Goal: Task Accomplishment & Management: Manage account settings

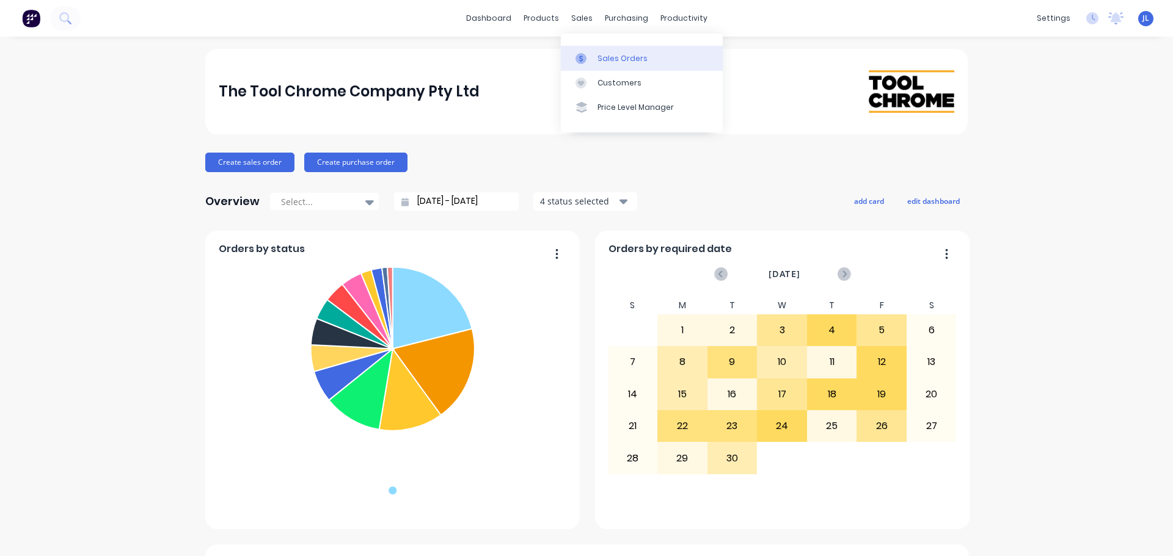
click at [587, 48] on link "Sales Orders" at bounding box center [642, 58] width 162 height 24
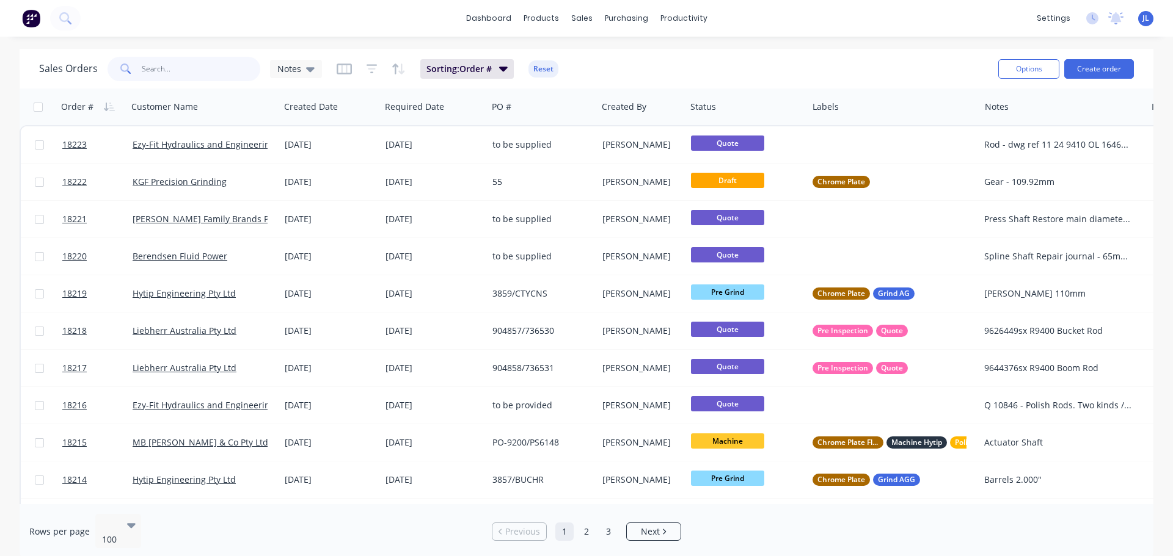
click at [207, 65] on input "text" at bounding box center [201, 69] width 119 height 24
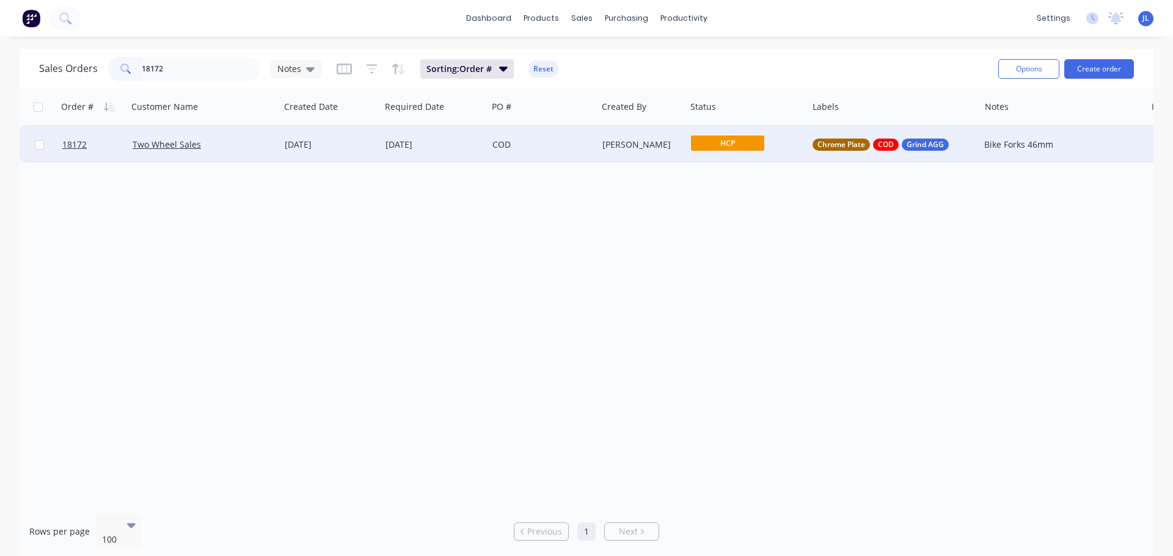
click at [765, 146] on div "HCP" at bounding box center [744, 145] width 106 height 18
click at [731, 336] on span "Final Grind" at bounding box center [718, 338] width 45 height 12
click at [175, 71] on input "18172" at bounding box center [201, 69] width 119 height 24
click at [723, 141] on span "HCP" at bounding box center [727, 143] width 73 height 15
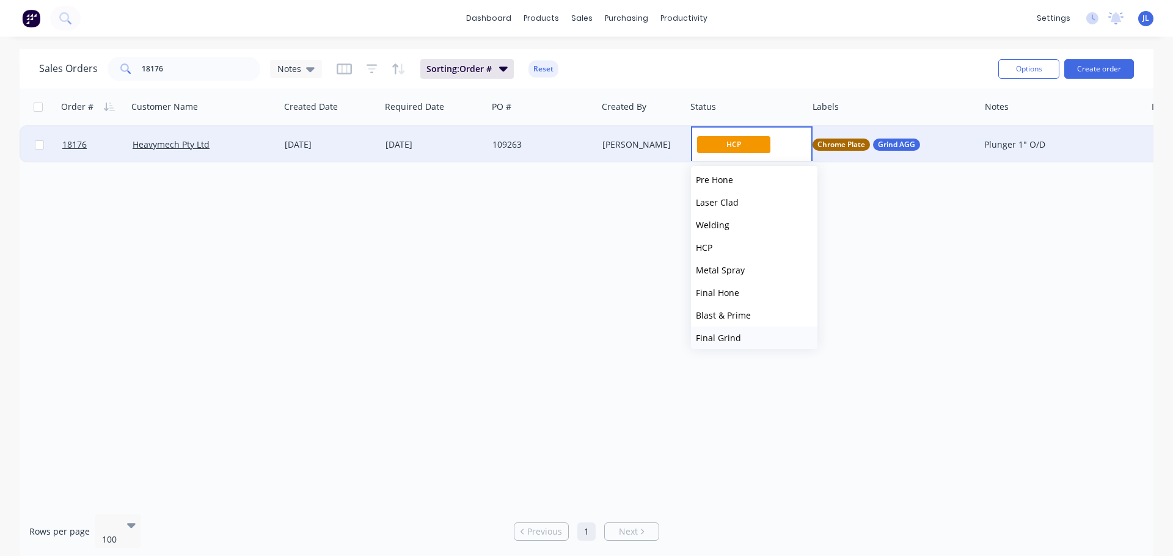
click at [728, 337] on span "Final Grind" at bounding box center [718, 338] width 45 height 12
click at [180, 68] on input "18176" at bounding box center [201, 69] width 119 height 24
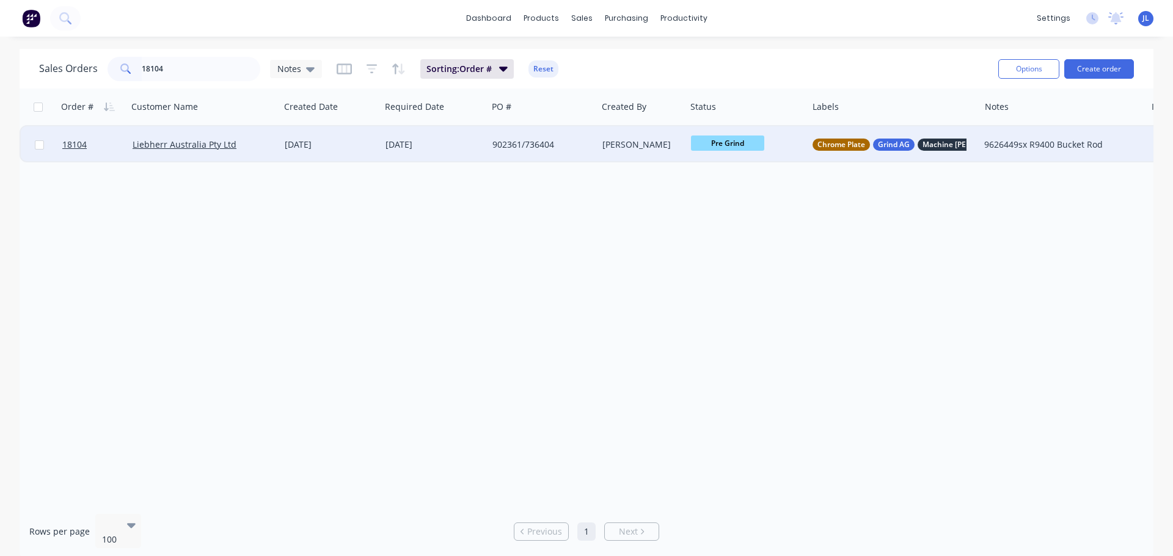
click at [722, 147] on span "Pre Grind" at bounding box center [727, 143] width 73 height 15
click at [731, 305] on button "HCP" at bounding box center [754, 308] width 126 height 23
click at [739, 149] on span "HCP" at bounding box center [727, 143] width 73 height 15
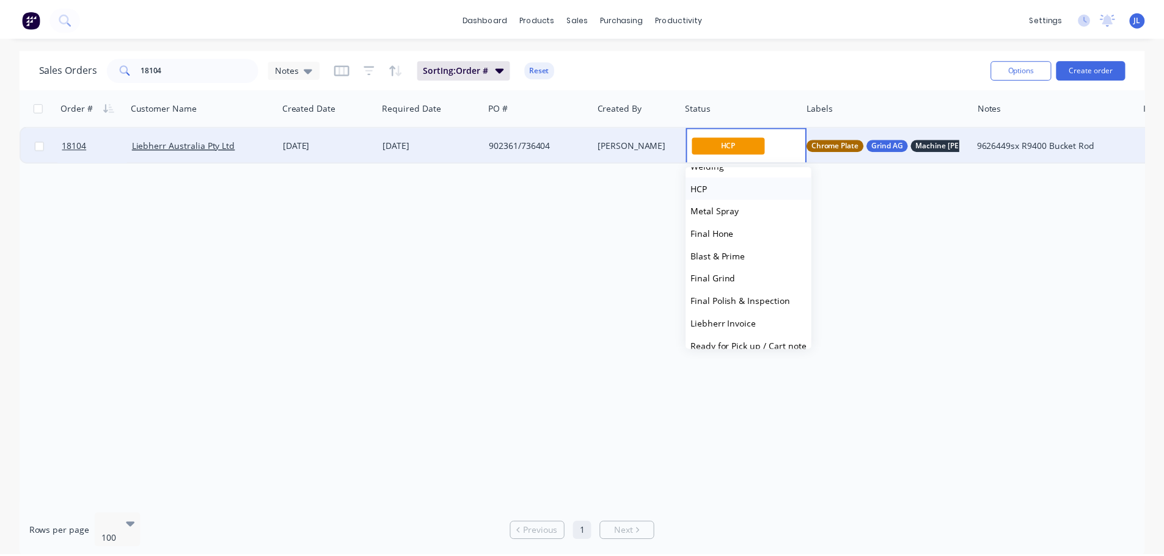
scroll to position [244, 0]
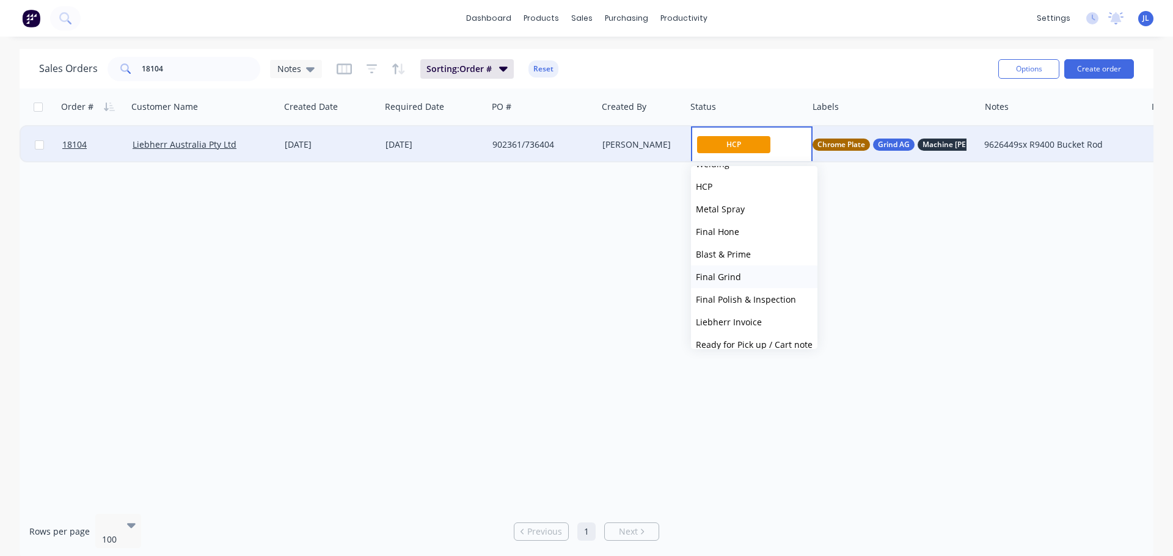
click at [733, 280] on span "Final Grind" at bounding box center [718, 277] width 45 height 12
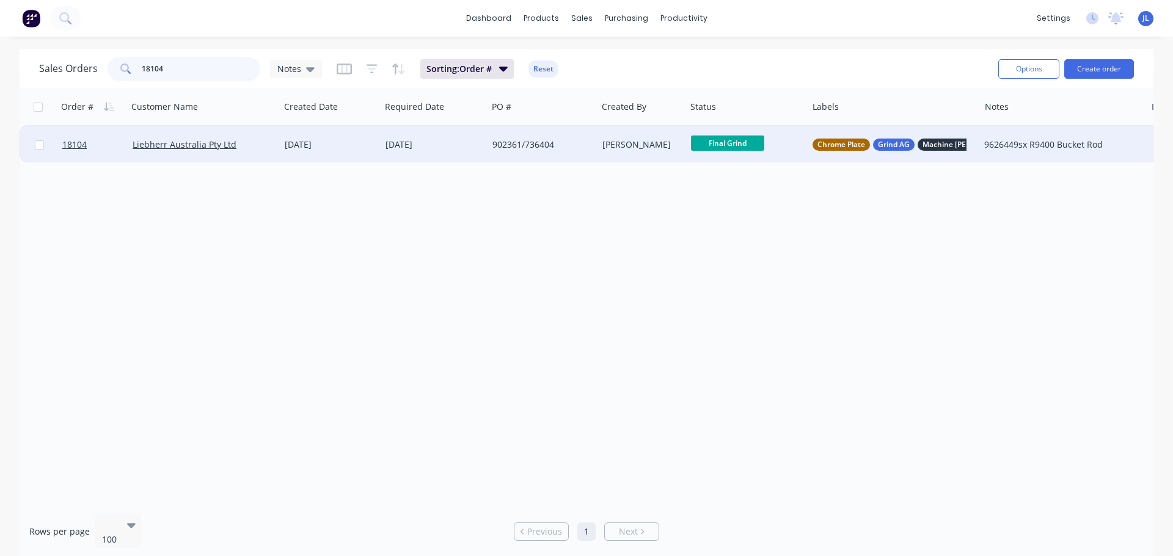
drag, startPoint x: 172, startPoint y: 66, endPoint x: 117, endPoint y: 67, distance: 55.6
click at [117, 67] on div "18104" at bounding box center [184, 69] width 153 height 24
type input "18222"
click at [560, 150] on div "55" at bounding box center [539, 145] width 95 height 12
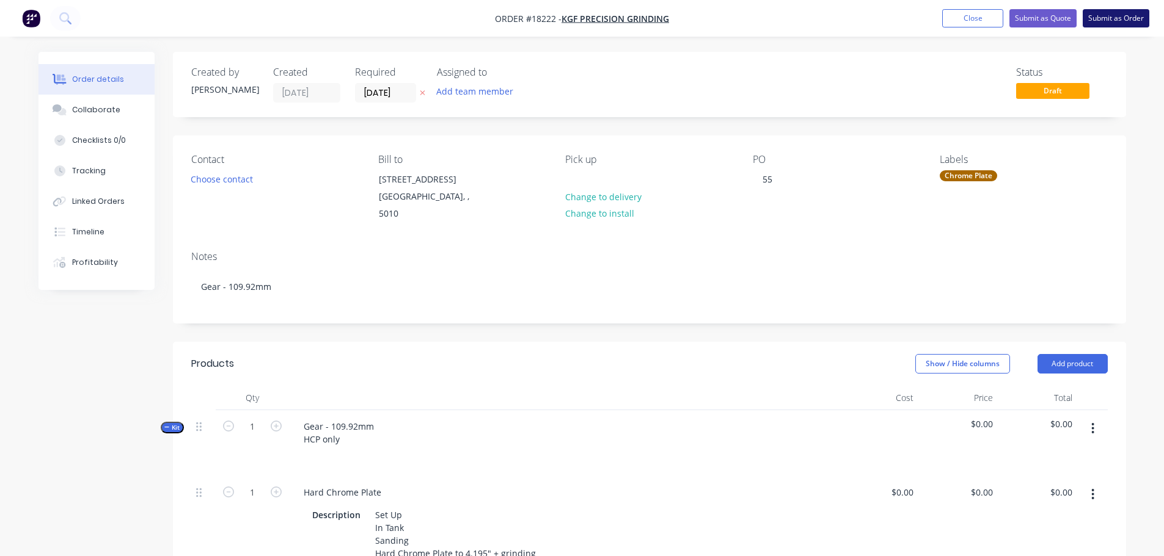
click at [1095, 20] on button "Submit as Order" at bounding box center [1115, 18] width 67 height 18
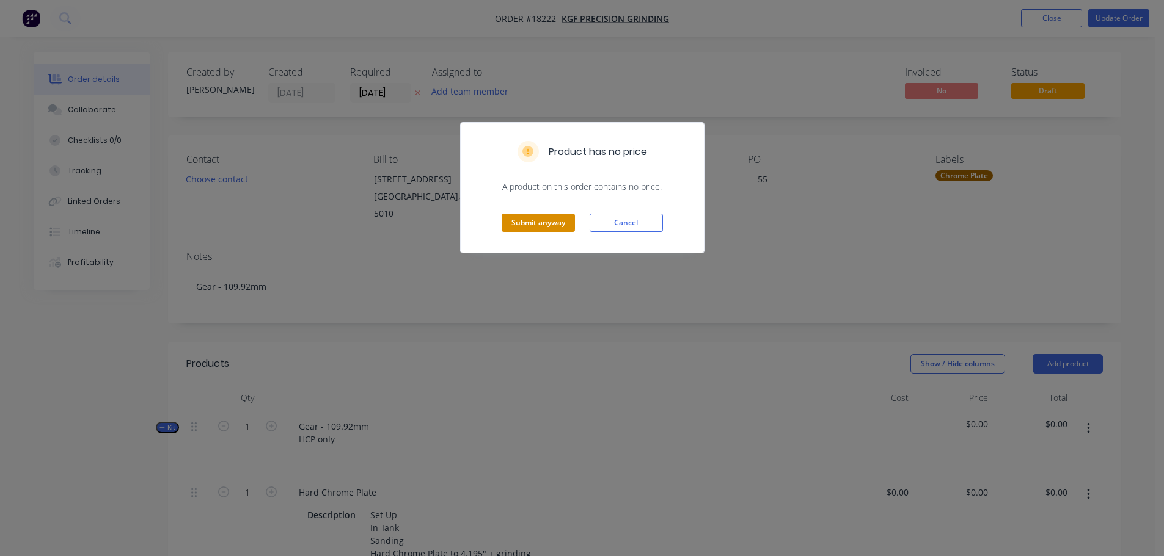
click at [564, 225] on button "Submit anyway" at bounding box center [538, 223] width 73 height 18
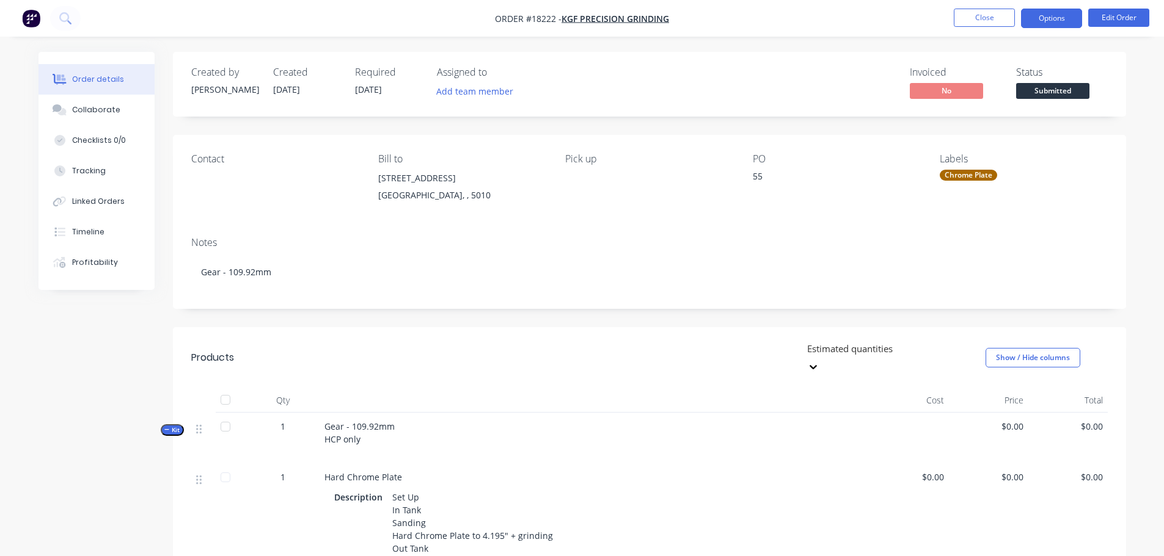
click at [1033, 25] on button "Options" at bounding box center [1051, 19] width 61 height 20
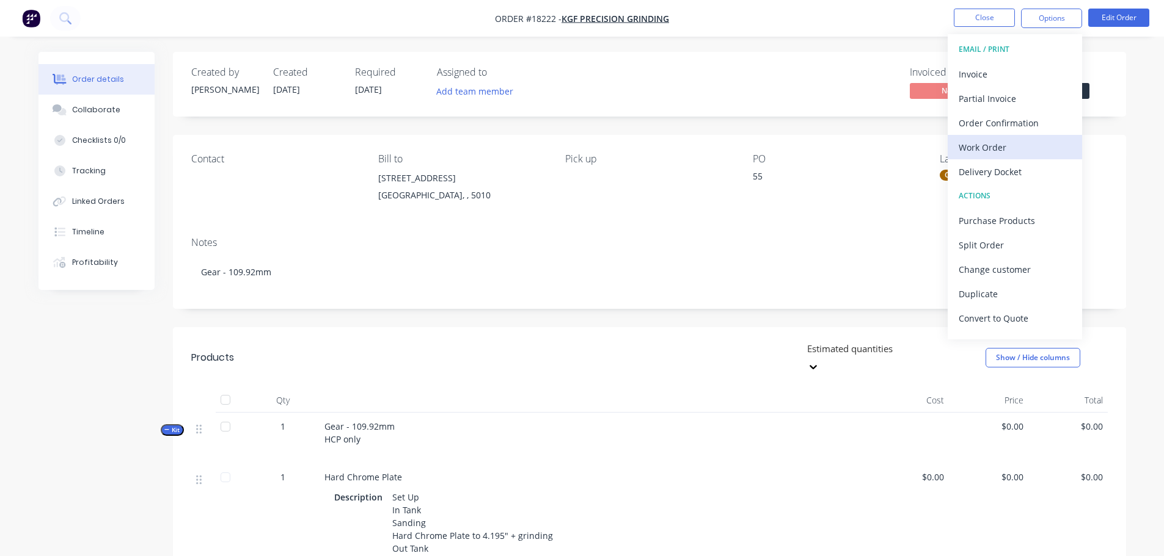
click at [990, 149] on div "Work Order" at bounding box center [1014, 148] width 112 height 18
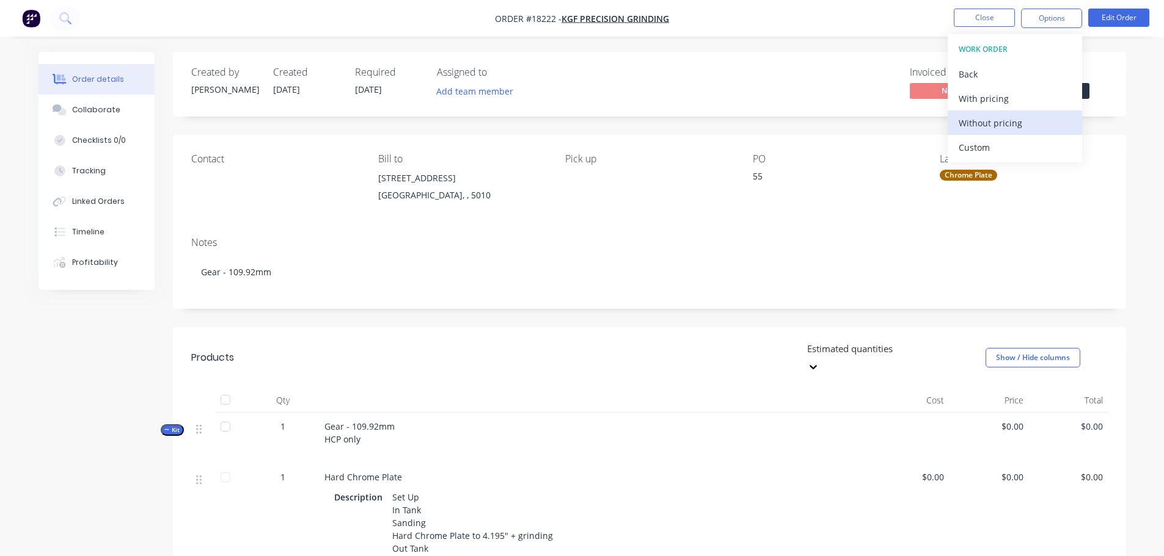
click at [988, 120] on div "Without pricing" at bounding box center [1014, 123] width 112 height 18
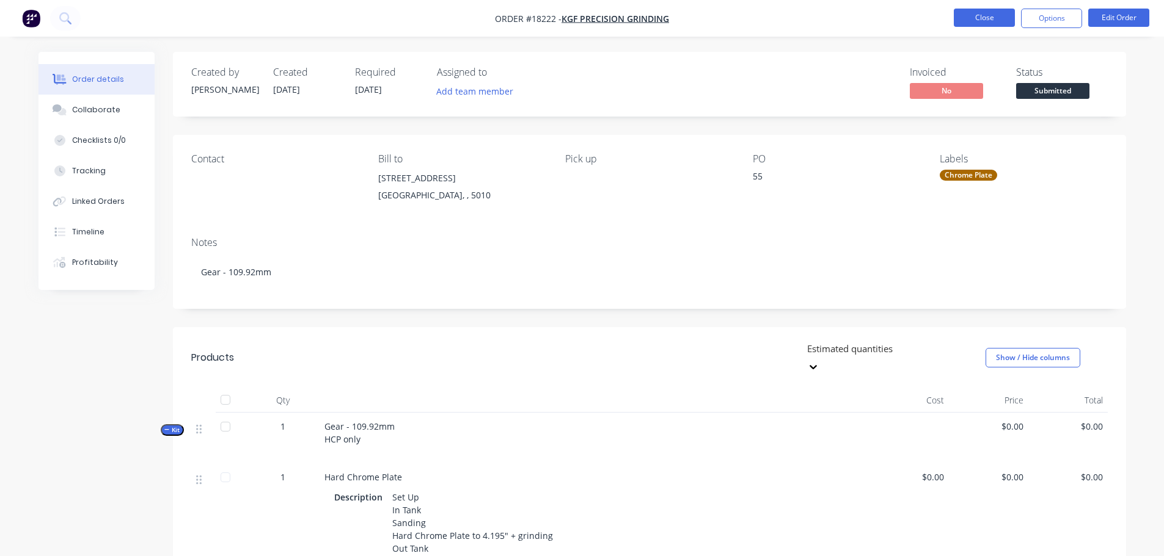
click at [997, 15] on button "Close" at bounding box center [984, 18] width 61 height 18
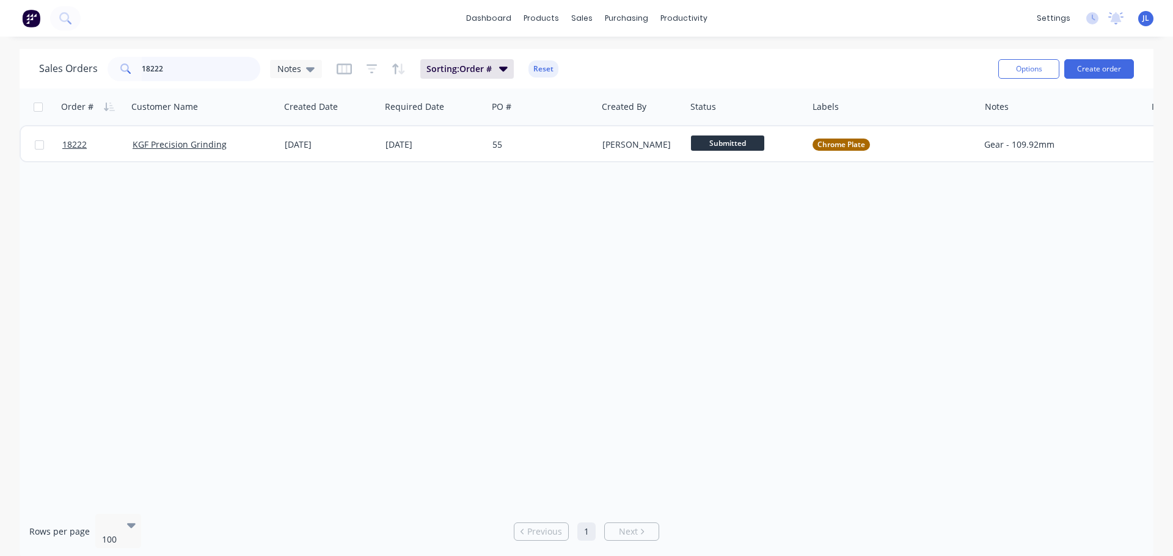
click at [214, 73] on input "18222" at bounding box center [201, 69] width 119 height 24
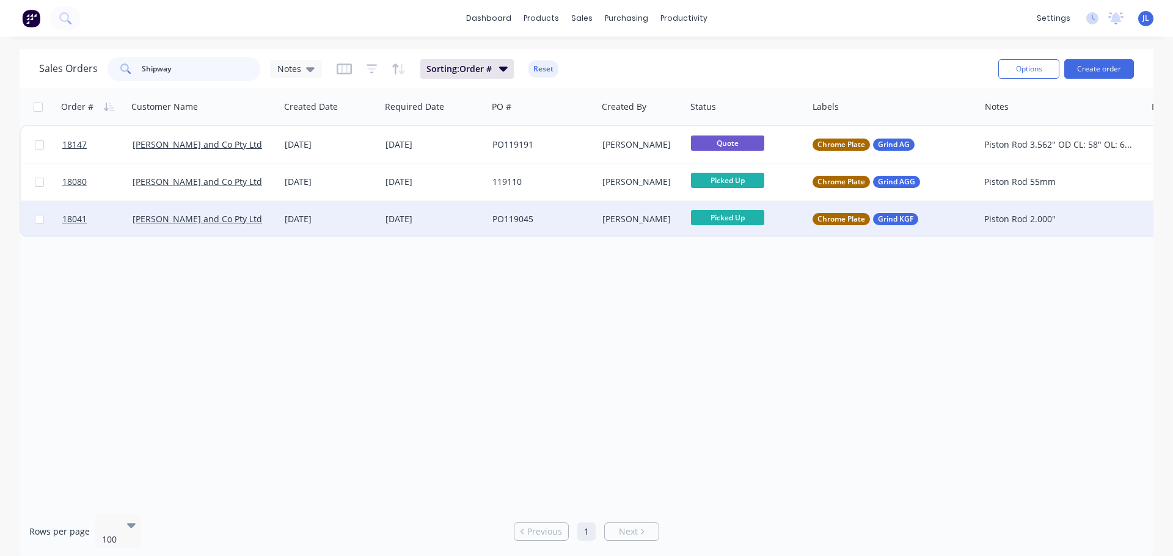
type input "Shipway"
click at [636, 228] on div "[PERSON_NAME]" at bounding box center [641, 219] width 89 height 37
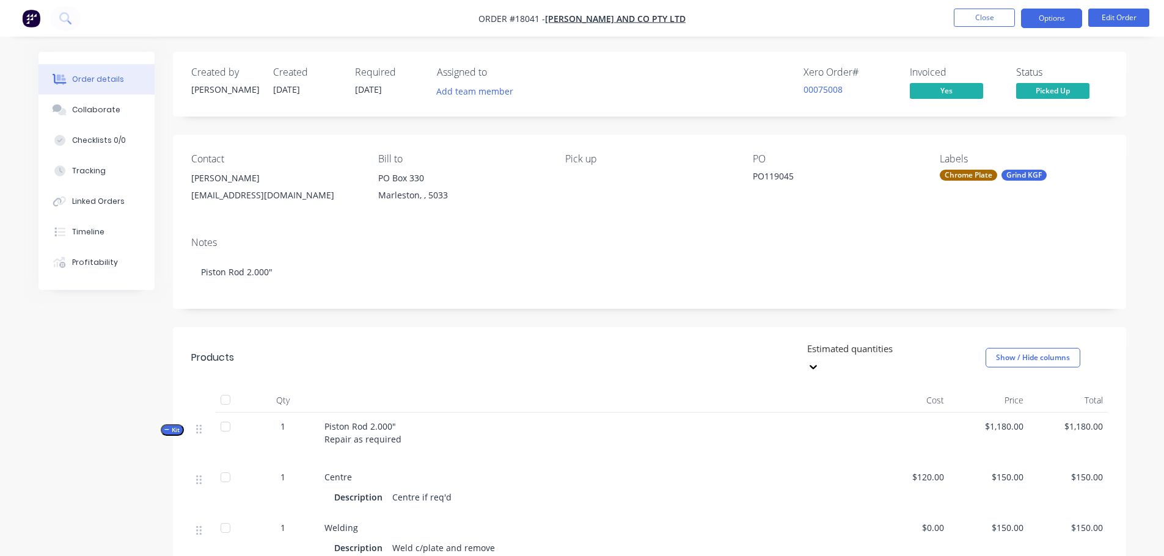
click at [1035, 25] on button "Options" at bounding box center [1051, 19] width 61 height 20
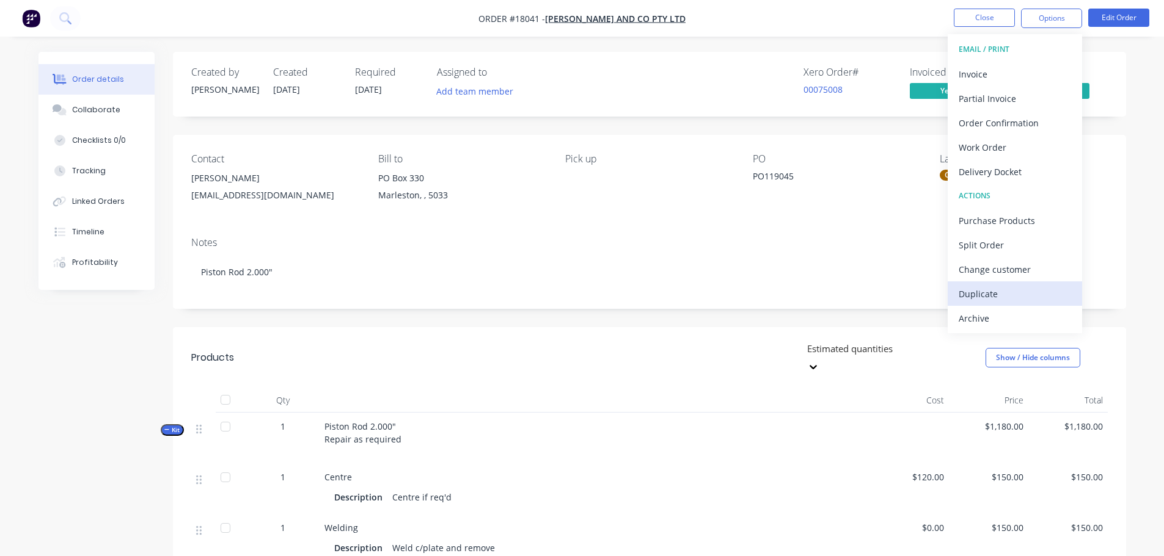
click at [980, 292] on div "Duplicate" at bounding box center [1014, 294] width 112 height 18
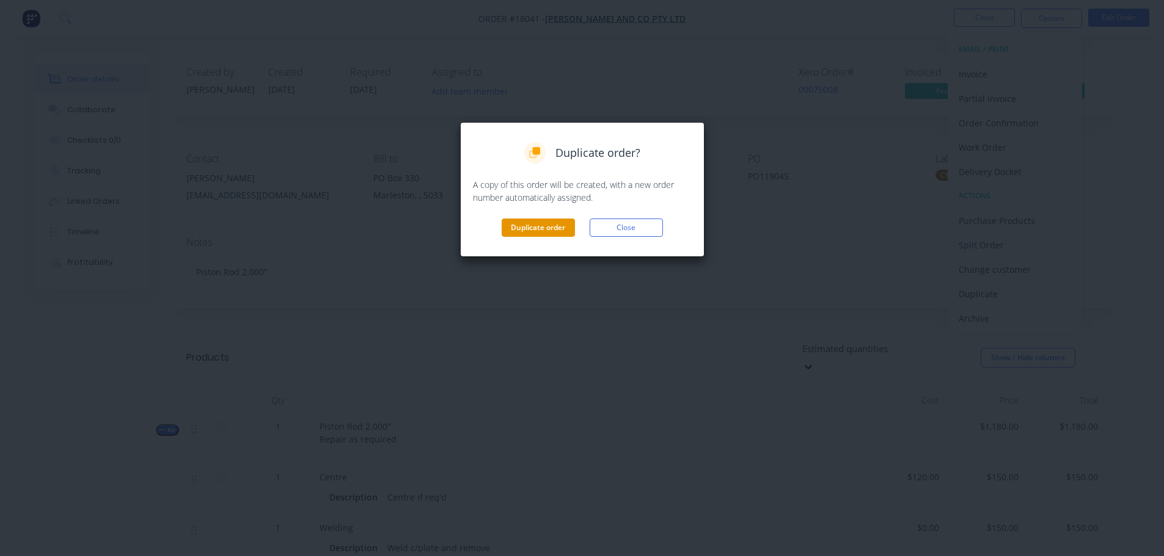
click at [531, 235] on button "Duplicate order" at bounding box center [538, 228] width 73 height 18
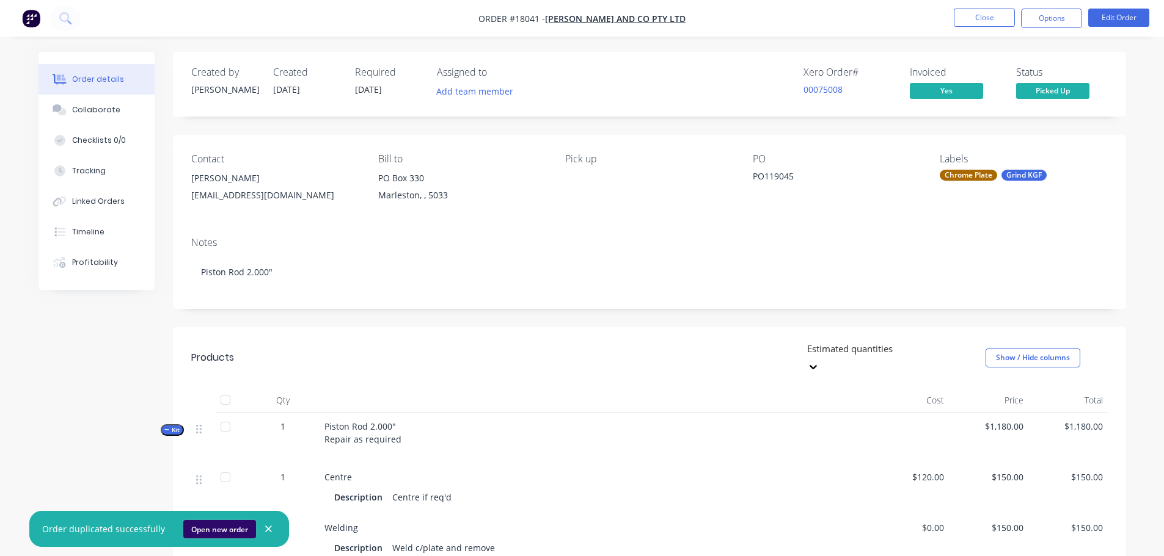
click at [231, 527] on button "Open new order" at bounding box center [219, 529] width 73 height 18
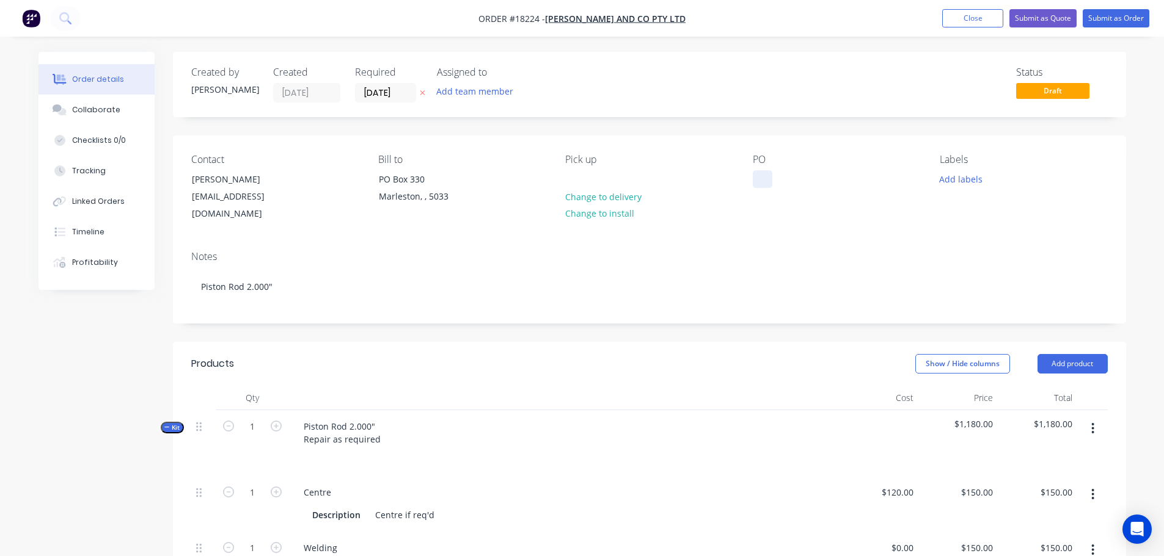
click at [756, 180] on div at bounding box center [763, 179] width 20 height 18
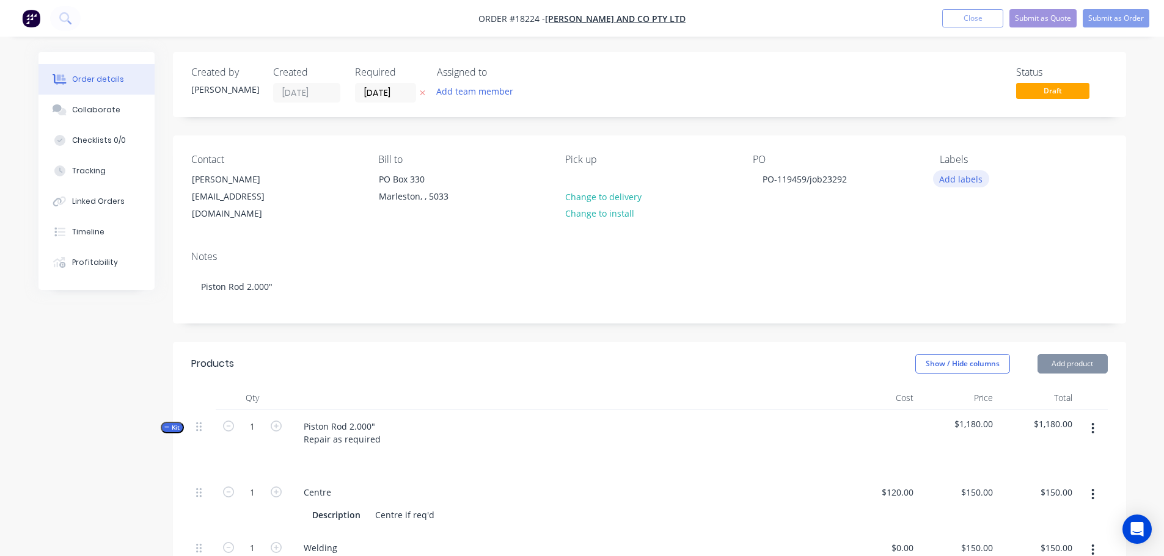
click at [961, 177] on button "Add labels" at bounding box center [961, 178] width 56 height 16
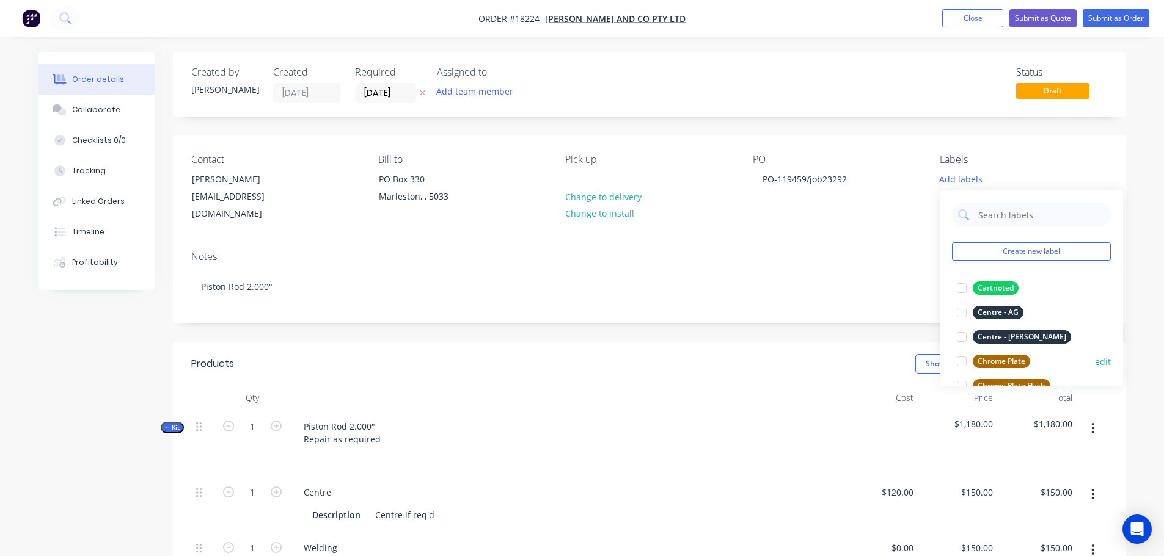
click at [960, 361] on div at bounding box center [961, 361] width 24 height 24
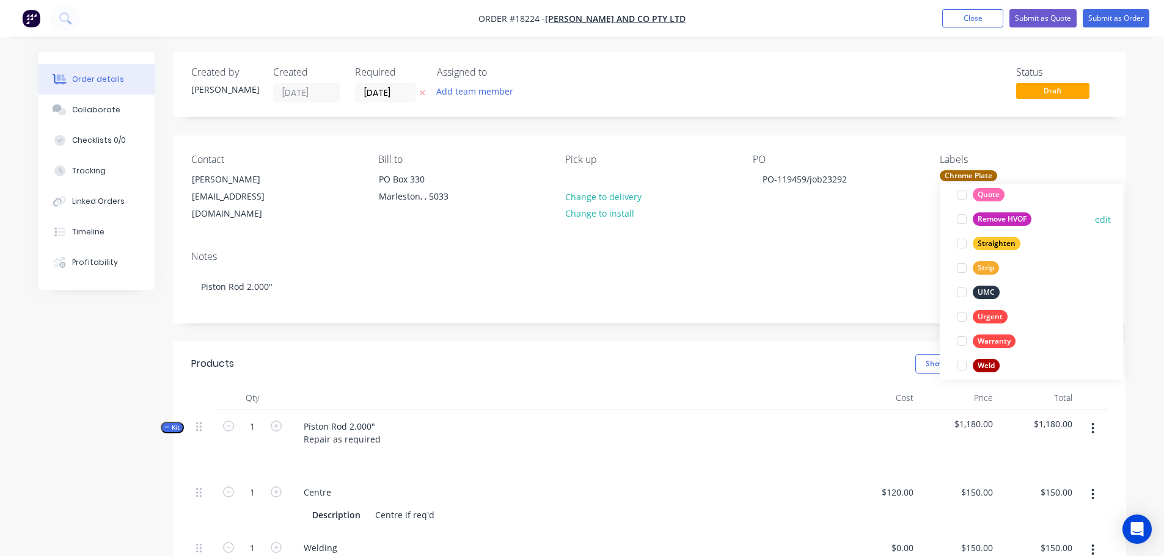
scroll to position [684, 0]
click at [960, 356] on div at bounding box center [961, 355] width 24 height 24
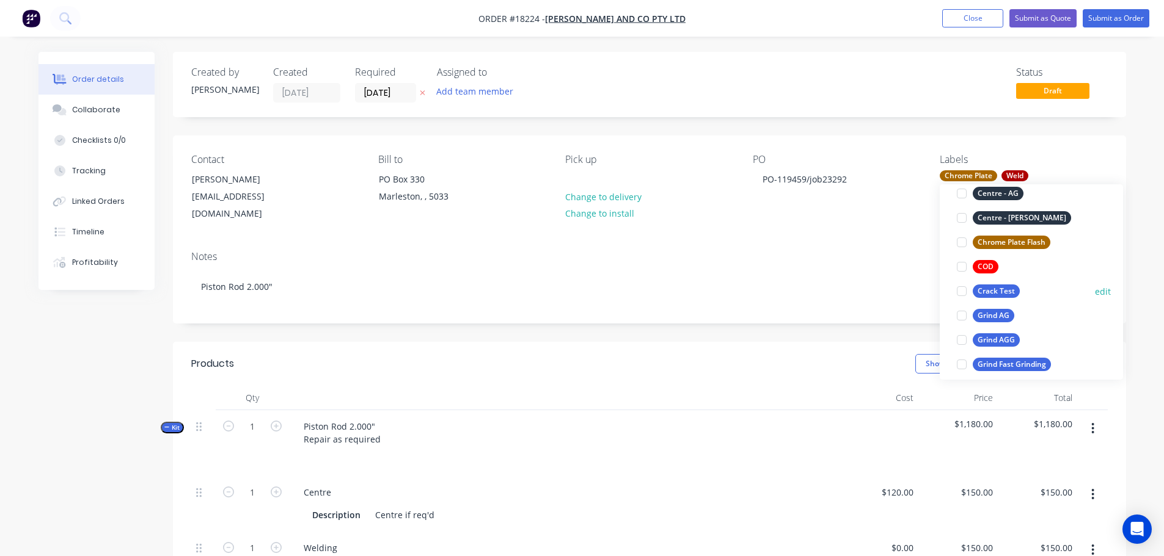
scroll to position [183, 0]
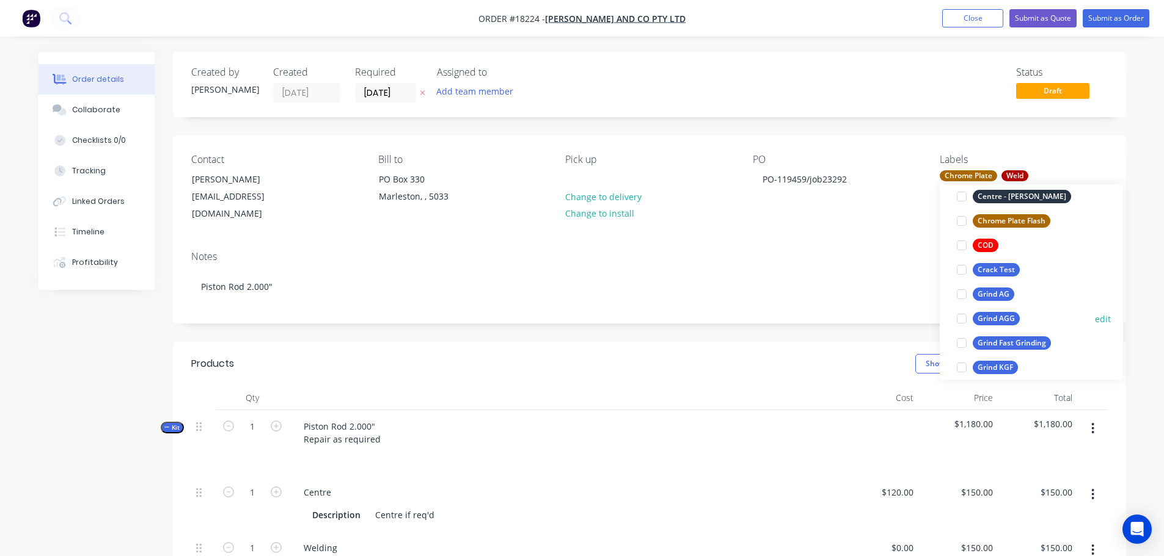
click at [960, 318] on div at bounding box center [961, 319] width 24 height 24
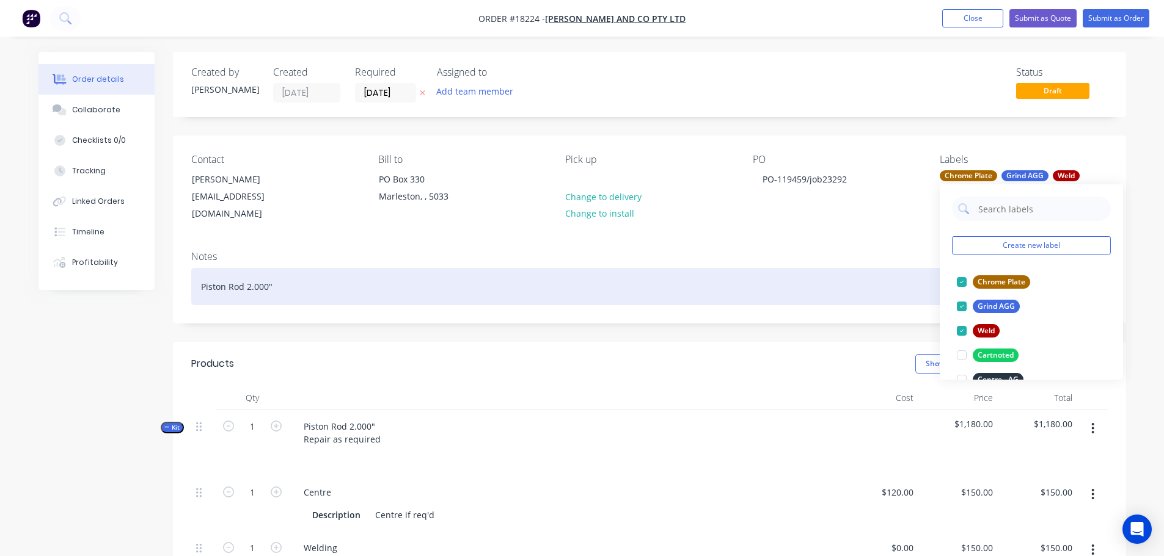
click at [286, 268] on div "Piston Rod 2.000"" at bounding box center [649, 286] width 916 height 37
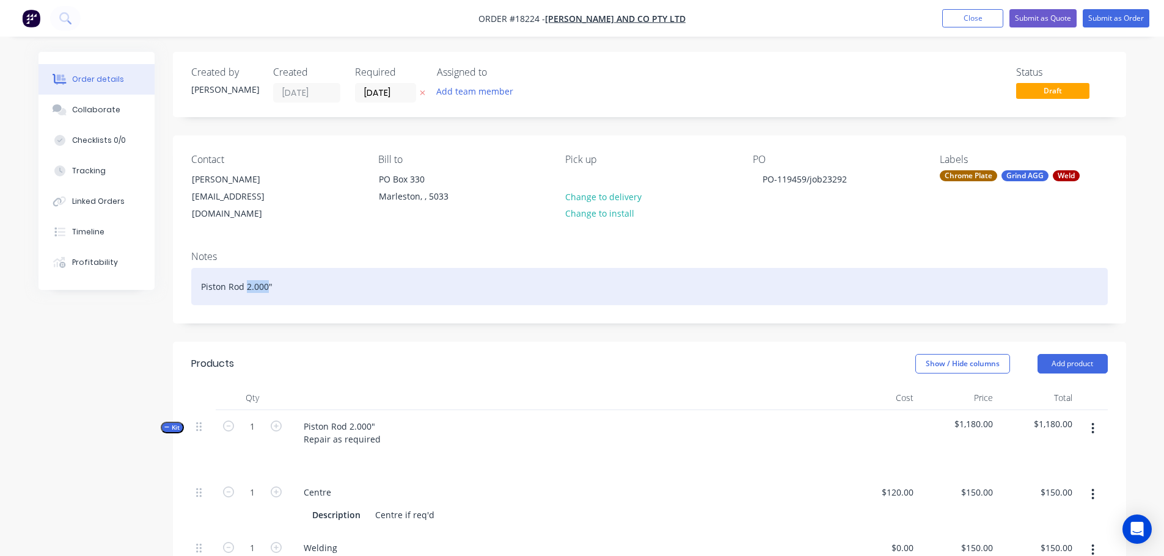
drag, startPoint x: 247, startPoint y: 271, endPoint x: 266, endPoint y: 272, distance: 18.3
click at [266, 272] on div "Piston Rod 2.000"" at bounding box center [649, 286] width 916 height 37
drag, startPoint x: 288, startPoint y: 269, endPoint x: 359, endPoint y: 270, distance: 70.9
click at [359, 270] on div "Piston Rod 1".750" at bounding box center [649, 286] width 916 height 37
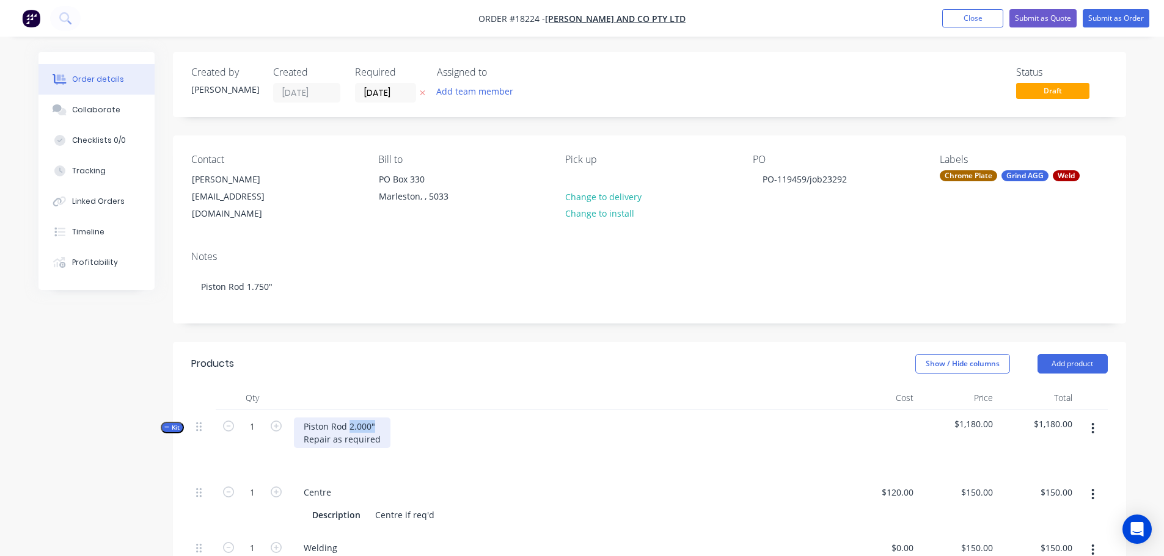
drag, startPoint x: 348, startPoint y: 410, endPoint x: 376, endPoint y: 408, distance: 28.8
click at [376, 418] on div "Piston Rod 2.000" Repair as required" at bounding box center [342, 433] width 97 height 31
drag, startPoint x: 304, startPoint y: 426, endPoint x: 381, endPoint y: 426, distance: 77.6
click at [381, 426] on div "Piston Rod 1.750" Repair as required" at bounding box center [342, 433] width 97 height 31
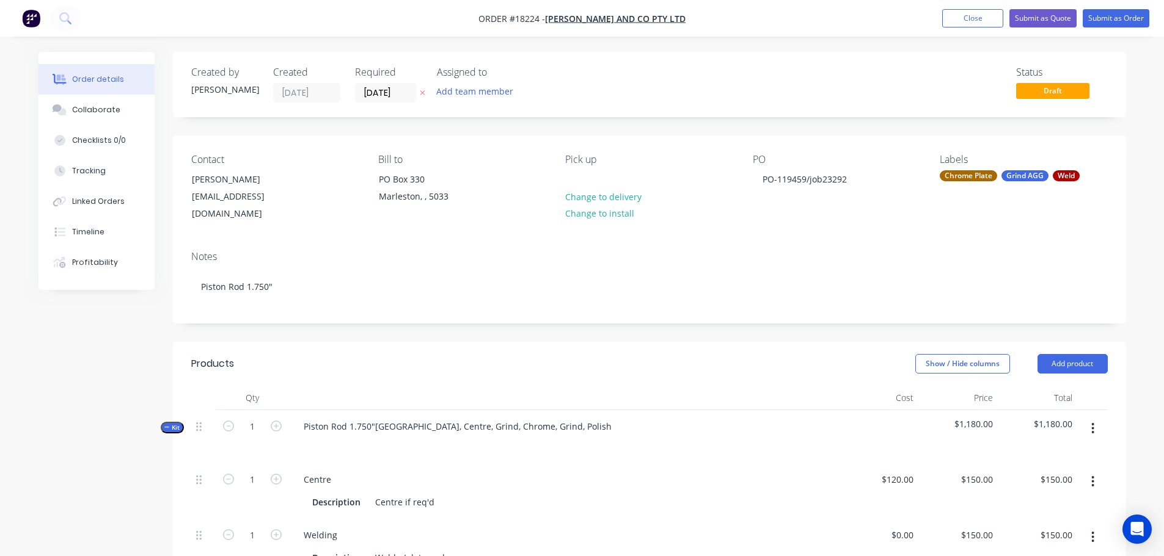
click at [741, 342] on header "Products Show / Hide columns Add product" at bounding box center [649, 364] width 953 height 44
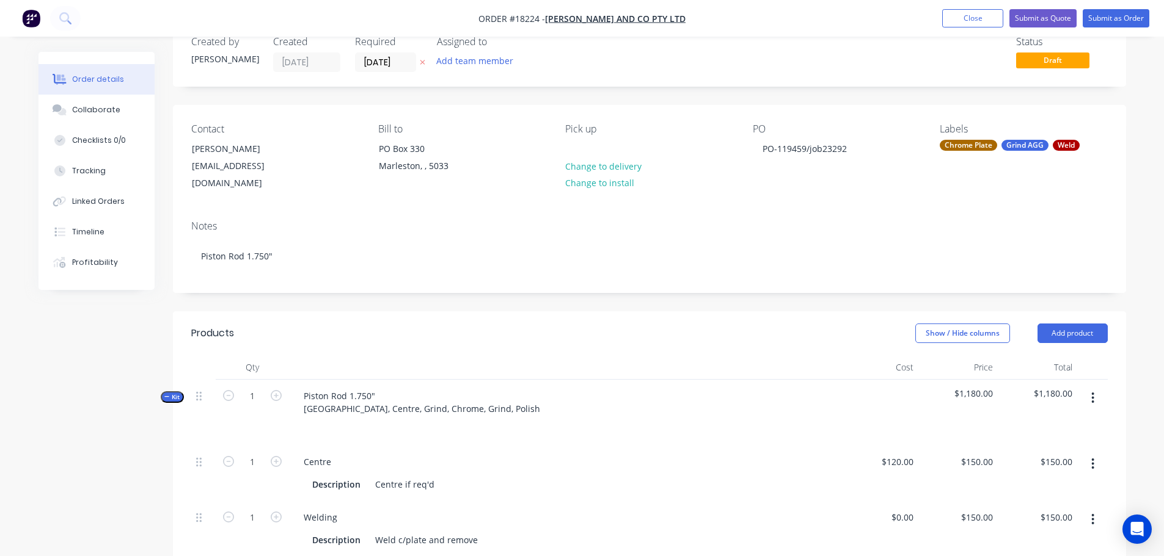
scroll to position [61, 0]
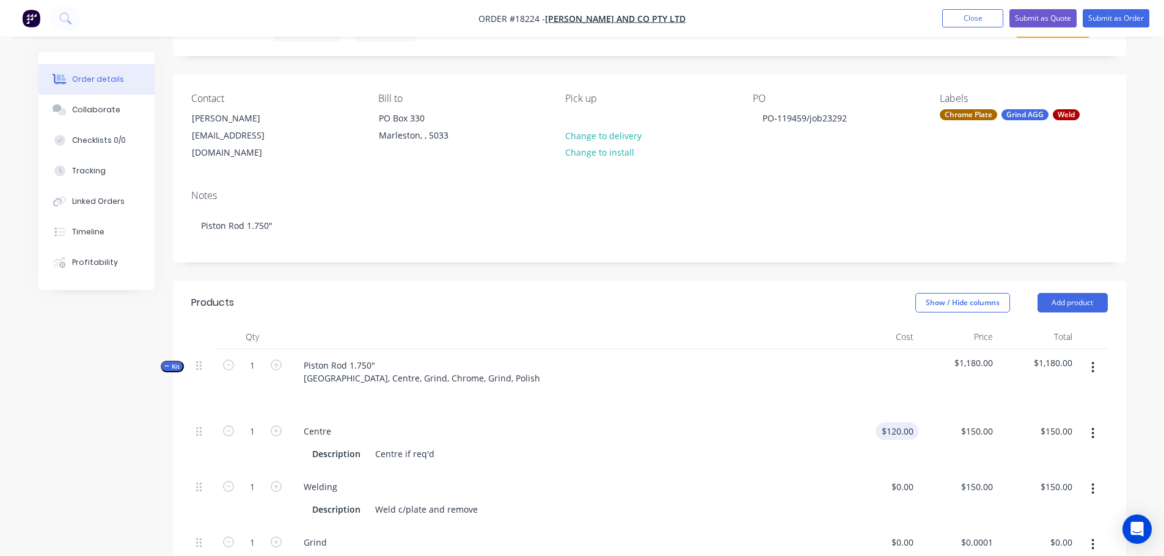
type input "120"
click at [885, 415] on div "120 $120.00" at bounding box center [878, 443] width 79 height 56
type input "$0.00"
type input "0"
type input "$0.00"
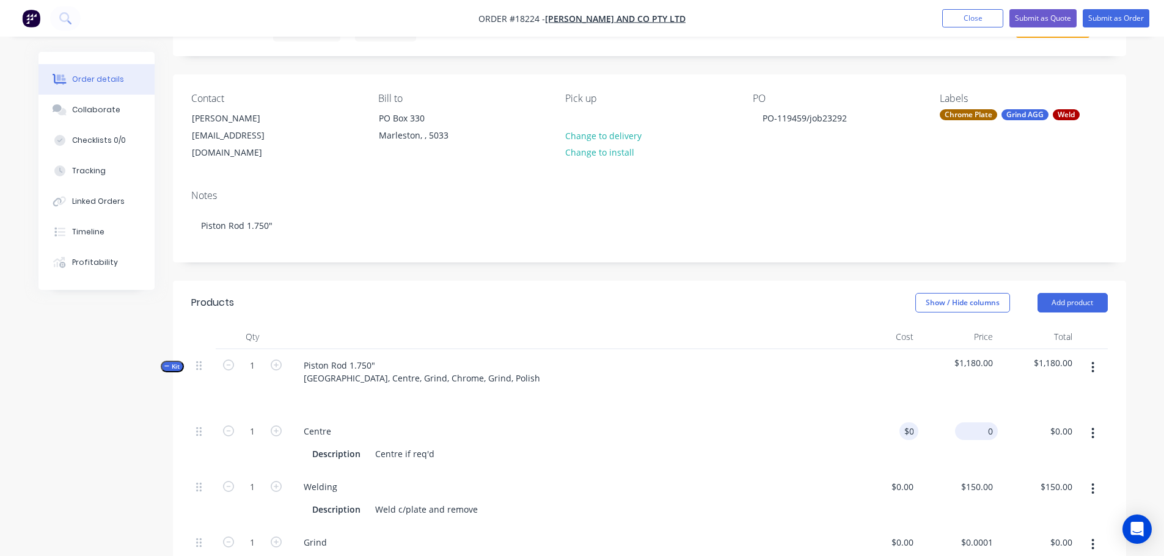
click at [970, 419] on div "0 $150.00" at bounding box center [957, 443] width 79 height 56
type input "$0.00"
type input "150"
click at [961, 473] on div "150 $150.00" at bounding box center [957, 499] width 79 height 56
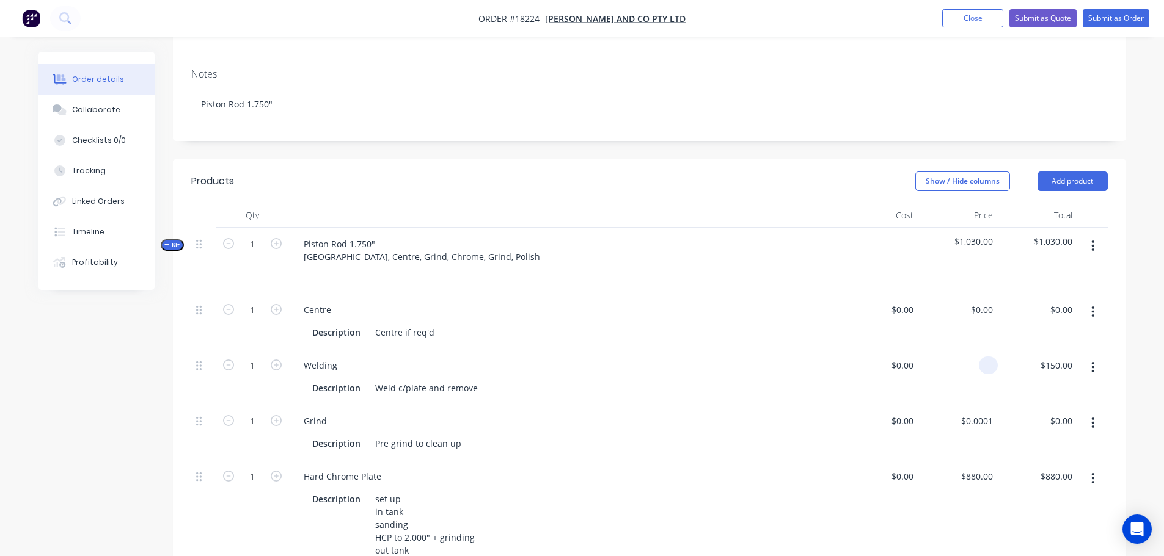
scroll to position [183, 0]
type input "$0.00"
type input "880"
click at [979, 467] on input "880" at bounding box center [979, 476] width 38 height 18
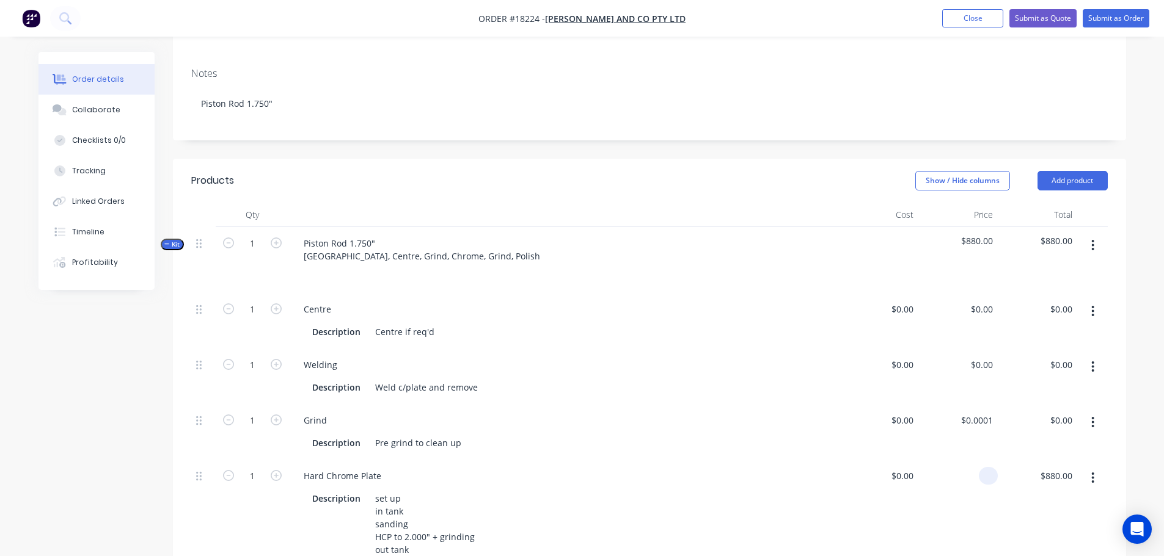
type input "$0.00"
click at [842, 460] on div "$0.00 $0.00" at bounding box center [878, 520] width 79 height 120
type input "0.0001"
click at [978, 412] on input "0.0001" at bounding box center [981, 421] width 33 height 18
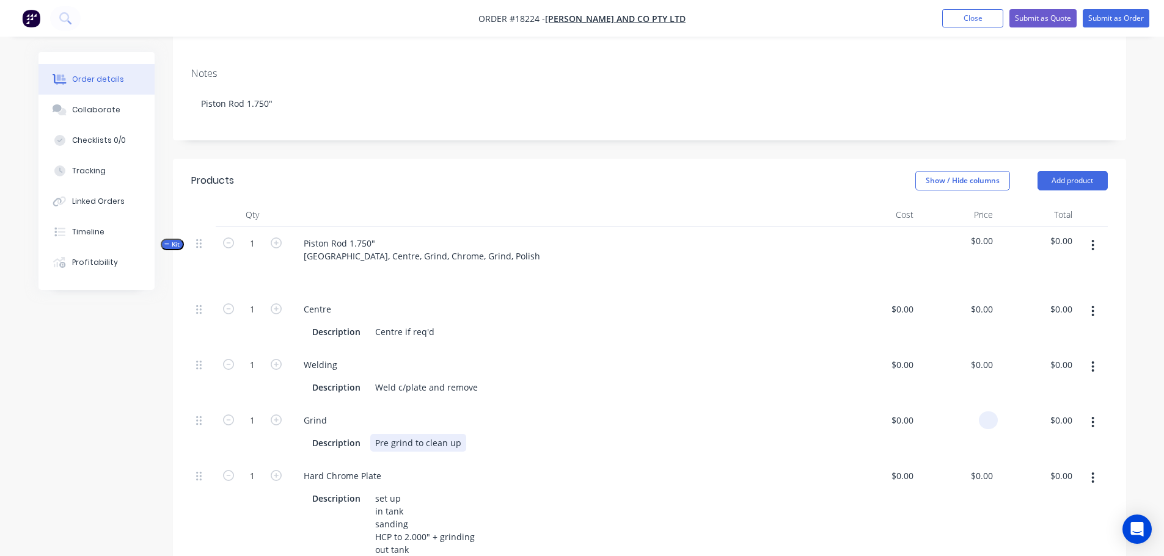
type input "$0.00"
click at [782, 443] on div "Grind Description Pre grind to clean up" at bounding box center [564, 432] width 550 height 56
drag, startPoint x: 402, startPoint y: 321, endPoint x: 455, endPoint y: 315, distance: 53.4
click at [455, 323] on div "Description Centre if req'd" at bounding box center [561, 332] width 508 height 18
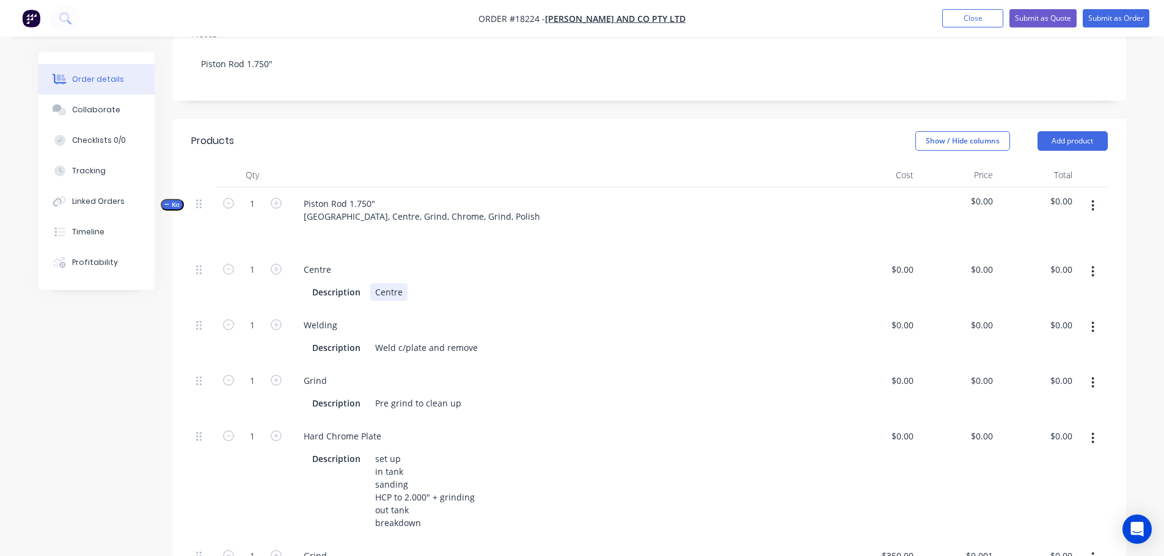
scroll to position [244, 0]
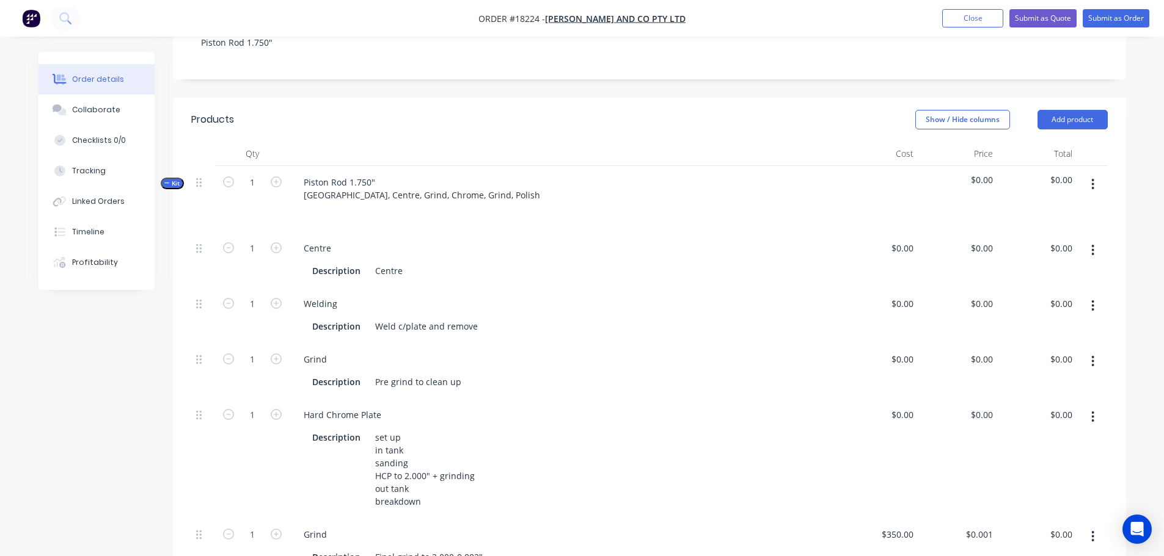
click at [496, 351] on div "Grind" at bounding box center [564, 360] width 540 height 18
drag, startPoint x: 425, startPoint y: 313, endPoint x: 474, endPoint y: 311, distance: 49.5
click at [474, 318] on div "Weld c/plate and remove" at bounding box center [426, 327] width 112 height 18
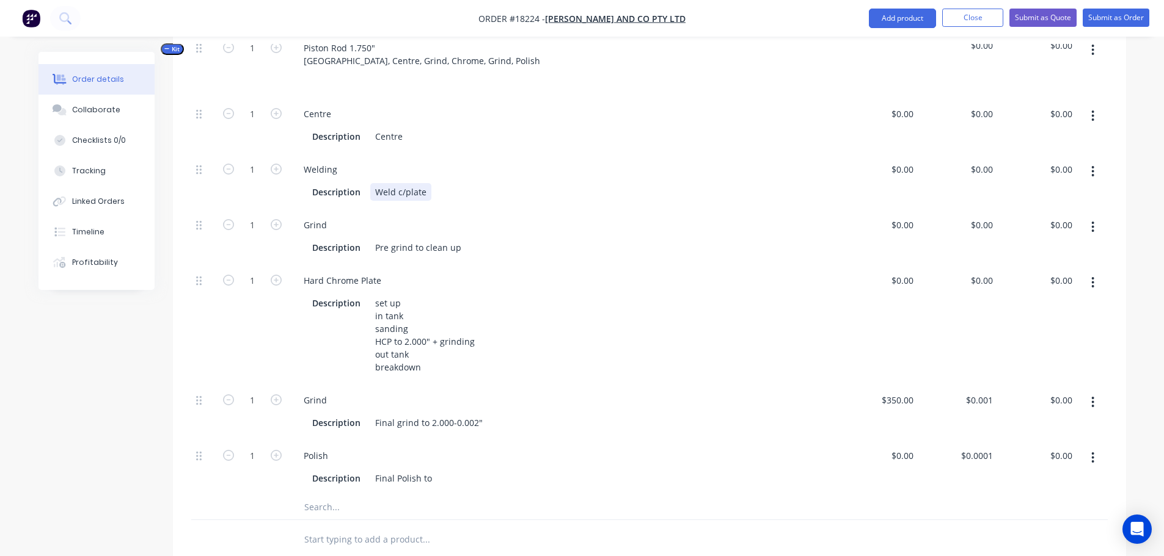
scroll to position [428, 0]
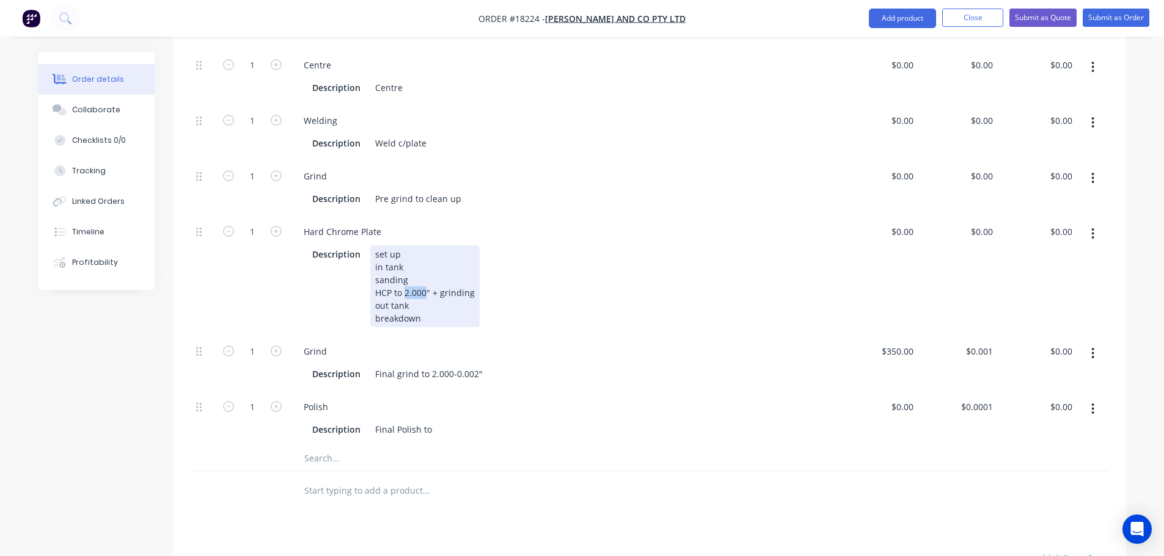
drag, startPoint x: 405, startPoint y: 278, endPoint x: 423, endPoint y: 278, distance: 18.3
click at [423, 278] on div "set up in tank sanding HCP to 2.000" + grinding out tank breakdown" at bounding box center [424, 287] width 109 height 82
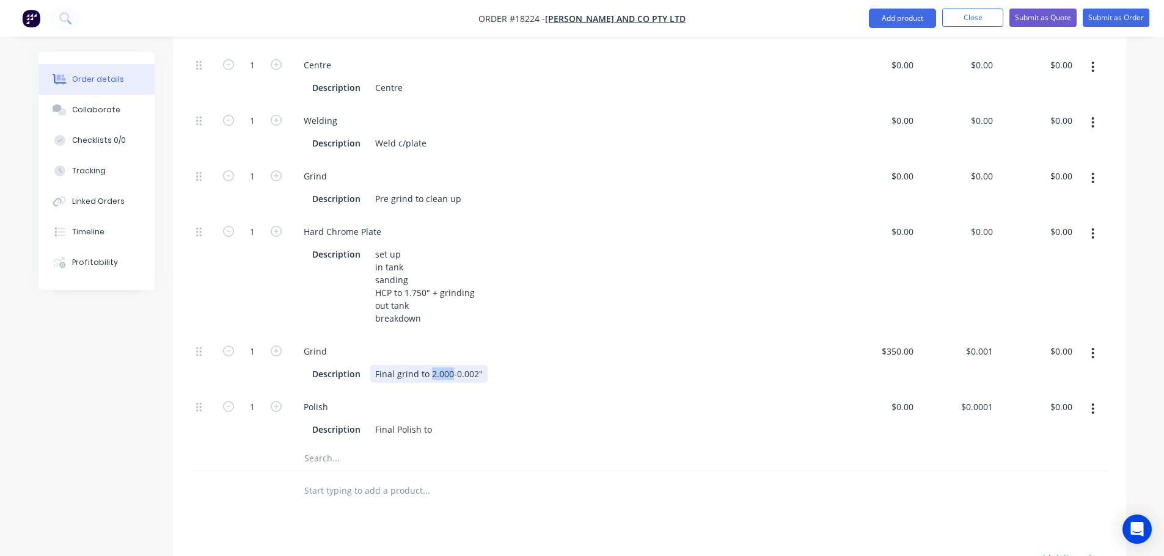
drag, startPoint x: 430, startPoint y: 360, endPoint x: 449, endPoint y: 360, distance: 18.9
click at [449, 365] on div "Final grind to 2.000-0.002"" at bounding box center [428, 374] width 117 height 18
drag, startPoint x: 430, startPoint y: 359, endPoint x: 486, endPoint y: 361, distance: 55.6
click at [486, 365] on div "Description Final grind to 1.750-0.002"" at bounding box center [561, 374] width 508 height 18
copy div "1.750-0.002""
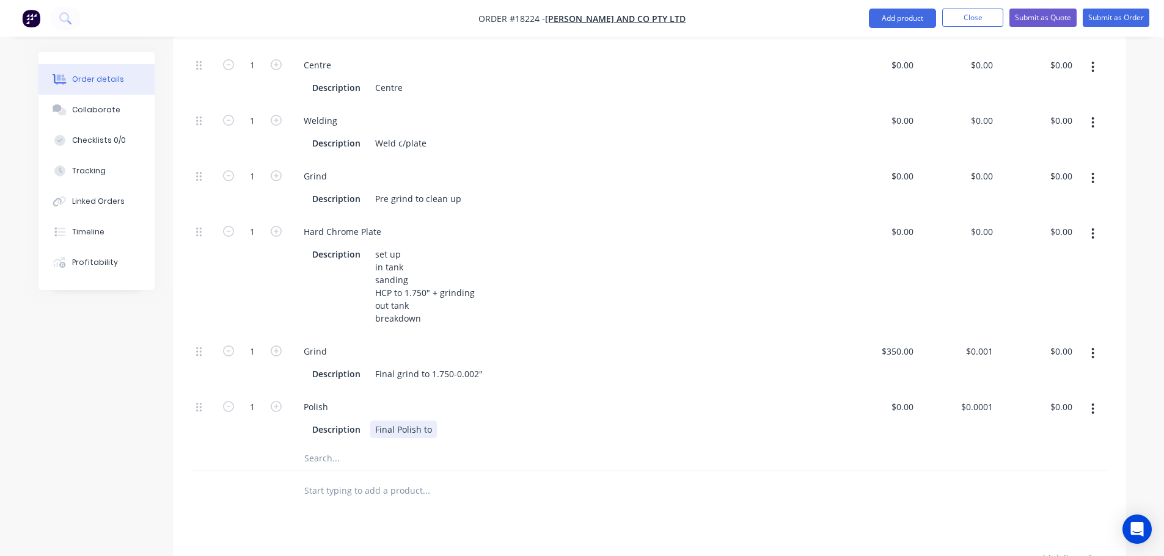
click at [430, 421] on div "Final Polish to" at bounding box center [403, 430] width 67 height 18
click at [487, 426] on div "Polish Description Final Polish to 1.750-0.002"" at bounding box center [564, 419] width 550 height 56
click at [529, 365] on div "Description Final grind to 1.750-0.002"" at bounding box center [561, 374] width 508 height 18
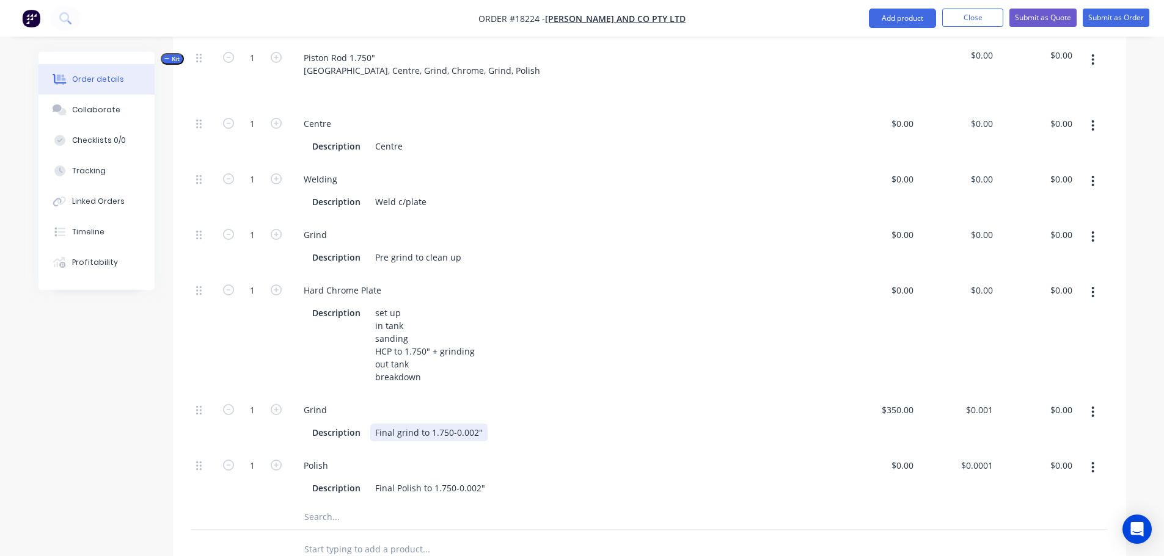
scroll to position [305, 0]
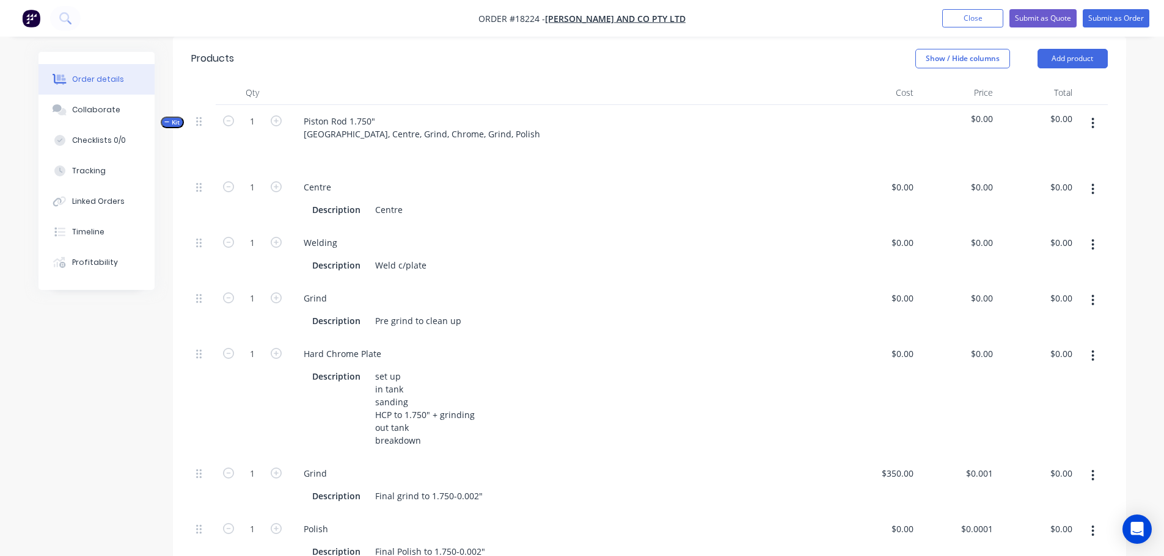
click at [527, 345] on div "Hard Chrome Plate" at bounding box center [564, 354] width 540 height 18
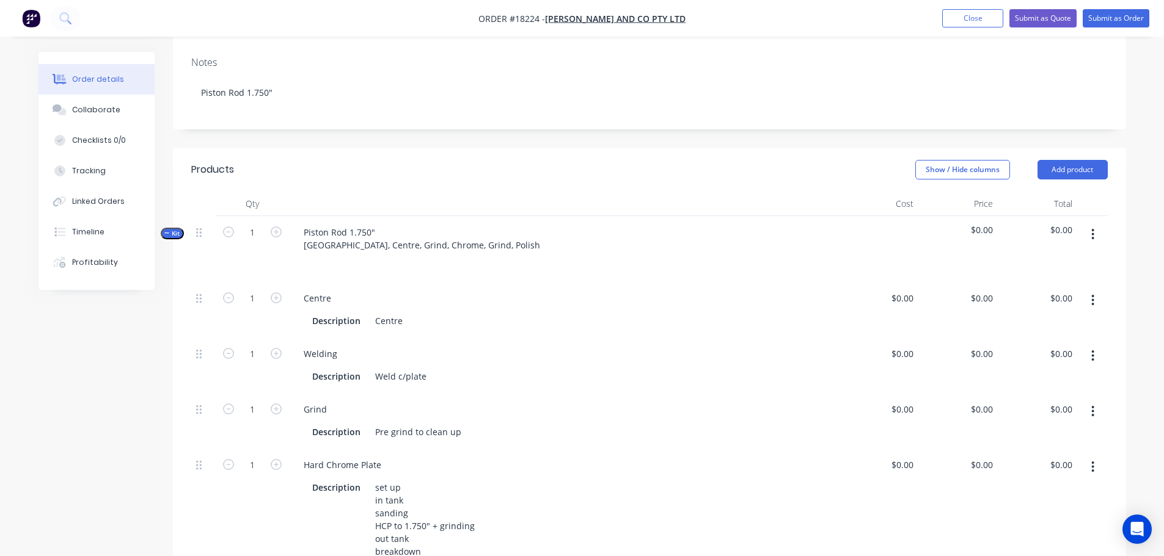
scroll to position [61, 0]
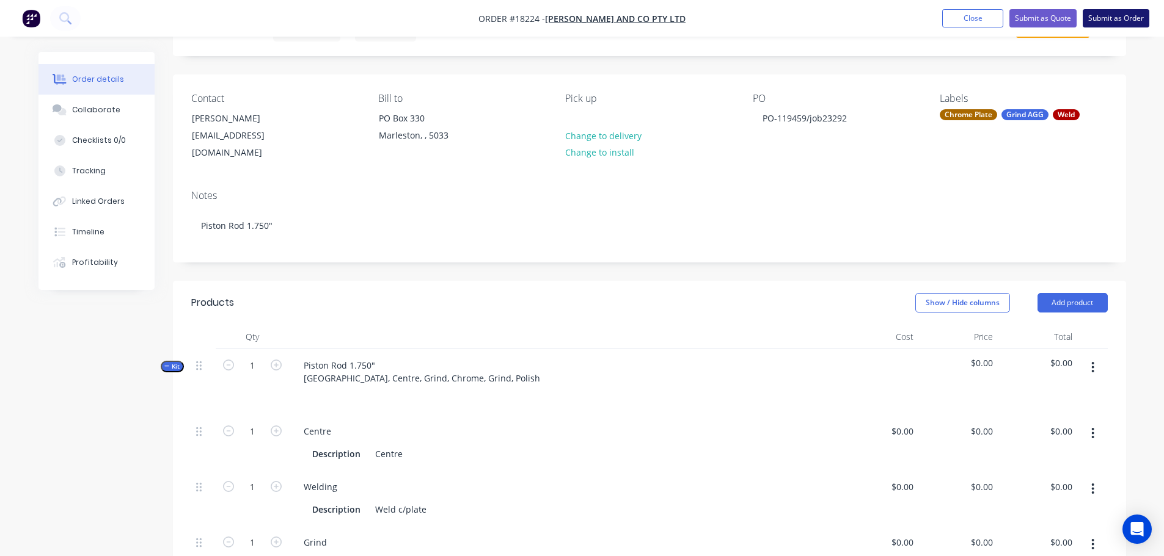
click at [1142, 23] on button "Submit as Order" at bounding box center [1115, 18] width 67 height 18
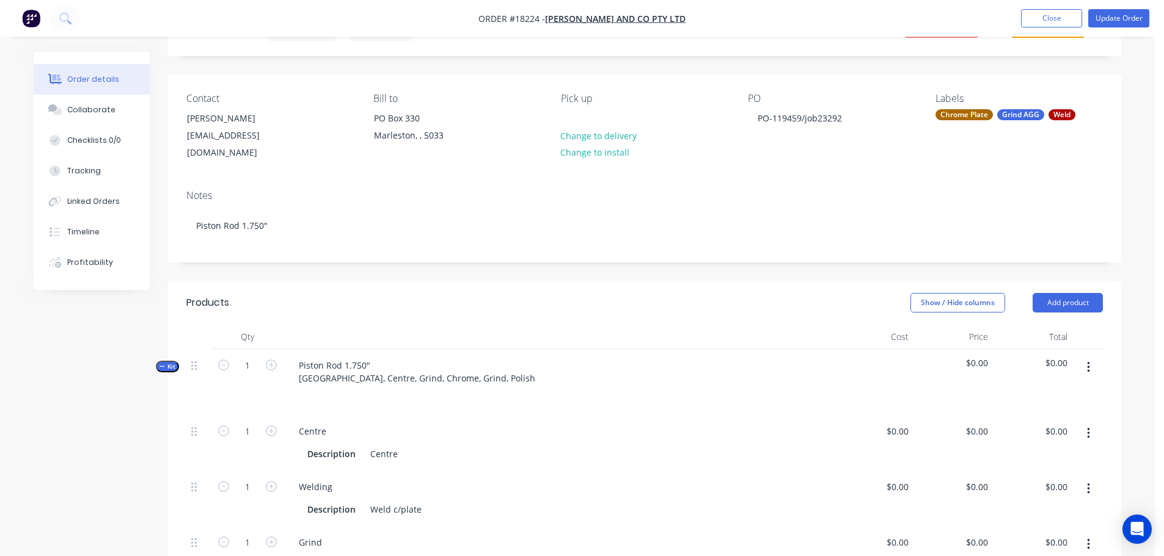
scroll to position [0, 0]
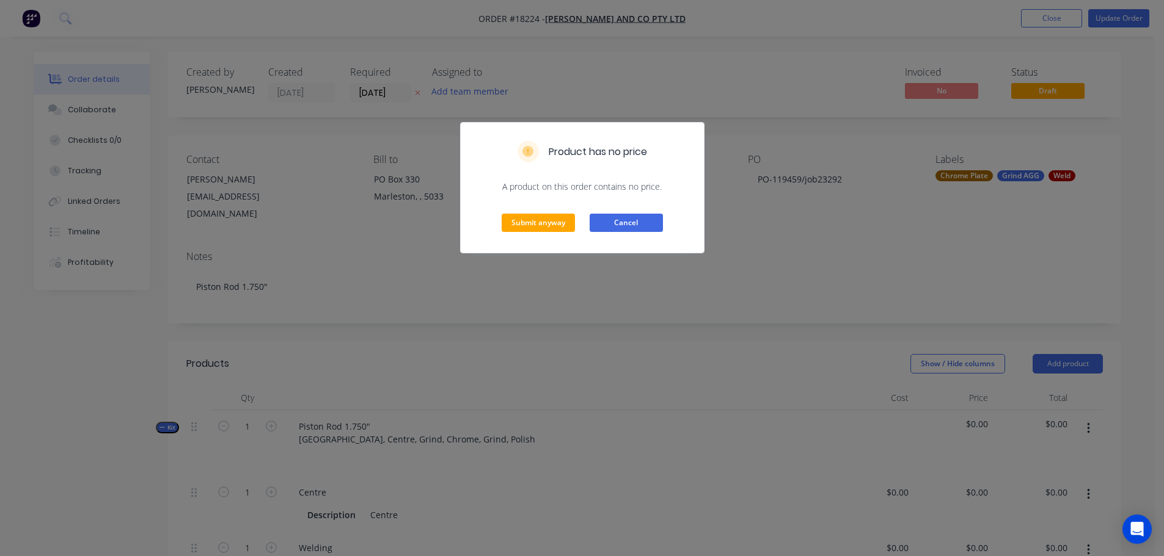
click at [650, 227] on button "Cancel" at bounding box center [625, 223] width 73 height 18
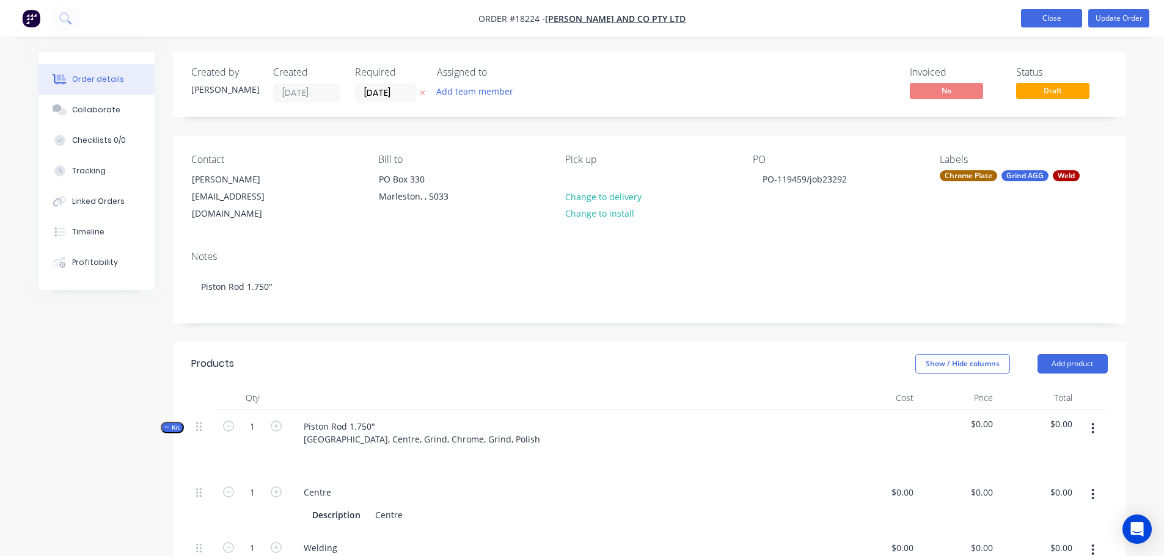
click at [1057, 22] on button "Close" at bounding box center [1051, 18] width 61 height 18
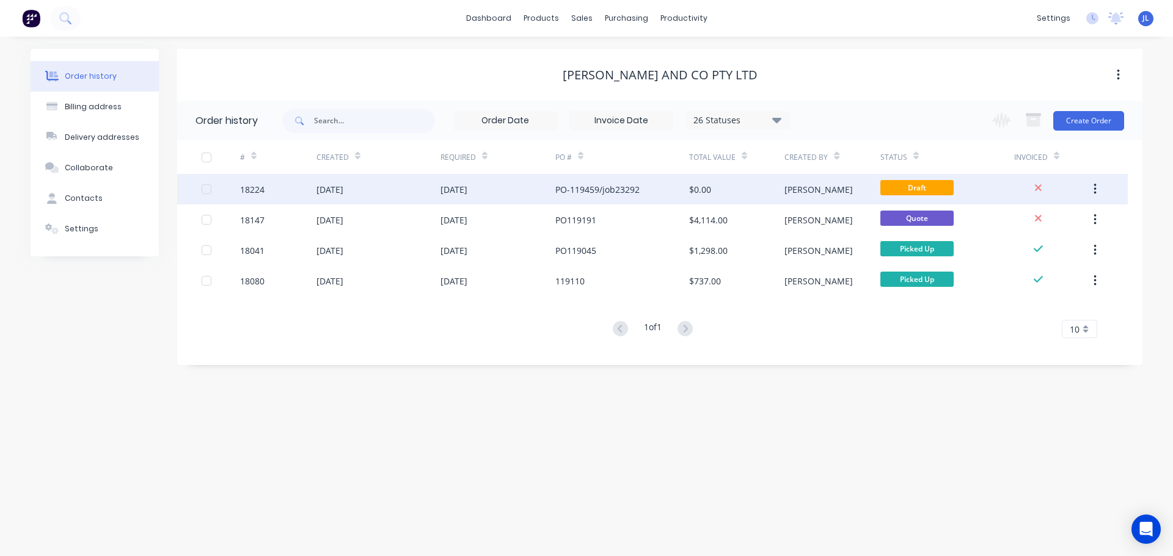
click at [527, 192] on div "[DATE]" at bounding box center [497, 189] width 115 height 31
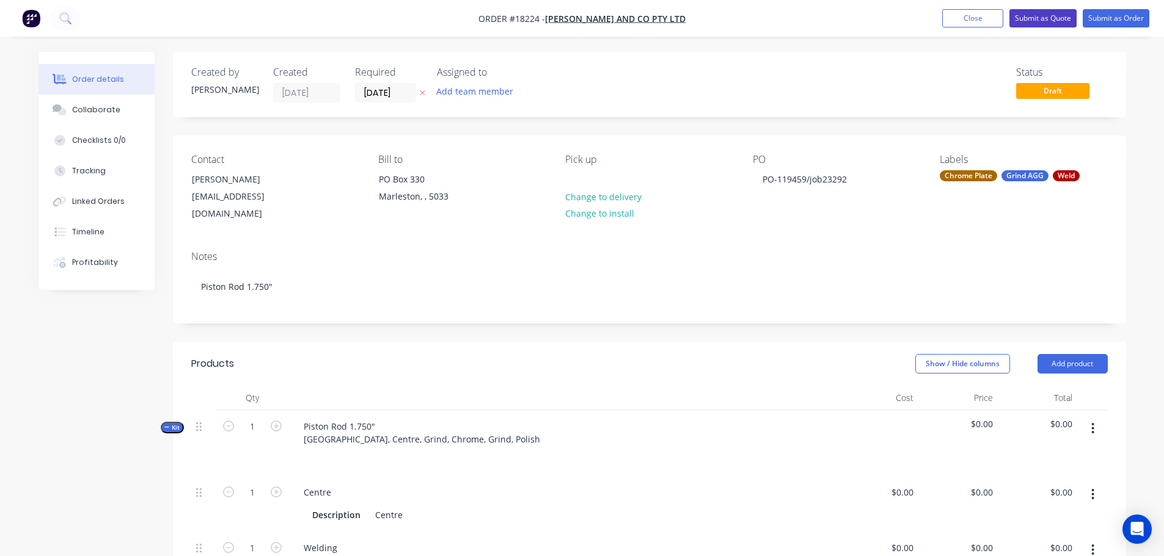
click at [1037, 17] on button "Submit as Quote" at bounding box center [1042, 18] width 67 height 18
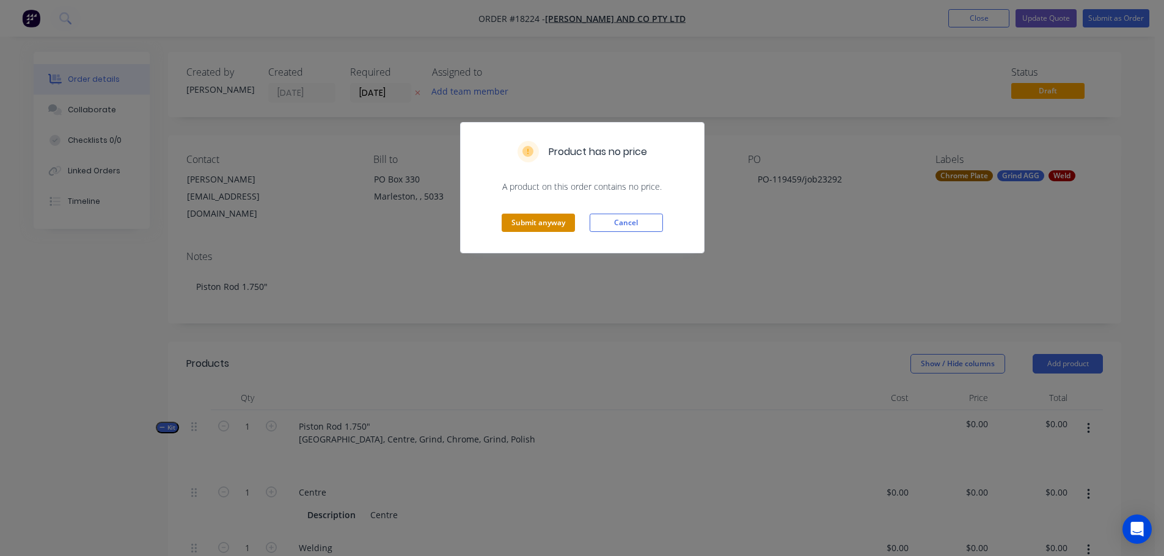
click at [534, 228] on button "Submit anyway" at bounding box center [538, 223] width 73 height 18
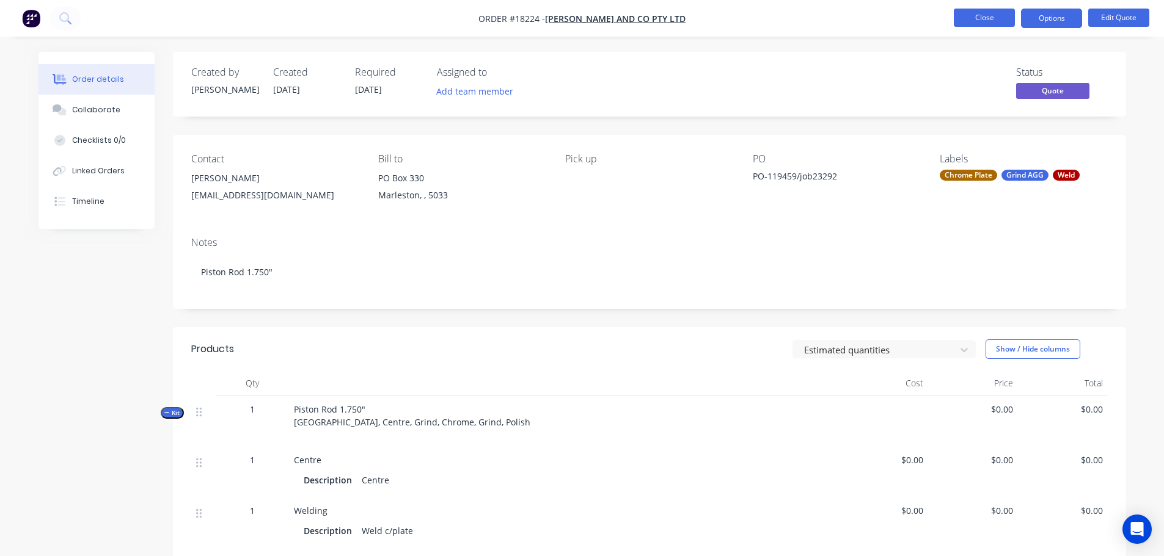
click at [992, 18] on button "Close" at bounding box center [984, 18] width 61 height 18
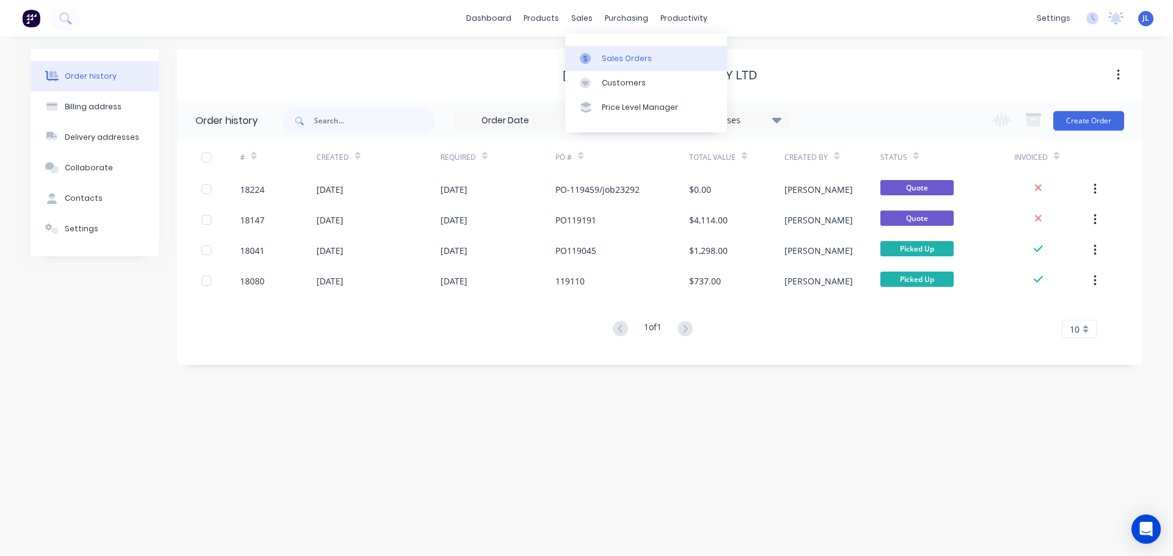
click at [594, 51] on link "Sales Orders" at bounding box center [646, 58] width 162 height 24
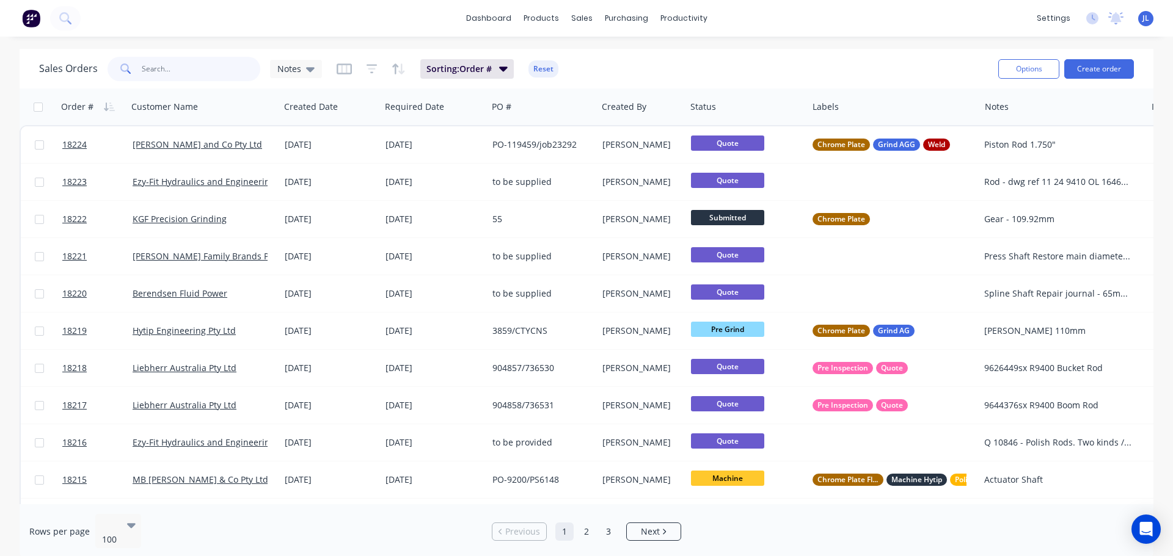
click at [218, 80] on input "text" at bounding box center [201, 69] width 119 height 24
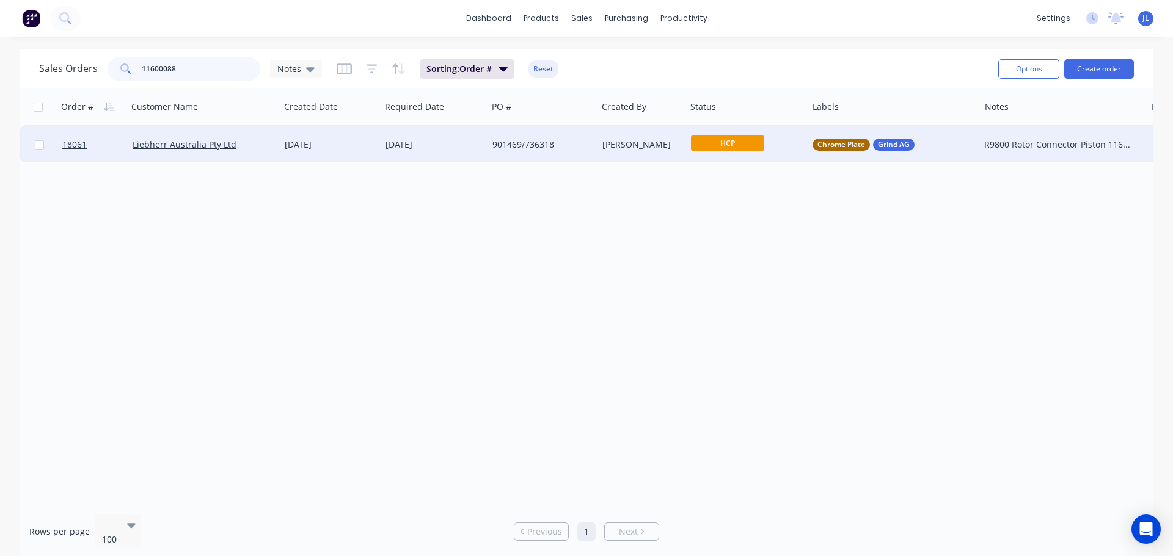
type input "11600088"
click at [982, 155] on div "R9800 Rotor Connector Piston 11600088SX" at bounding box center [1062, 144] width 166 height 37
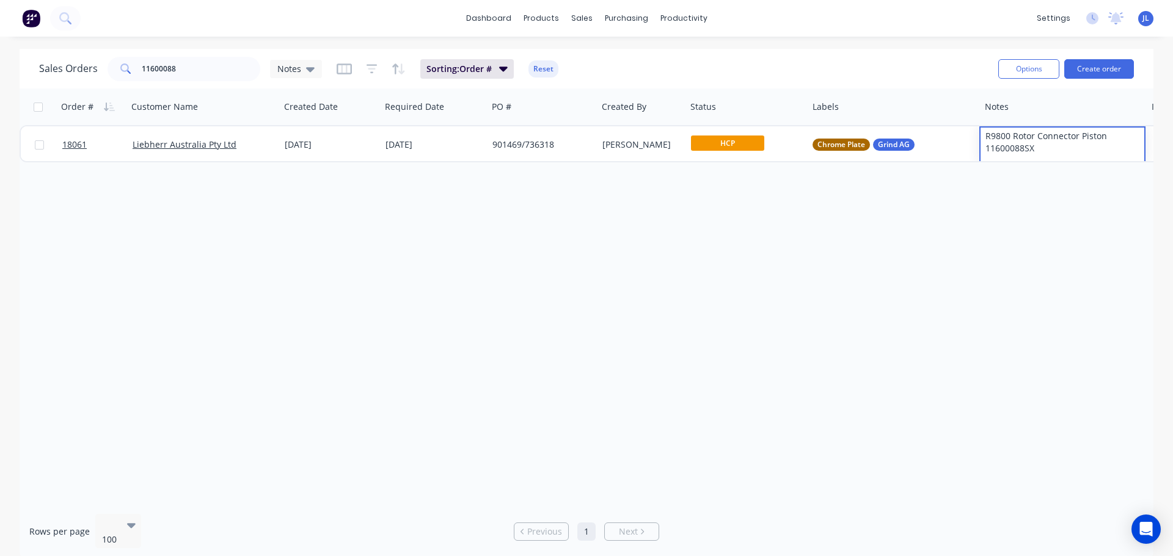
click at [933, 203] on div "Order # Customer Name Created Date Required Date PO # Created By Status Labels …" at bounding box center [587, 297] width 1134 height 416
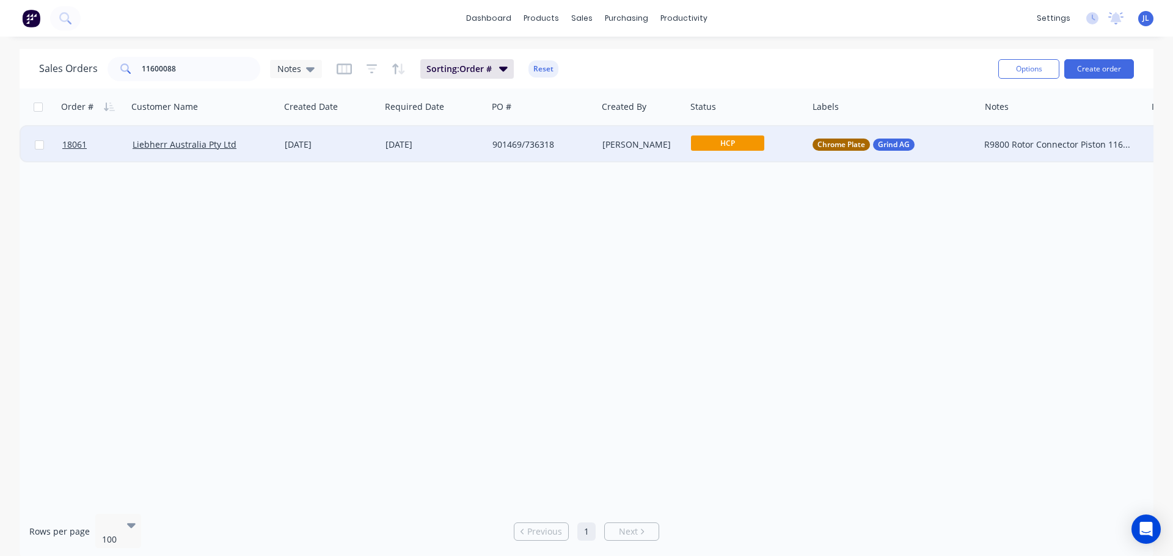
click at [566, 150] on div "901469/736318" at bounding box center [539, 145] width 95 height 12
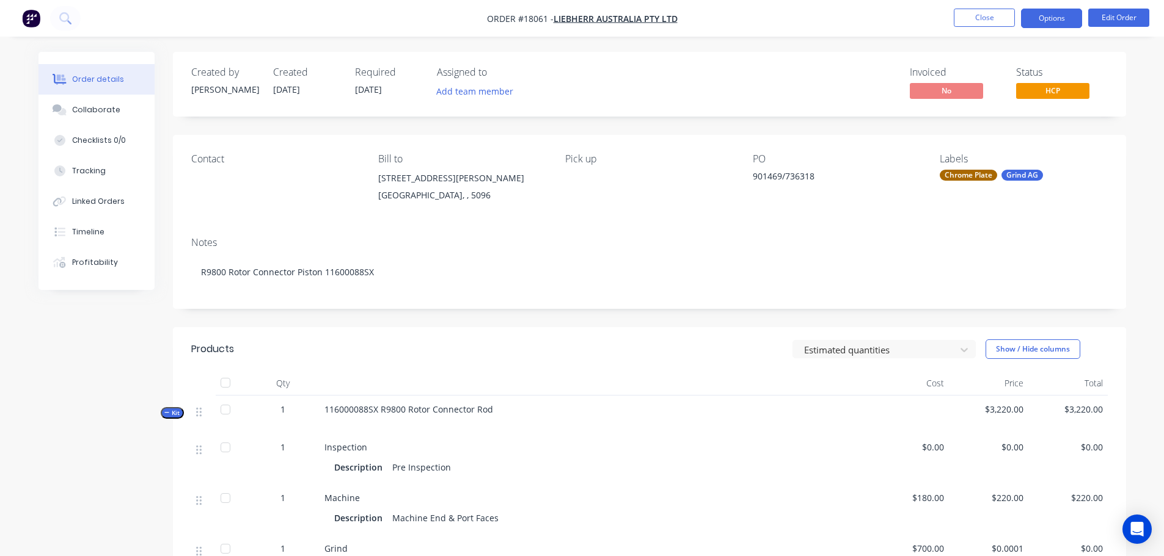
click at [1067, 23] on button "Options" at bounding box center [1051, 19] width 61 height 20
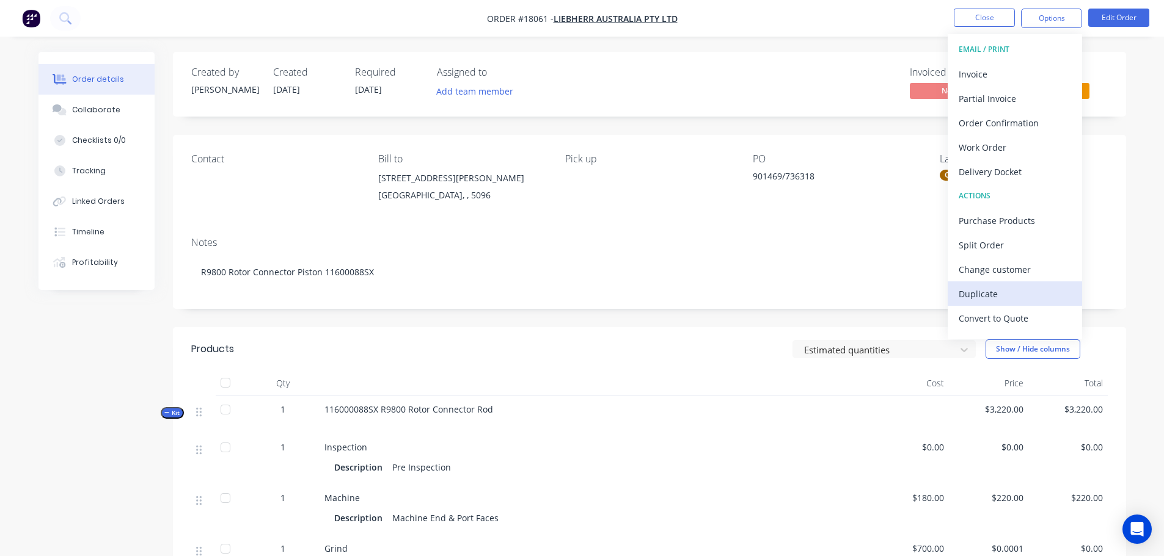
click at [976, 286] on div "Duplicate" at bounding box center [1014, 294] width 112 height 18
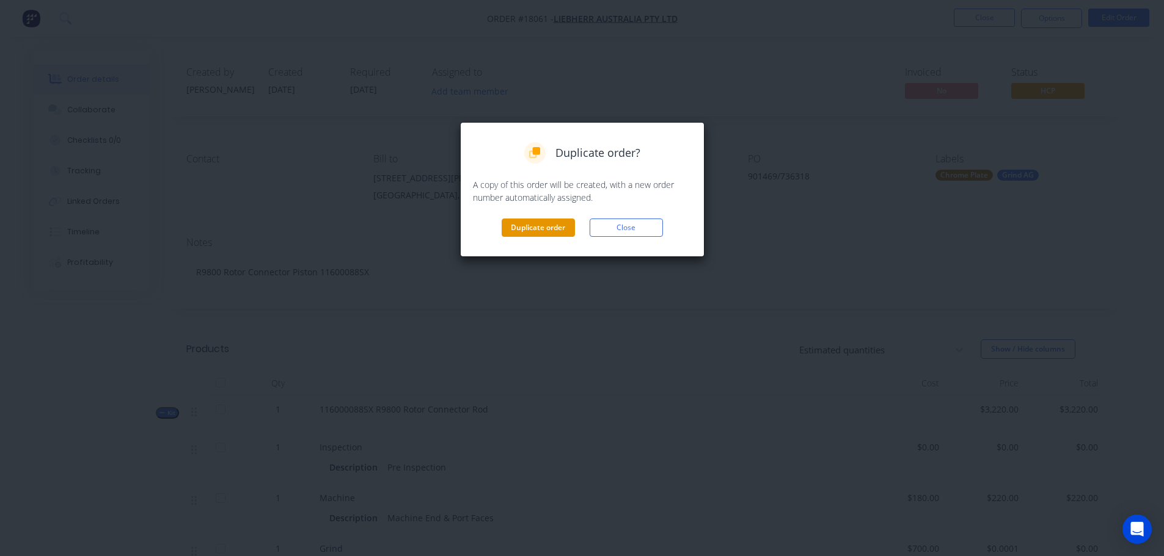
click at [542, 228] on button "Duplicate order" at bounding box center [538, 228] width 73 height 18
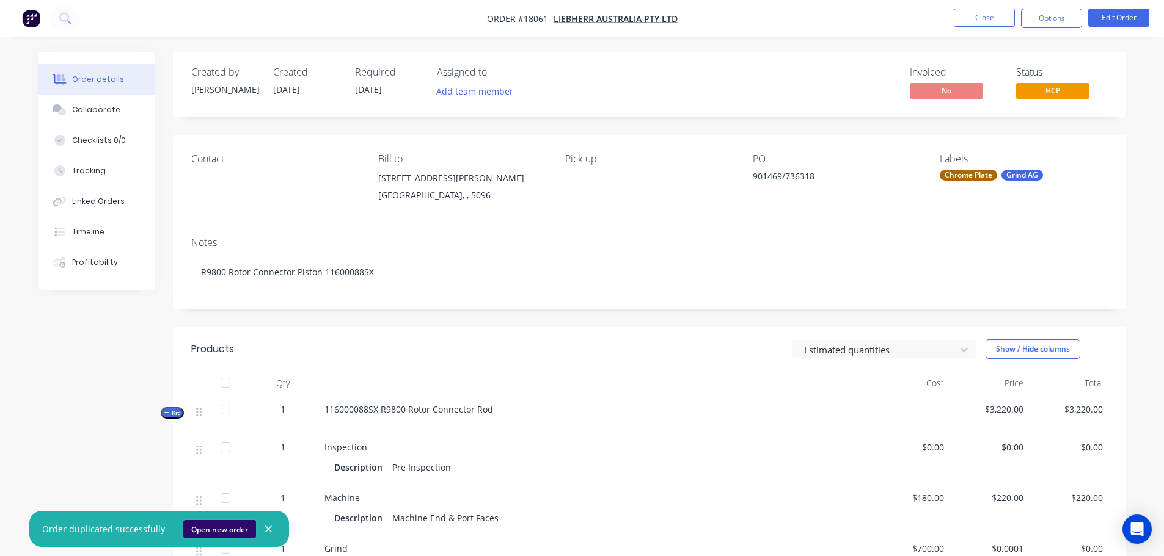
click at [203, 525] on button "Open new order" at bounding box center [219, 529] width 73 height 18
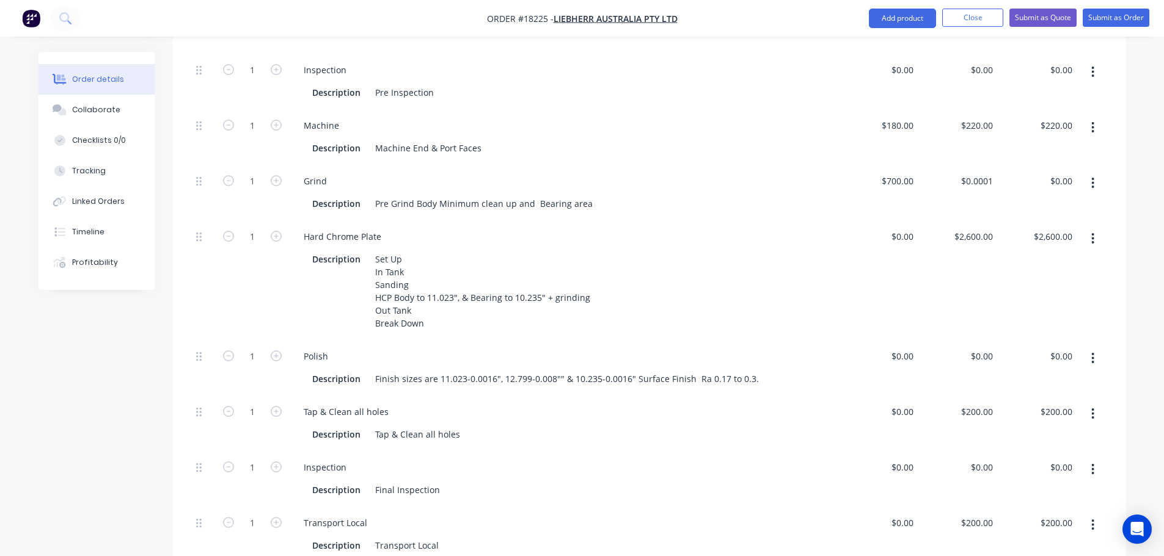
scroll to position [428, 0]
click at [982, 227] on input "2600" at bounding box center [975, 236] width 45 height 18
type input "$2,850.00"
click at [1027, 285] on div "$2,850.00 $2,600.00" at bounding box center [1037, 280] width 79 height 120
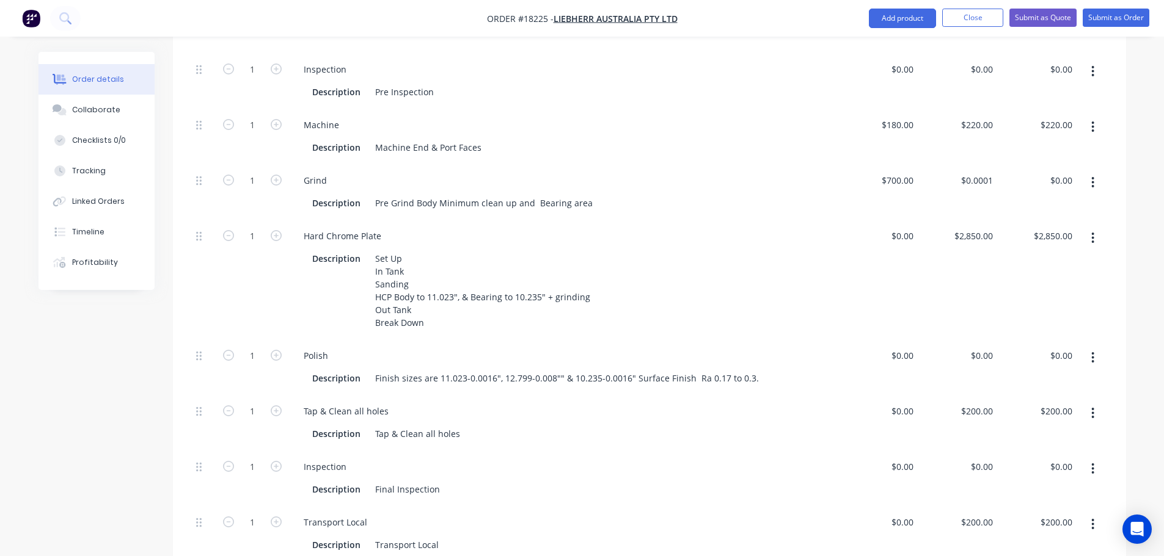
click at [1093, 177] on icon "button" at bounding box center [1093, 182] width 2 height 11
click at [1062, 206] on div "Duplicate" at bounding box center [1049, 215] width 94 height 18
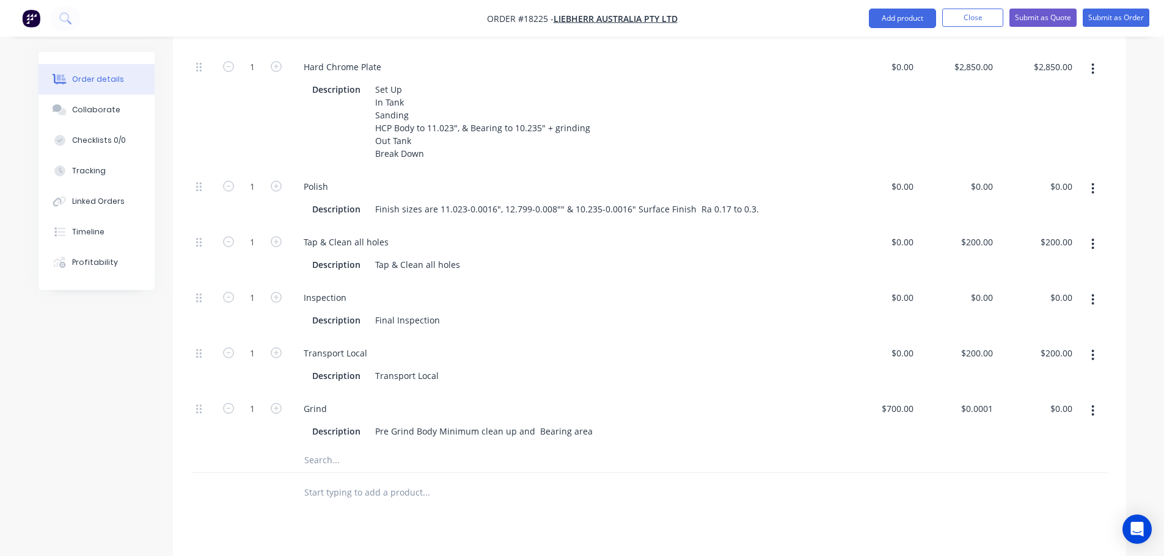
scroll to position [611, 0]
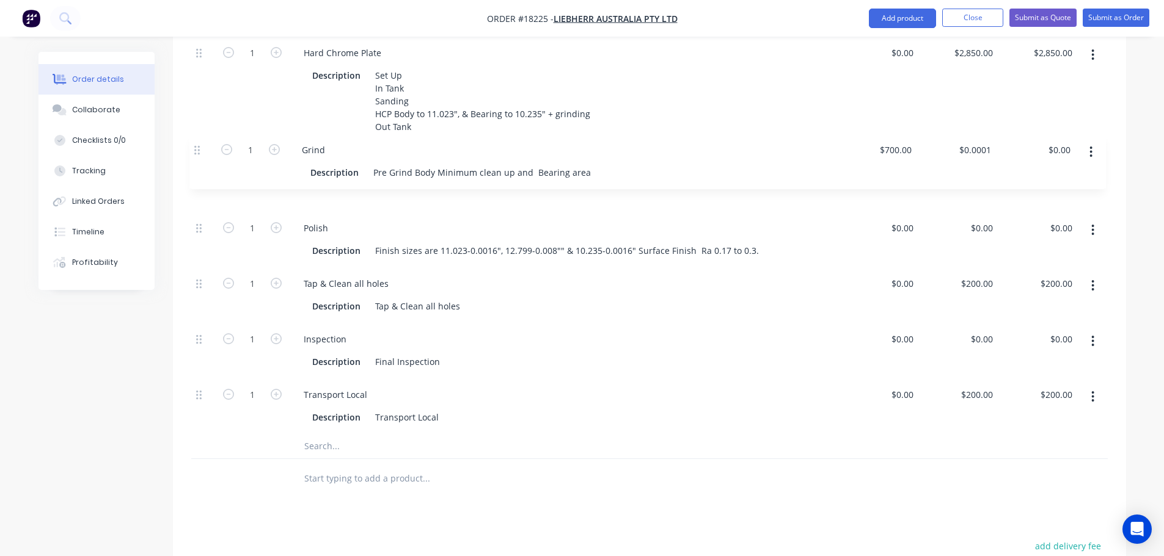
drag, startPoint x: 199, startPoint y: 381, endPoint x: 195, endPoint y: 150, distance: 230.9
click at [195, 150] on div "1 Inspection Description Pre Inspection $0.00 $0.00 $0.00 $0.00 $0.00 $0.00 1 M…" at bounding box center [649, 152] width 916 height 564
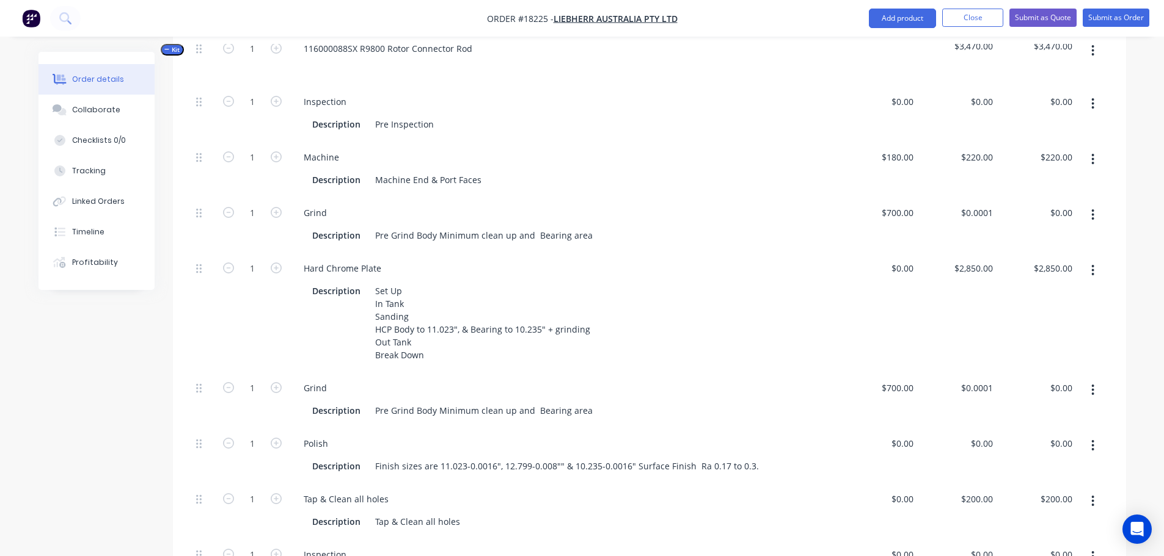
scroll to position [367, 0]
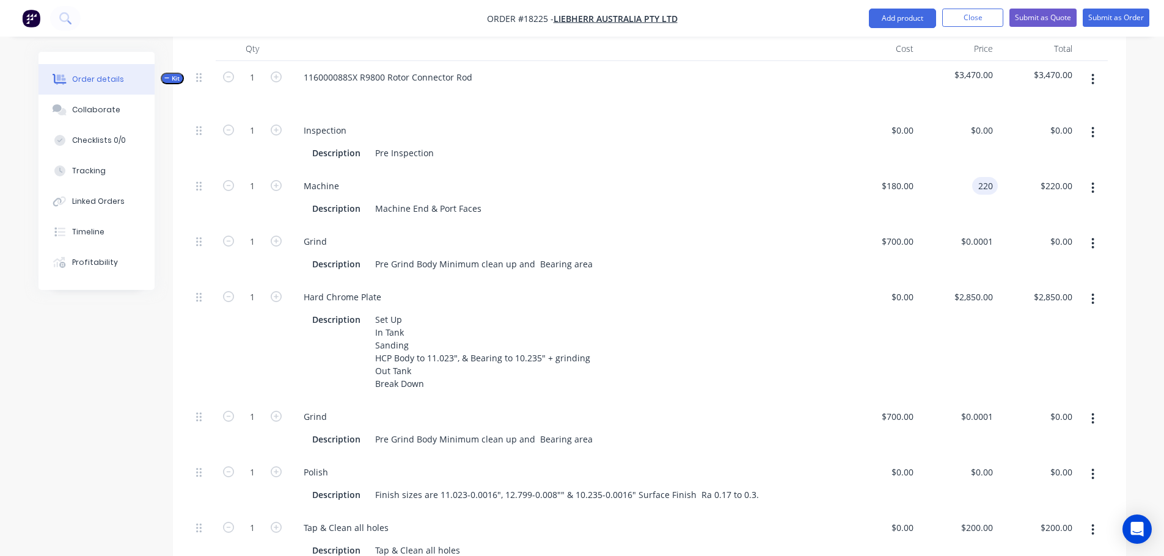
click at [971, 170] on div "220 220" at bounding box center [957, 198] width 79 height 56
type input "$300.00"
click at [1081, 337] on div at bounding box center [1092, 341] width 31 height 120
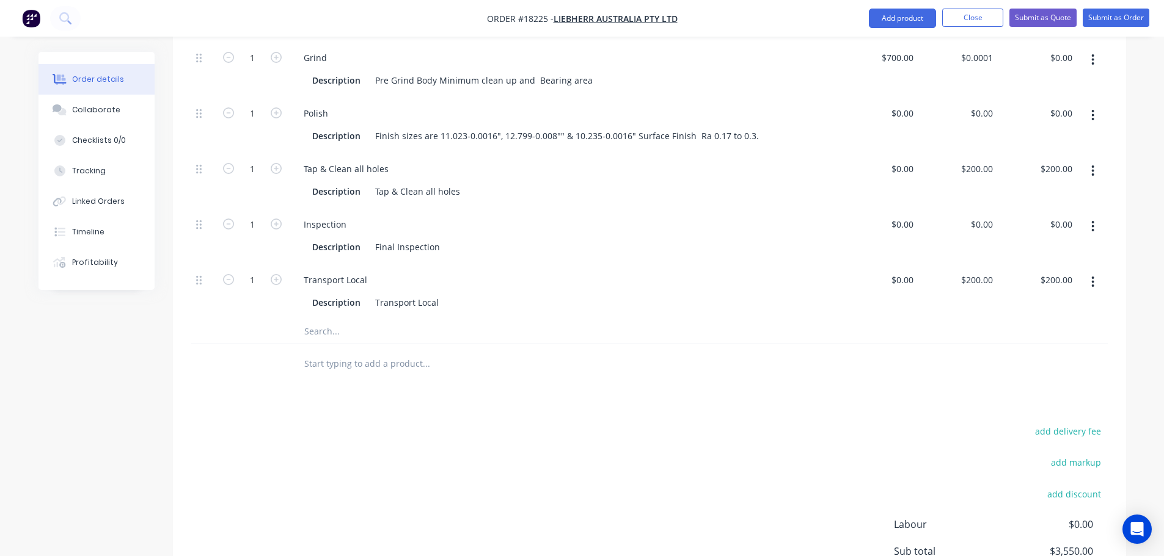
scroll to position [611, 0]
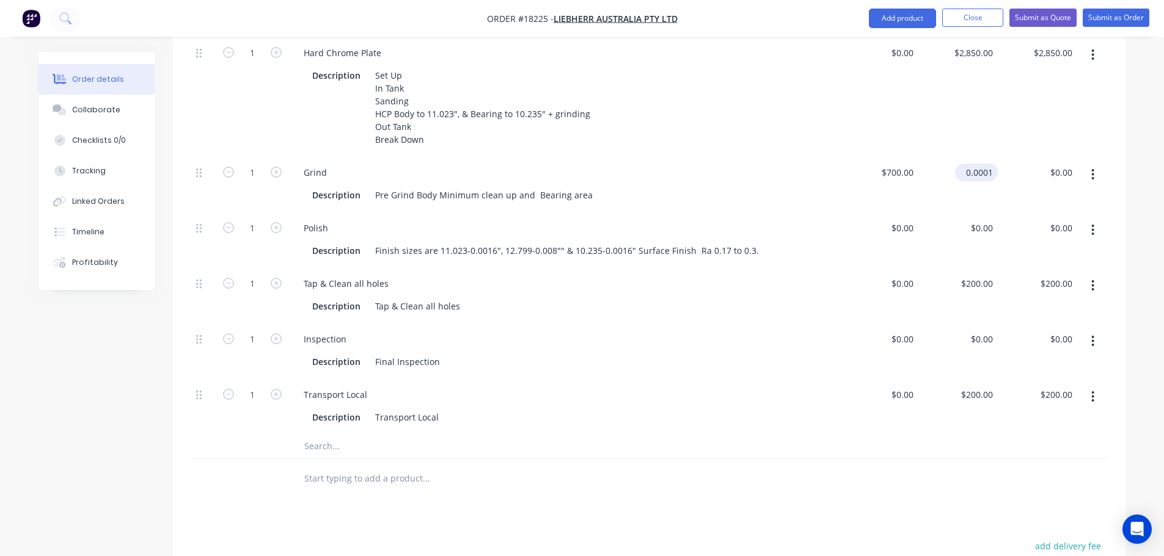
click at [982, 164] on input "0.0001" at bounding box center [979, 173] width 38 height 18
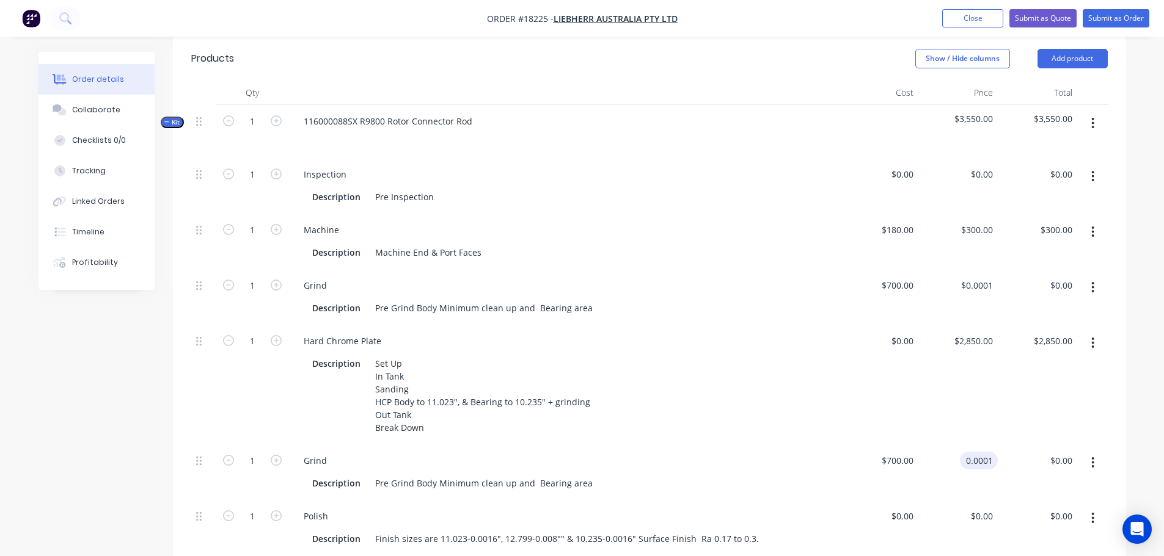
scroll to position [312, 0]
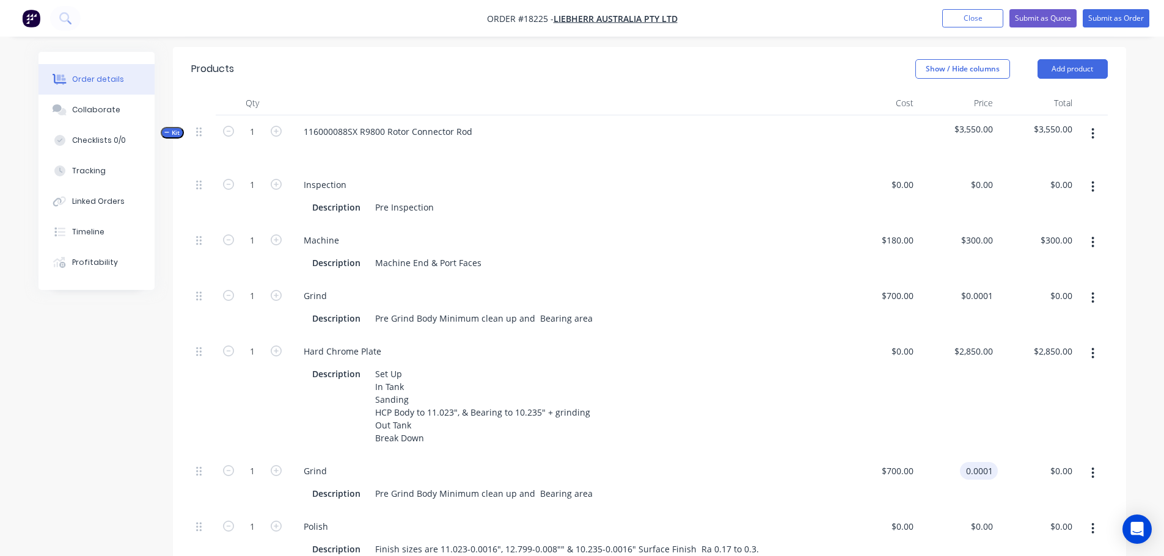
type input "$0.0001"
click at [1111, 369] on div "Qty Cost Price Total Kit 1 116000088SX R9800 Rotor Connector Rod $3,550.00 $3,5…" at bounding box center [649, 444] width 953 height 707
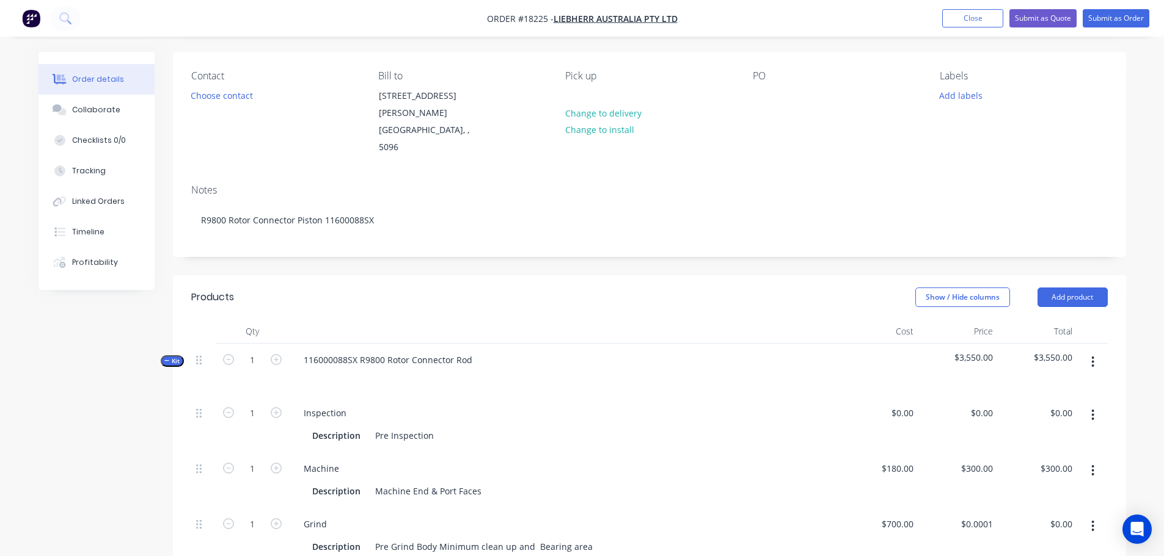
scroll to position [68, 0]
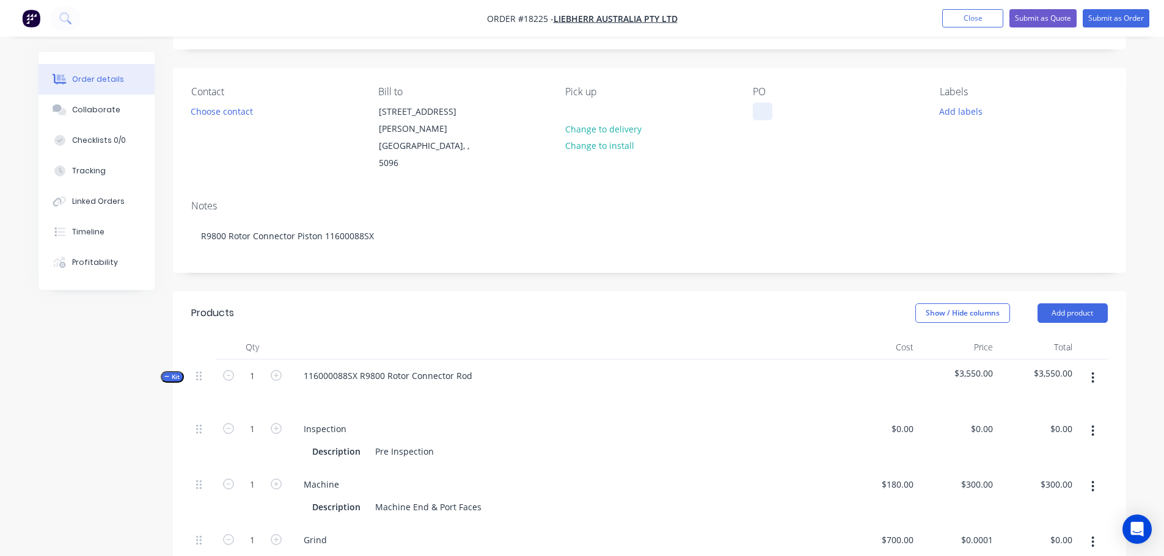
click at [756, 112] on div at bounding box center [763, 112] width 20 height 18
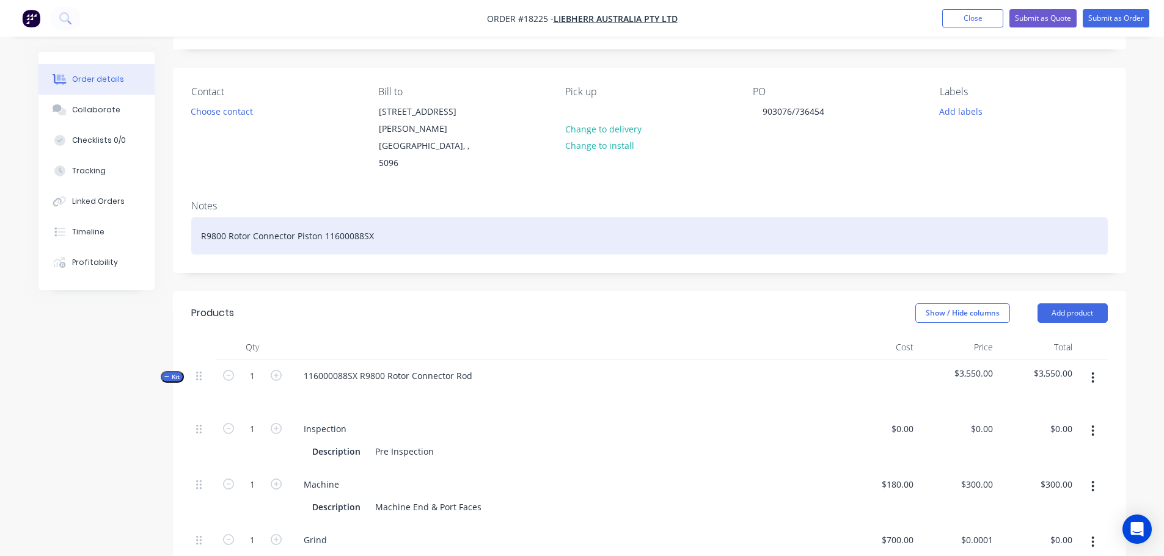
click at [913, 219] on div "R9800 Rotor Connector Piston 11600088SX" at bounding box center [649, 235] width 916 height 37
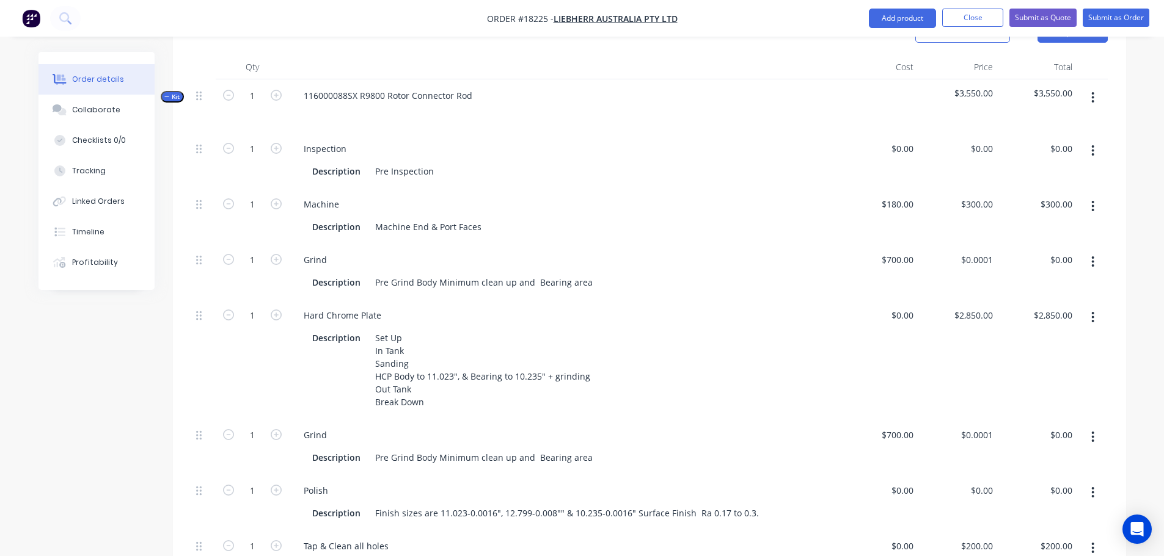
scroll to position [373, 0]
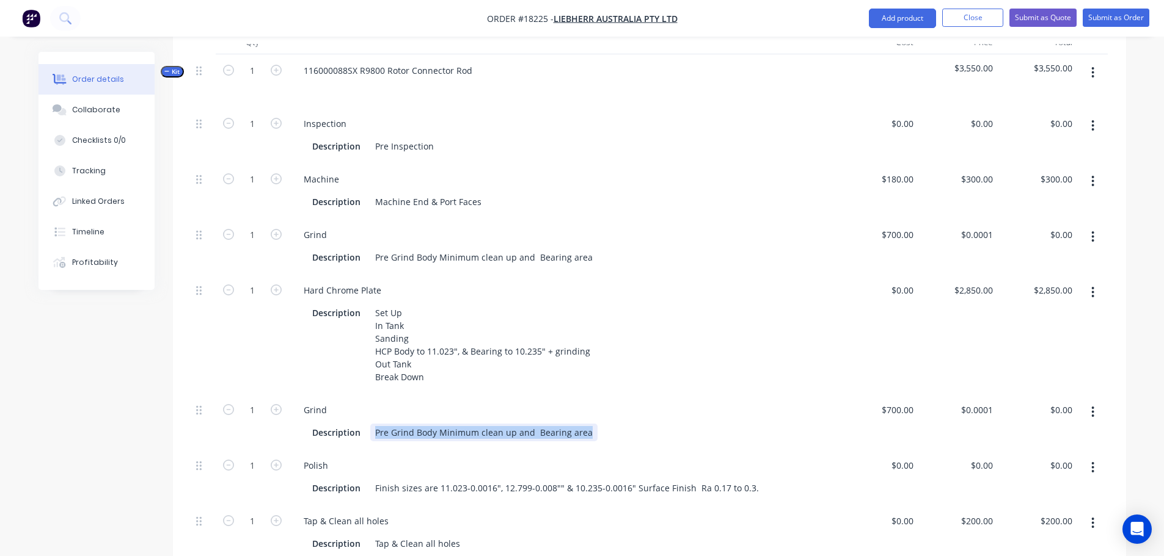
drag, startPoint x: 375, startPoint y: 415, endPoint x: 592, endPoint y: 411, distance: 216.9
click at [592, 424] on div "Description Pre Grind Body Minimum clean up and Bearing area" at bounding box center [561, 433] width 508 height 18
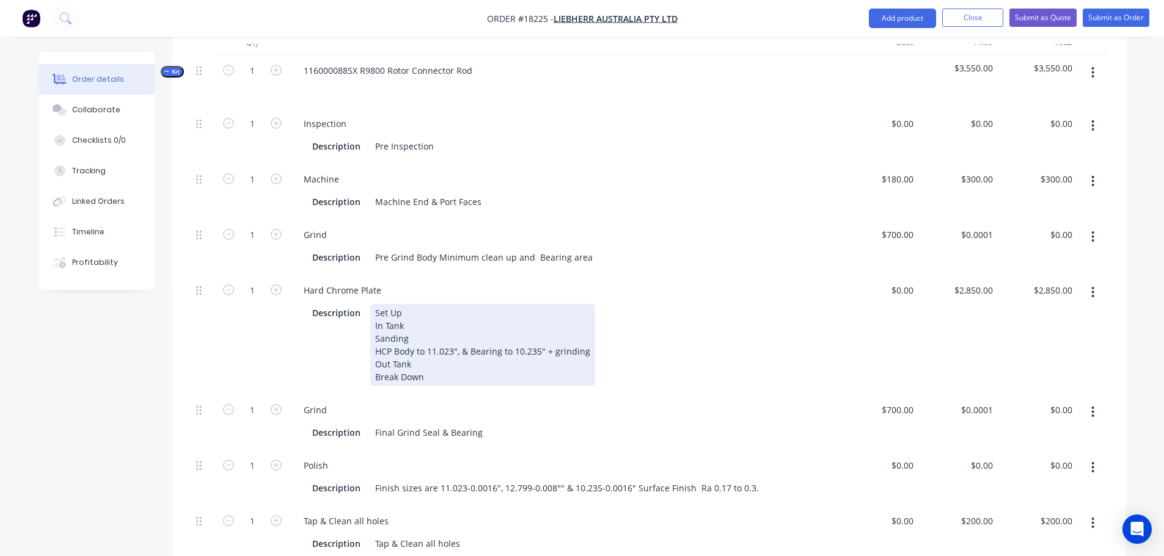
click at [661, 302] on div "Description Set Up In Tank Sanding HCP Body to 11.023", & Bearing to 10.235" + …" at bounding box center [564, 344] width 540 height 84
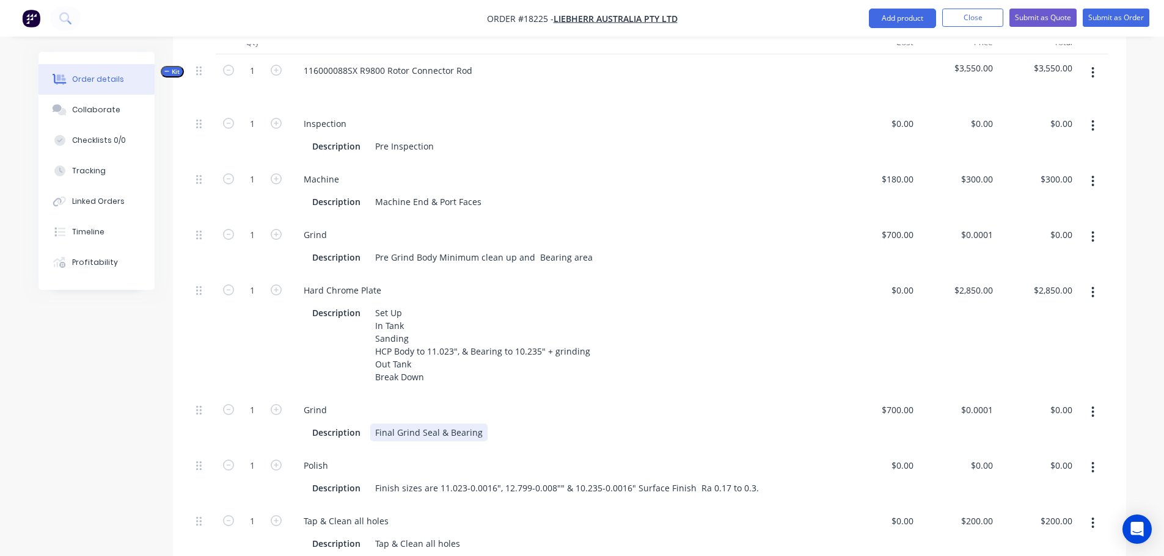
click at [476, 424] on div "Final Grind Seal & Bearing" at bounding box center [428, 433] width 117 height 18
click at [605, 401] on div "Grind" at bounding box center [564, 410] width 540 height 18
click at [505, 424] on div "Description Final Grind Seal & Bearing area" at bounding box center [561, 433] width 508 height 18
click at [437, 424] on div "Final Grind Seal & Bearing area" at bounding box center [439, 433] width 138 height 18
click at [610, 424] on div "Final Grind Main Body 280mm(-0.02 / -0.06) & Bearing area" at bounding box center [495, 433] width 250 height 18
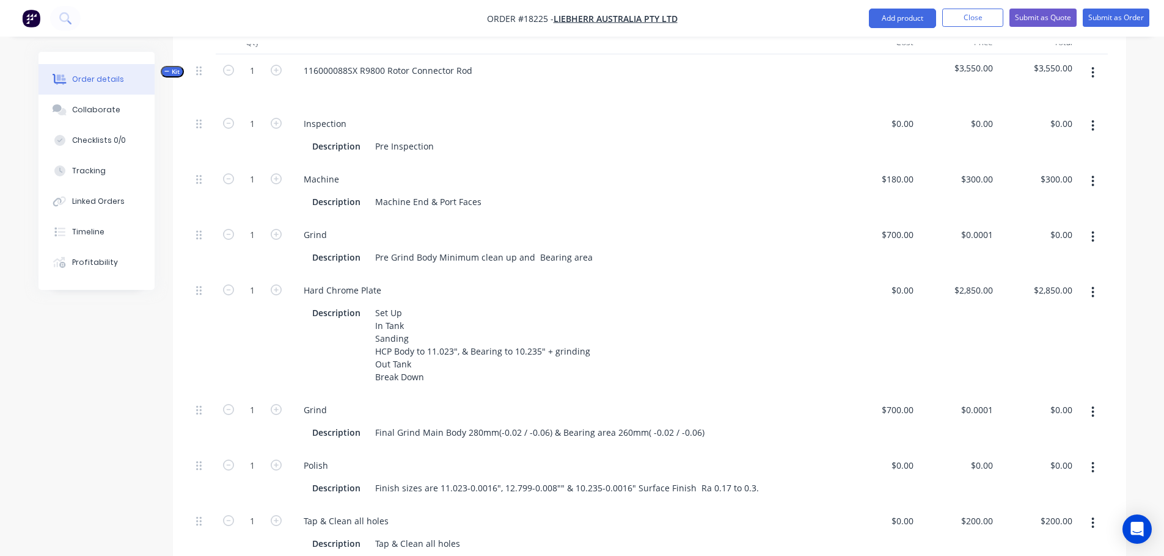
click at [586, 394] on div "Grind Description Final Grind Main Body 280mm(-0.02 / -0.06) & Bearing area 260…" at bounding box center [564, 422] width 550 height 56
click at [1101, 21] on button "Submit as Order" at bounding box center [1115, 18] width 67 height 18
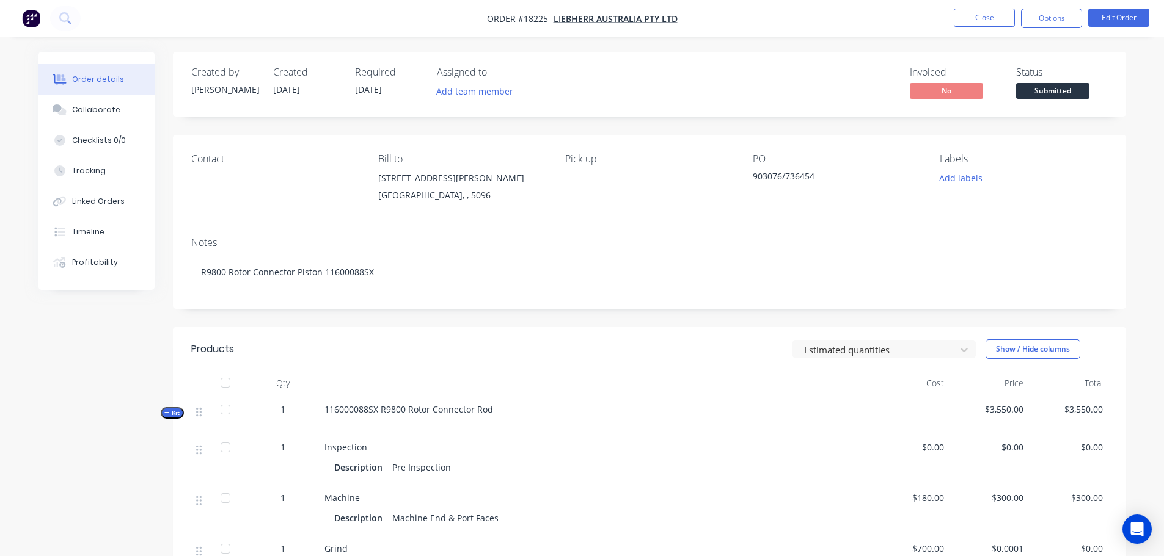
click at [582, 180] on div "Pick up" at bounding box center [648, 181] width 167 height 56
click at [1037, 18] on button "Options" at bounding box center [1051, 19] width 61 height 20
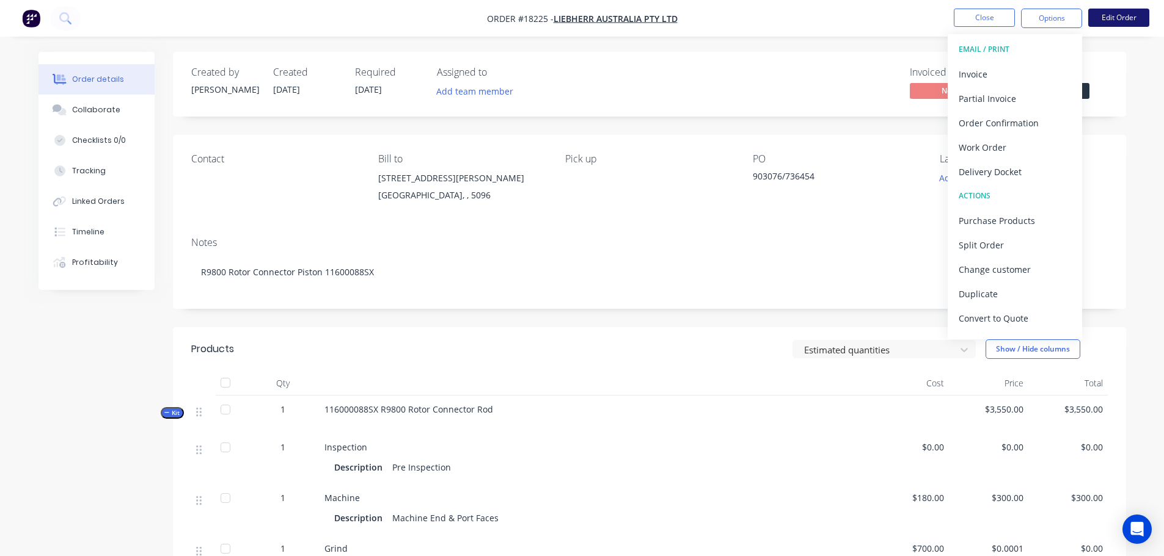
click at [1117, 20] on button "Edit Order" at bounding box center [1118, 18] width 61 height 18
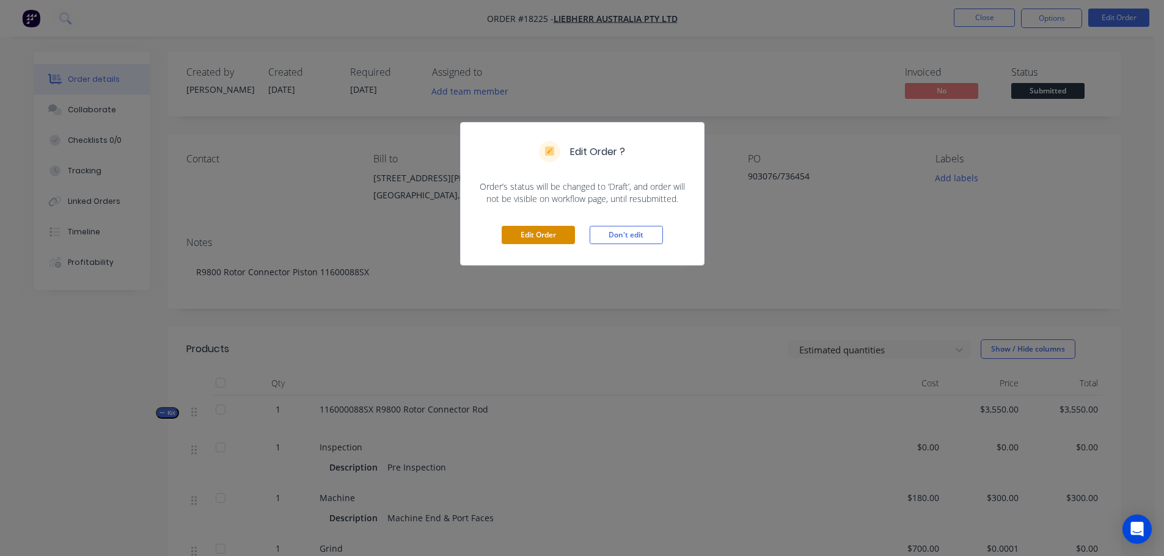
click at [564, 233] on button "Edit Order" at bounding box center [538, 235] width 73 height 18
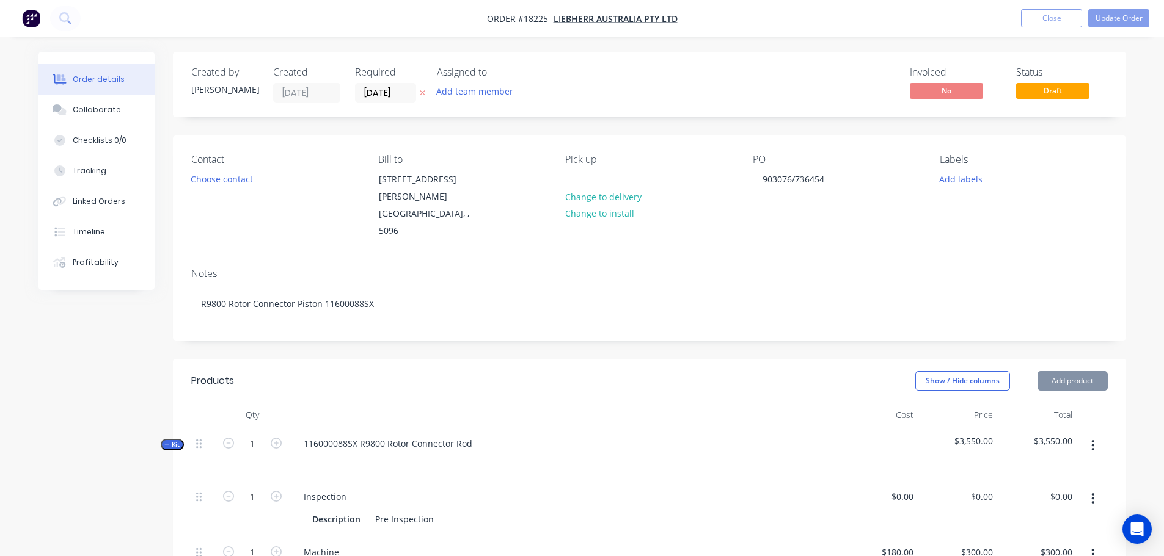
click at [586, 175] on div "Pick up Change to delivery Change to install" at bounding box center [648, 197] width 167 height 86
click at [580, 182] on div at bounding box center [575, 179] width 20 height 18
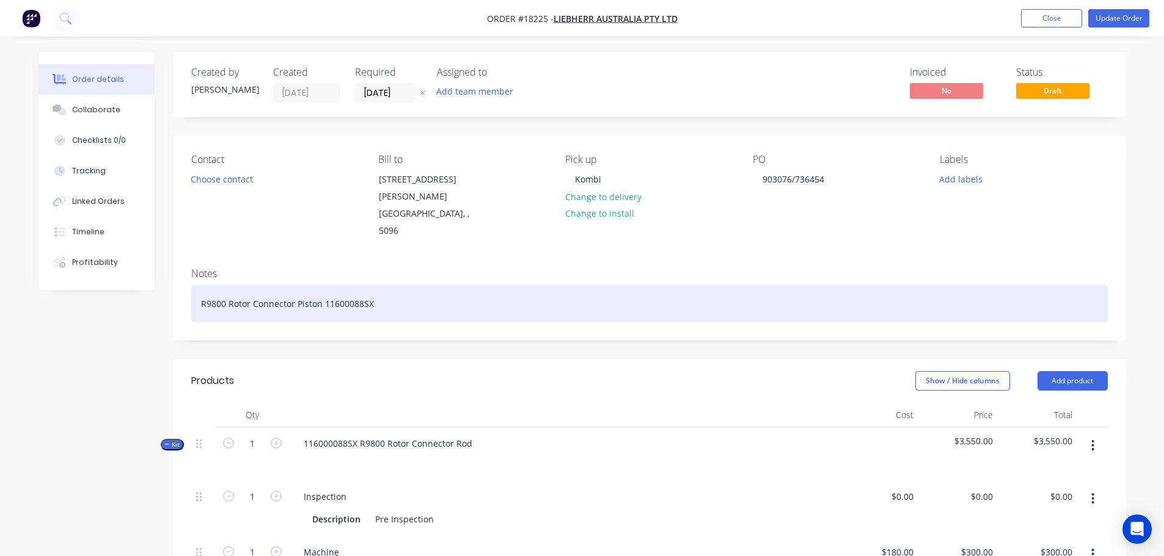
click at [718, 301] on div "R9800 Rotor Connector Piston 11600088SX" at bounding box center [649, 303] width 916 height 37
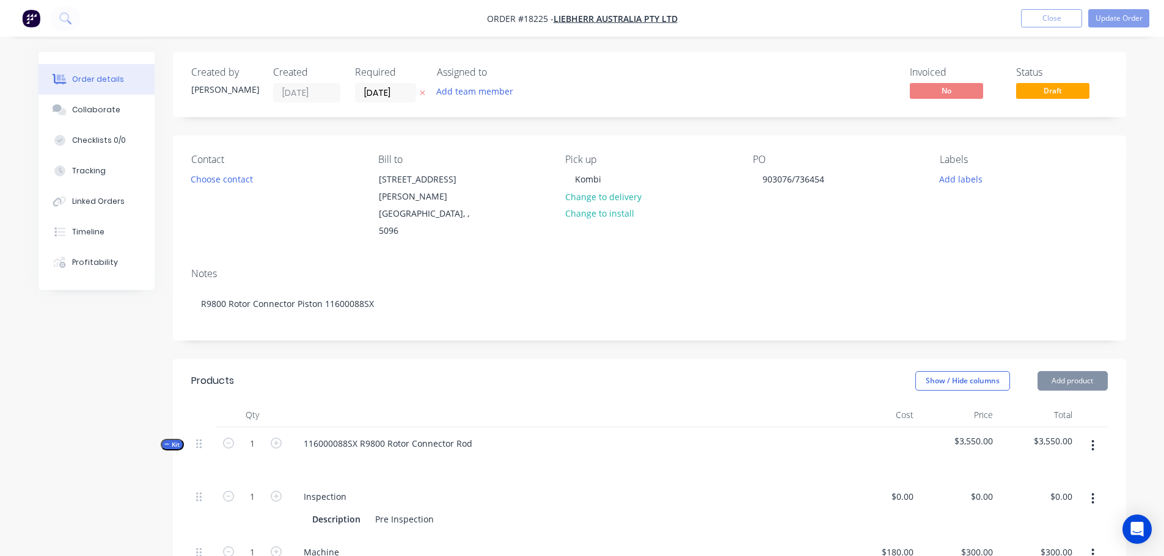
click at [703, 359] on header "Products Show / Hide columns Add product" at bounding box center [649, 381] width 953 height 44
click at [1110, 23] on button "Update Order" at bounding box center [1118, 18] width 61 height 18
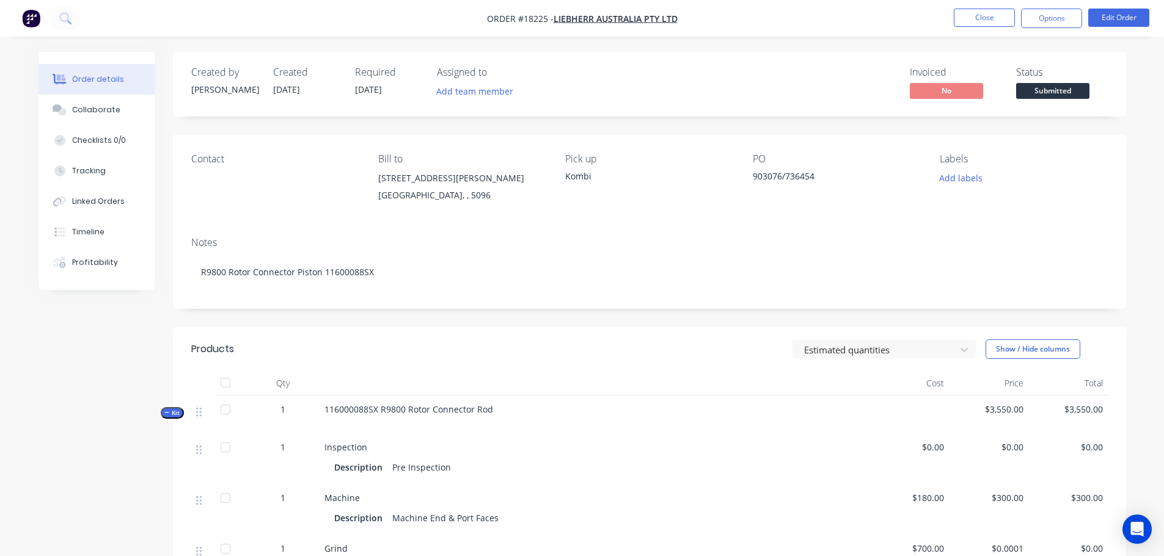
click at [1032, 29] on nav "Order #18225 - Liebherr Australia Pty Ltd Close Options Edit Order" at bounding box center [582, 18] width 1164 height 37
click at [1035, 27] on button "Options" at bounding box center [1051, 19] width 61 height 20
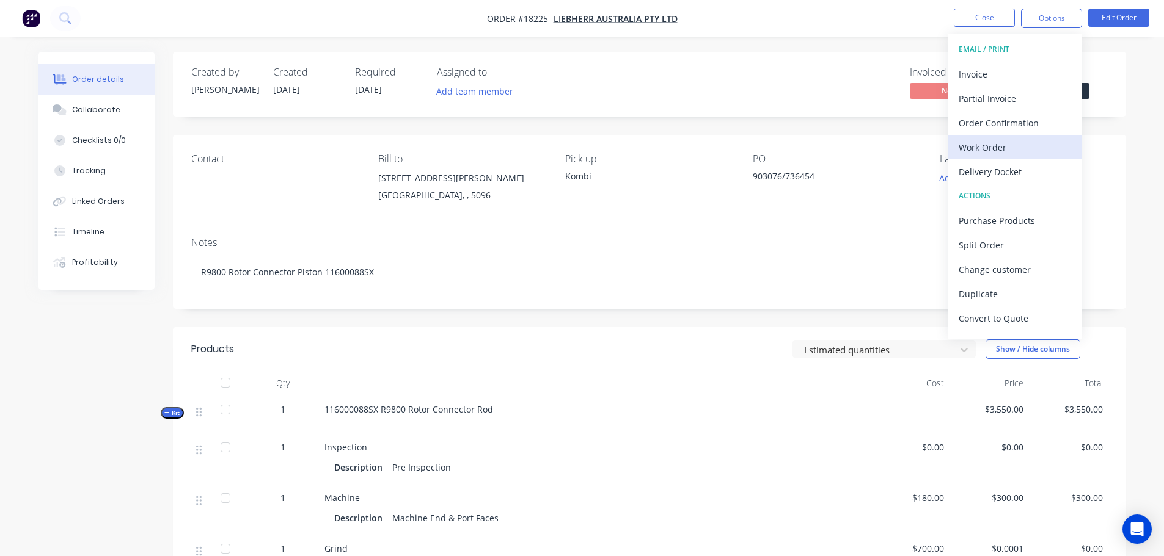
click at [995, 151] on div "Work Order" at bounding box center [1014, 148] width 112 height 18
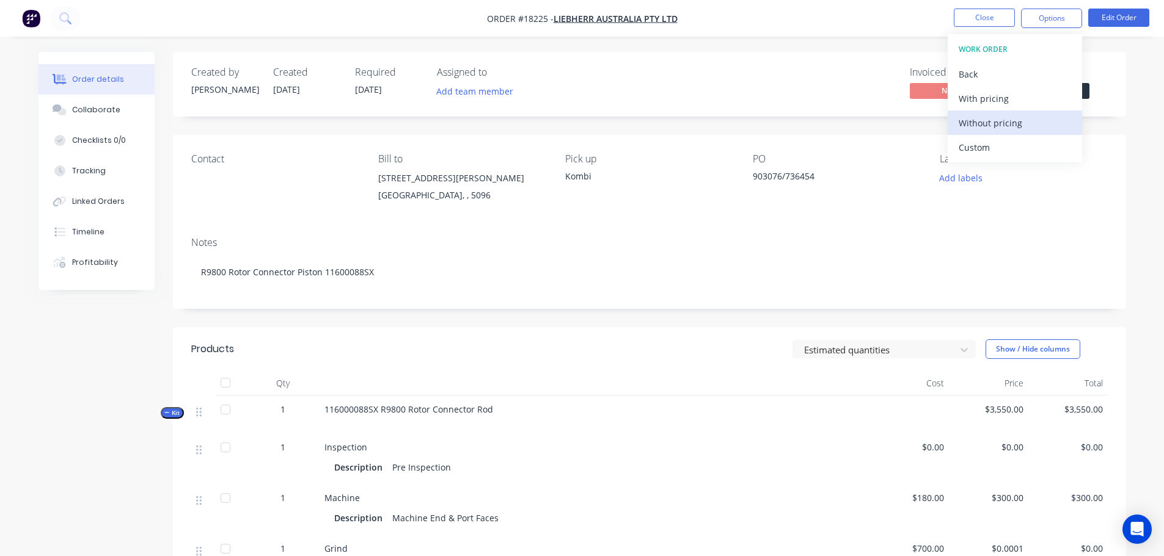
click at [990, 123] on div "Without pricing" at bounding box center [1014, 123] width 112 height 18
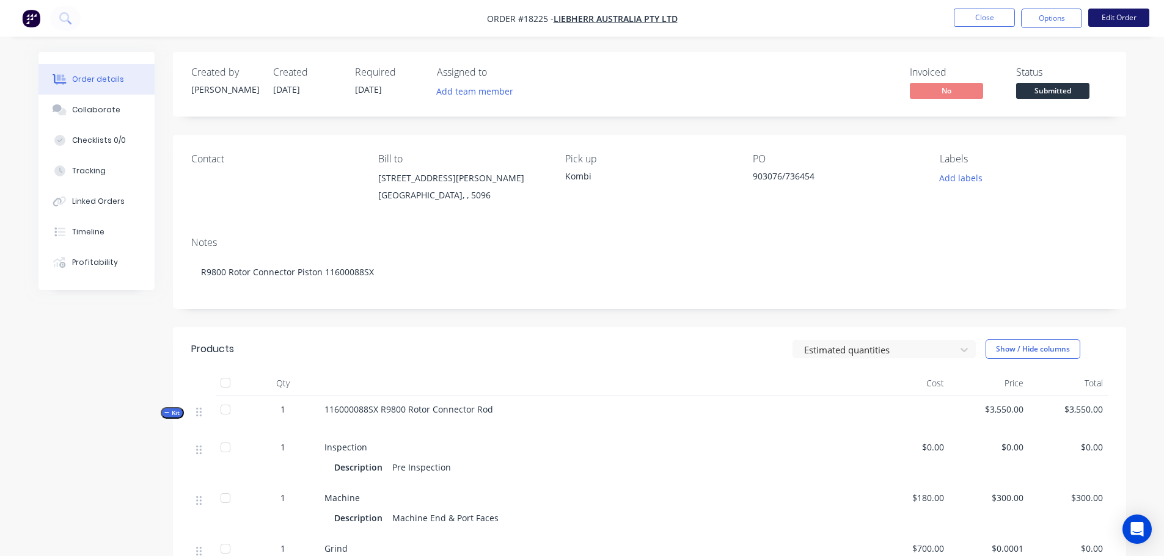
click at [1100, 23] on button "Edit Order" at bounding box center [1118, 18] width 61 height 18
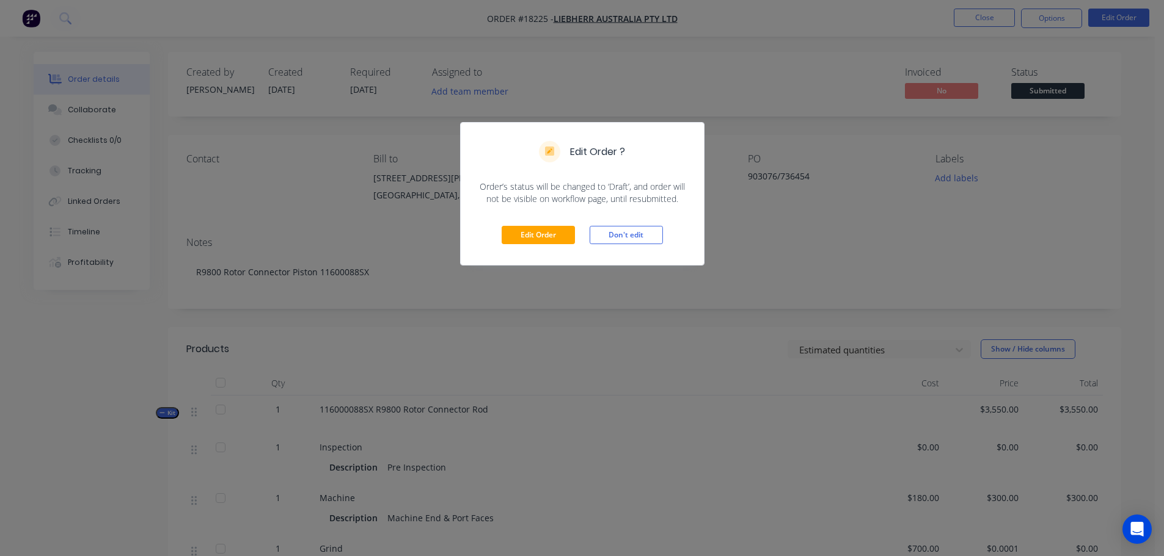
click at [532, 223] on div "Edit Order Don't edit" at bounding box center [582, 235] width 243 height 60
click at [534, 232] on button "Edit Order" at bounding box center [538, 235] width 73 height 18
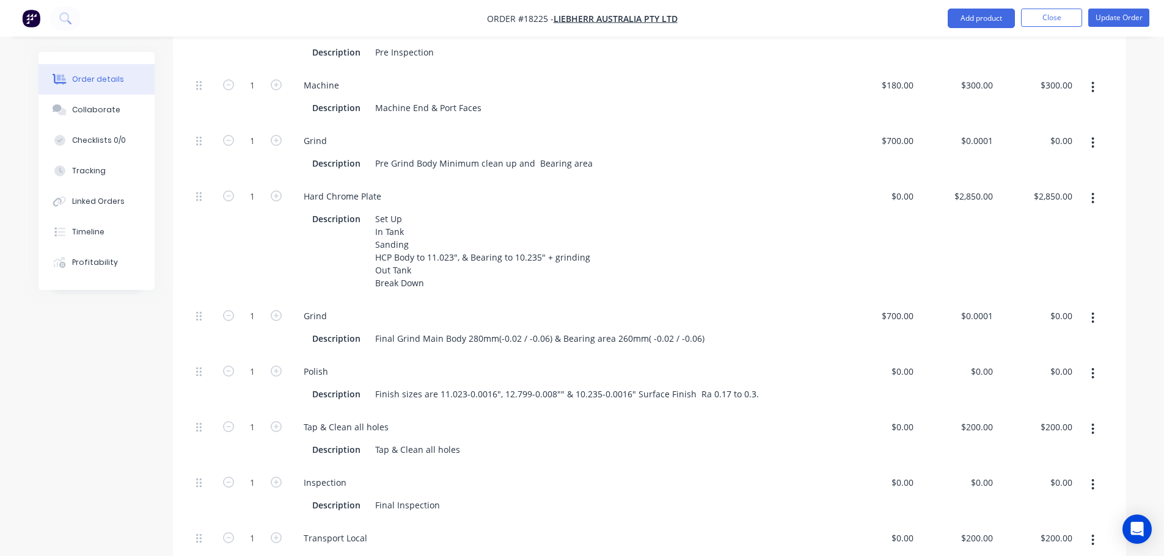
scroll to position [672, 0]
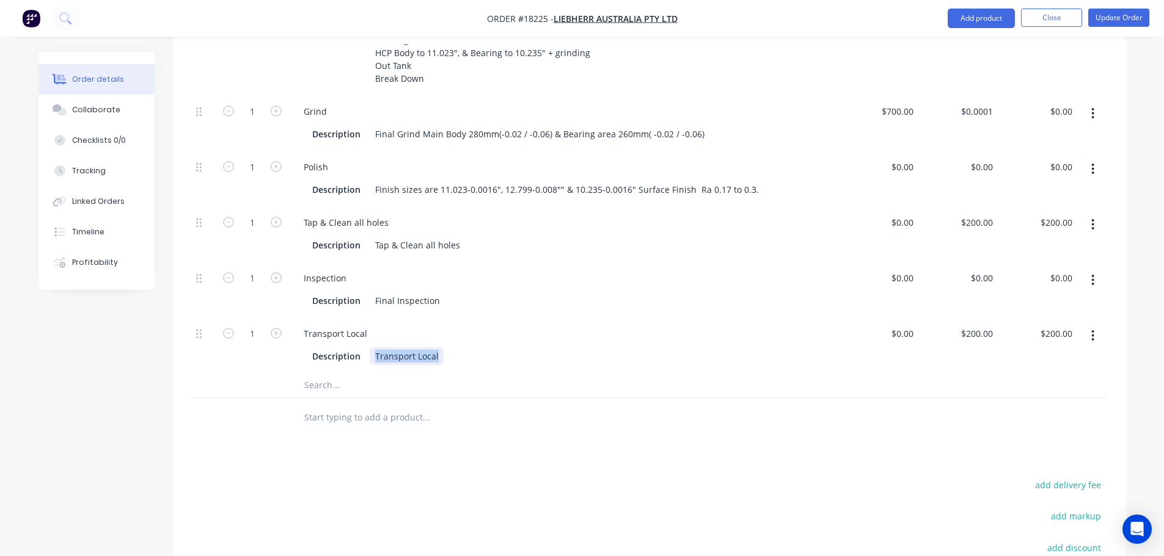
drag, startPoint x: 376, startPoint y: 338, endPoint x: 460, endPoint y: 338, distance: 84.3
click at [460, 348] on div "Description Transport Local" at bounding box center [561, 357] width 508 height 18
click at [1125, 20] on button "Update Order" at bounding box center [1118, 18] width 61 height 18
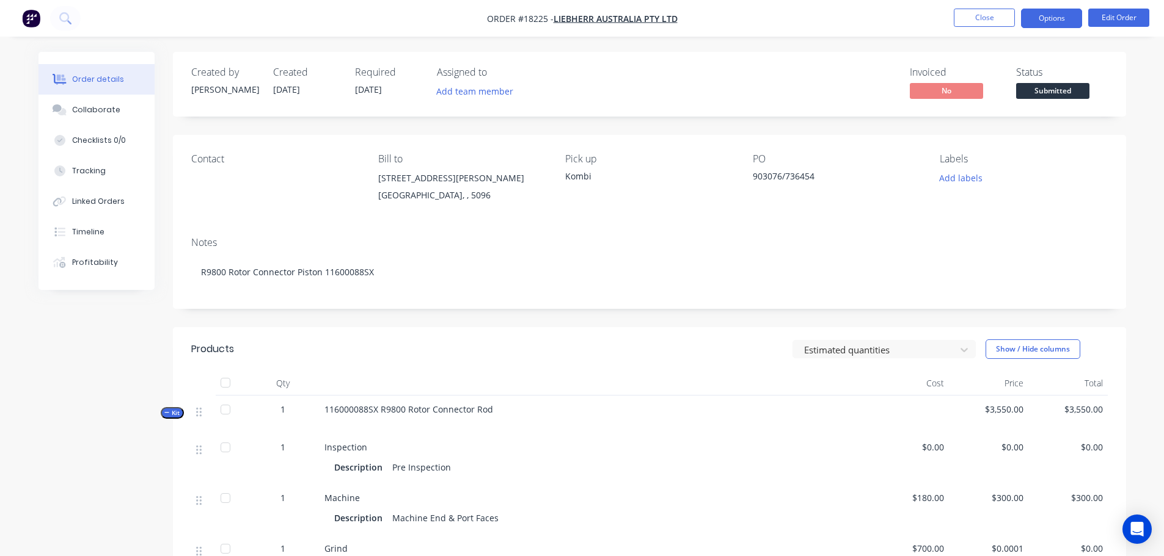
click at [1065, 21] on button "Options" at bounding box center [1051, 19] width 61 height 20
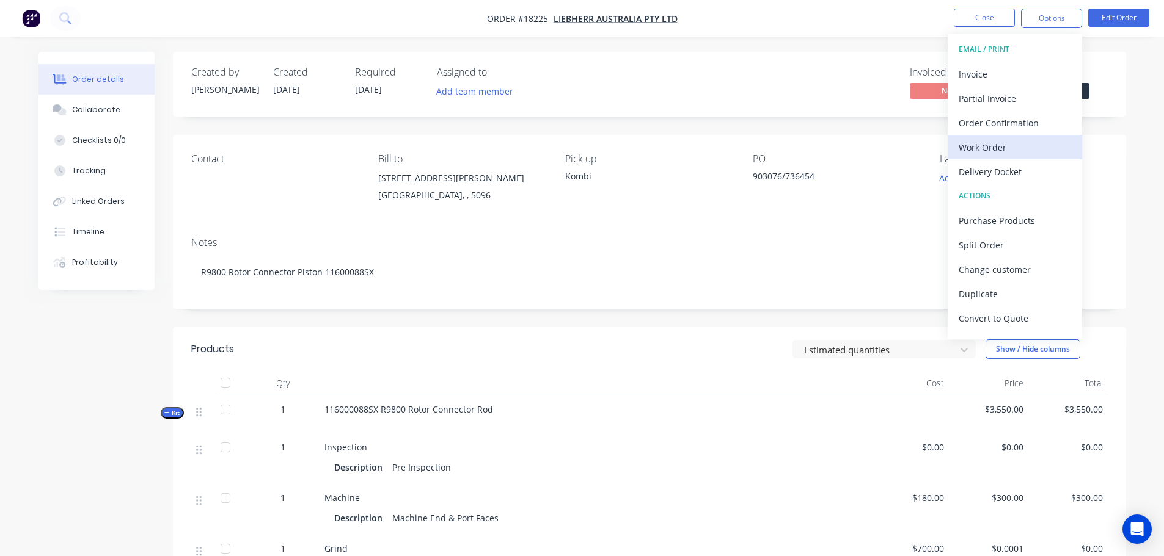
click at [996, 142] on div "Work Order" at bounding box center [1014, 148] width 112 height 18
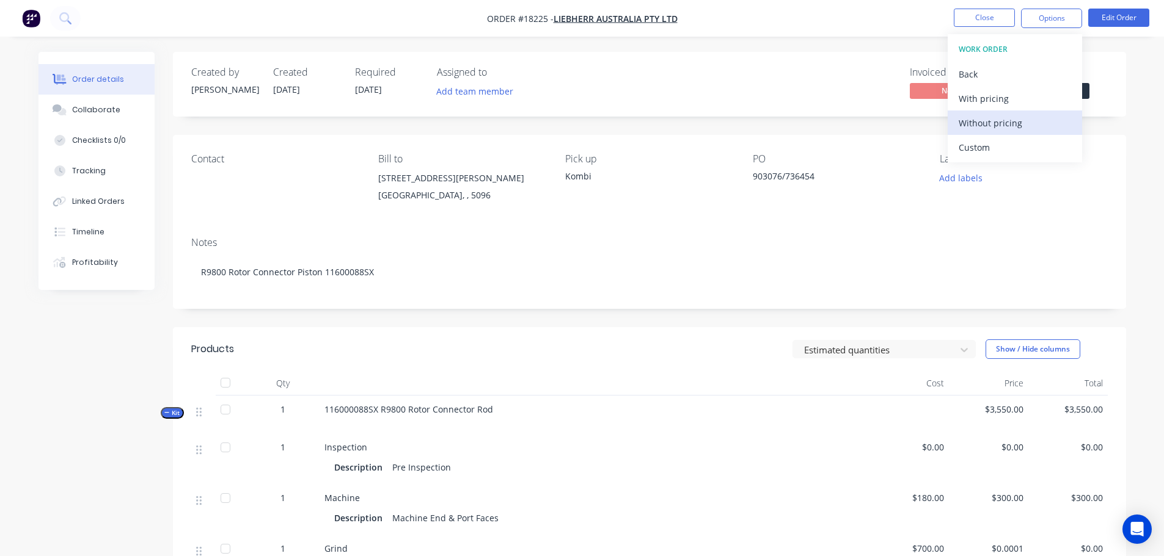
click at [991, 125] on div "Without pricing" at bounding box center [1014, 123] width 112 height 18
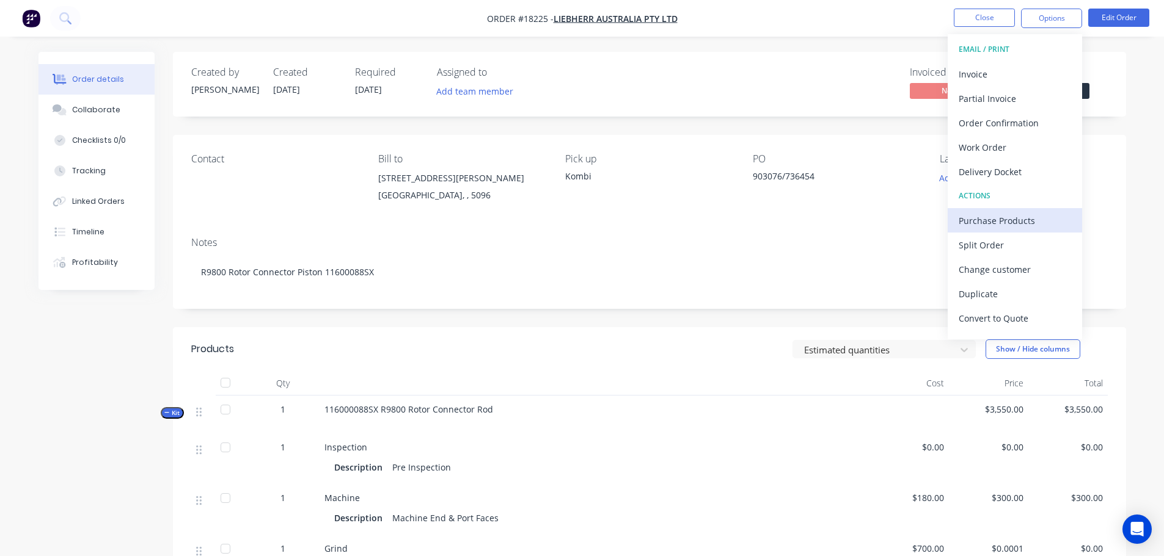
click at [1001, 213] on div "Purchase Products" at bounding box center [1014, 221] width 112 height 18
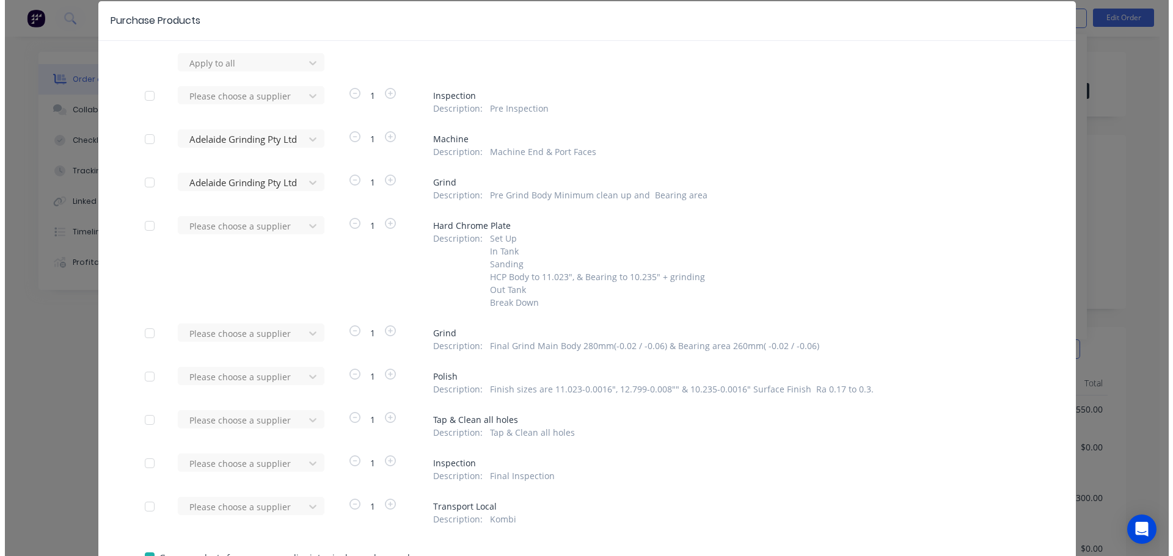
scroll to position [122, 0]
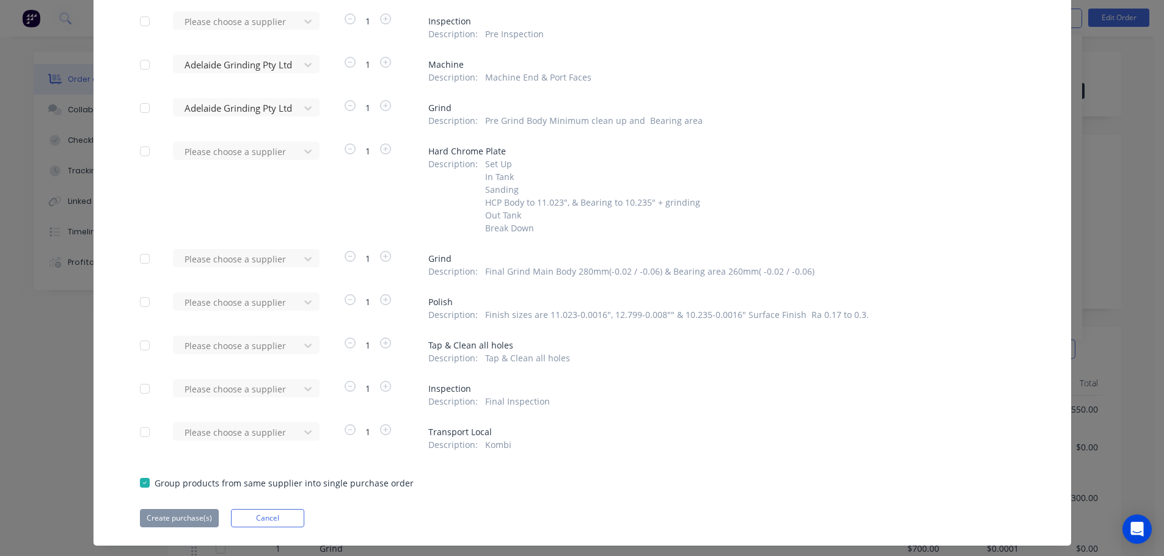
click at [138, 67] on div at bounding box center [145, 65] width 24 height 24
click at [134, 100] on div at bounding box center [145, 108] width 24 height 24
click at [142, 258] on div at bounding box center [145, 259] width 24 height 24
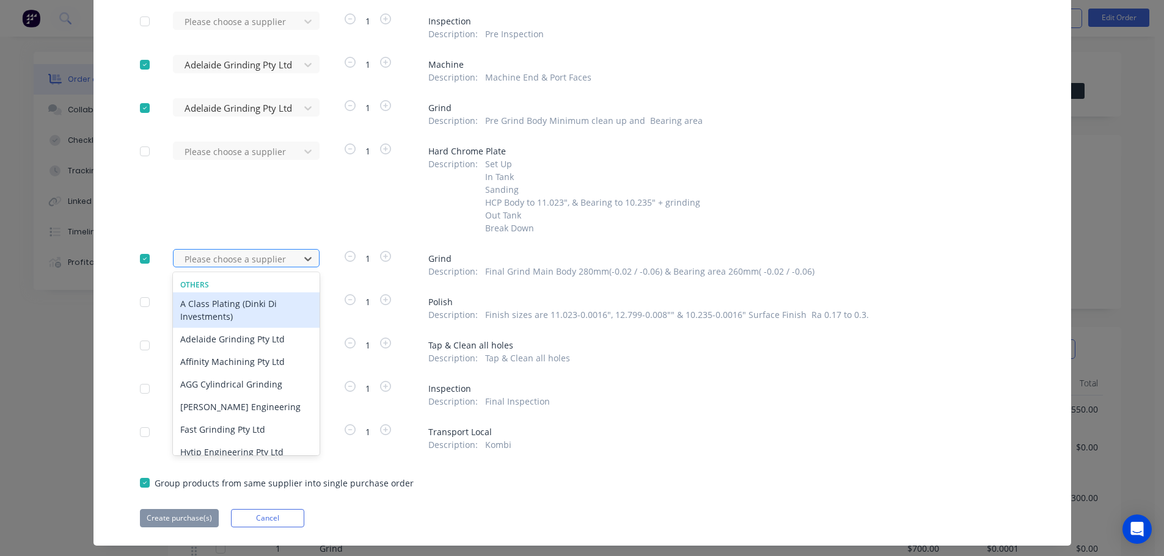
click at [216, 264] on div at bounding box center [238, 259] width 110 height 15
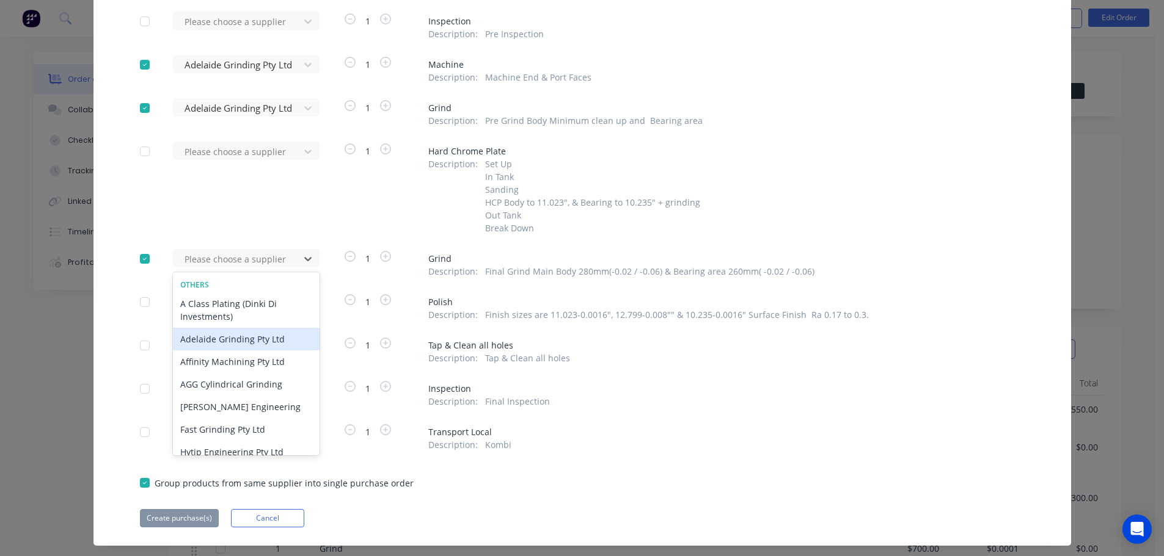
click at [244, 343] on div "Adelaide Grinding Pty Ltd" at bounding box center [246, 339] width 147 height 23
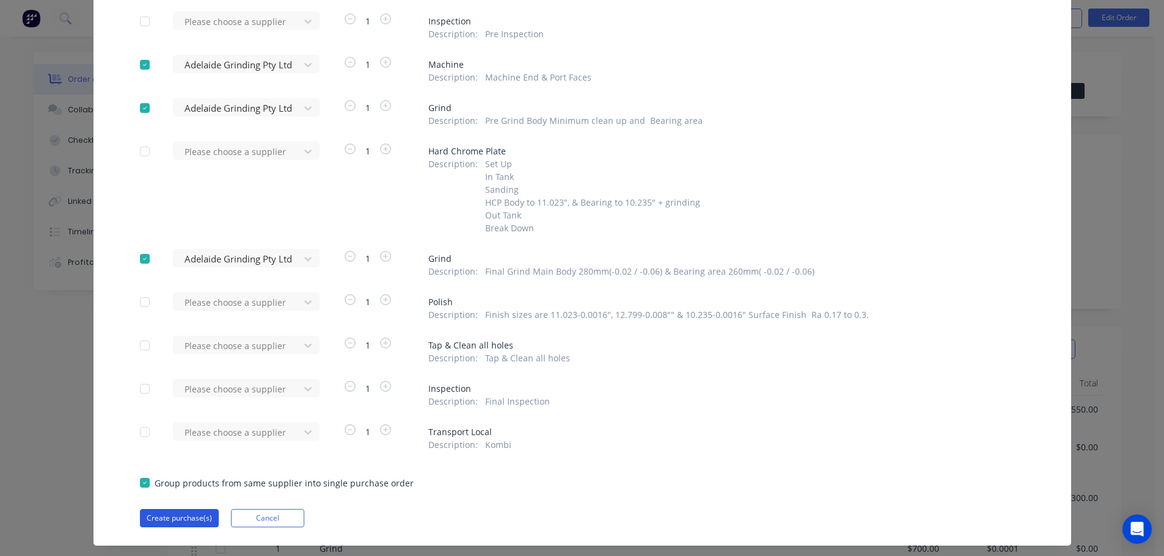
click at [173, 516] on button "Create purchase(s)" at bounding box center [179, 518] width 79 height 18
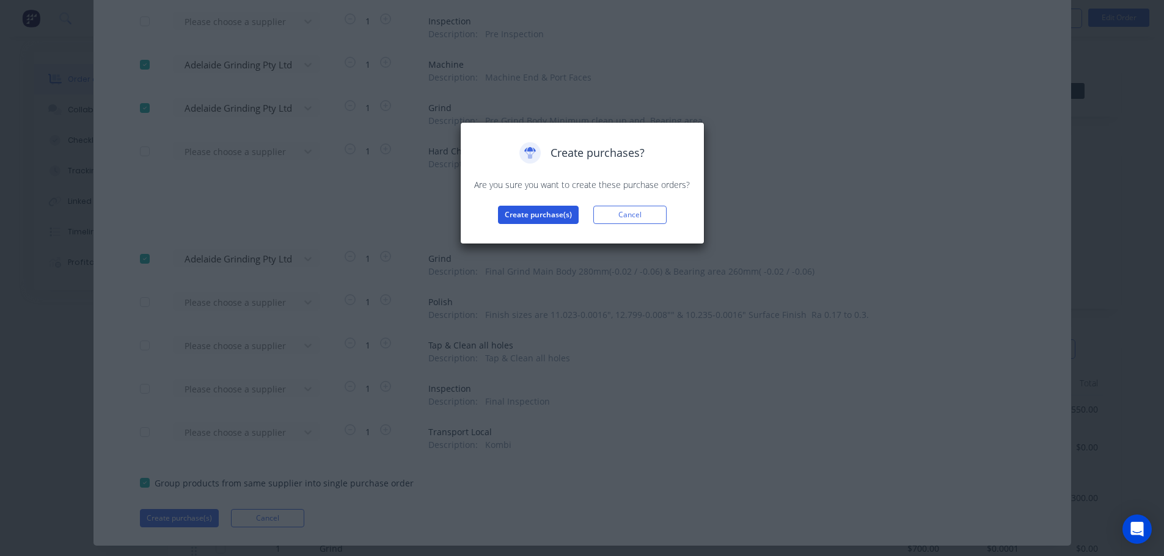
click at [525, 216] on button "Create purchase(s)" at bounding box center [538, 215] width 81 height 18
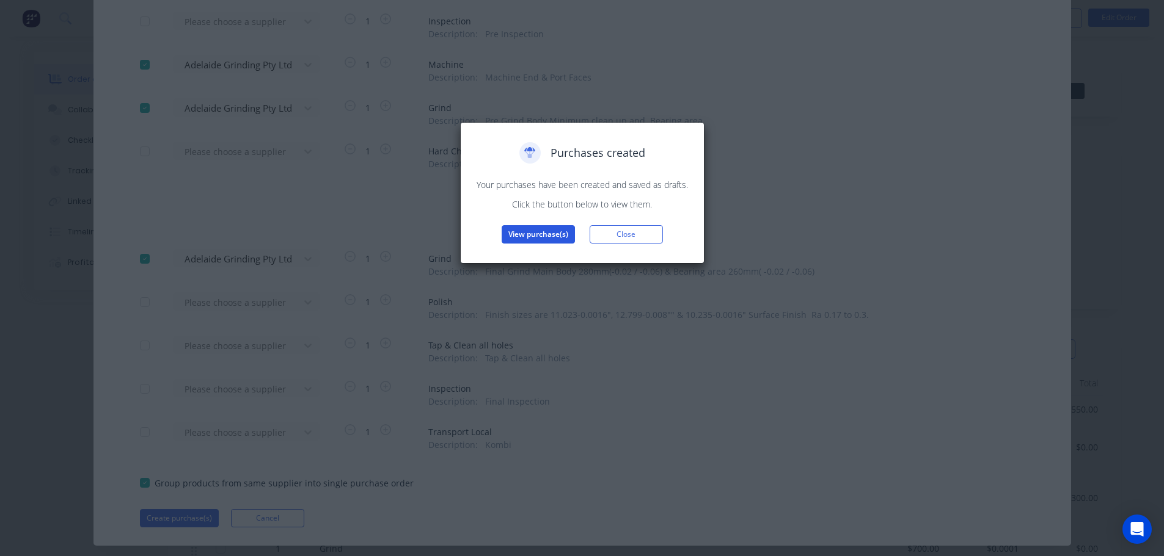
click at [531, 239] on button "View purchase(s)" at bounding box center [538, 234] width 73 height 18
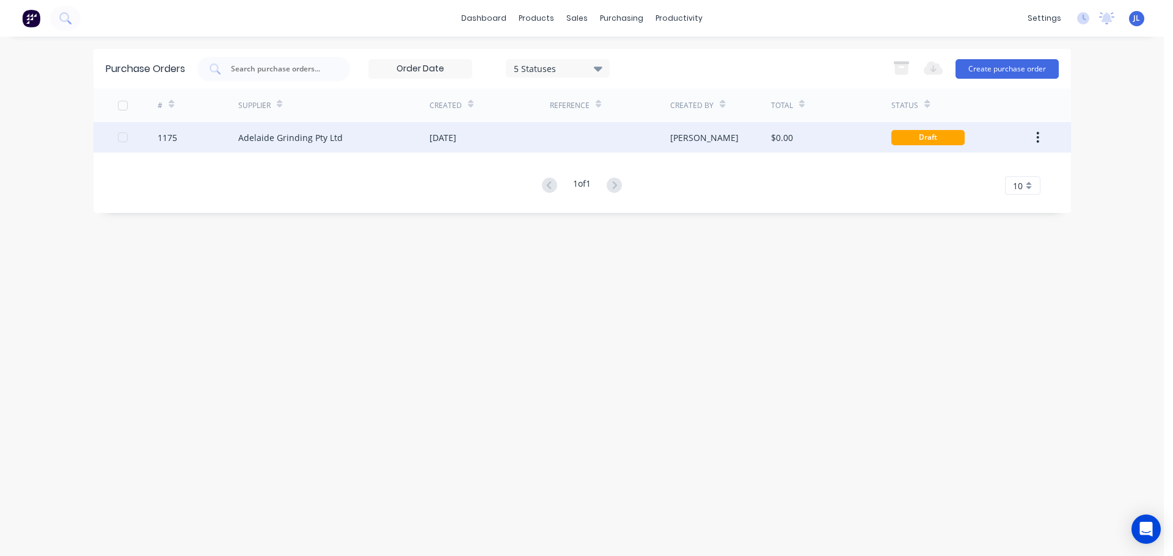
click at [483, 149] on div "[DATE]" at bounding box center [489, 137] width 120 height 31
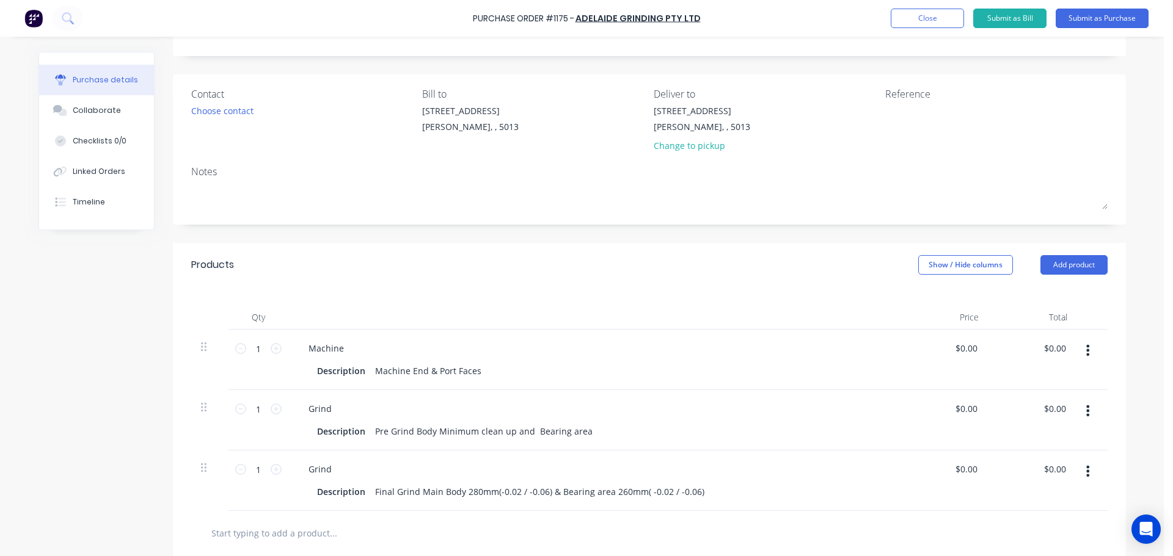
scroll to position [61, 0]
drag, startPoint x: 432, startPoint y: 430, endPoint x: 506, endPoint y: 429, distance: 74.5
click at [506, 429] on div "Pre Grind Body Minimum clean up and Bearing area" at bounding box center [483, 431] width 227 height 18
click at [621, 280] on div "Products Show / Hide columns Add product" at bounding box center [649, 265] width 953 height 44
click at [1098, 20] on button "Submit as Purchase" at bounding box center [1102, 19] width 93 height 20
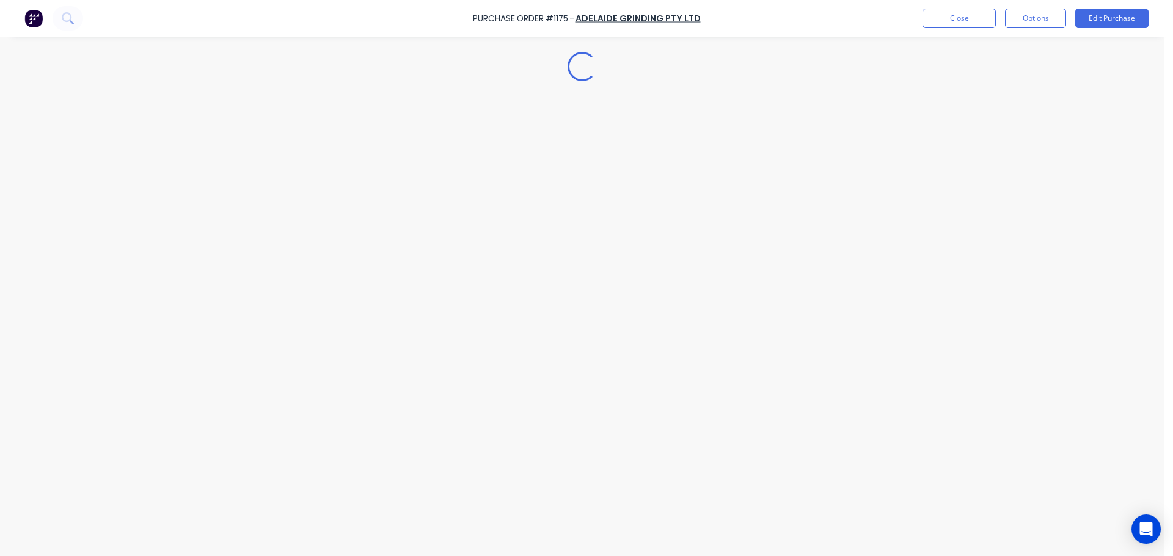
scroll to position [0, 0]
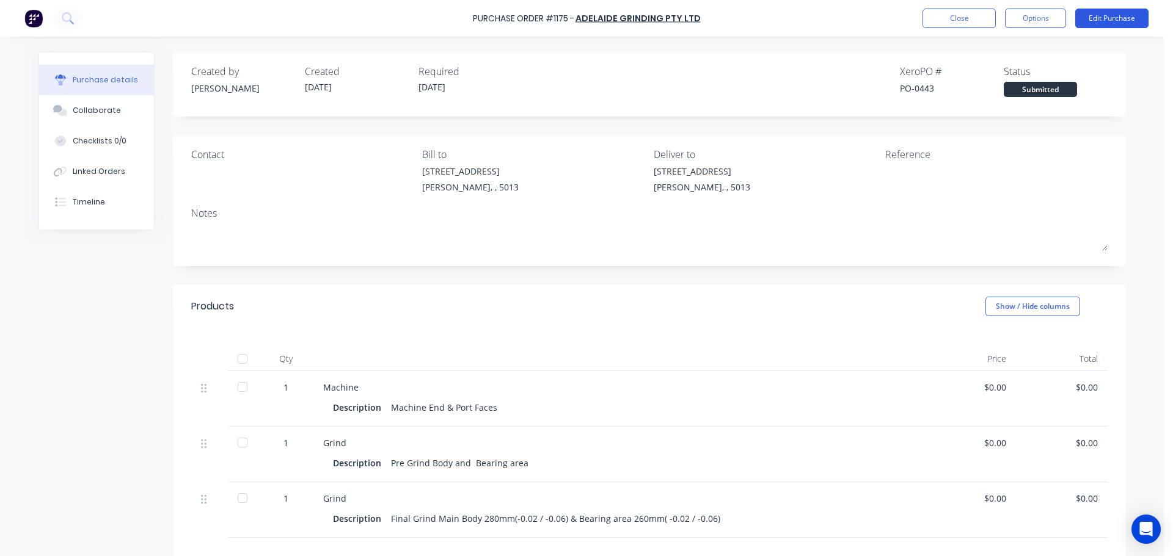
click at [1085, 18] on button "Edit Purchase" at bounding box center [1111, 19] width 73 height 20
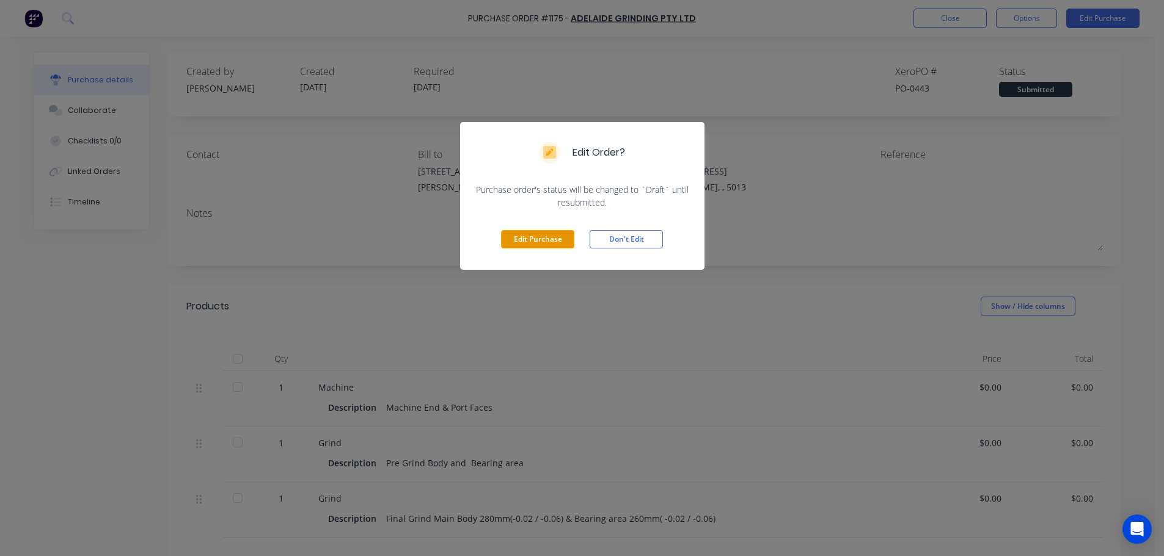
click at [562, 244] on button "Edit Purchase" at bounding box center [537, 239] width 73 height 18
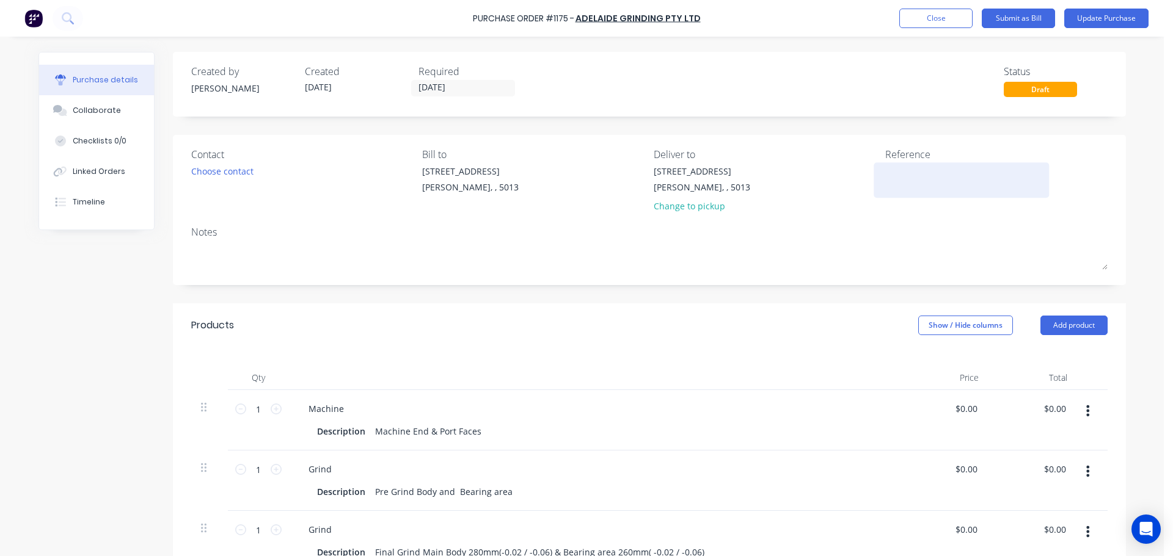
click at [897, 169] on textarea at bounding box center [961, 178] width 153 height 27
type textarea "T"
type textarea "x"
type textarea "TC"
type textarea "x"
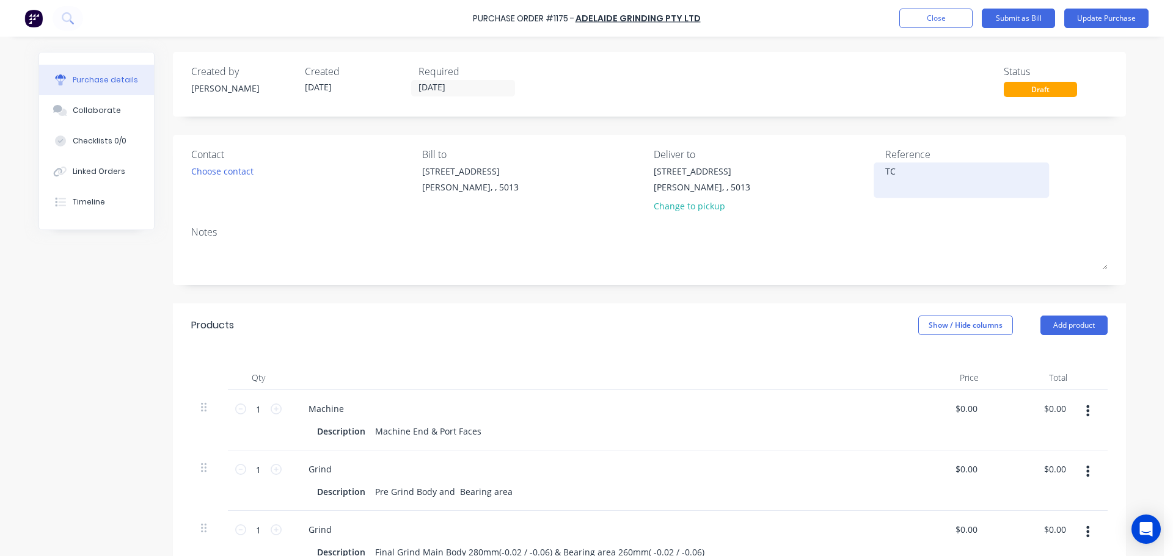
type textarea "TC1"
type textarea "x"
type textarea "TC18"
type textarea "x"
type textarea "TC181"
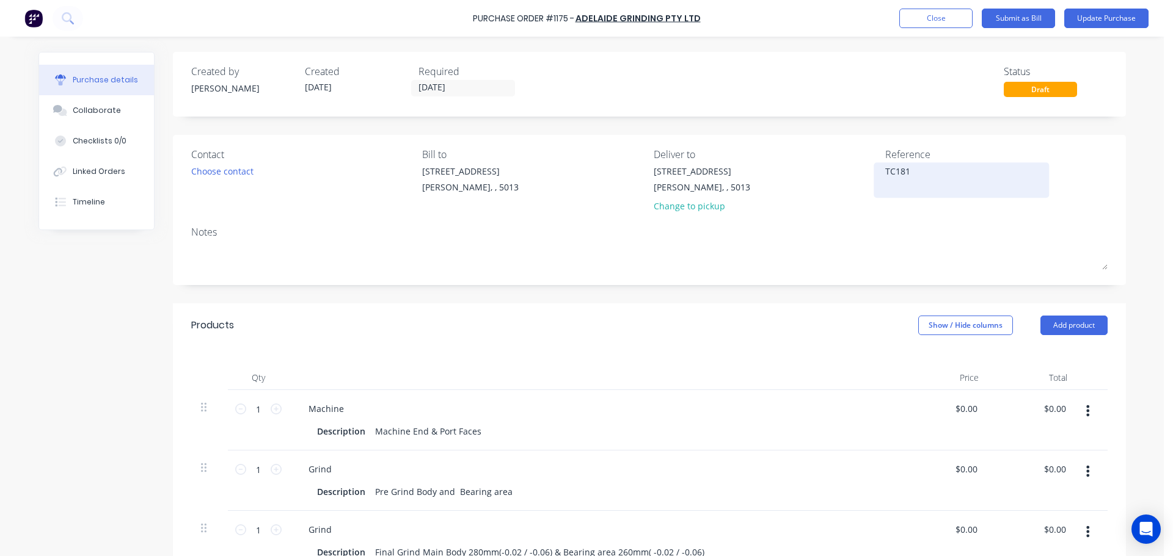
type textarea "x"
type textarea "TC1816"
type textarea "x"
type textarea "TC18164"
type textarea "x"
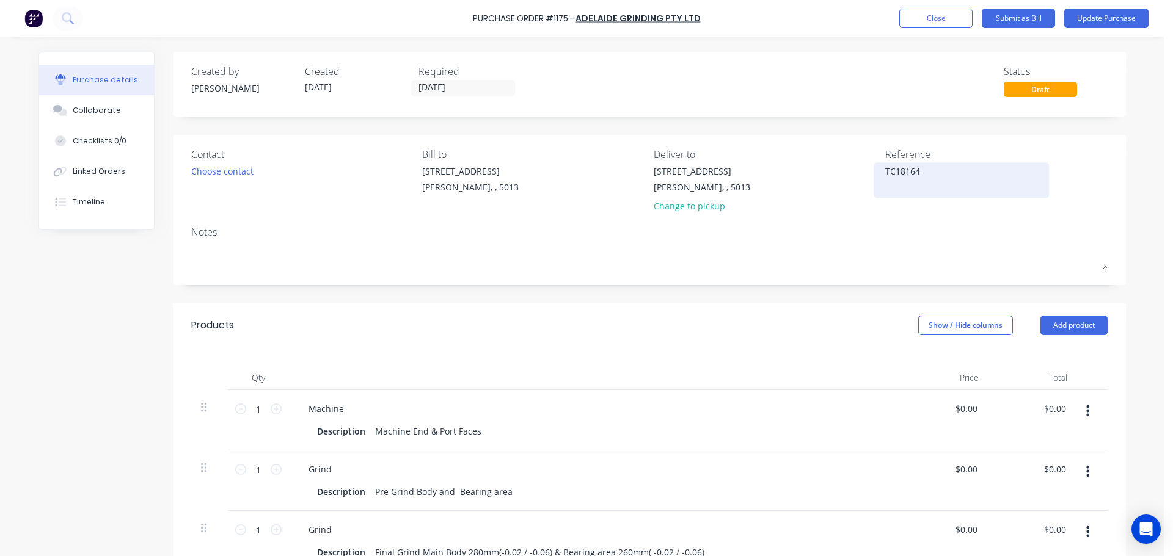
type textarea "TC1816"
type textarea "x"
type textarea "TC181"
type textarea "x"
type textarea "TC1813"
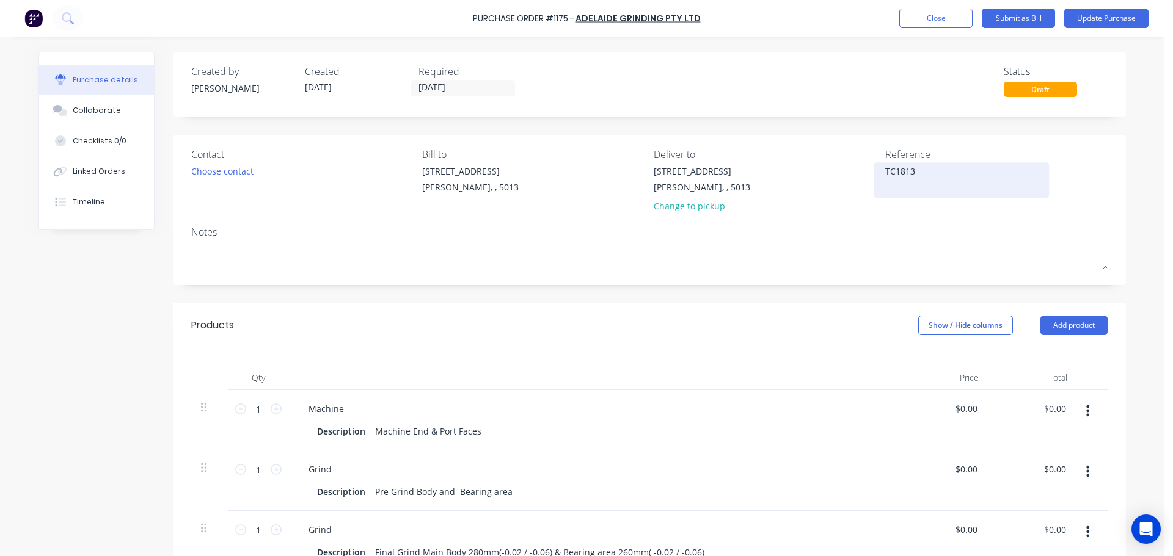
type textarea "x"
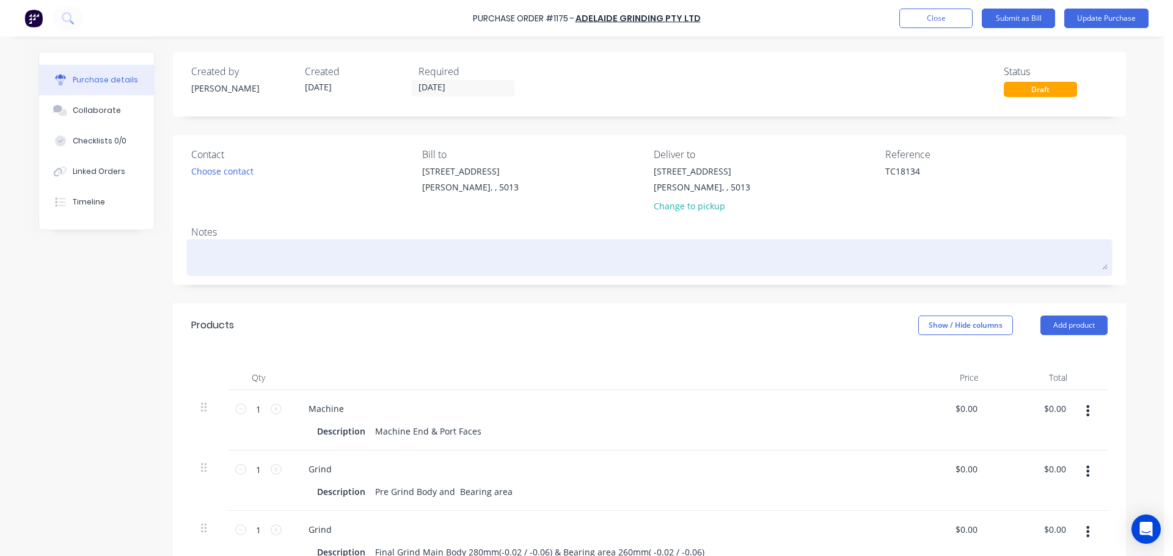
type textarea "TC18134"
type textarea "x"
type textarea "TC18134"
click at [767, 273] on div at bounding box center [649, 258] width 916 height 31
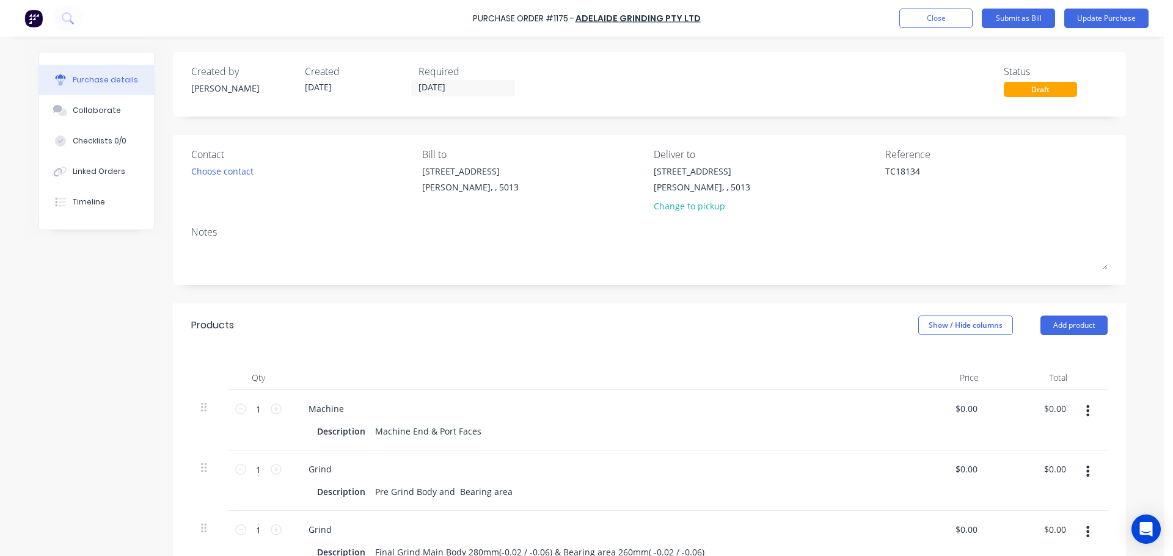
click at [747, 296] on div "Created by Jarred Created 29/09/25 Required 28/09/25 Status Draft Contact Choos…" at bounding box center [649, 434] width 953 height 765
click at [1098, 16] on button "Update Purchase" at bounding box center [1106, 19] width 84 height 20
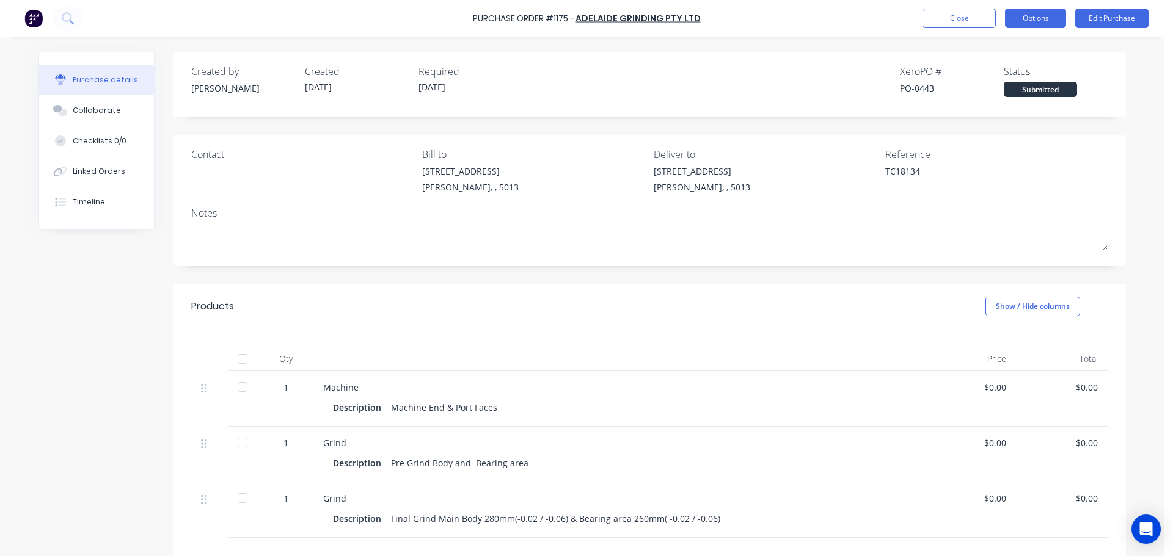
click at [1027, 24] on button "Options" at bounding box center [1035, 19] width 61 height 20
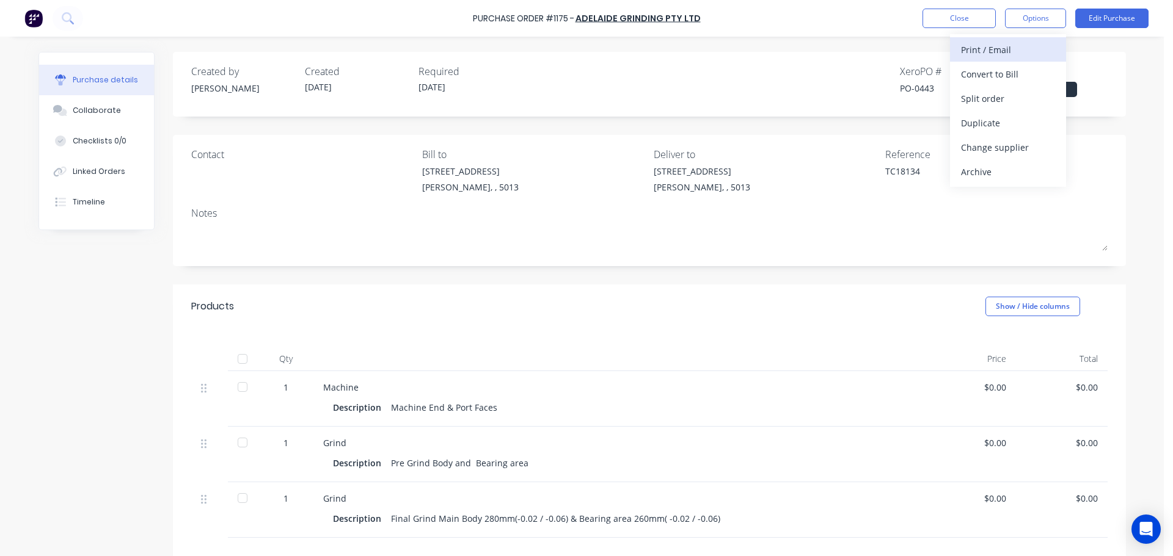
click at [979, 48] on div "Print / Email" at bounding box center [1008, 50] width 94 height 18
click at [986, 94] on div "Without pricing" at bounding box center [1008, 99] width 94 height 18
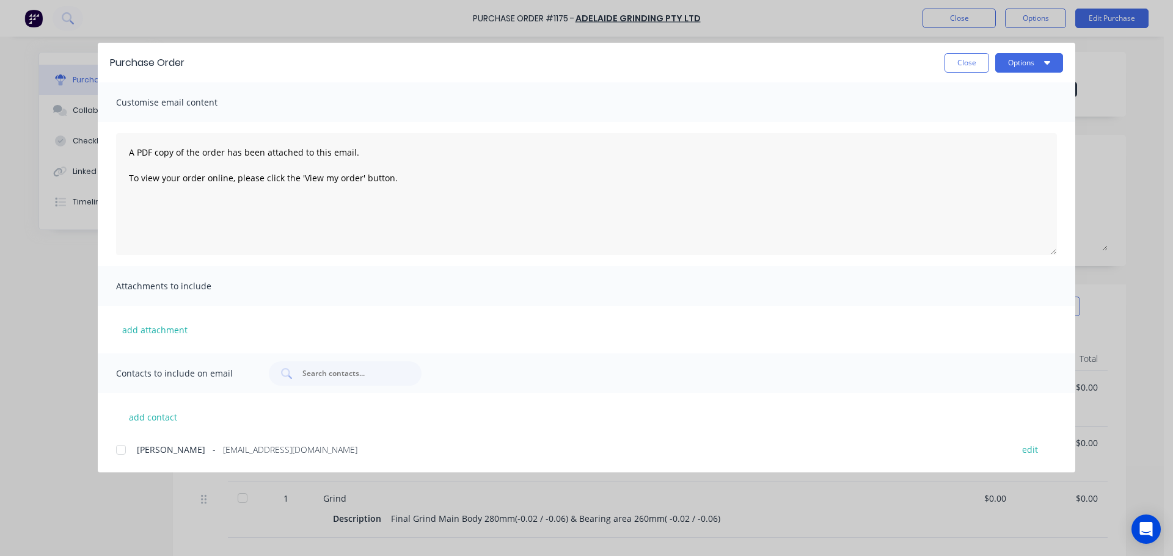
click at [1012, 75] on div "Purchase Order Close Options" at bounding box center [586, 63] width 977 height 40
click at [1013, 73] on div "Purchase Order Close Options" at bounding box center [586, 63] width 977 height 40
click at [1014, 70] on button "Options" at bounding box center [1029, 63] width 68 height 20
click at [1001, 100] on div "Preview" at bounding box center [1005, 94] width 94 height 18
click at [946, 67] on button "Close" at bounding box center [966, 63] width 45 height 20
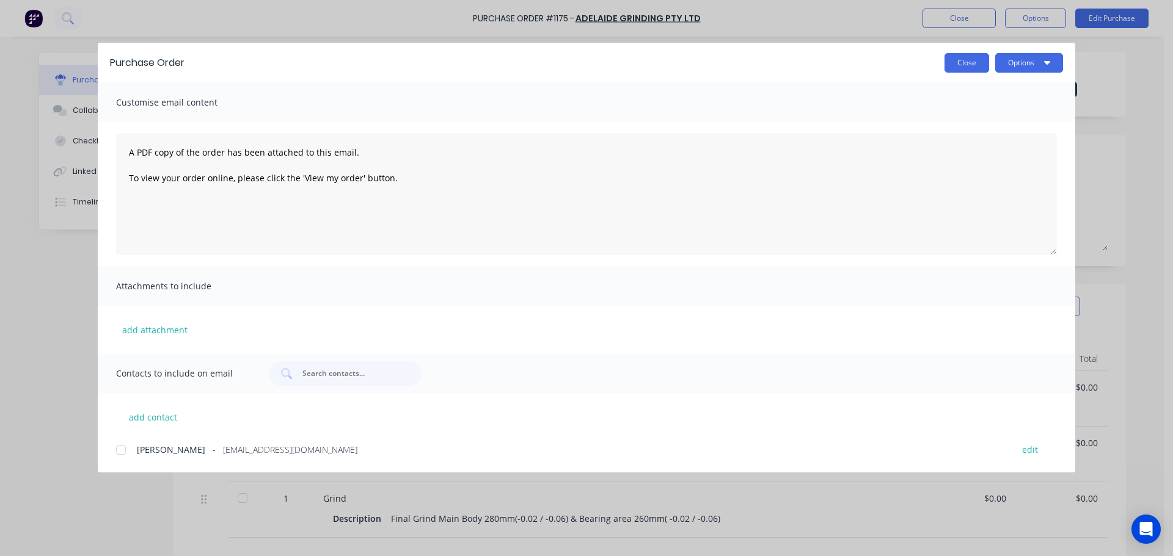
type textarea "x"
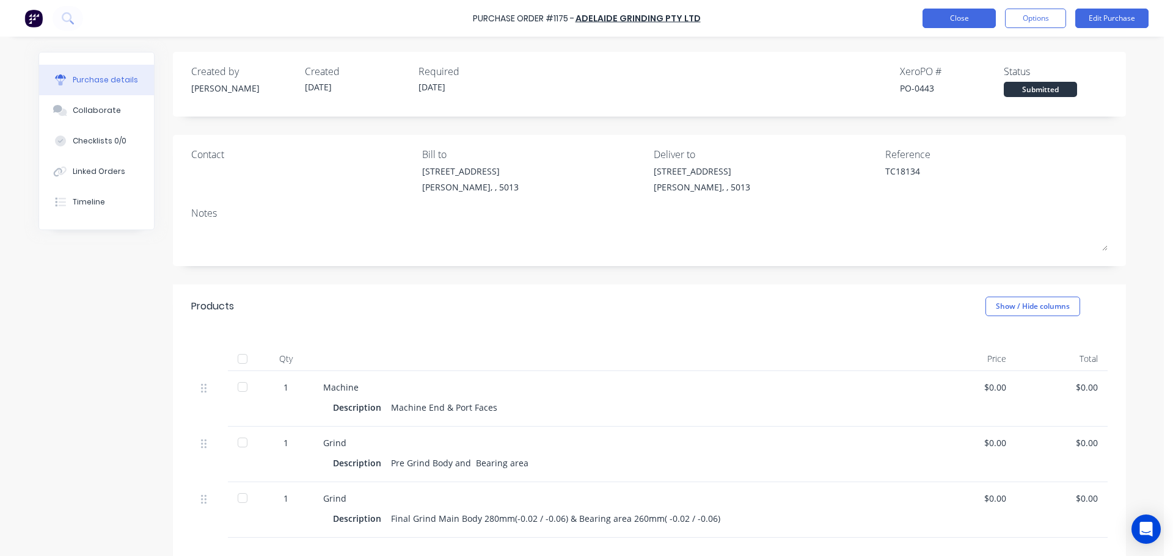
click at [939, 21] on button "Close" at bounding box center [958, 19] width 73 height 20
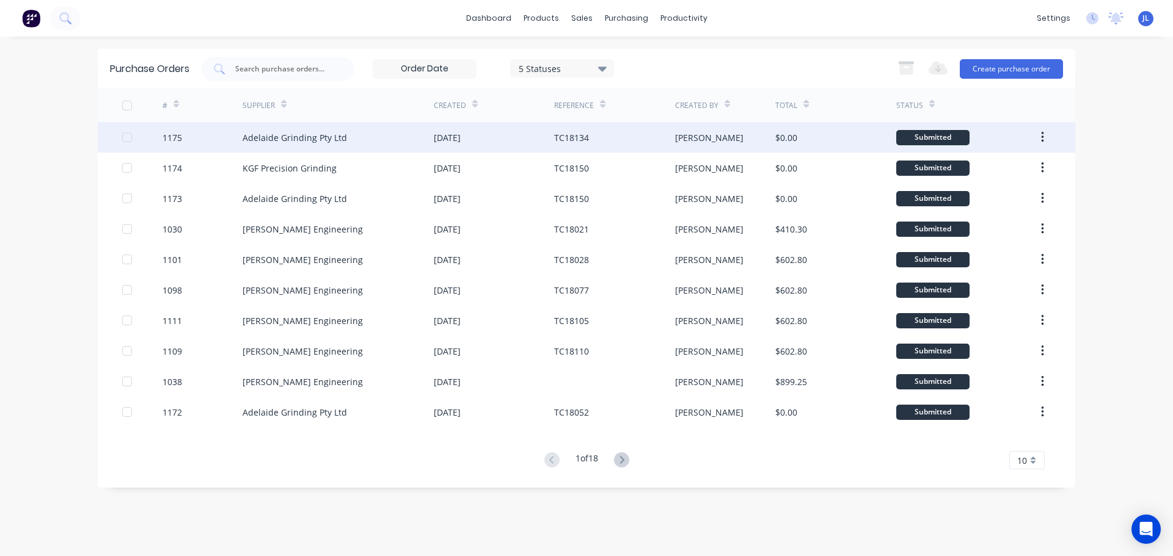
click at [586, 139] on div "TC18134" at bounding box center [571, 137] width 35 height 13
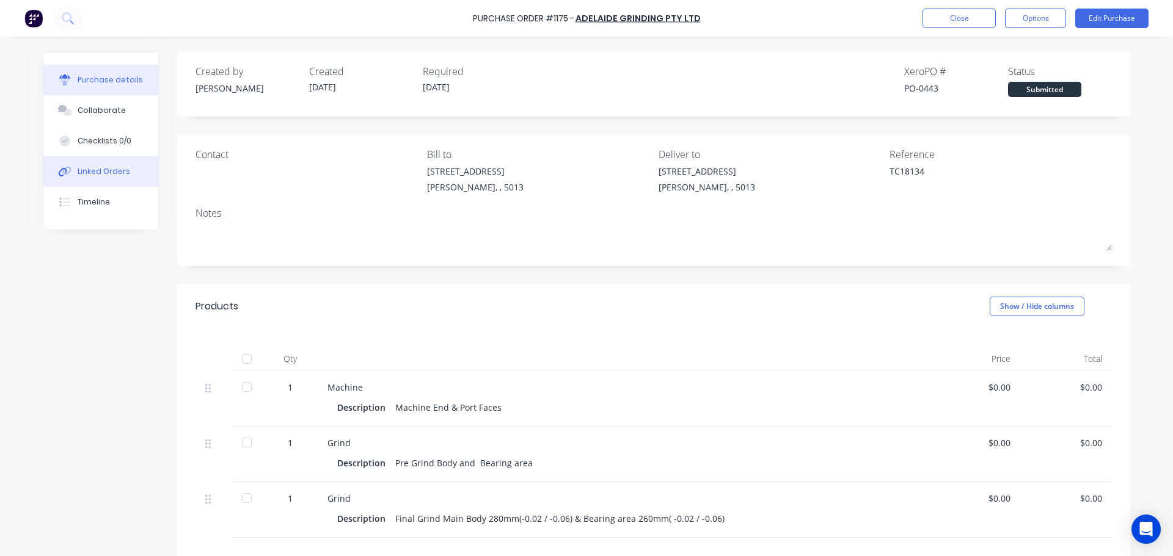
click at [79, 169] on div "Linked Orders" at bounding box center [104, 171] width 53 height 11
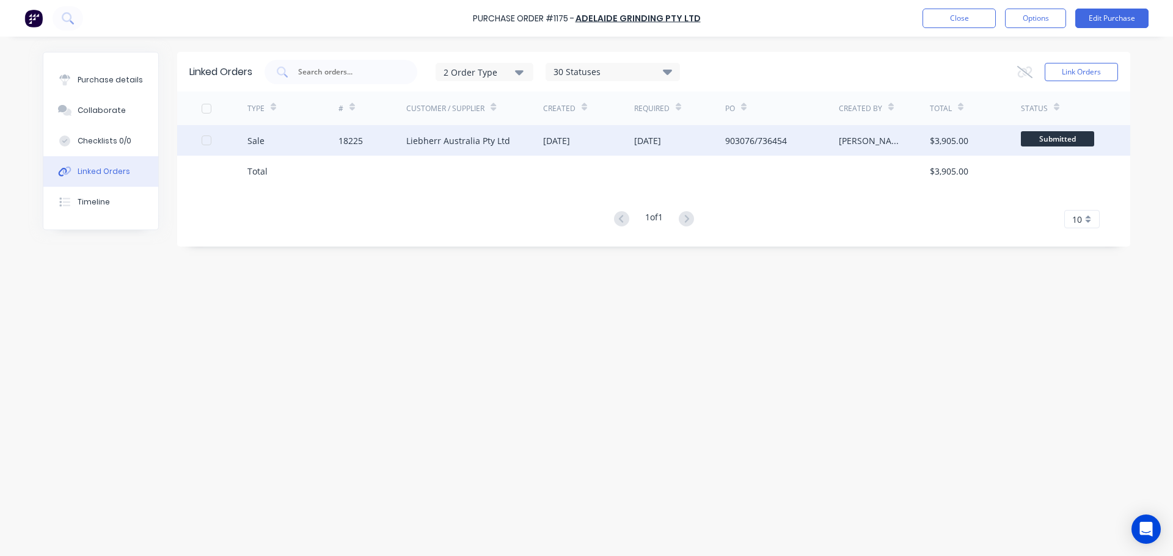
click at [368, 140] on div "18225" at bounding box center [372, 140] width 68 height 31
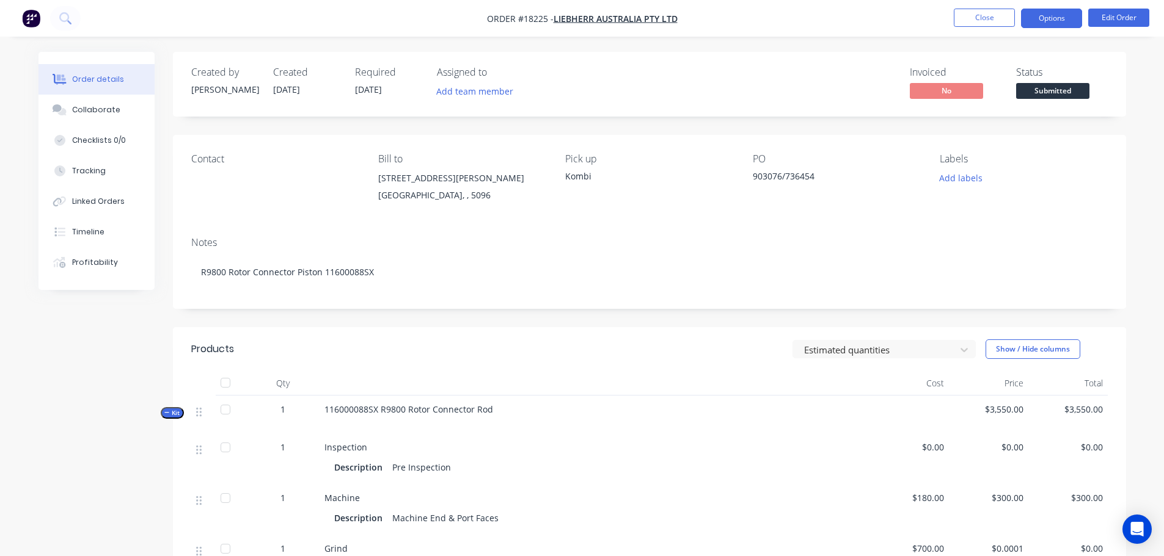
click at [1048, 23] on button "Options" at bounding box center [1051, 19] width 61 height 20
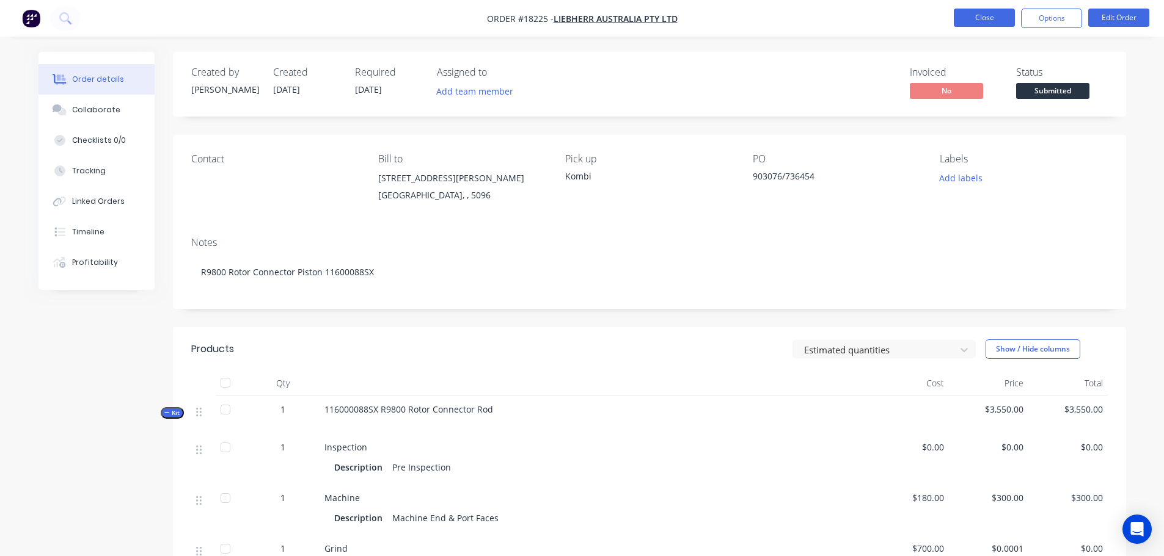
click at [960, 16] on button "Close" at bounding box center [984, 18] width 61 height 18
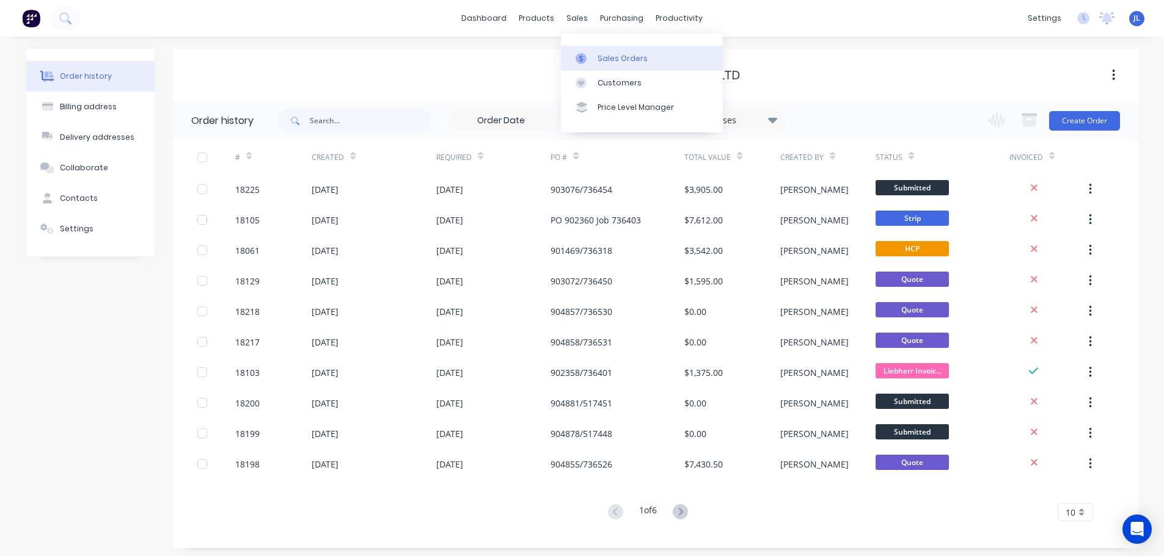
click at [586, 53] on icon at bounding box center [580, 58] width 11 height 11
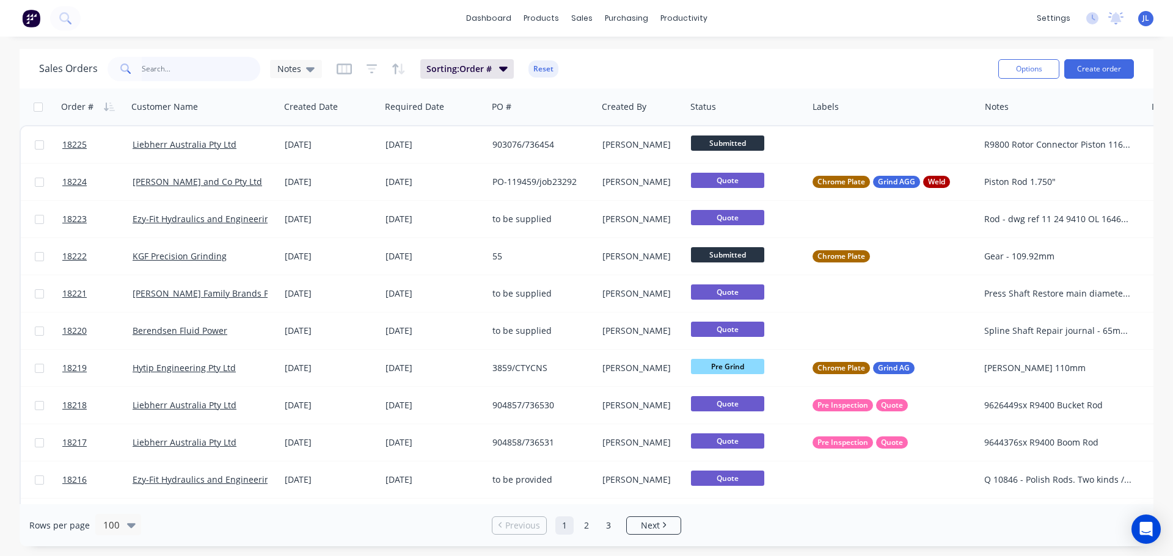
click at [177, 72] on input "text" at bounding box center [201, 69] width 119 height 24
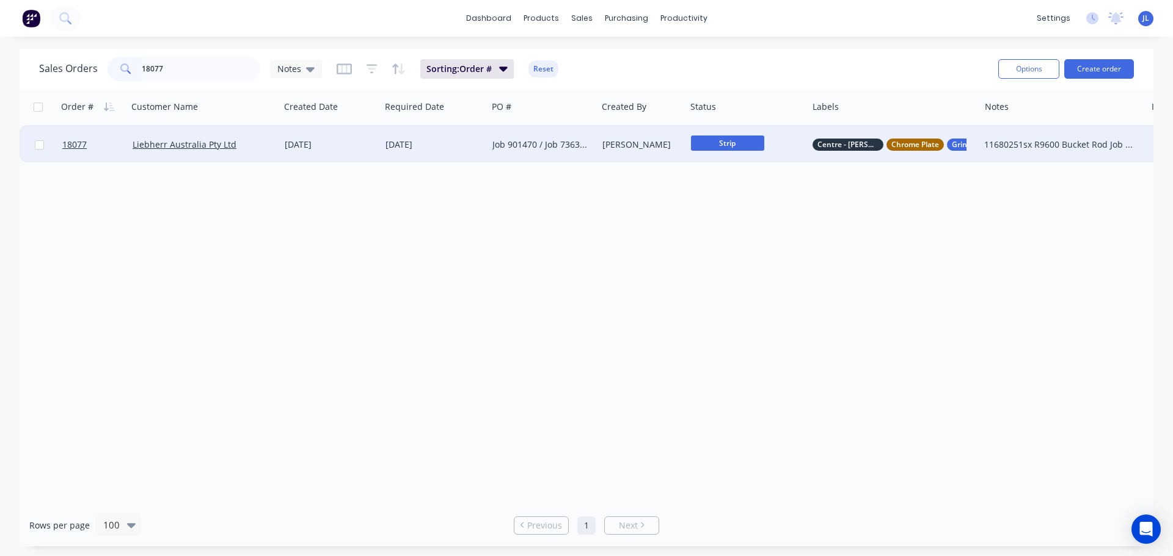
click at [728, 150] on span "Strip" at bounding box center [727, 143] width 73 height 15
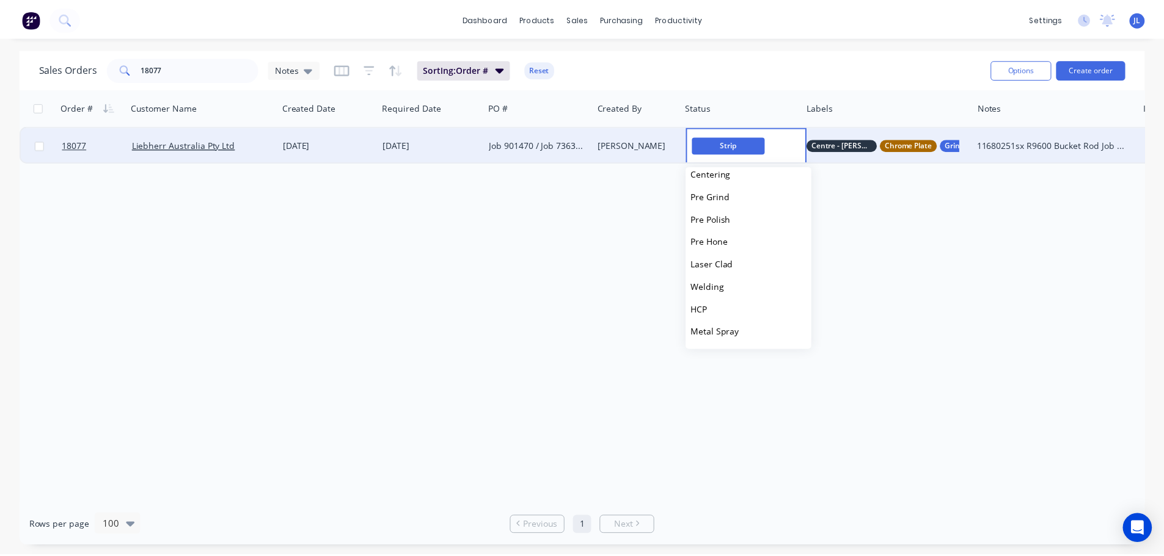
scroll to position [122, 0]
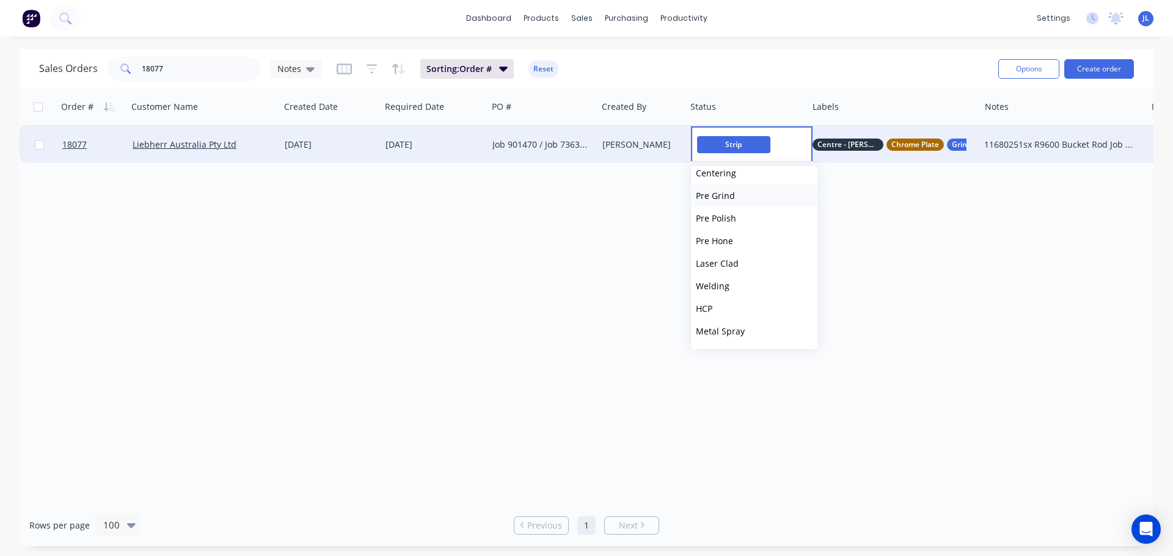
click at [733, 195] on span "Pre Grind" at bounding box center [715, 196] width 39 height 12
click at [196, 71] on input "18077" at bounding box center [201, 69] width 119 height 24
type input "1"
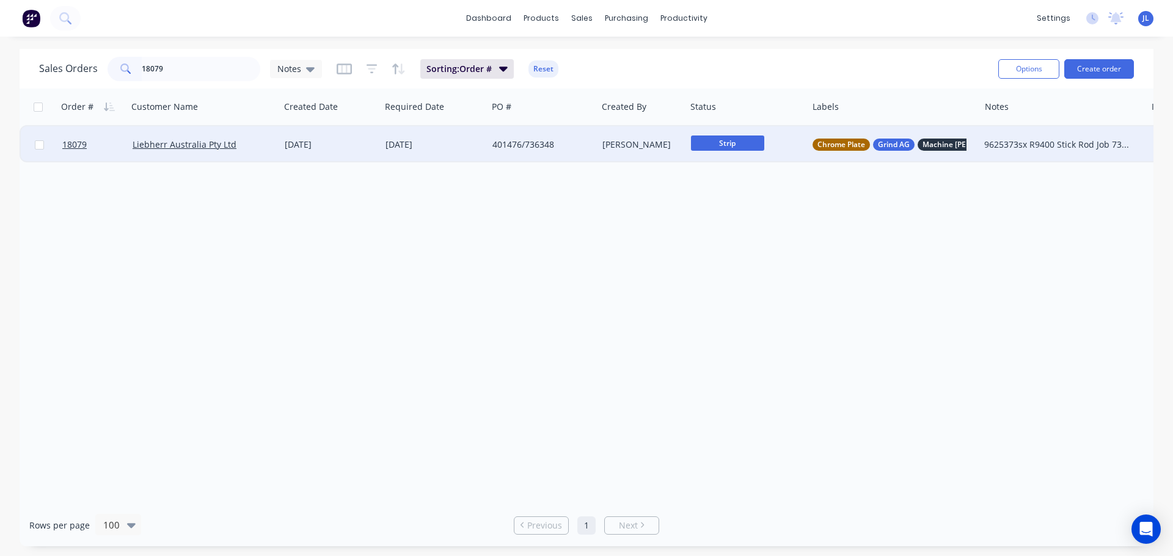
click at [721, 145] on span "Strip" at bounding box center [727, 143] width 73 height 15
click at [732, 315] on span "Pre Grind" at bounding box center [715, 318] width 39 height 12
click at [199, 76] on input "18079" at bounding box center [201, 69] width 119 height 24
type input "18134"
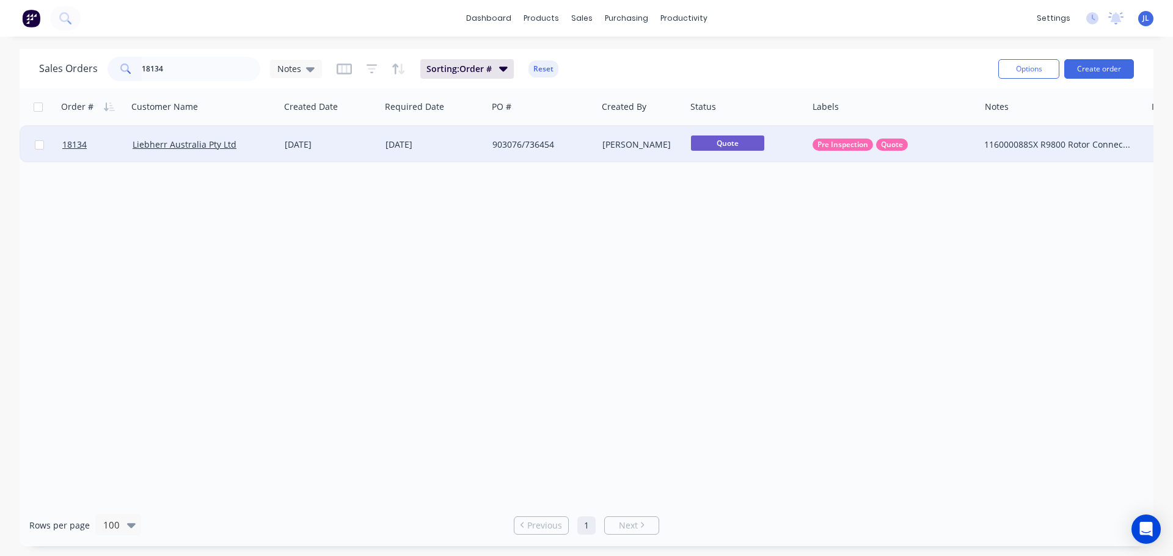
click at [499, 138] on div "903076/736454" at bounding box center [541, 144] width 109 height 37
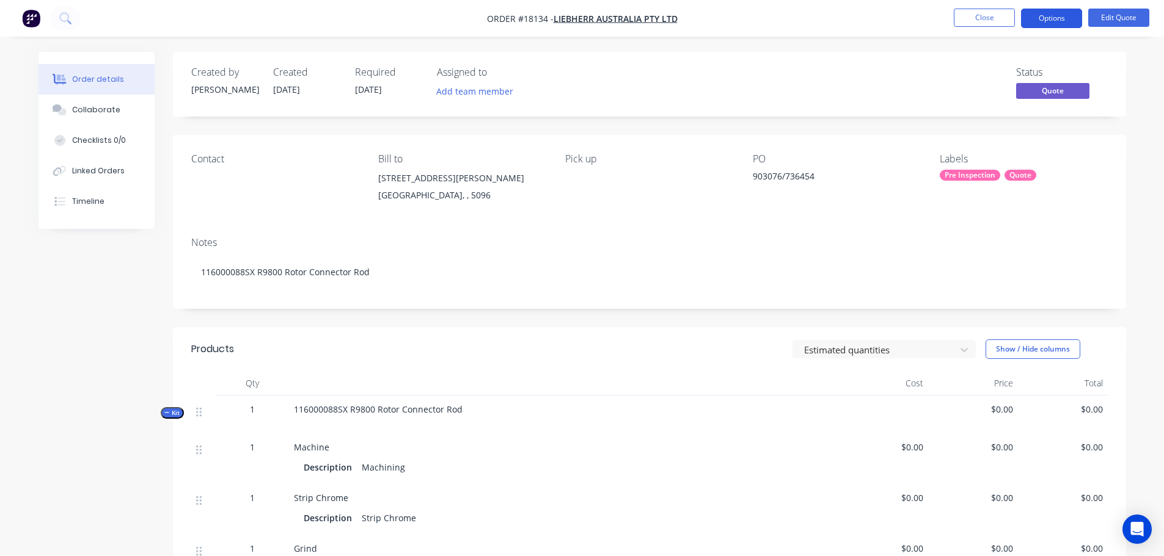
click at [1040, 27] on button "Options" at bounding box center [1051, 19] width 61 height 20
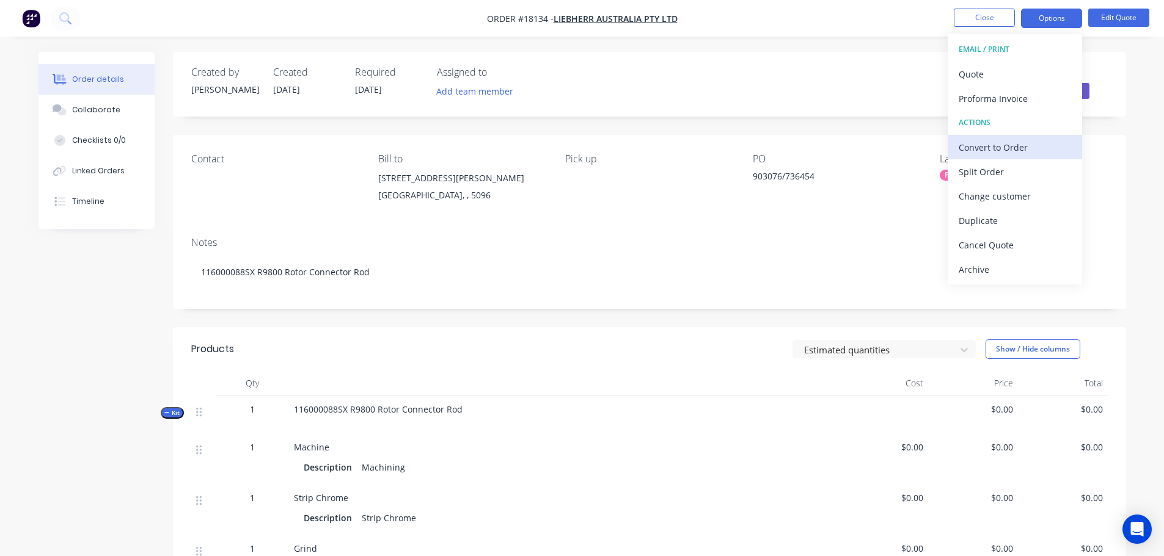
click at [996, 150] on div "Convert to Order" at bounding box center [1014, 148] width 112 height 18
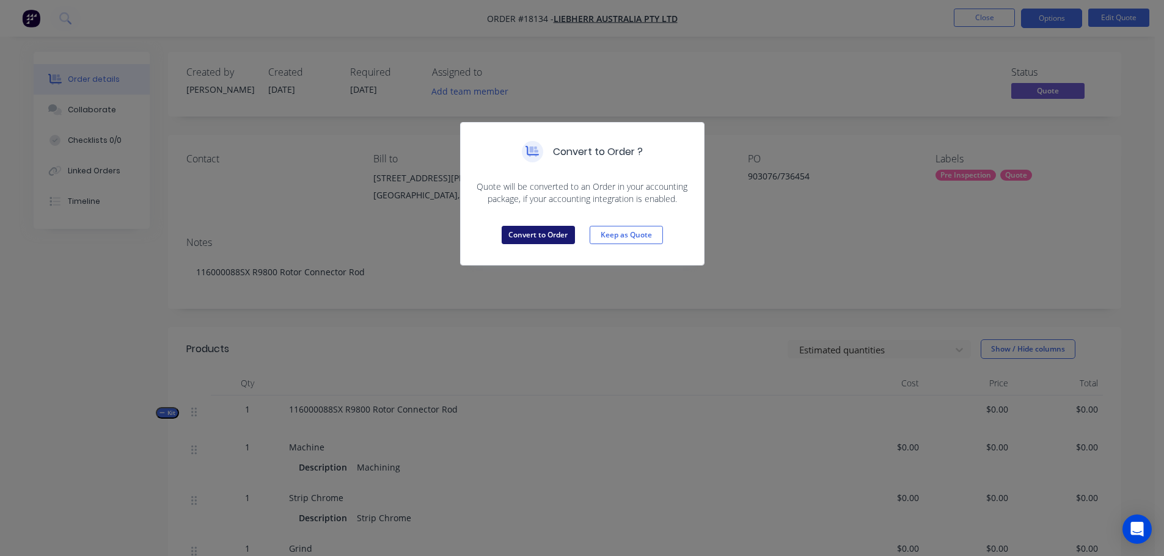
click at [558, 237] on button "Convert to Order" at bounding box center [538, 235] width 73 height 18
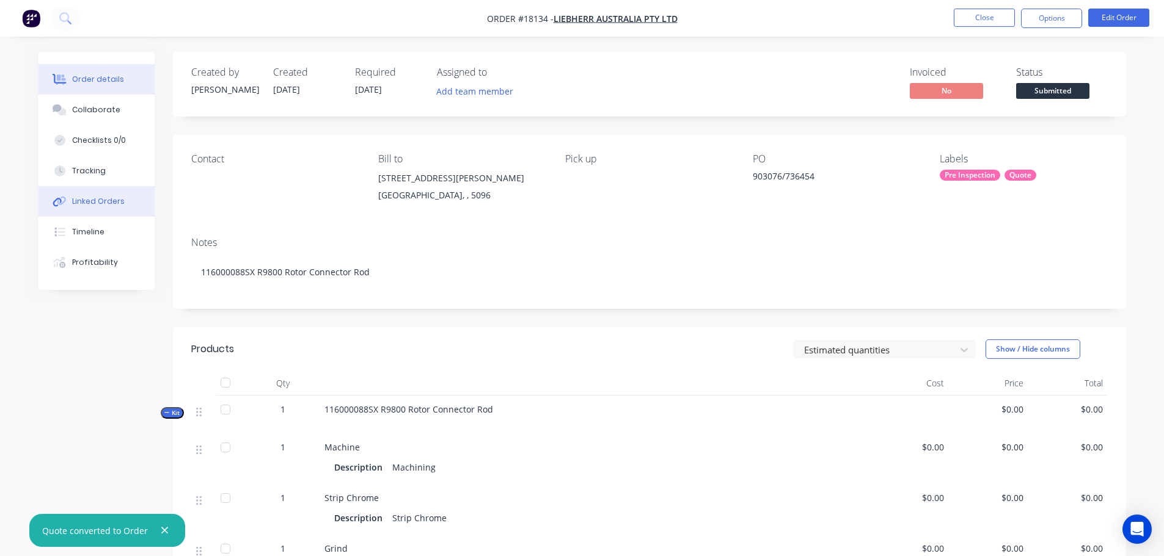
click at [111, 199] on div "Linked Orders" at bounding box center [98, 201] width 53 height 11
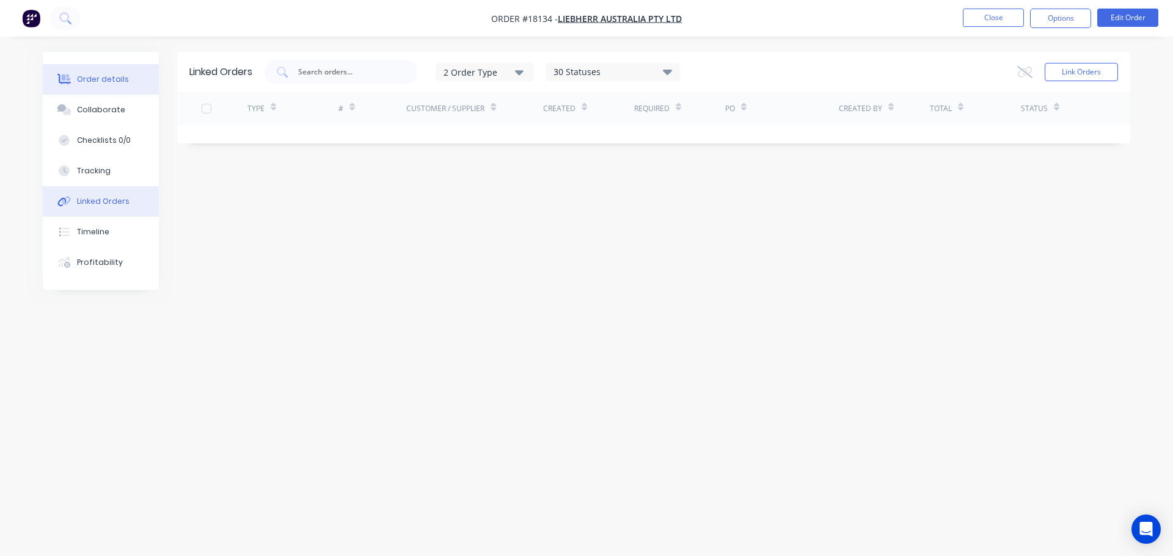
click at [118, 78] on div "Order details" at bounding box center [103, 79] width 52 height 11
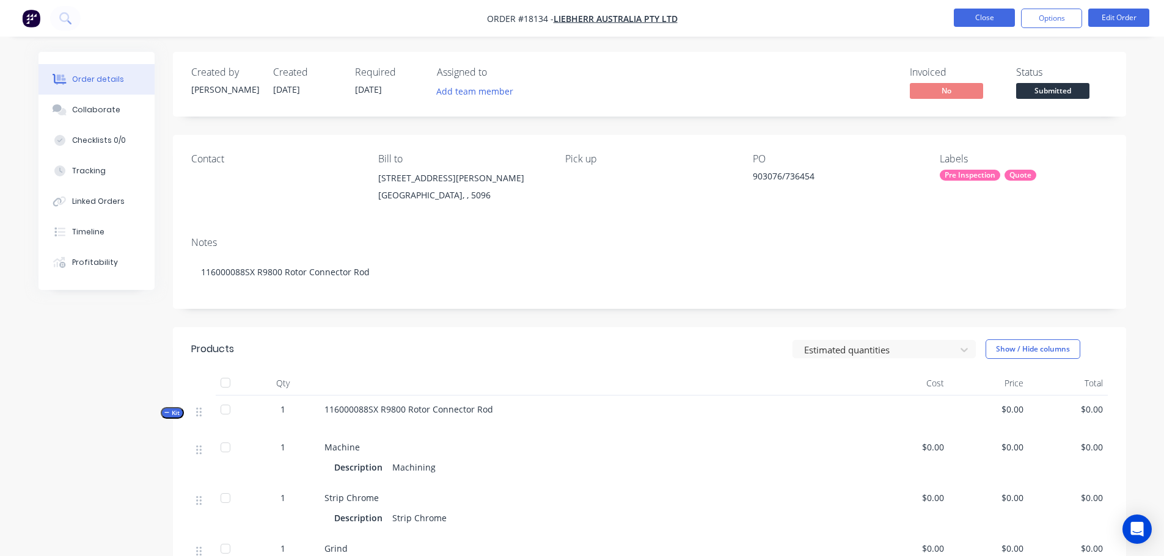
click at [975, 24] on button "Close" at bounding box center [984, 18] width 61 height 18
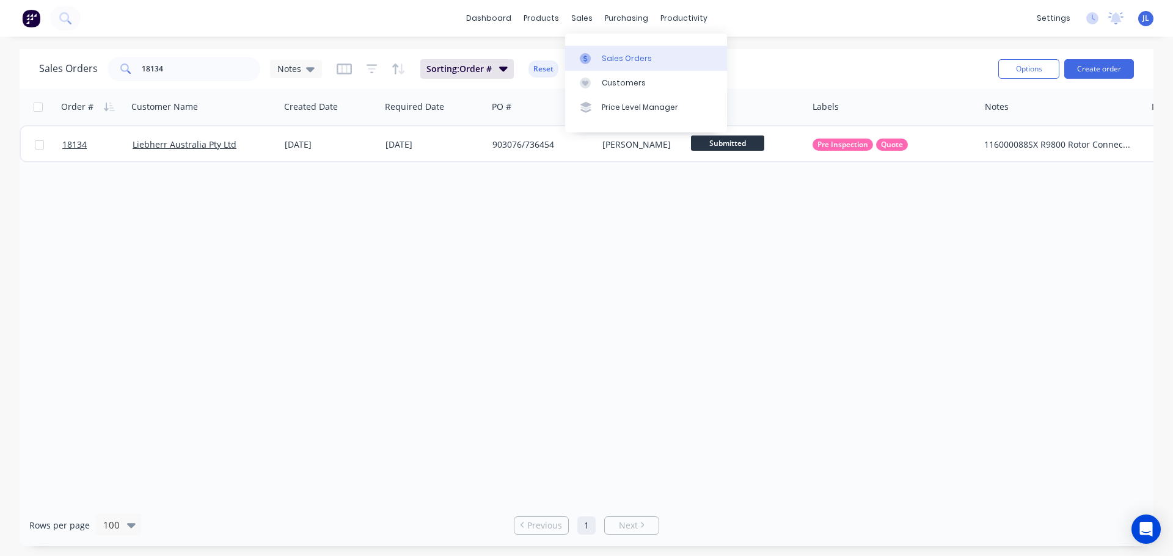
click at [608, 57] on div "Sales Orders" at bounding box center [627, 58] width 50 height 11
click at [634, 43] on div "Purchase Orders Suppliers" at bounding box center [678, 71] width 162 height 74
click at [635, 54] on div "Purchase Orders" at bounding box center [665, 58] width 65 height 11
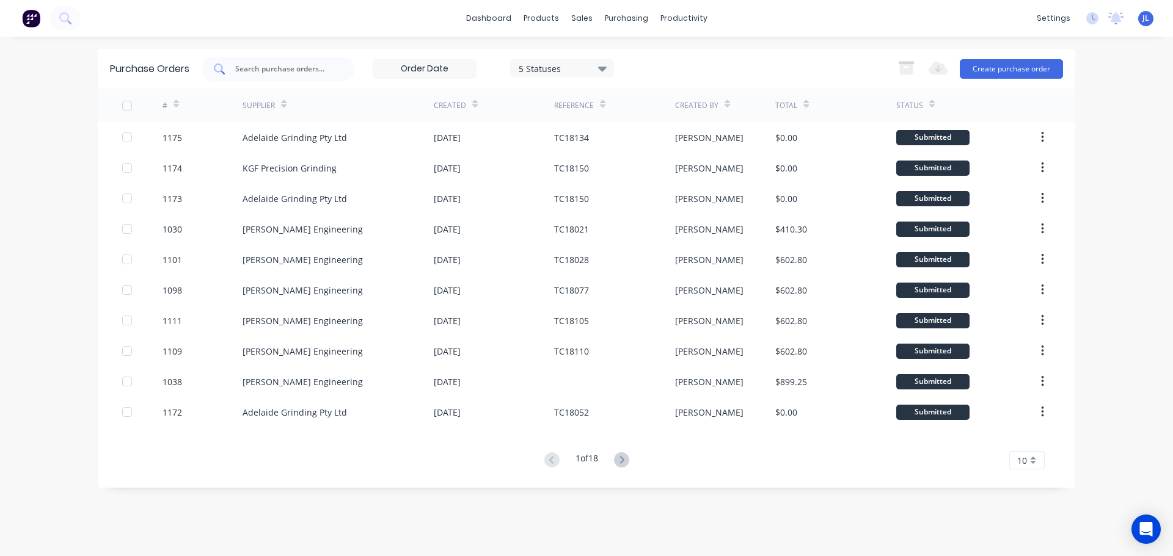
click at [288, 68] on input "text" at bounding box center [284, 69] width 101 height 12
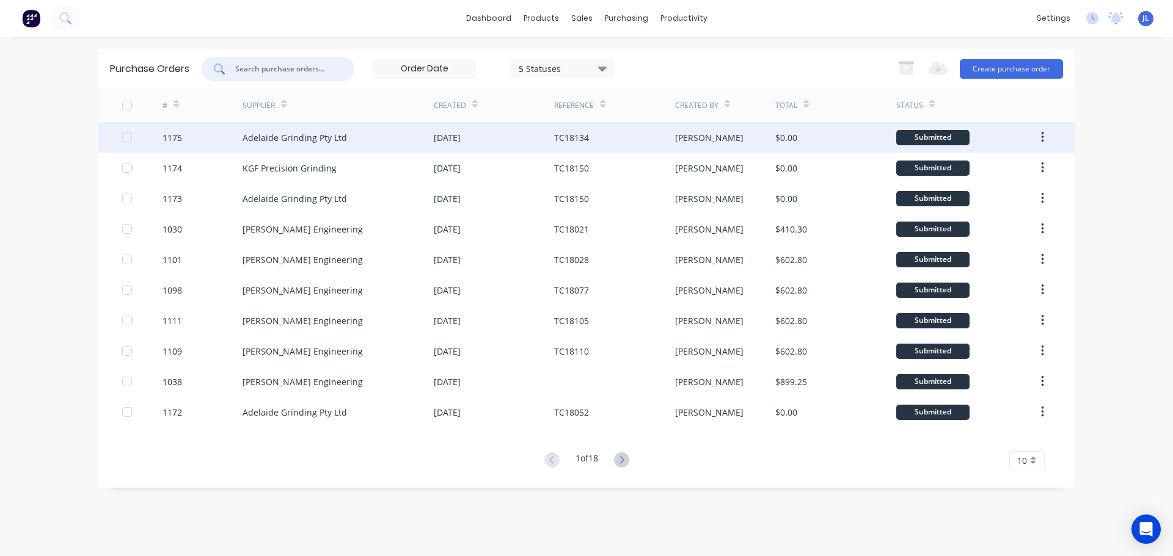
click at [313, 134] on div "Adelaide Grinding Pty Ltd" at bounding box center [295, 137] width 104 height 13
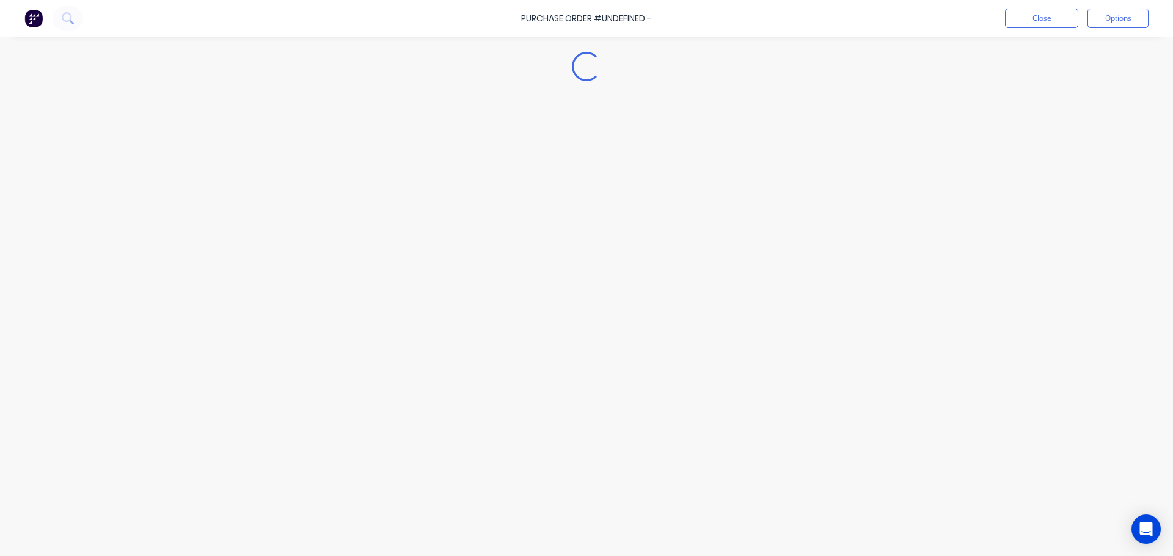
type textarea "x"
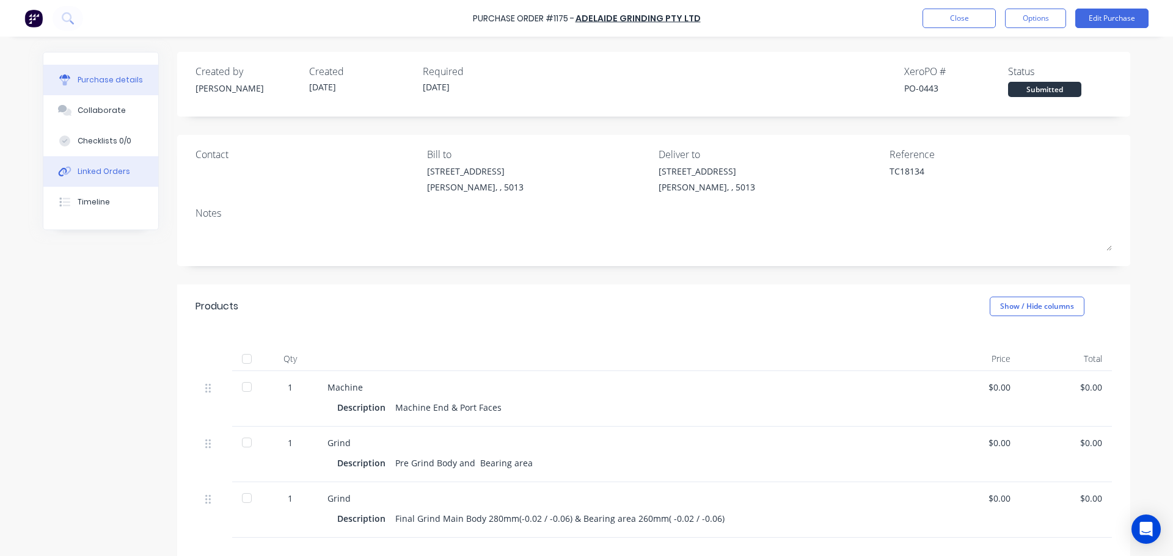
click at [112, 170] on div "Linked Orders" at bounding box center [104, 171] width 53 height 11
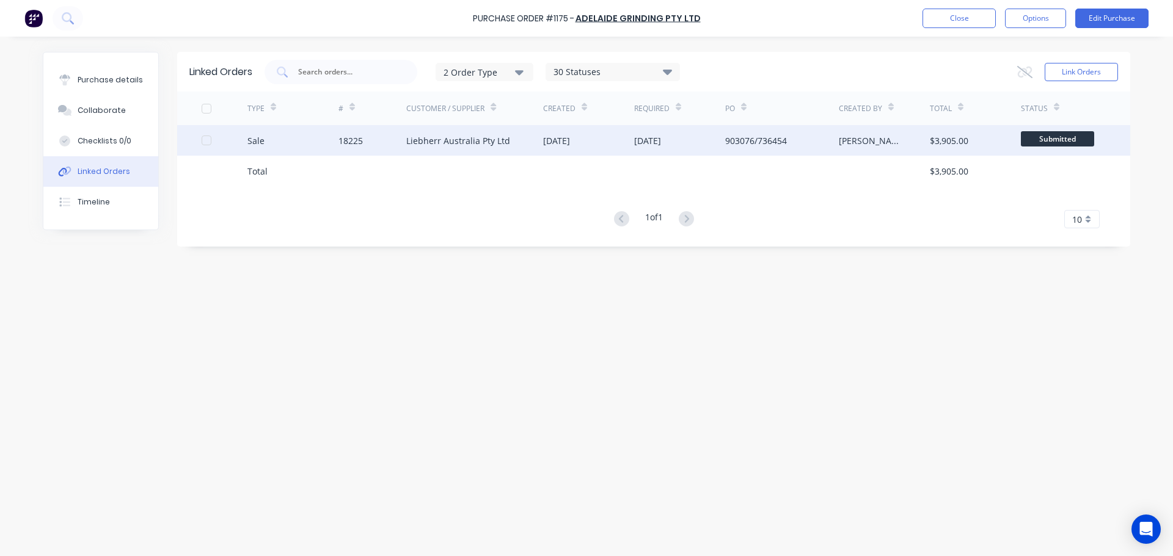
click at [451, 151] on div "Liebherr Australia Pty Ltd" at bounding box center [474, 140] width 137 height 31
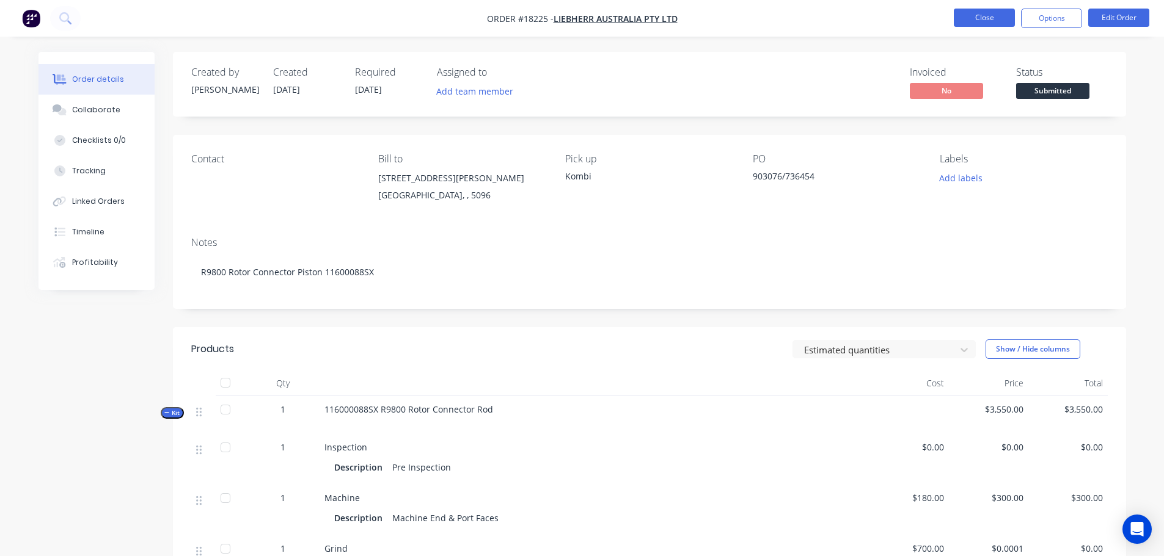
click at [979, 21] on button "Close" at bounding box center [984, 18] width 61 height 18
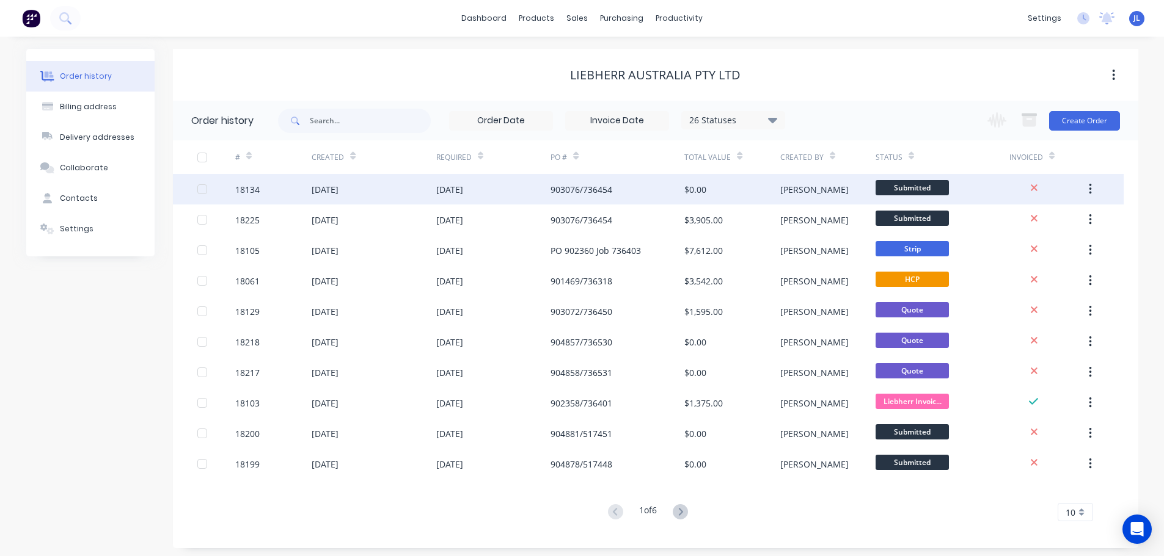
click at [627, 192] on div "903076/736454" at bounding box center [617, 189] width 134 height 31
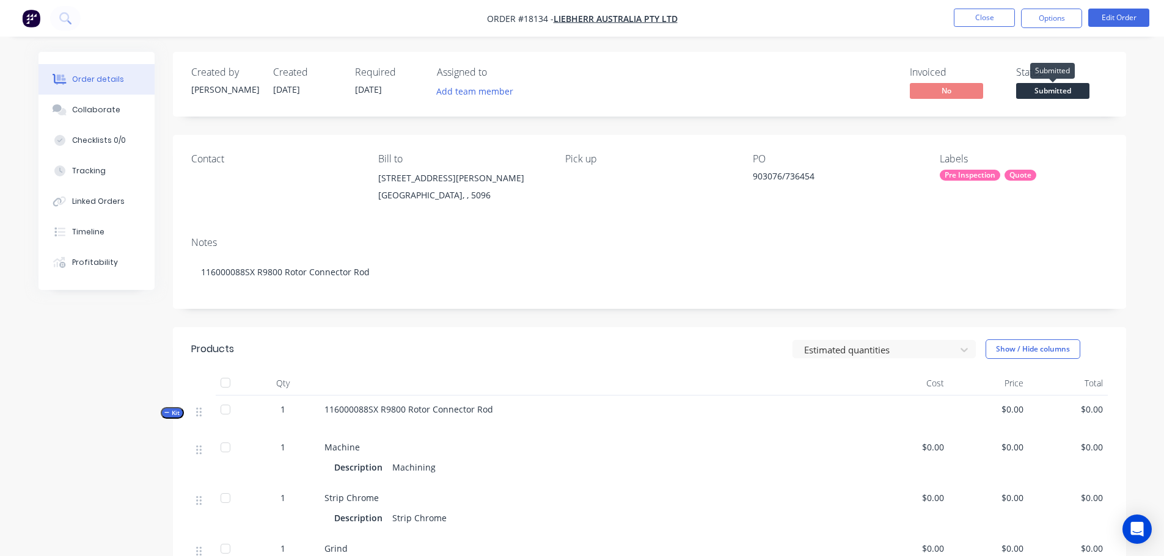
click at [1037, 93] on span "Submitted" at bounding box center [1052, 90] width 73 height 15
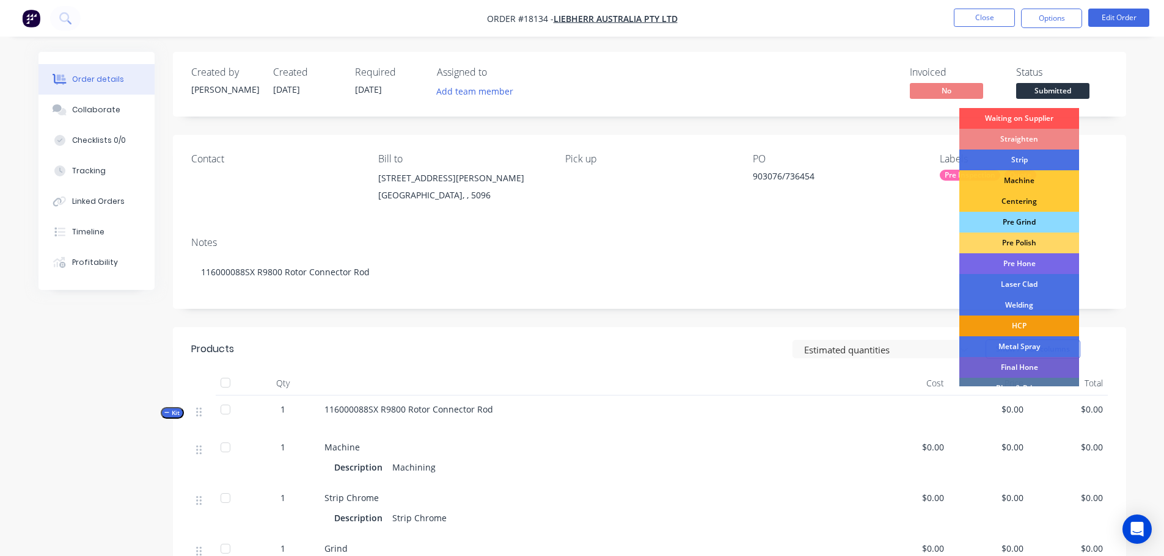
click at [1032, 222] on div "Pre Grind" at bounding box center [1019, 222] width 120 height 21
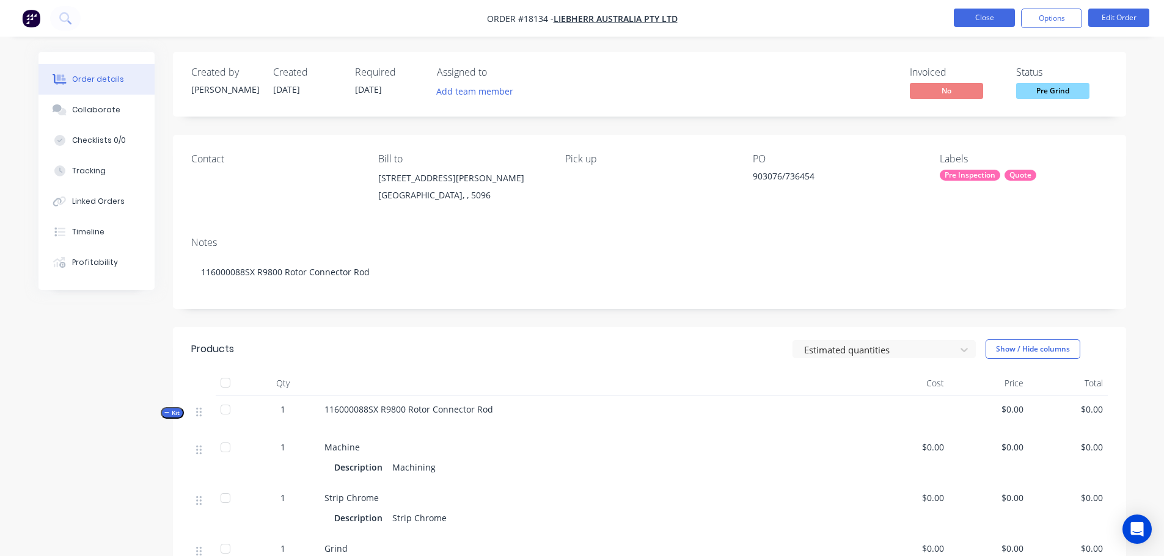
click at [983, 20] on button "Close" at bounding box center [984, 18] width 61 height 18
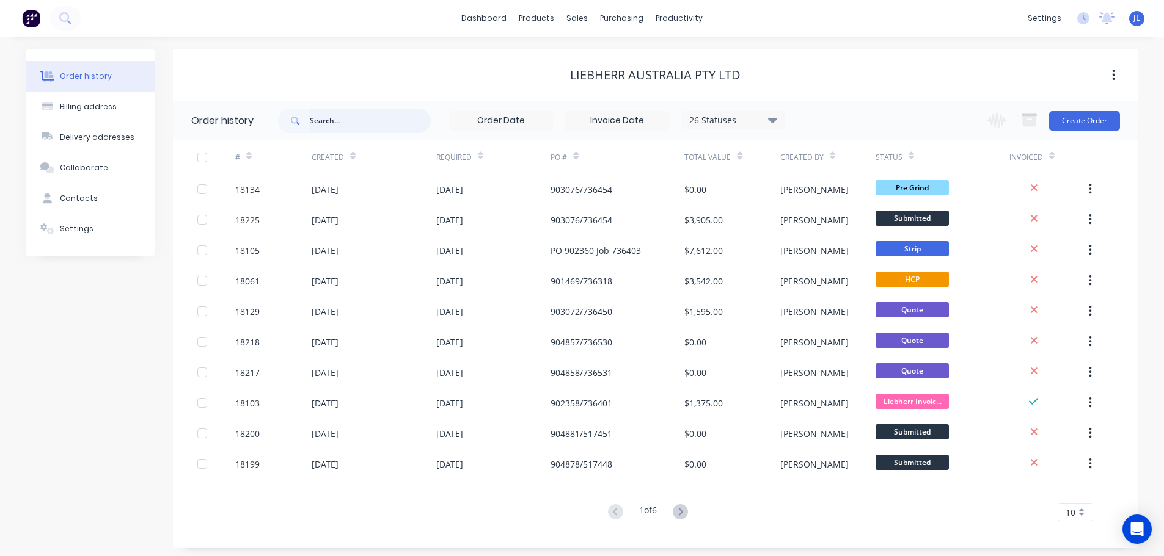
click at [352, 112] on input "text" at bounding box center [370, 121] width 121 height 24
click at [631, 50] on link "Purchase Orders" at bounding box center [673, 58] width 162 height 24
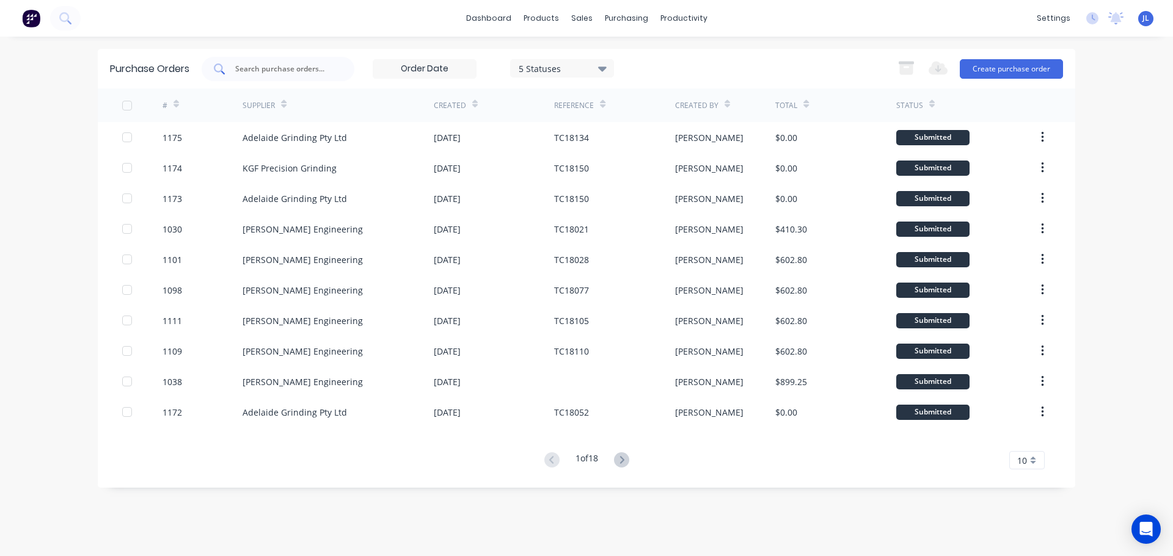
click at [301, 67] on input "text" at bounding box center [284, 69] width 101 height 12
type input "1175"
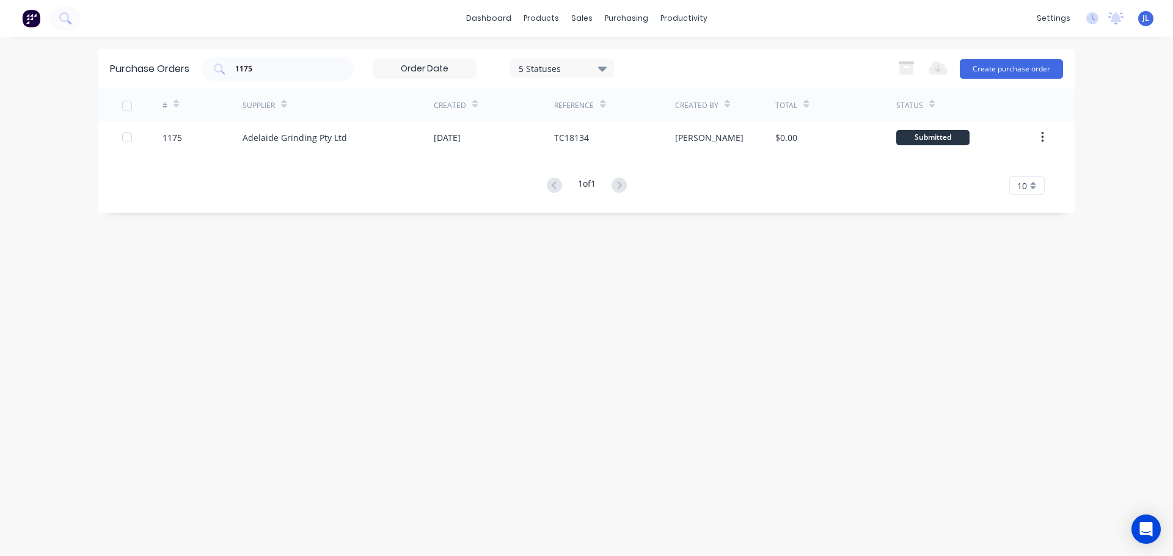
click at [385, 139] on div "Adelaide Grinding Pty Ltd" at bounding box center [338, 137] width 191 height 31
type textarea "x"
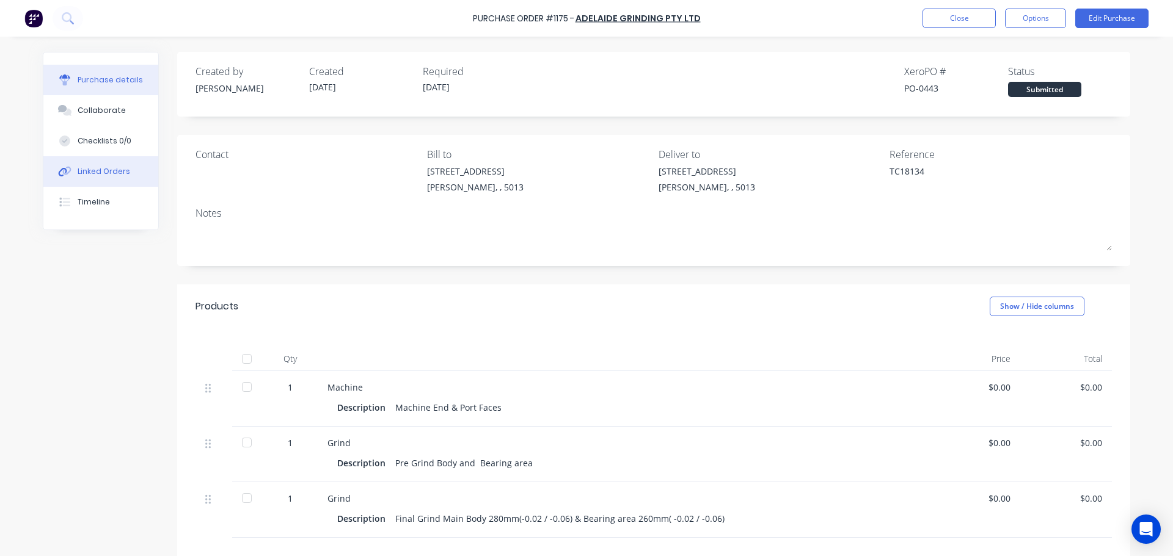
click at [112, 167] on div "Linked Orders" at bounding box center [104, 171] width 53 height 11
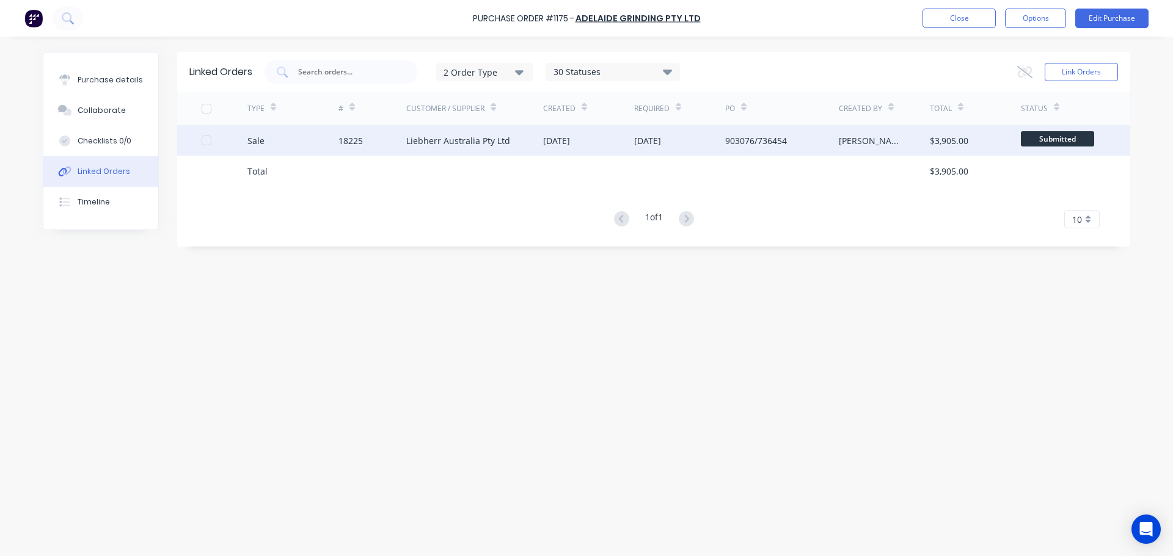
click at [420, 145] on div "Liebherr Australia Pty Ltd" at bounding box center [458, 140] width 104 height 13
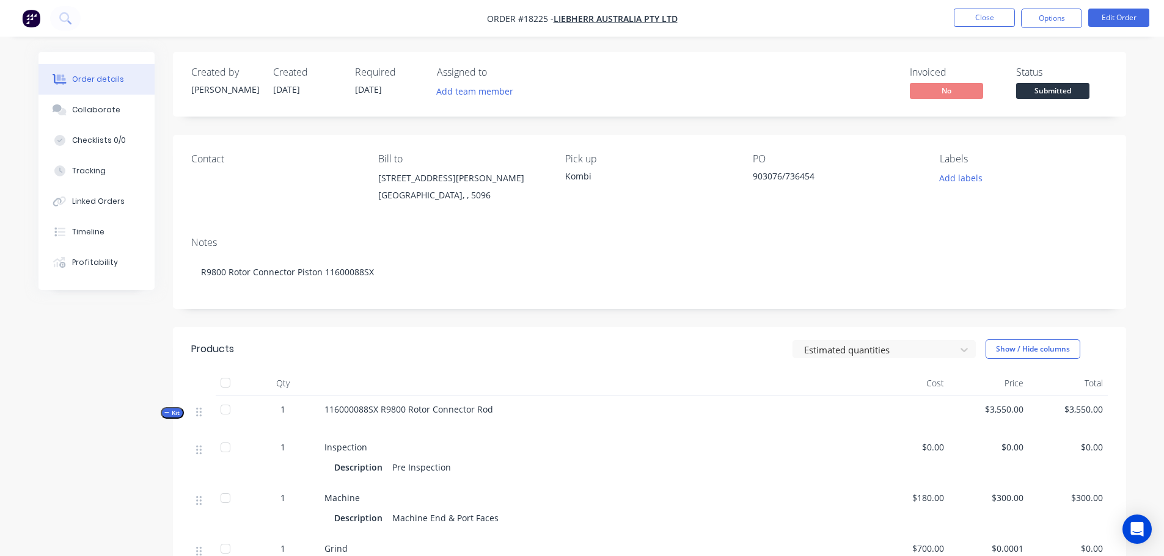
click at [793, 178] on div "903076/736454" at bounding box center [829, 178] width 153 height 17
drag, startPoint x: 787, startPoint y: 177, endPoint x: 842, endPoint y: 174, distance: 55.0
click at [842, 174] on div "903076/736454" at bounding box center [829, 178] width 153 height 17
copy div "736454"
click at [967, 17] on button "Close" at bounding box center [984, 18] width 61 height 18
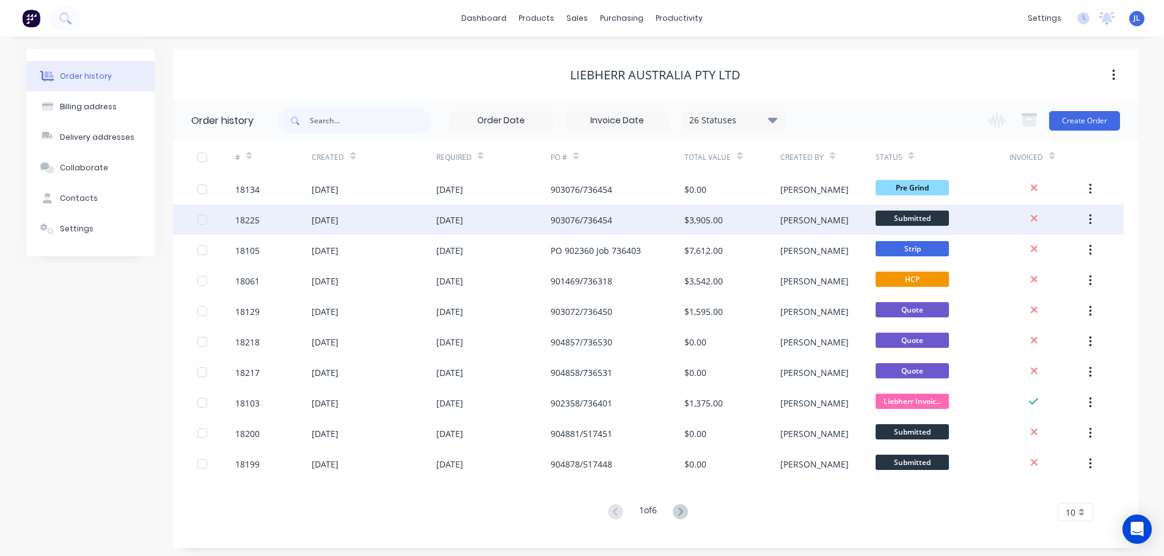
click at [605, 225] on div "903076/736454" at bounding box center [581, 220] width 62 height 13
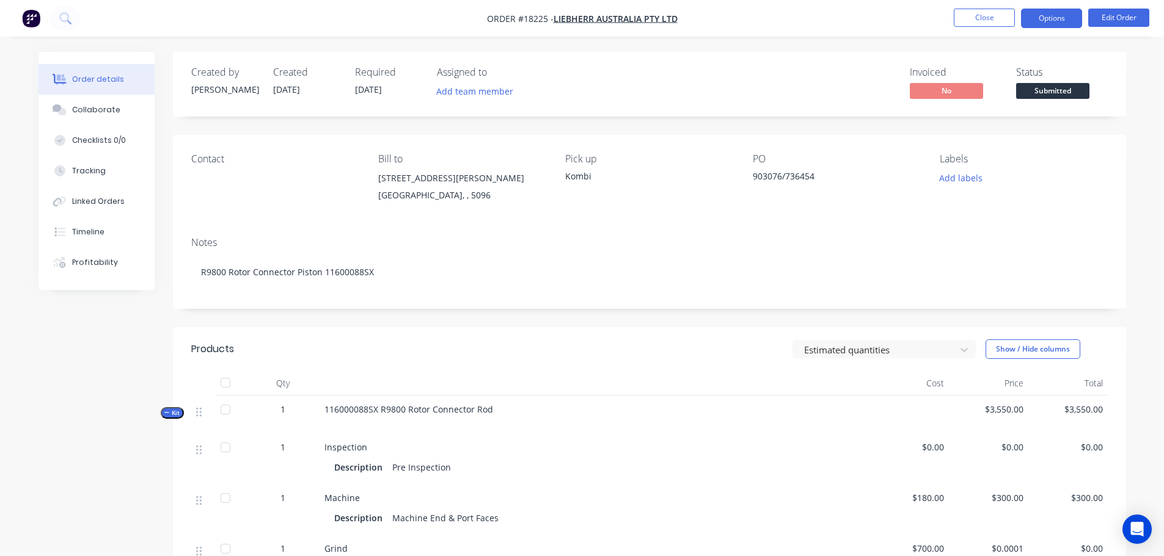
click at [1052, 16] on button "Options" at bounding box center [1051, 19] width 61 height 20
click at [994, 19] on button "Close" at bounding box center [984, 18] width 61 height 18
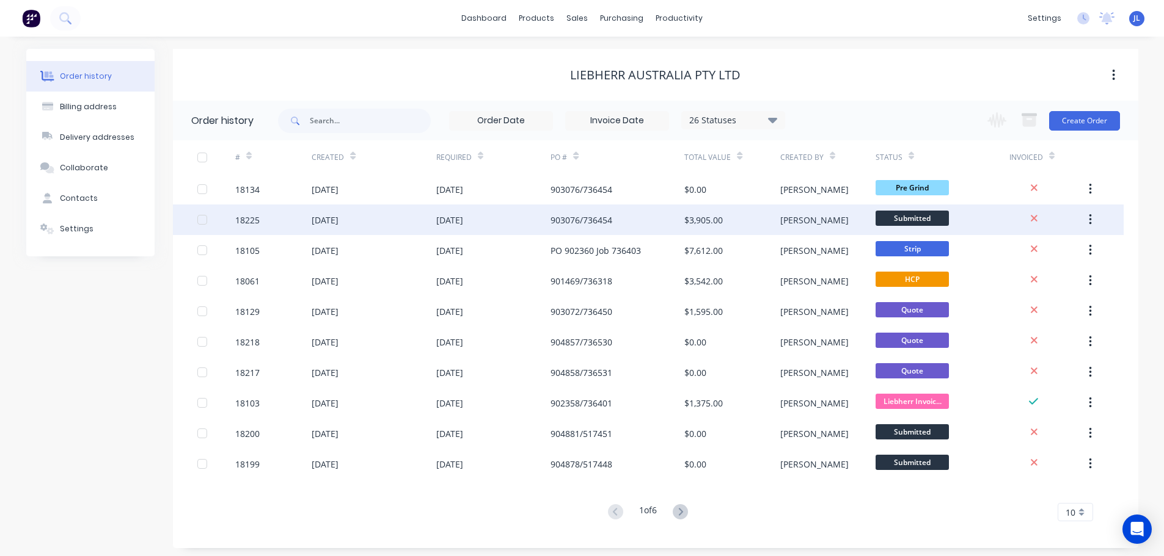
click at [1089, 219] on icon "button" at bounding box center [1090, 219] width 3 height 13
click at [1037, 247] on div "Archive" at bounding box center [1046, 252] width 94 height 18
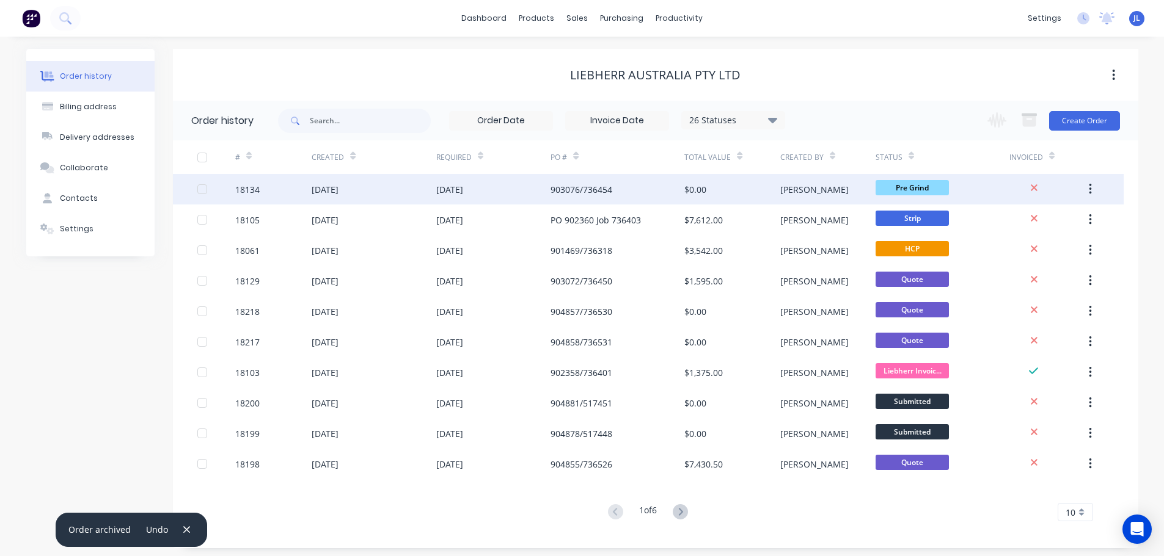
click at [727, 193] on div "$0.00" at bounding box center [731, 189] width 95 height 31
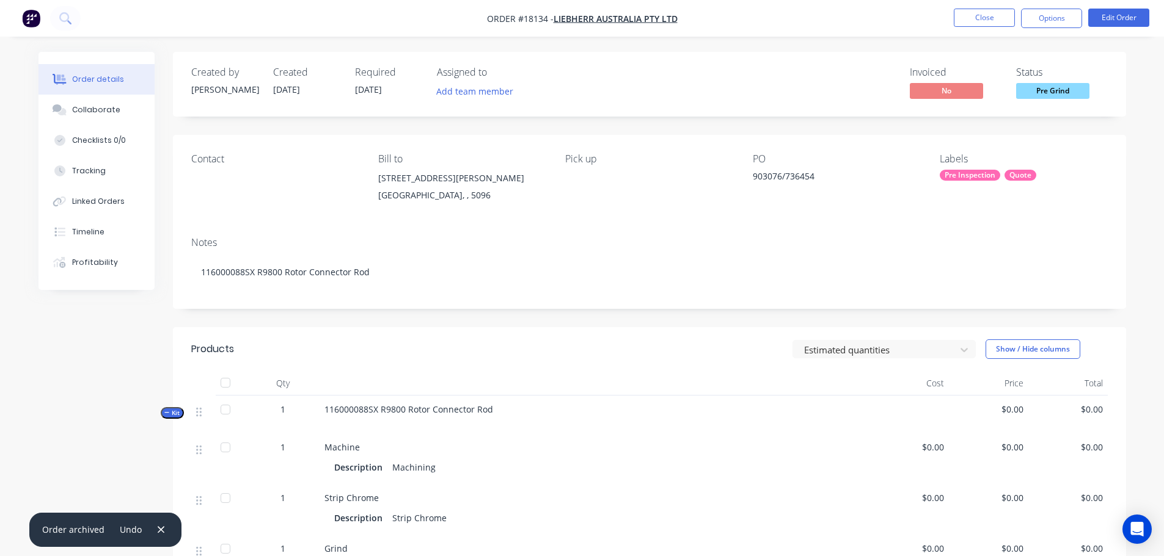
click at [1043, 29] on nav "Order #18134 - Liebherr Australia Pty Ltd Close Options Edit Order" at bounding box center [582, 18] width 1164 height 37
click at [1041, 23] on button "Options" at bounding box center [1051, 19] width 61 height 20
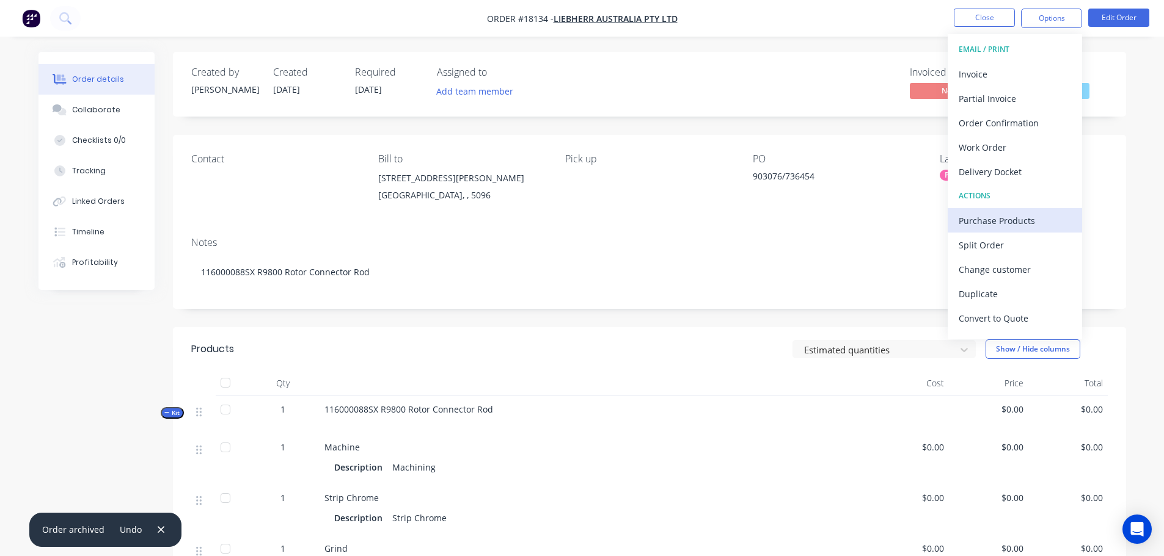
click at [998, 211] on button "Purchase Products" at bounding box center [1014, 220] width 134 height 24
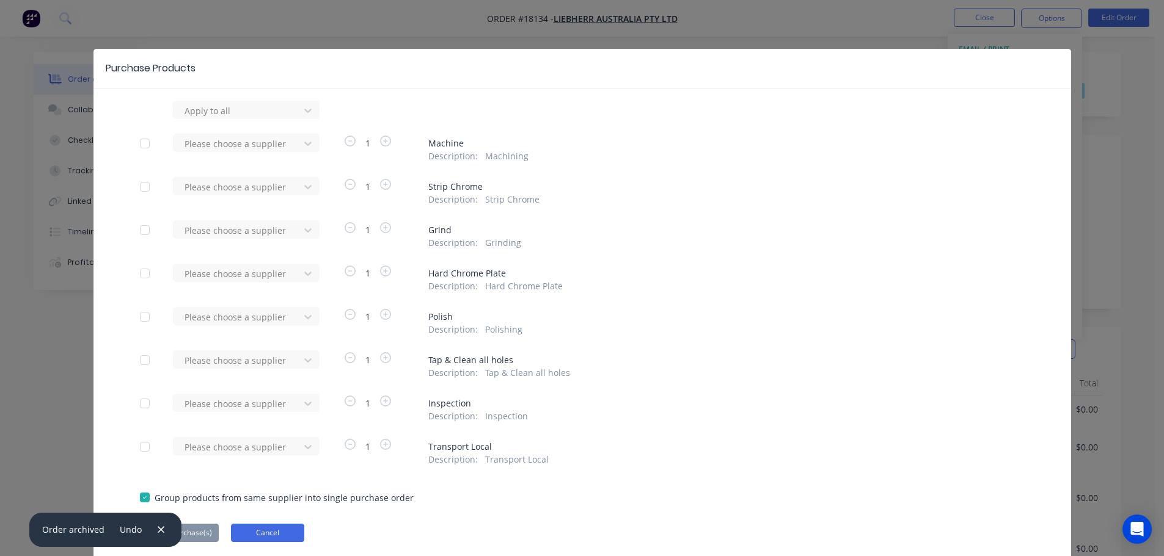
click at [257, 538] on button "Cancel" at bounding box center [267, 533] width 73 height 18
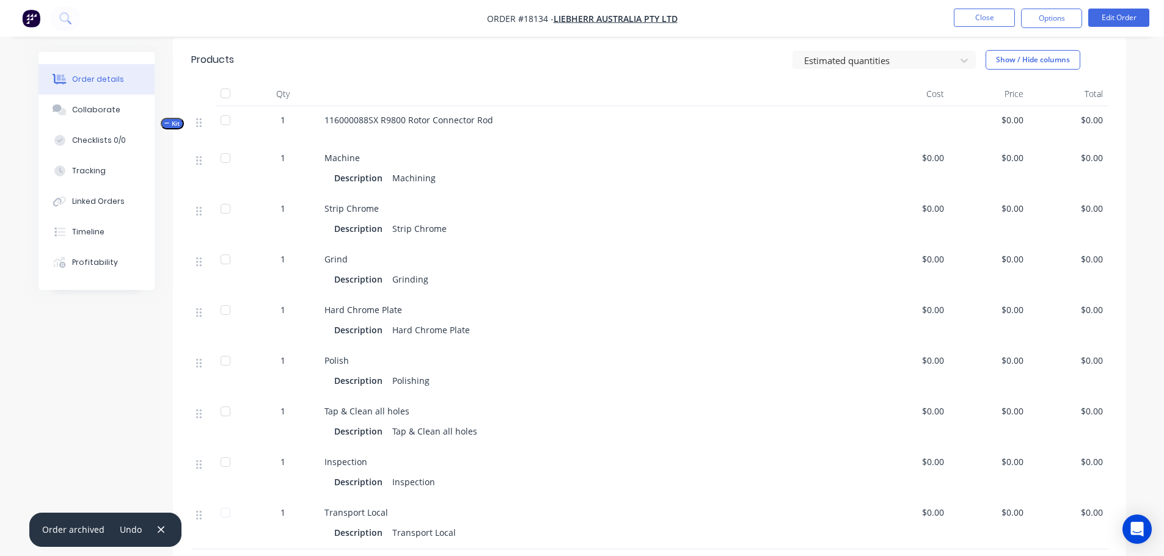
scroll to position [305, 0]
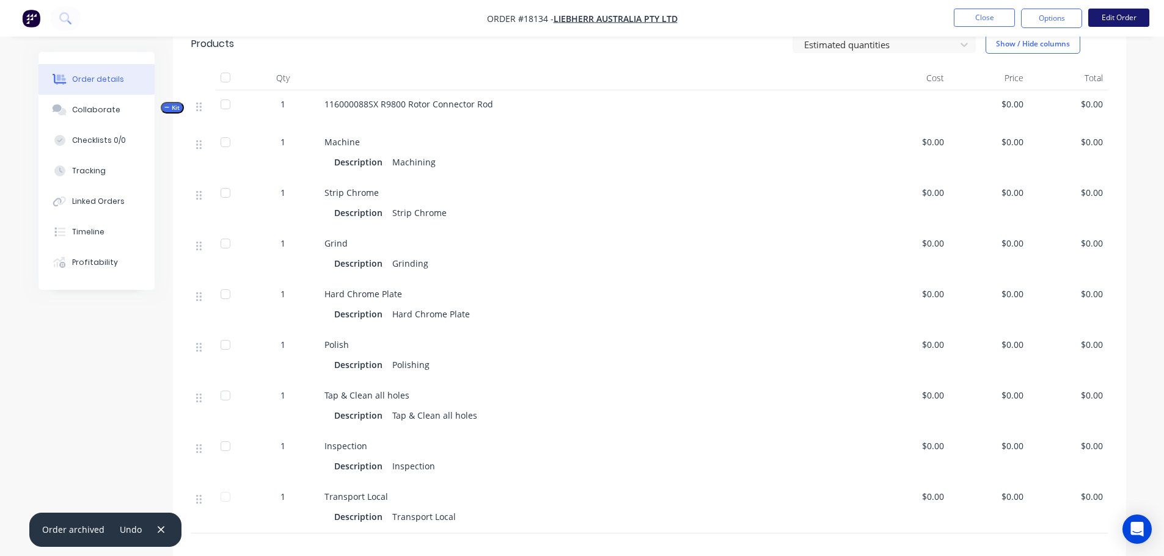
click at [1114, 20] on button "Edit Order" at bounding box center [1118, 18] width 61 height 18
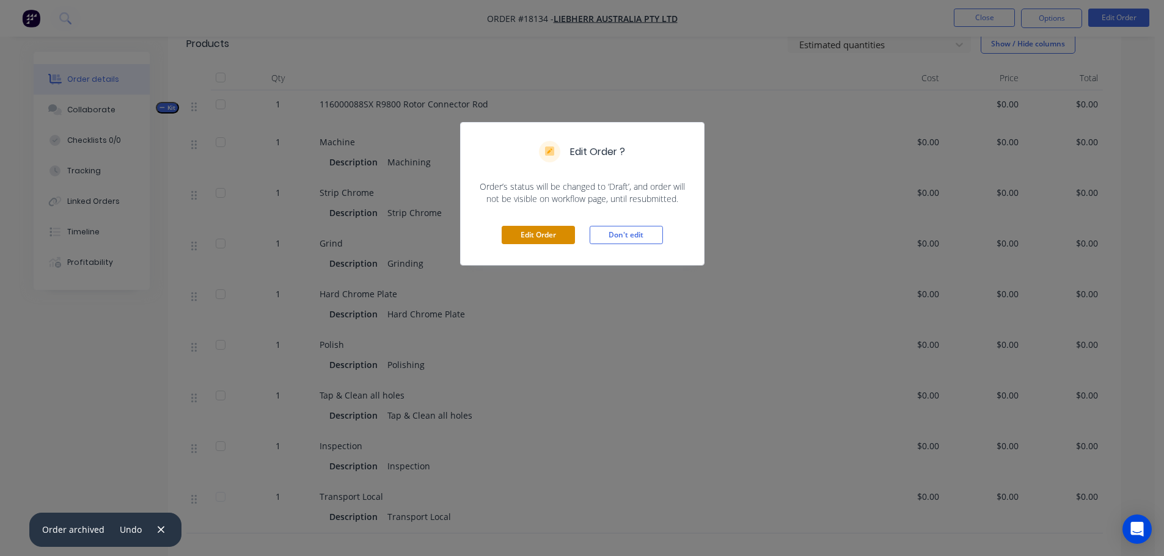
click at [541, 235] on button "Edit Order" at bounding box center [538, 235] width 73 height 18
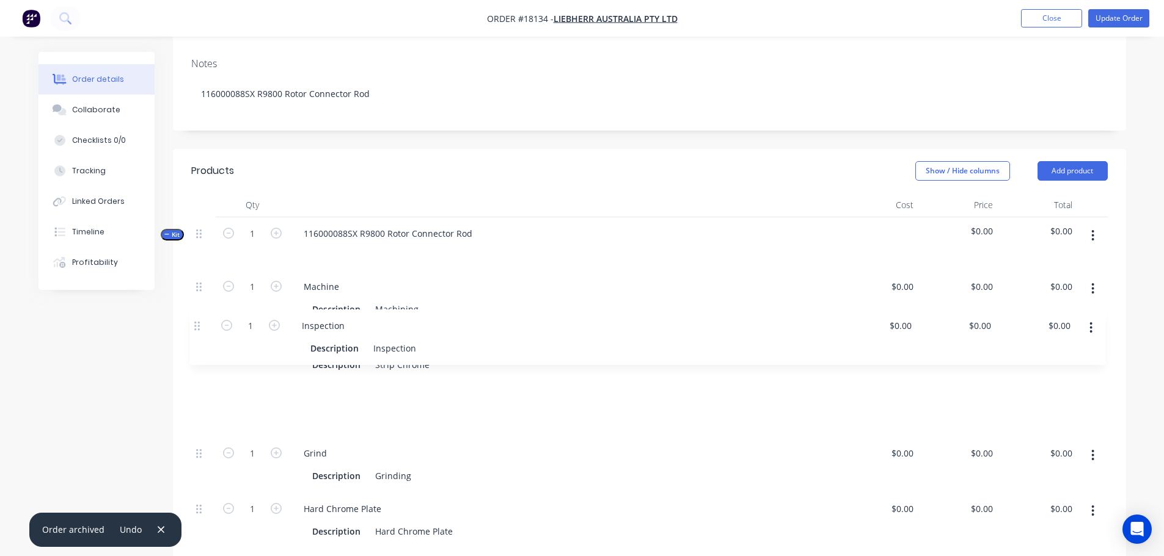
scroll to position [183, 0]
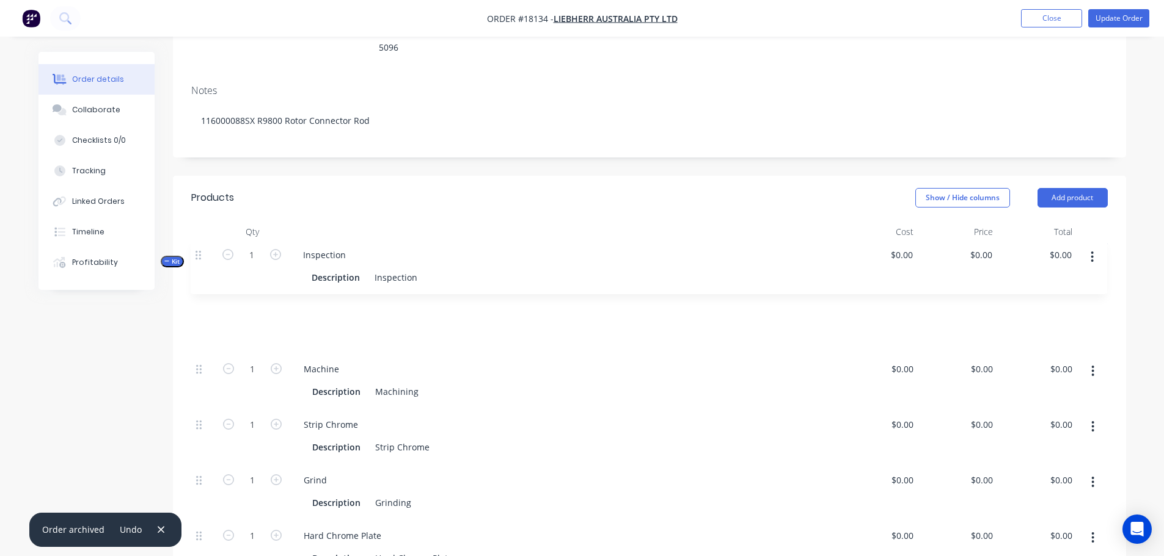
drag, startPoint x: 201, startPoint y: 375, endPoint x: 197, endPoint y: 261, distance: 113.7
click at [197, 261] on div "Kit 1 116000088SX R9800 Rotor Connector Rod $0.00 $0.00 1 Machine Description M…" at bounding box center [649, 505] width 916 height 523
click at [382, 327] on div "Inspection" at bounding box center [396, 336] width 53 height 18
click at [371, 327] on div "Inspection" at bounding box center [396, 336] width 53 height 18
click at [657, 297] on div "Inspection Description Pre Inspection" at bounding box center [564, 325] width 550 height 56
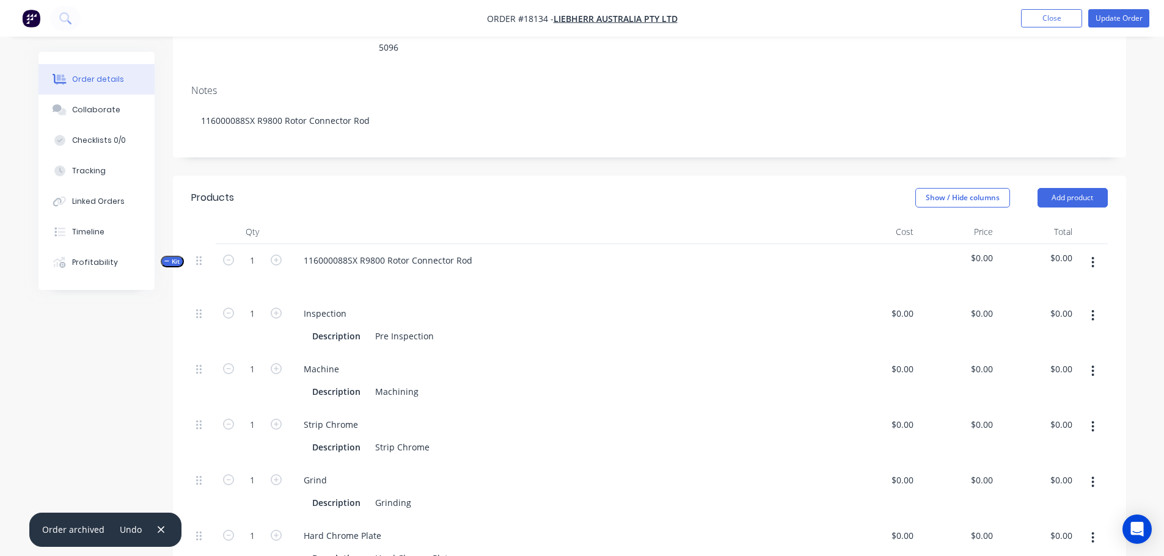
click at [1098, 305] on button "button" at bounding box center [1092, 316] width 29 height 22
click at [1052, 339] on div "Duplicate" at bounding box center [1049, 348] width 94 height 18
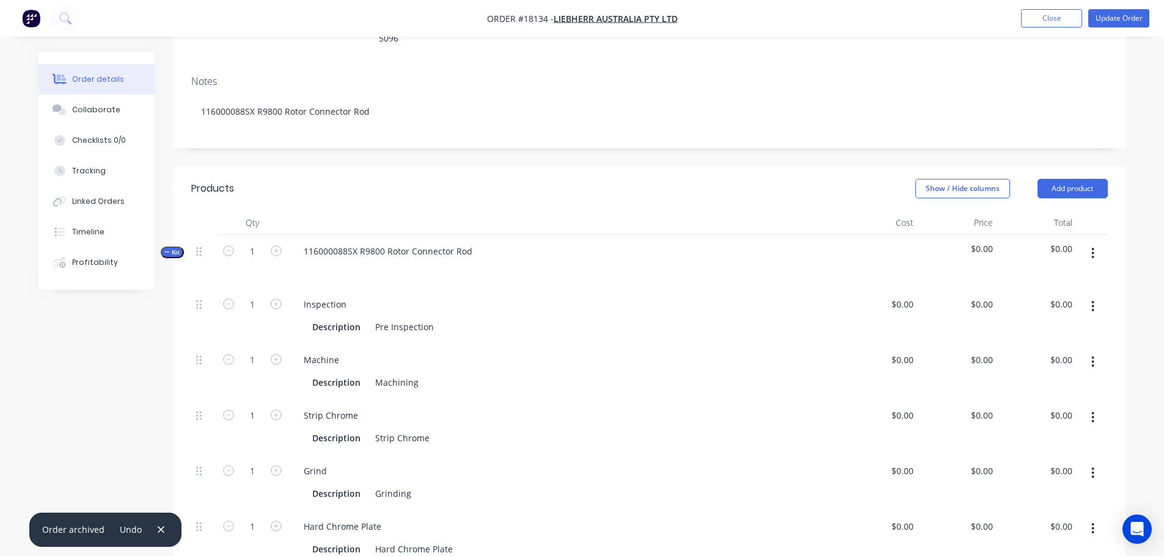
scroll to position [550, 0]
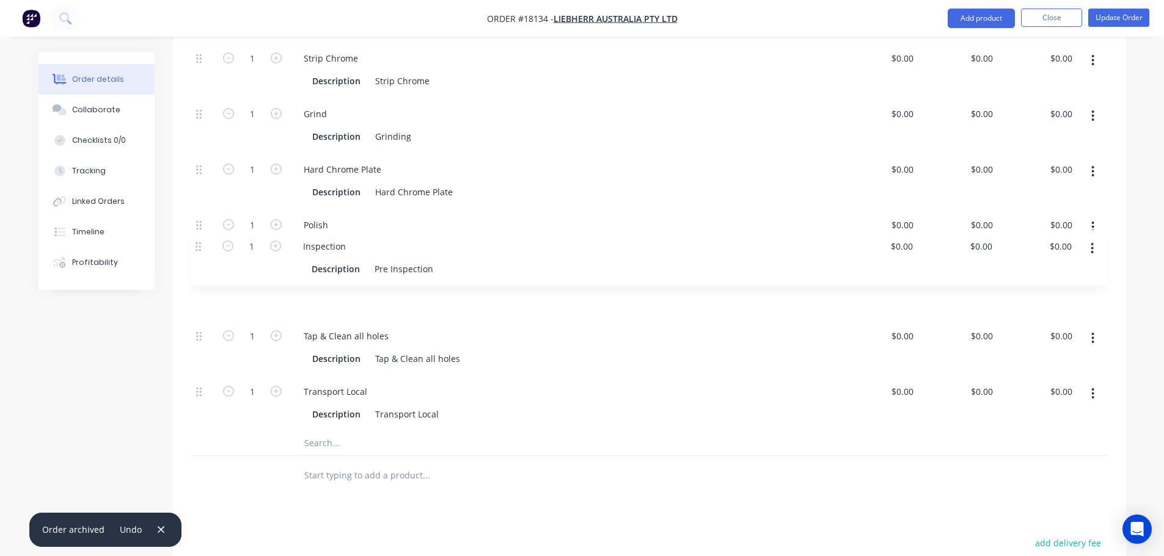
drag, startPoint x: 198, startPoint y: 363, endPoint x: 197, endPoint y: 244, distance: 119.7
click at [197, 244] on div "1 Inspection Description Pre Inspection $0.00 $0.00 $0.00 $0.00 $0.00 $0.00 1 M…" at bounding box center [649, 181] width 916 height 500
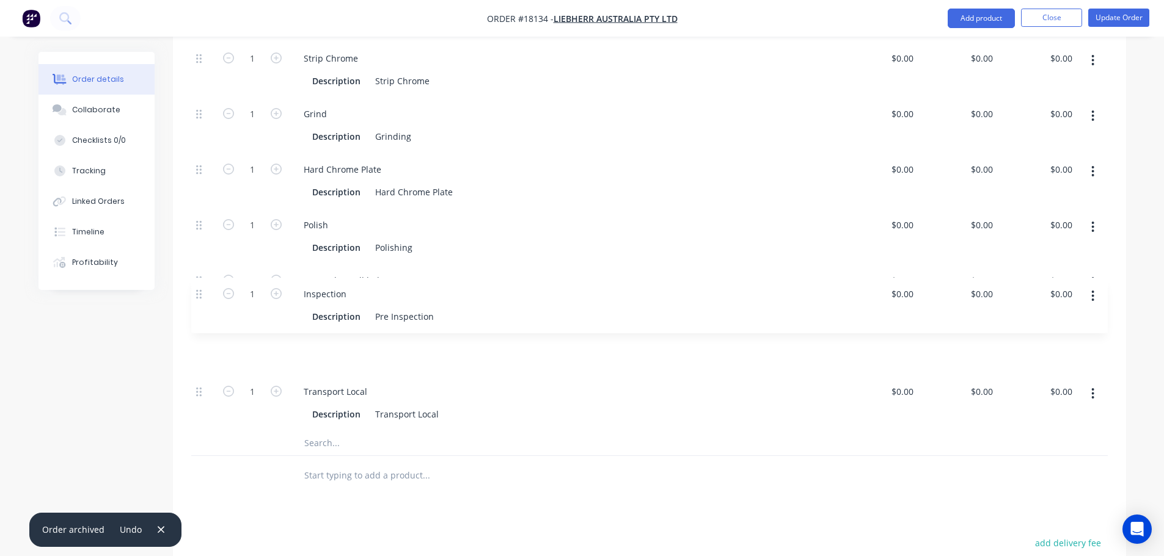
drag, startPoint x: 197, startPoint y: 251, endPoint x: 197, endPoint y: 300, distance: 48.9
click at [197, 300] on div "1 Inspection Description Pre Inspection $0.00 $0.00 $0.00 $0.00 $0.00 $0.00 1 M…" at bounding box center [649, 181] width 916 height 500
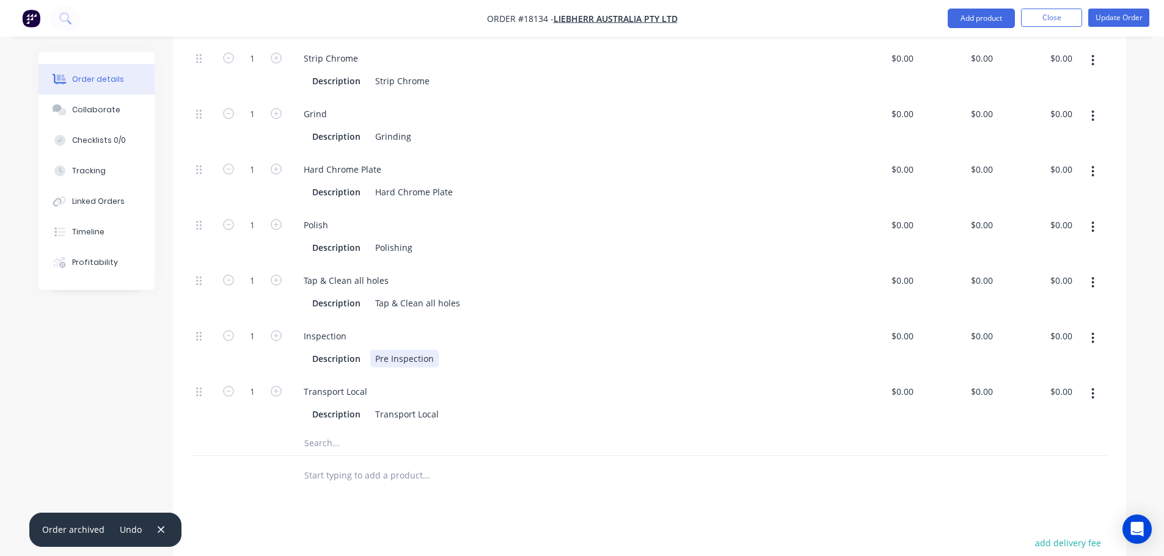
click at [370, 350] on div "Pre Inspection" at bounding box center [404, 359] width 68 height 18
click at [475, 458] on div at bounding box center [509, 476] width 440 height 40
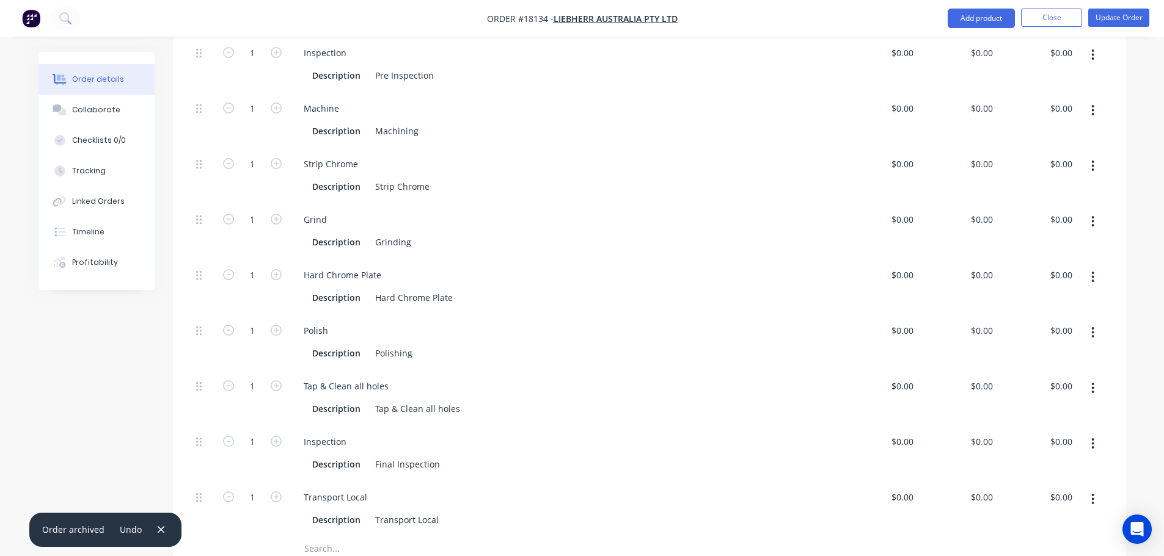
scroll to position [305, 0]
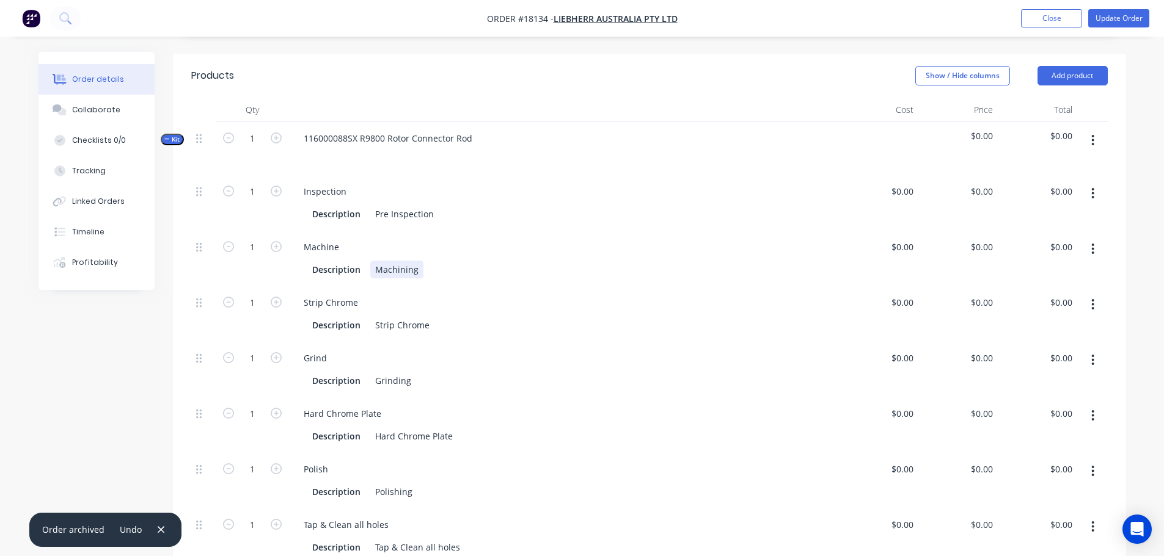
click at [415, 261] on div "Machining" at bounding box center [396, 270] width 53 height 18
click at [466, 316] on div "Description Strip Chrome" at bounding box center [561, 325] width 508 height 18
click at [1098, 294] on button "button" at bounding box center [1092, 305] width 29 height 22
click at [1016, 377] on div "Delete" at bounding box center [1049, 386] width 94 height 18
click at [407, 316] on div "Grinding" at bounding box center [393, 325] width 46 height 18
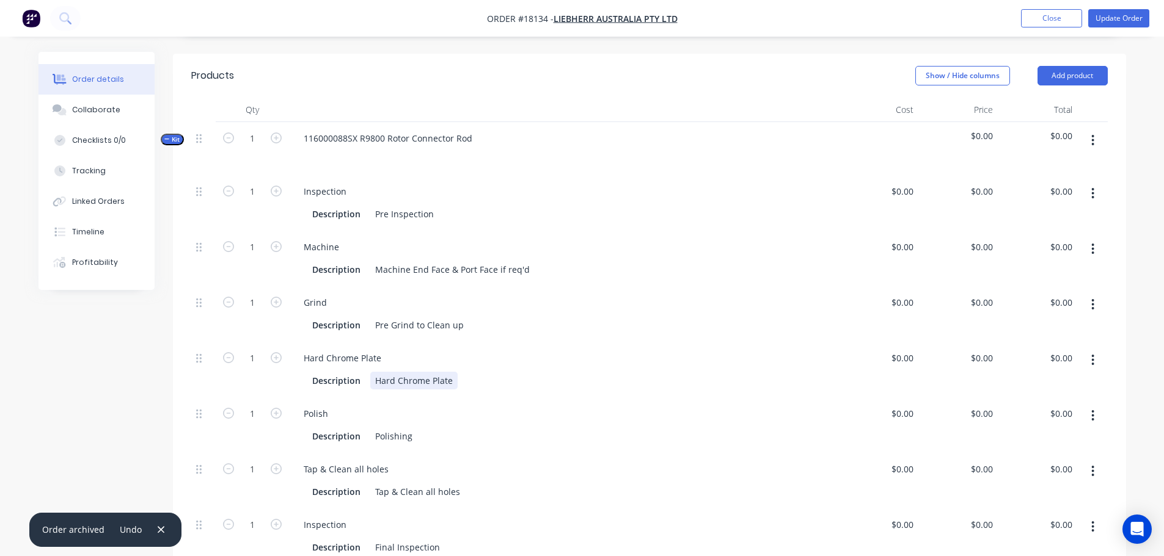
click at [377, 372] on div "Hard Chrome Plate" at bounding box center [413, 381] width 87 height 18
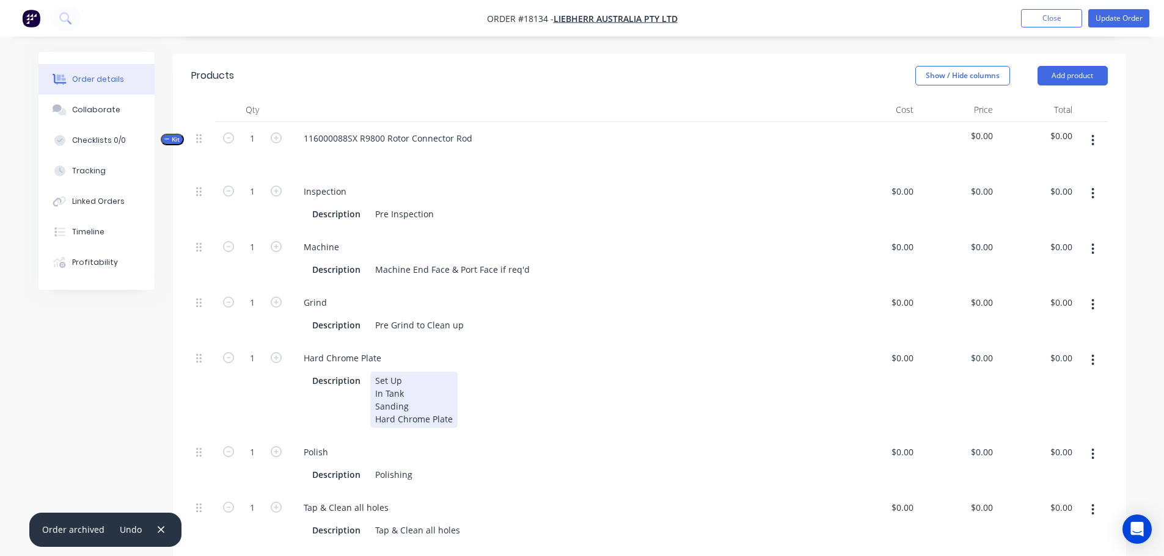
click at [451, 387] on div "Set Up In Tank Sanding Hard Chrome Plate" at bounding box center [413, 400] width 87 height 56
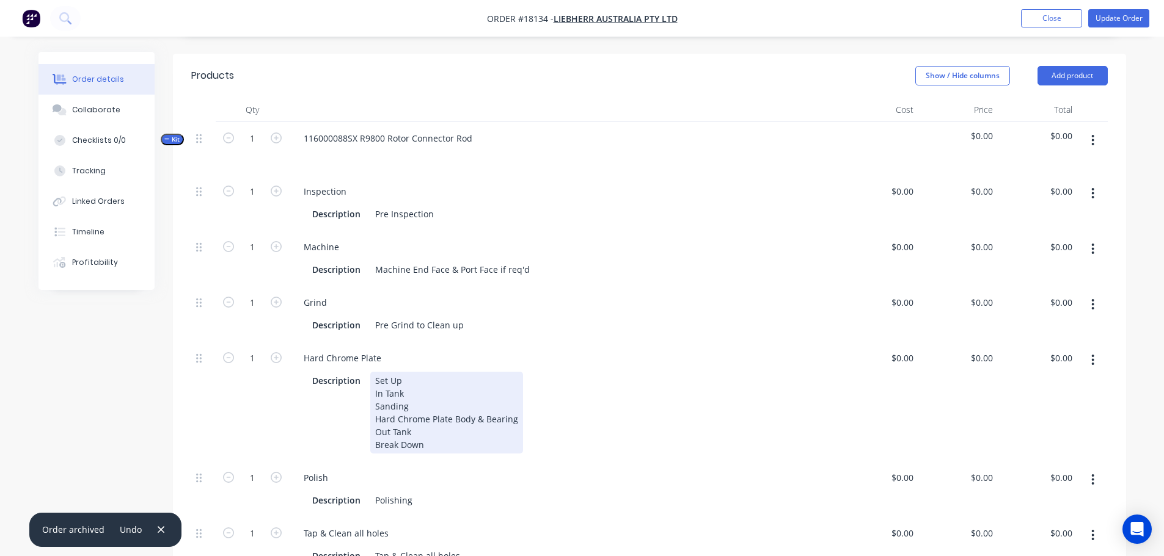
click at [567, 406] on div "Description Set Up In Tank Sanding Hard Chrome Plate Body & Bearing Out Tank Br…" at bounding box center [561, 413] width 508 height 82
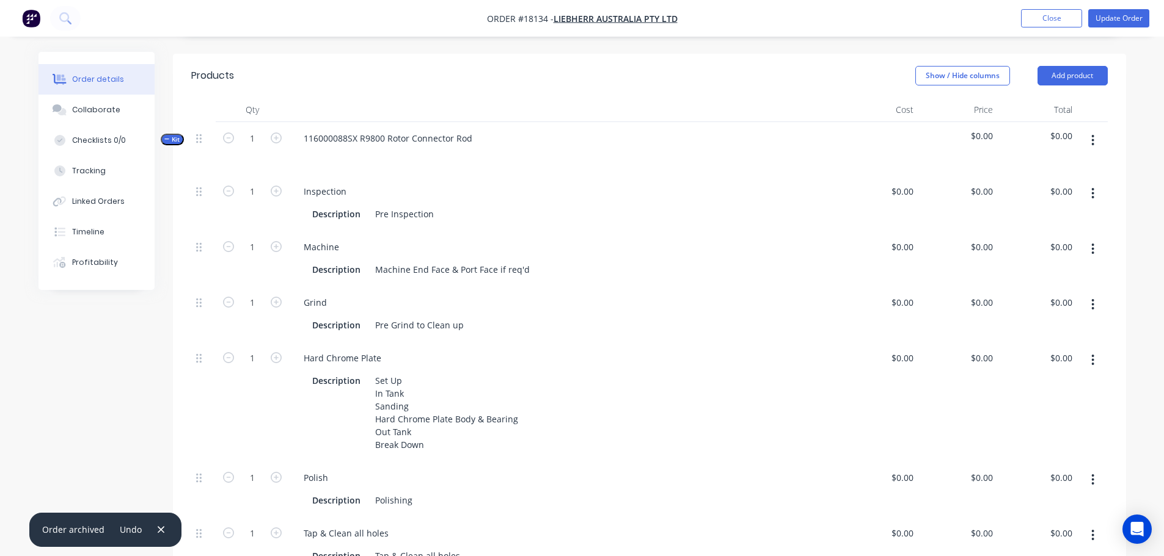
click at [1092, 354] on icon "button" at bounding box center [1092, 360] width 3 height 13
click at [654, 399] on div "Description Set Up In Tank Sanding Hard Chrome Plate Body & Bearing Out Tank Br…" at bounding box center [561, 413] width 508 height 82
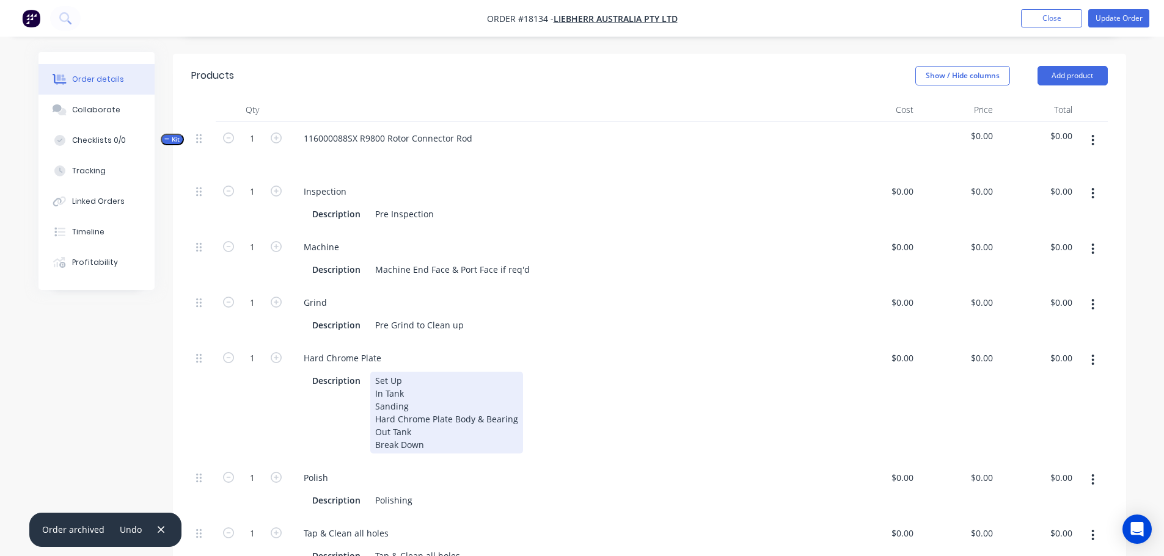
click at [447, 410] on div "Set Up In Tank Sanding Hard Chrome Plate Body & Bearing Out Tank Break Down" at bounding box center [446, 413] width 153 height 82
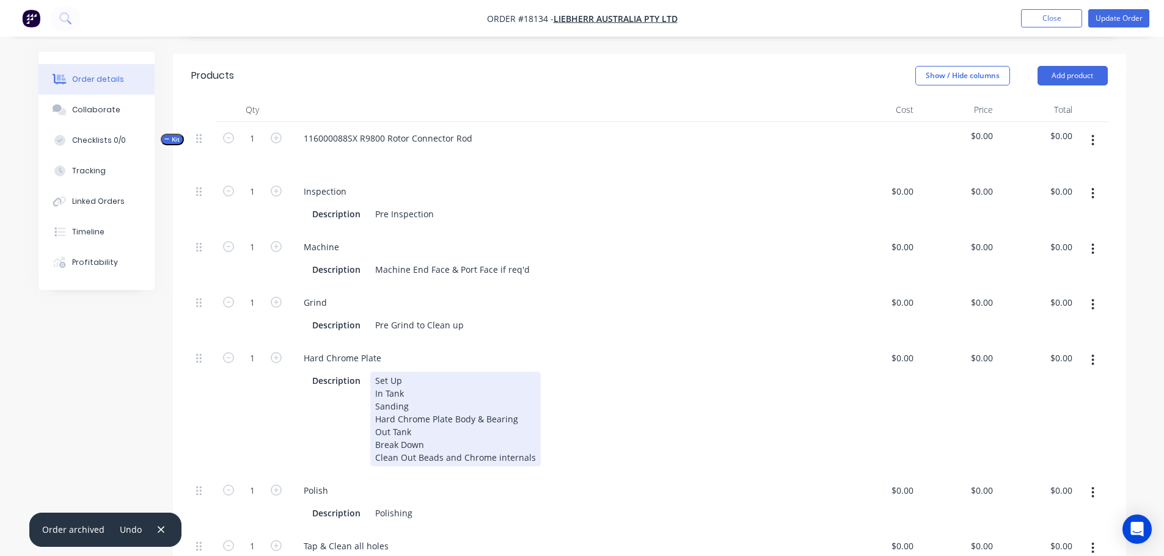
click at [617, 392] on div "Description Set Up In Tank Sanding Hard Chrome Plate Body & Bearing Out Tank Br…" at bounding box center [561, 419] width 508 height 95
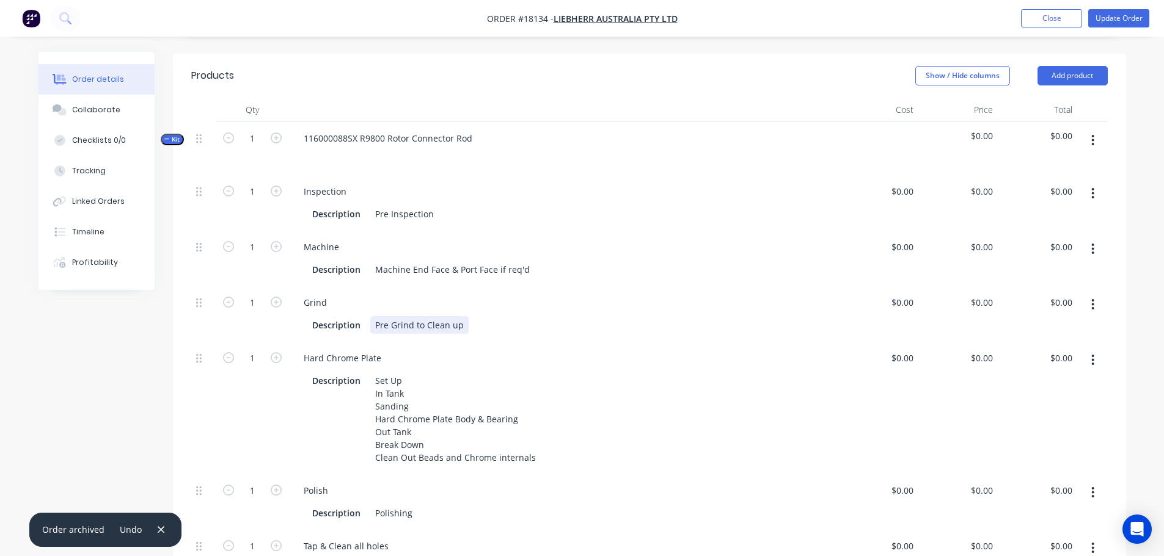
click at [593, 316] on div "Description Pre Grind to Clean up" at bounding box center [561, 325] width 508 height 18
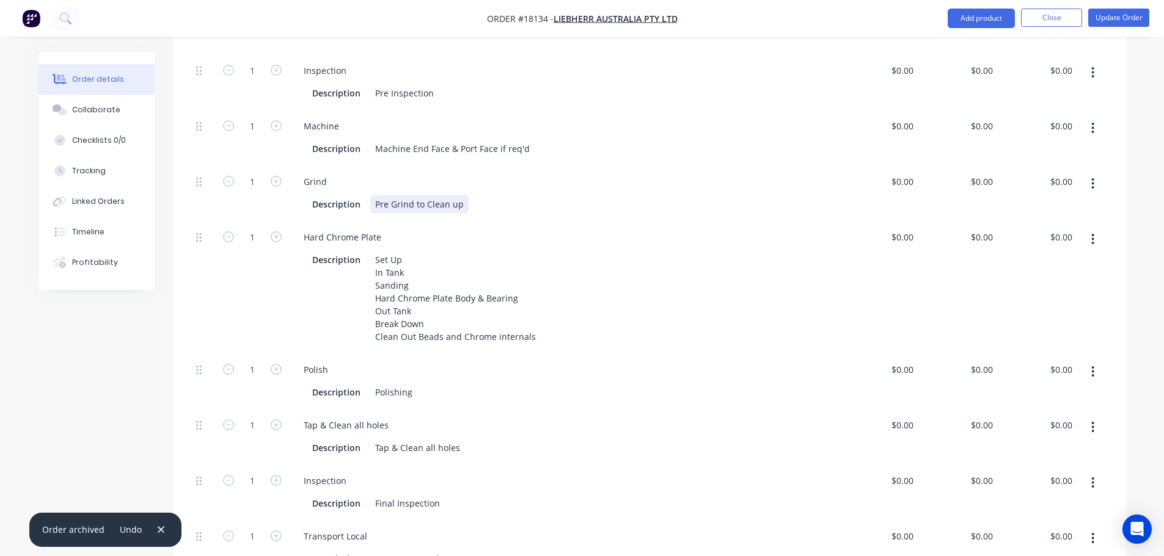
scroll to position [428, 0]
click at [1092, 176] on icon "button" at bounding box center [1092, 182] width 3 height 13
click at [1068, 206] on div "Duplicate" at bounding box center [1049, 215] width 94 height 18
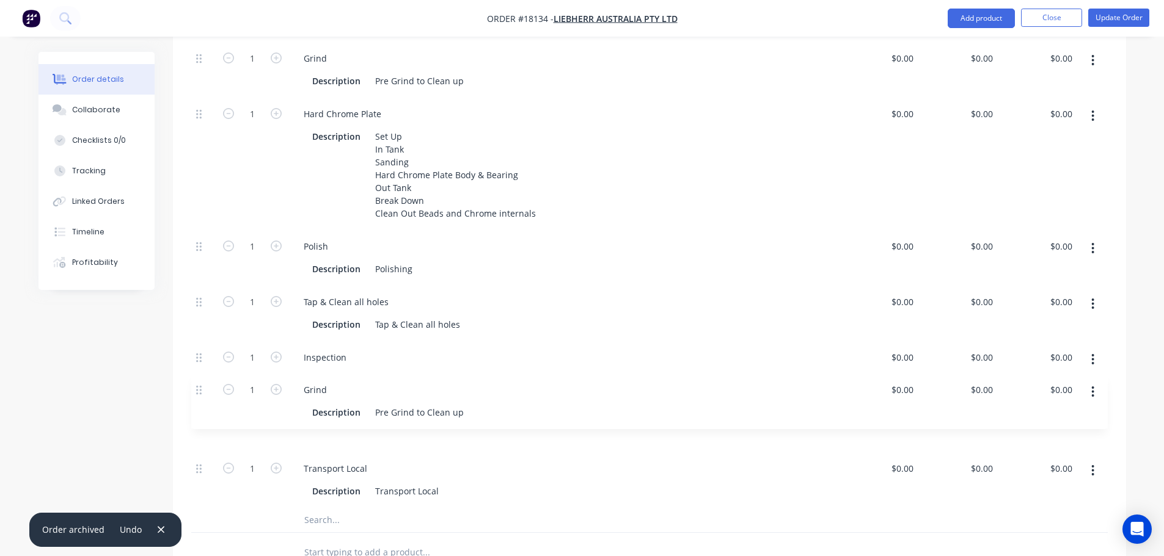
scroll to position [552, 0]
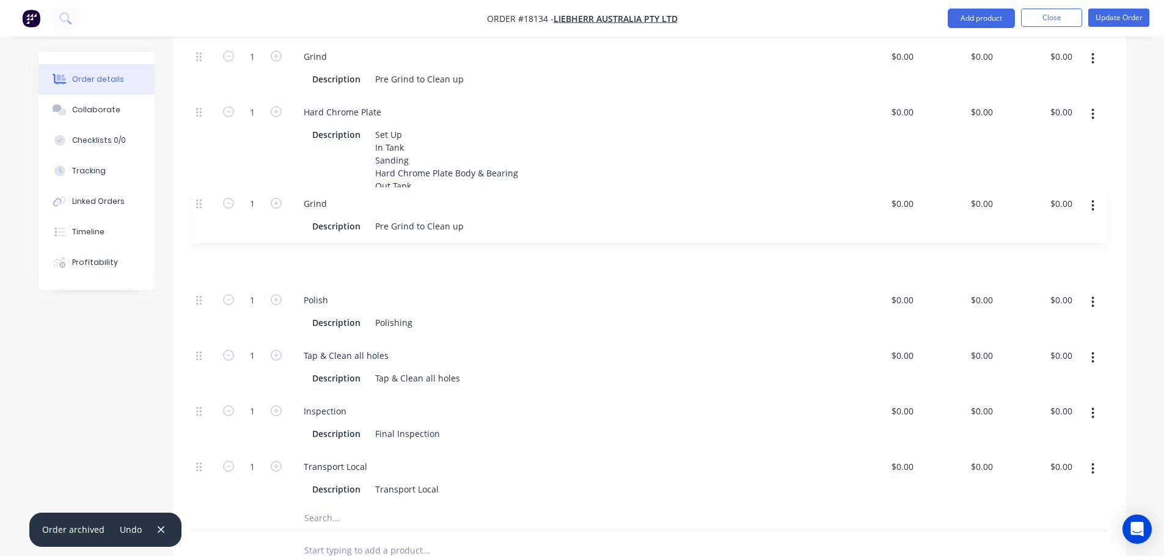
drag, startPoint x: 195, startPoint y: 436, endPoint x: 195, endPoint y: 197, distance: 238.8
click at [195, 197] on div "1 Inspection Description Pre Inspection $0.00 $0.00 $0.00 $0.00 $0.00 $0.00 1 M…" at bounding box center [649, 217] width 916 height 577
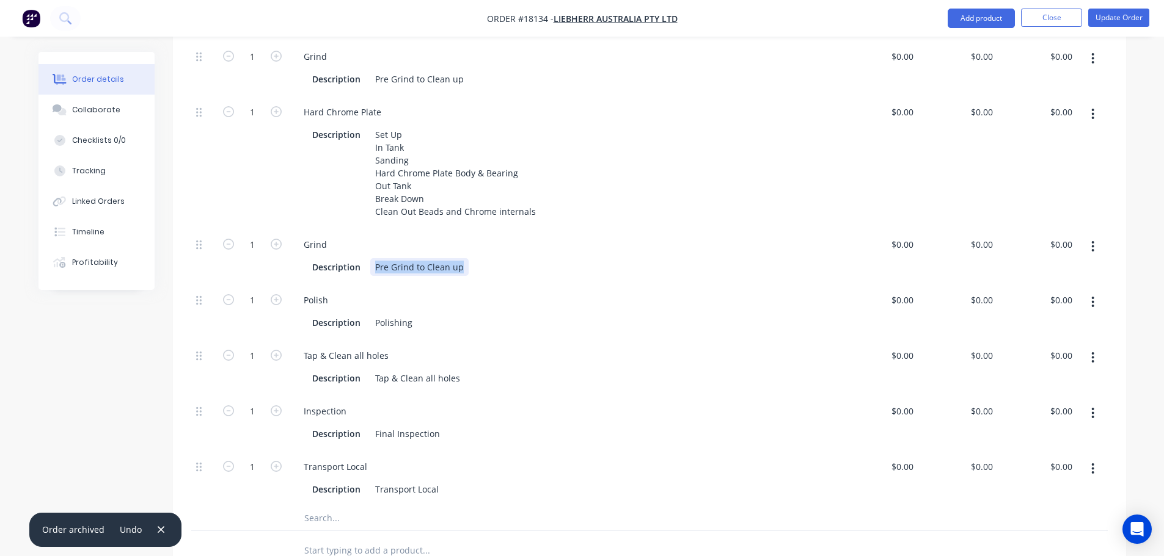
drag, startPoint x: 374, startPoint y: 235, endPoint x: 541, endPoint y: 228, distance: 167.5
click at [540, 258] on div "Description Pre Grind to Clean up" at bounding box center [561, 267] width 508 height 18
click at [458, 258] on div "Final grind Main Body & Bearing" at bounding box center [441, 267] width 142 height 18
drag, startPoint x: 374, startPoint y: 291, endPoint x: 421, endPoint y: 288, distance: 47.1
click at [421, 314] on div "Description Polishing" at bounding box center [561, 323] width 508 height 18
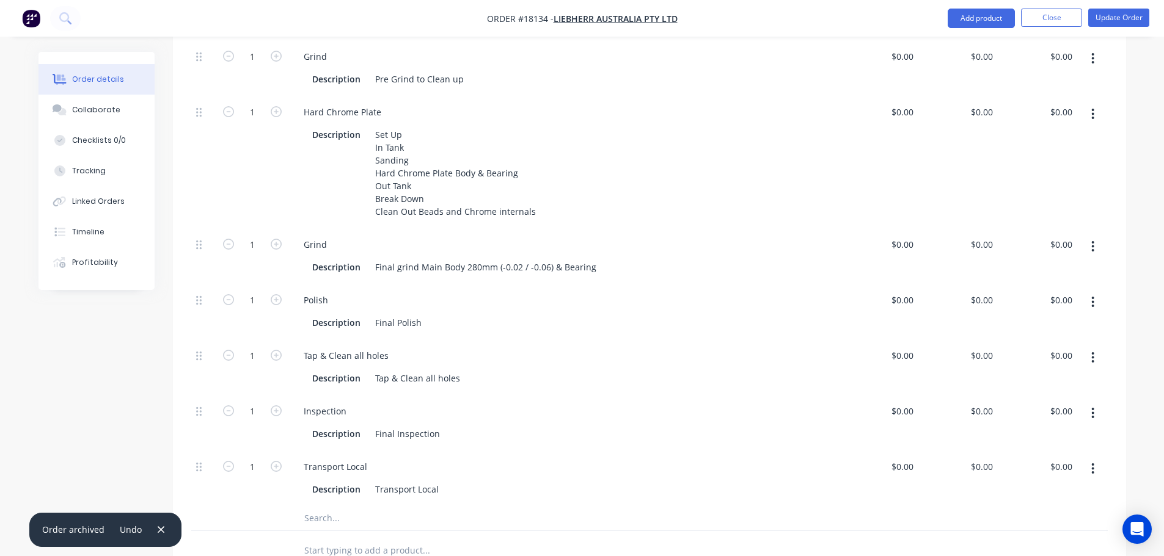
click at [463, 403] on div "Inspection" at bounding box center [564, 412] width 540 height 18
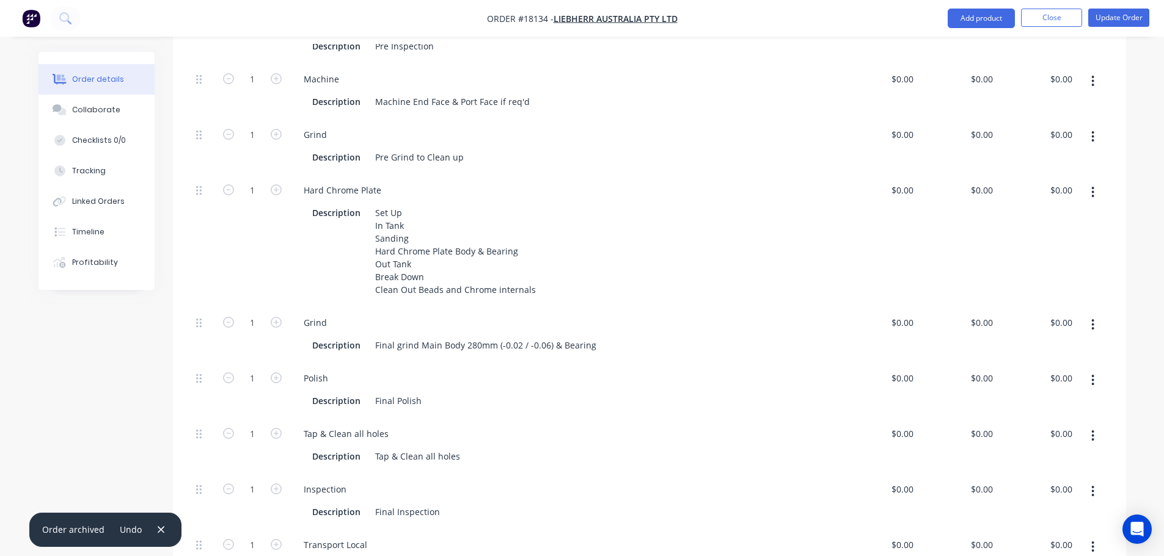
scroll to position [368, 0]
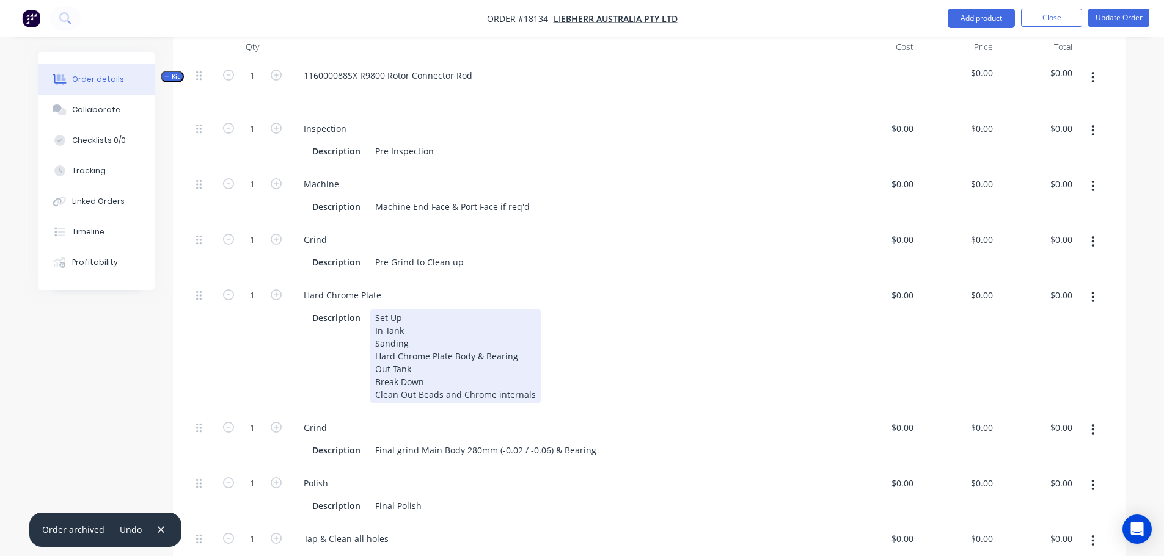
click at [474, 326] on div "Set Up In Tank Sanding Hard Chrome Plate Body & Bearing Out Tank Break Down Cle…" at bounding box center [455, 356] width 170 height 95
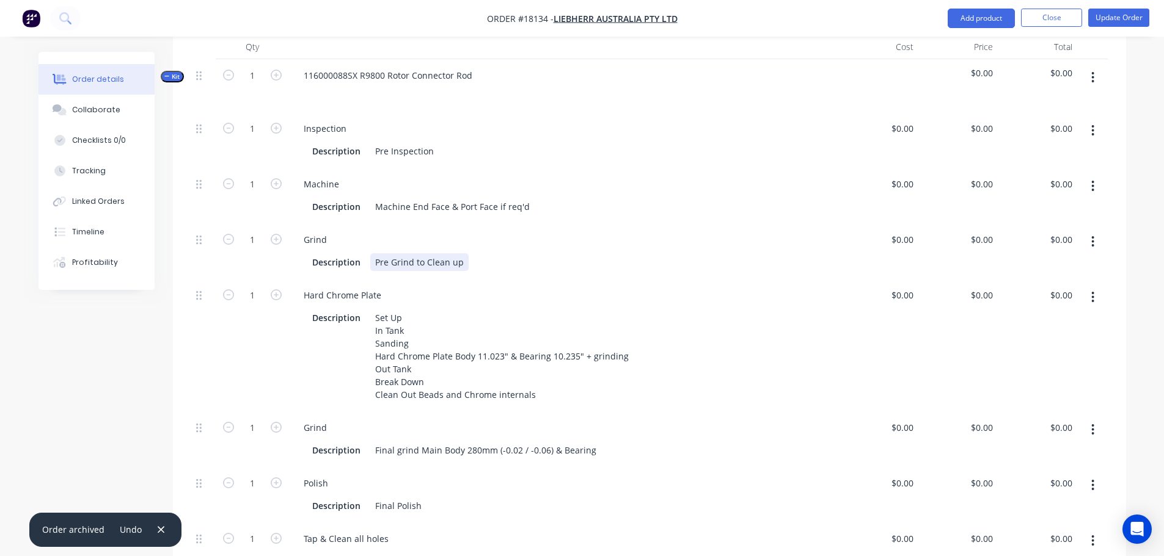
click at [692, 254] on div "Description Pre Grind to Clean up" at bounding box center [561, 263] width 508 height 18
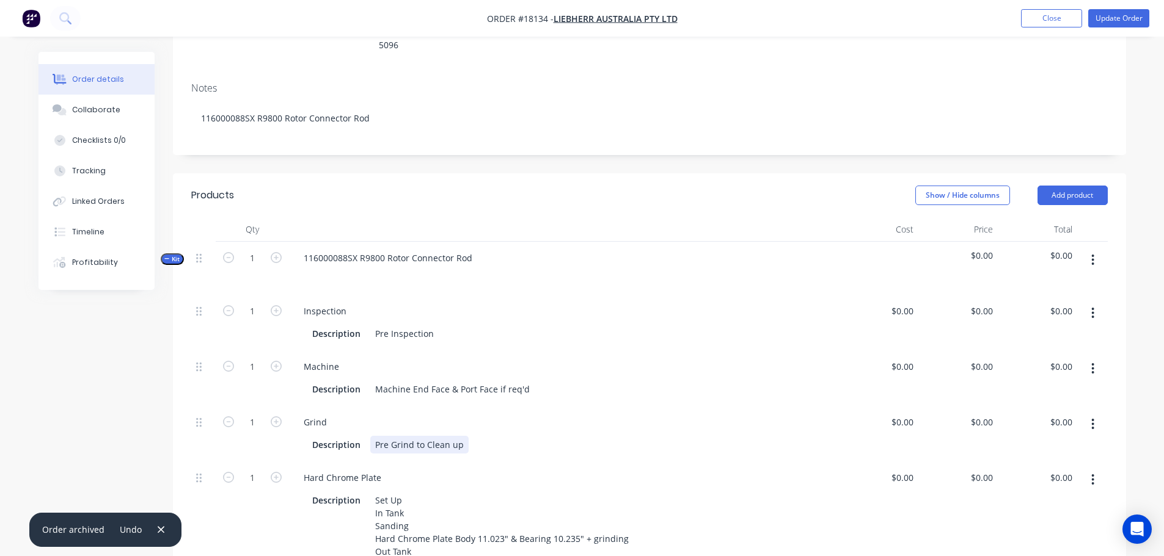
scroll to position [185, 0]
click at [721, 303] on div "Inspection" at bounding box center [564, 312] width 540 height 18
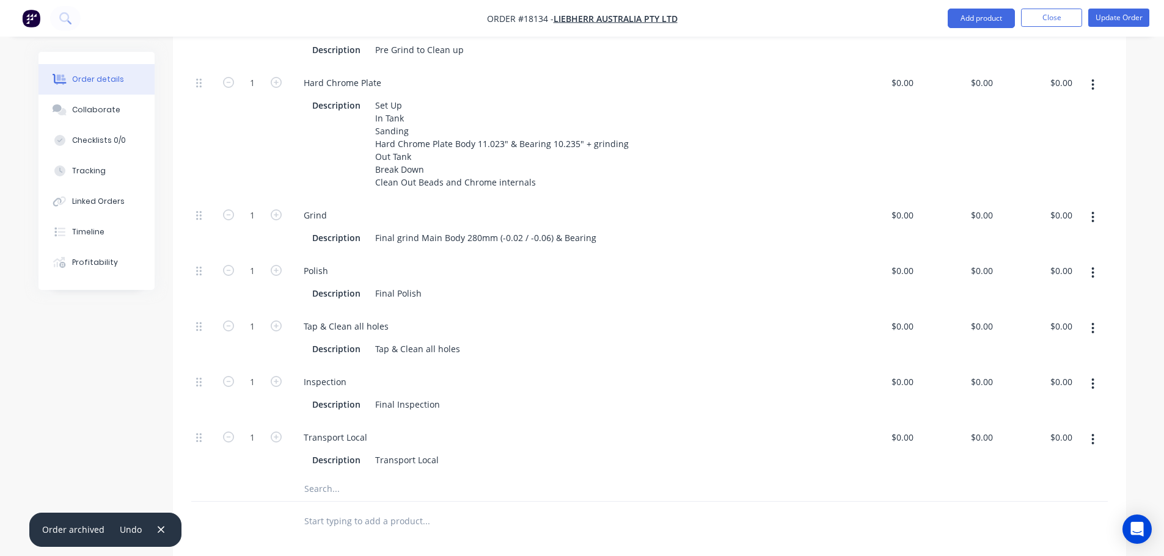
scroll to position [735, 0]
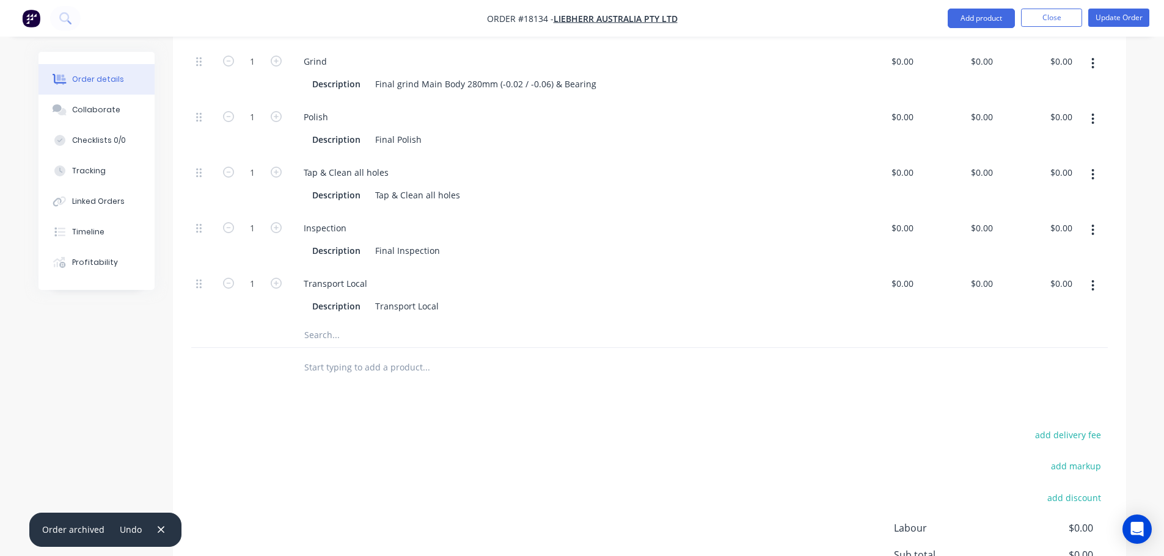
click at [385, 323] on input "text" at bounding box center [426, 335] width 244 height 24
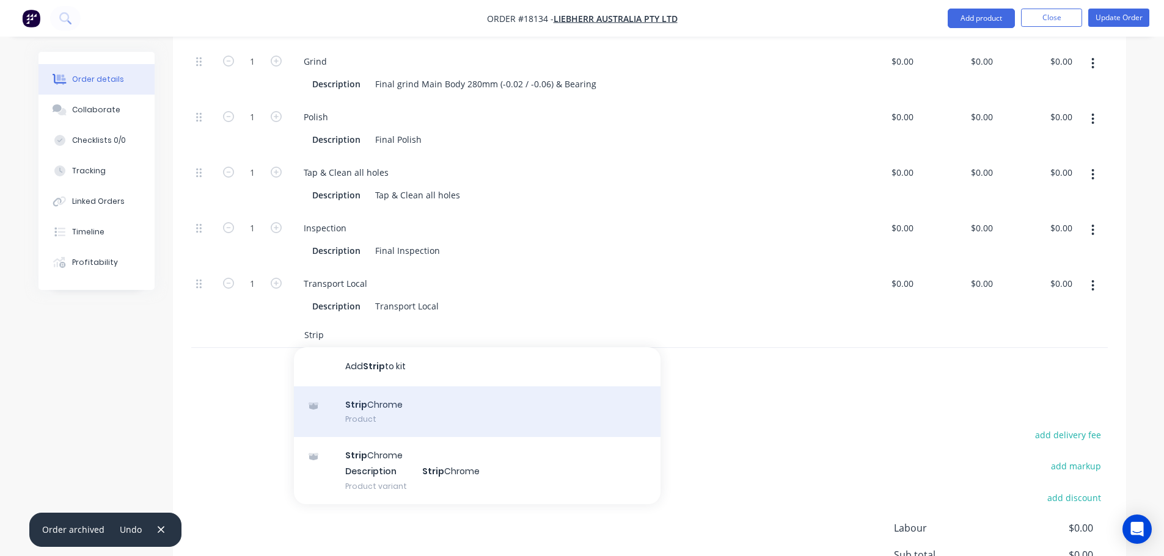
type input "Strip"
click at [404, 387] on div "Strip Chrome Product" at bounding box center [477, 412] width 367 height 51
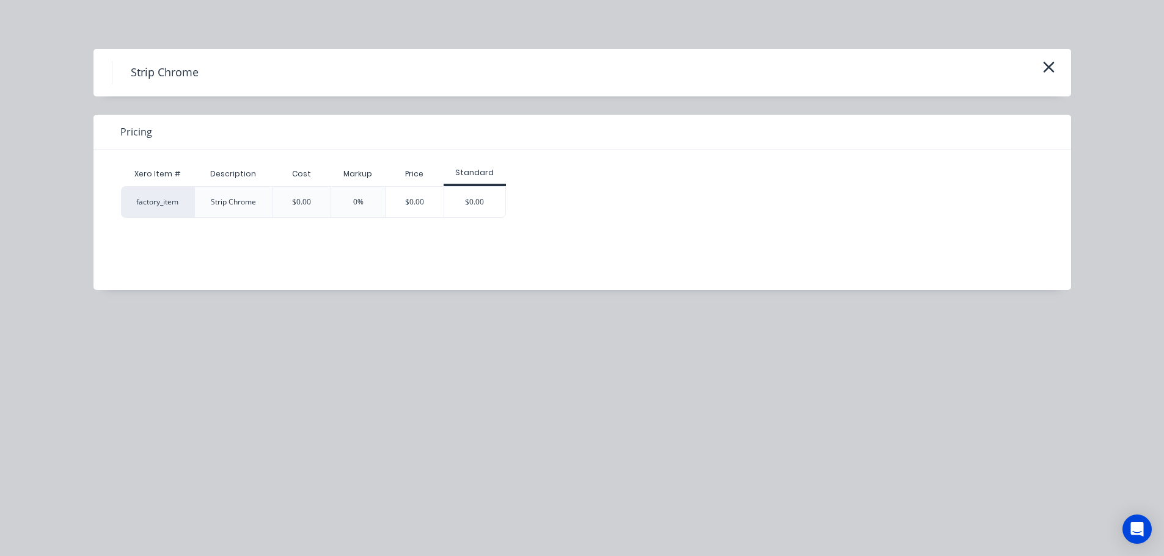
click at [444, 206] on div "$0.00" at bounding box center [474, 202] width 61 height 31
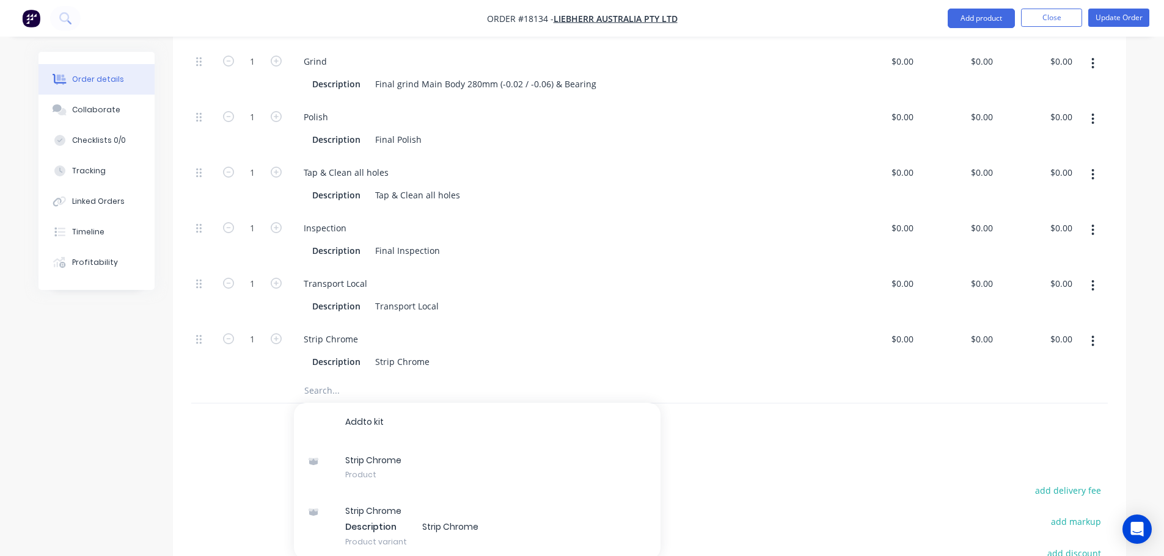
click at [198, 379] on div at bounding box center [203, 391] width 24 height 24
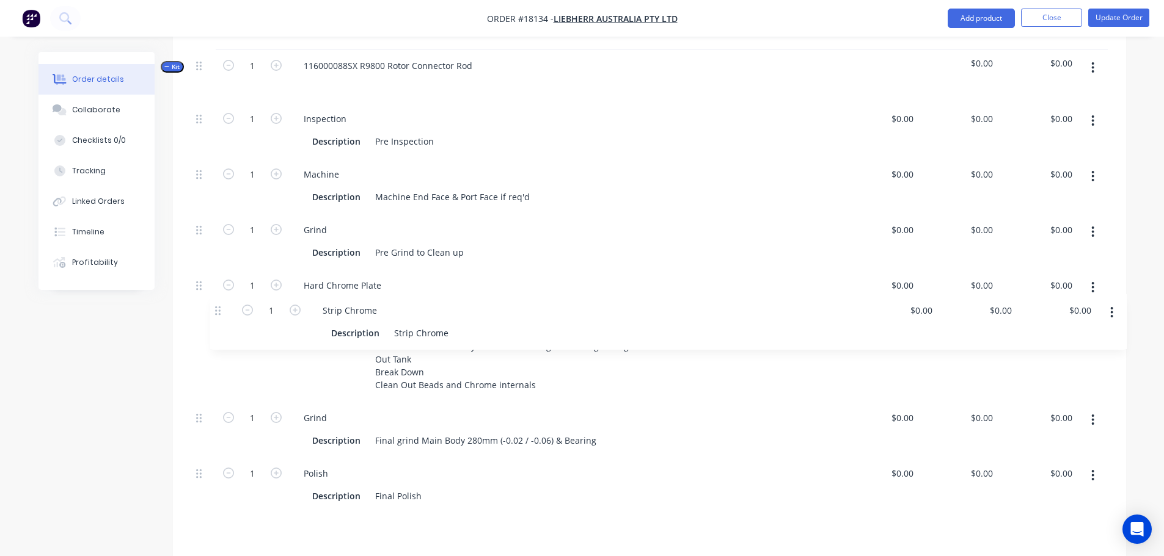
scroll to position [309, 0]
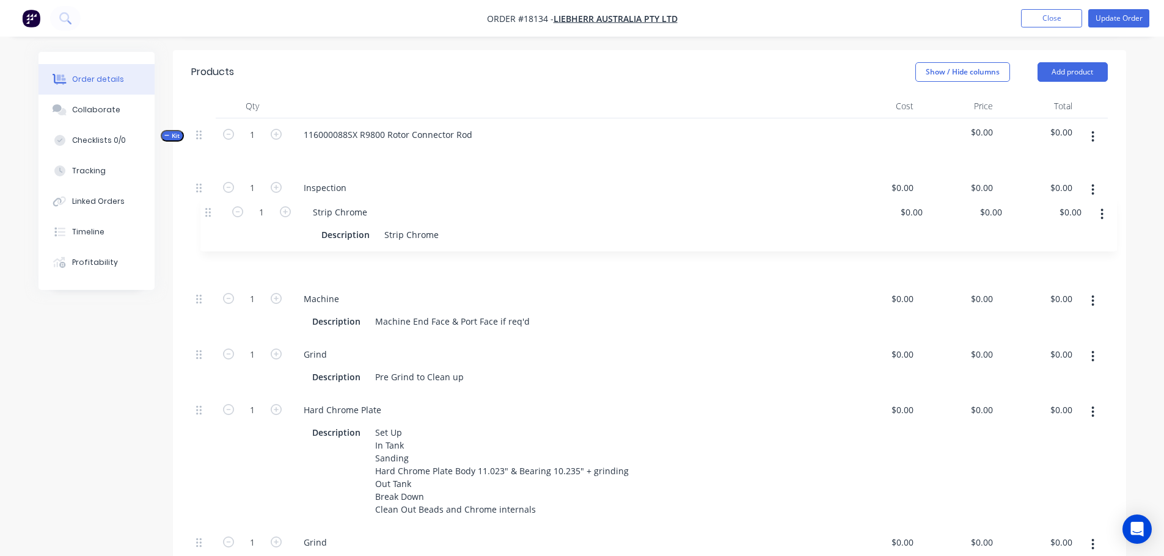
drag, startPoint x: 200, startPoint y: 431, endPoint x: 209, endPoint y: 206, distance: 224.4
click at [209, 206] on div "1 Inspection Description Pre Inspection $0.00 $0.00 $0.00 $0.00 $0.00 $0.00 1 M…" at bounding box center [649, 488] width 916 height 633
drag, startPoint x: 374, startPoint y: 235, endPoint x: 477, endPoint y: 230, distance: 102.7
click at [477, 257] on div "Description Strip Chrome" at bounding box center [561, 266] width 508 height 18
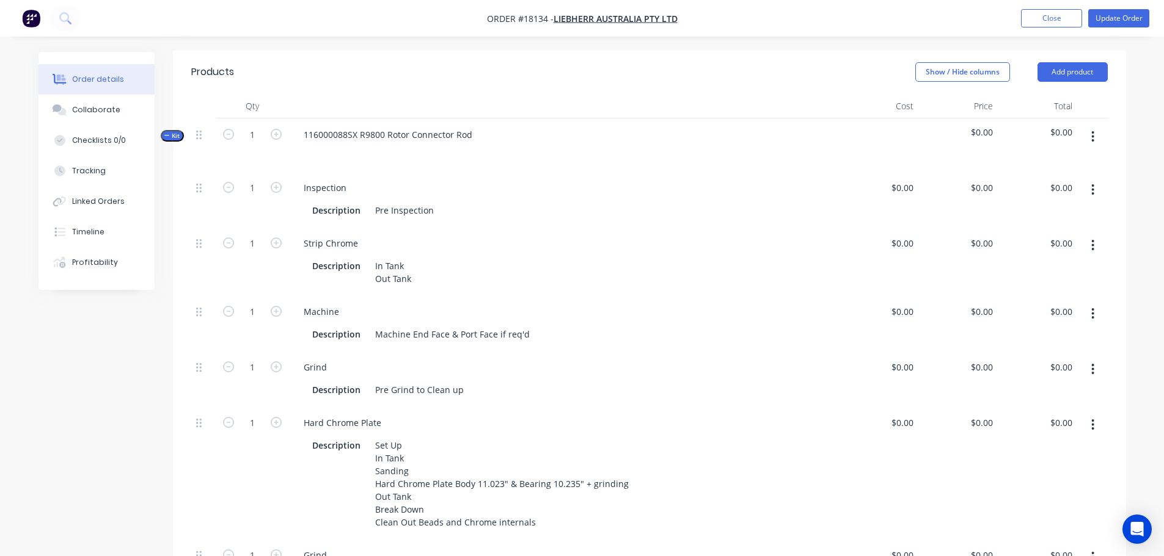
click at [487, 235] on div "Strip Chrome" at bounding box center [564, 244] width 540 height 18
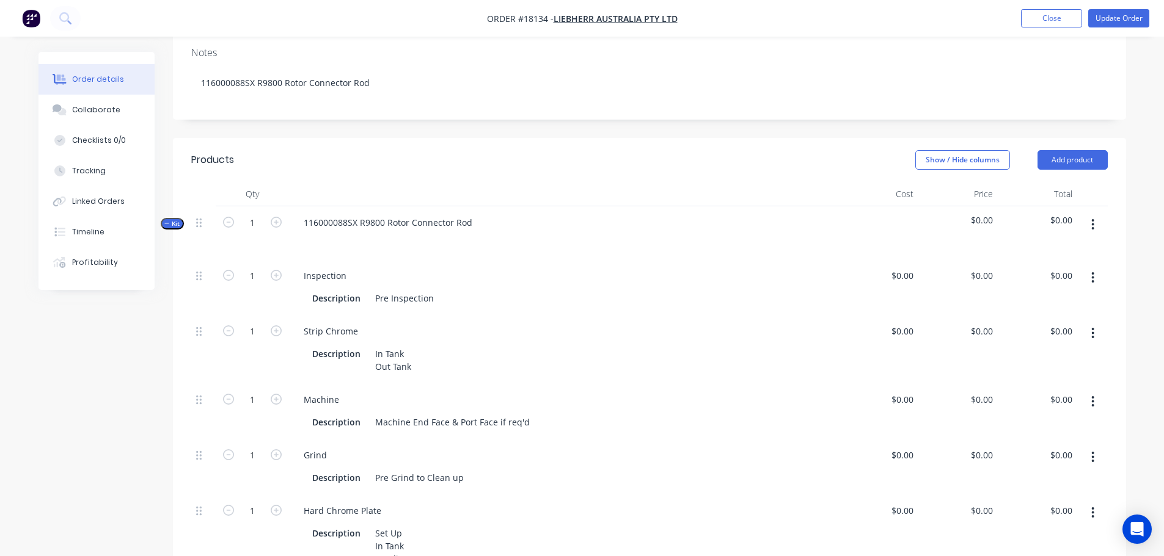
scroll to position [126, 0]
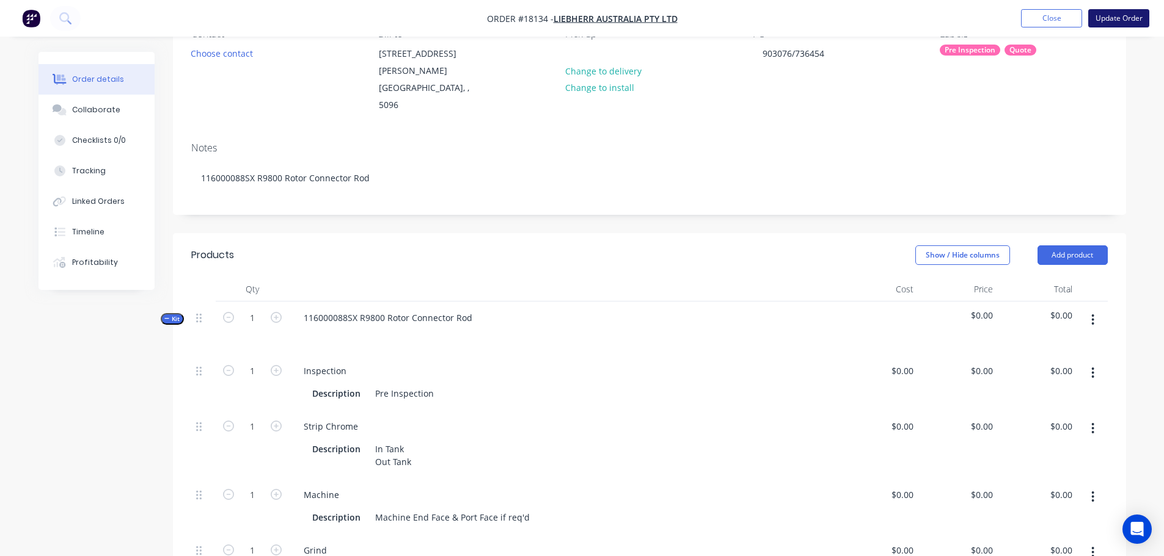
click at [1104, 18] on button "Update Order" at bounding box center [1118, 18] width 61 height 18
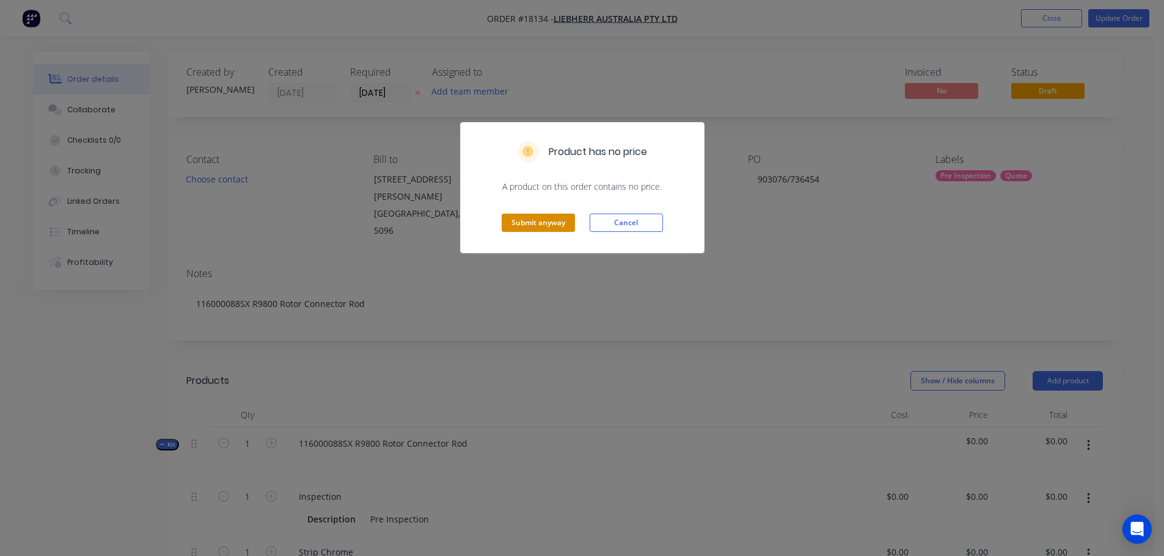
click at [564, 223] on button "Submit anyway" at bounding box center [538, 223] width 73 height 18
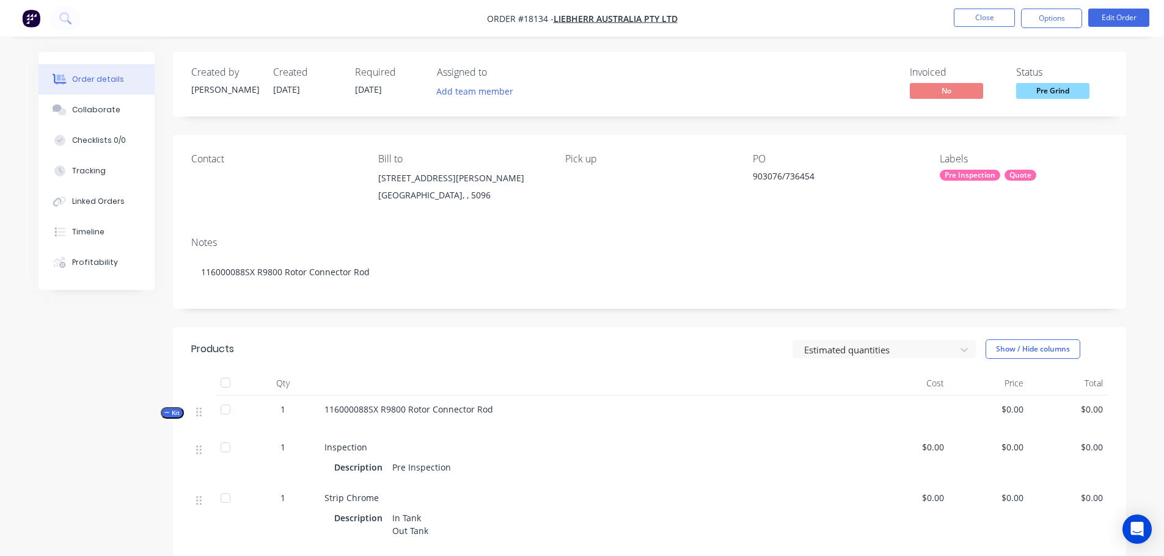
click at [958, 174] on div "Pre Inspection" at bounding box center [969, 175] width 60 height 11
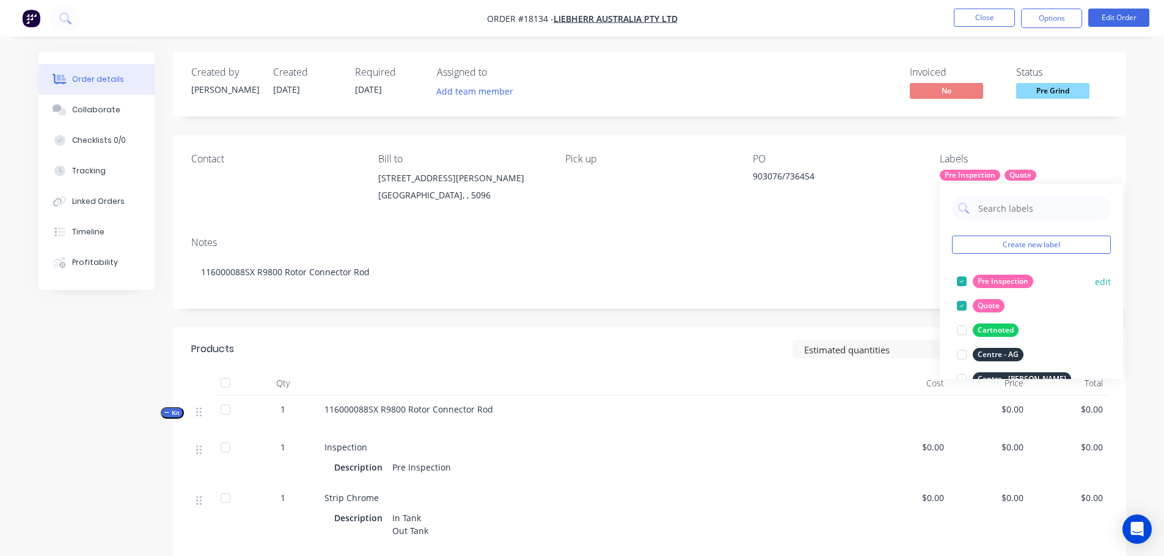
click at [963, 281] on div at bounding box center [961, 281] width 24 height 24
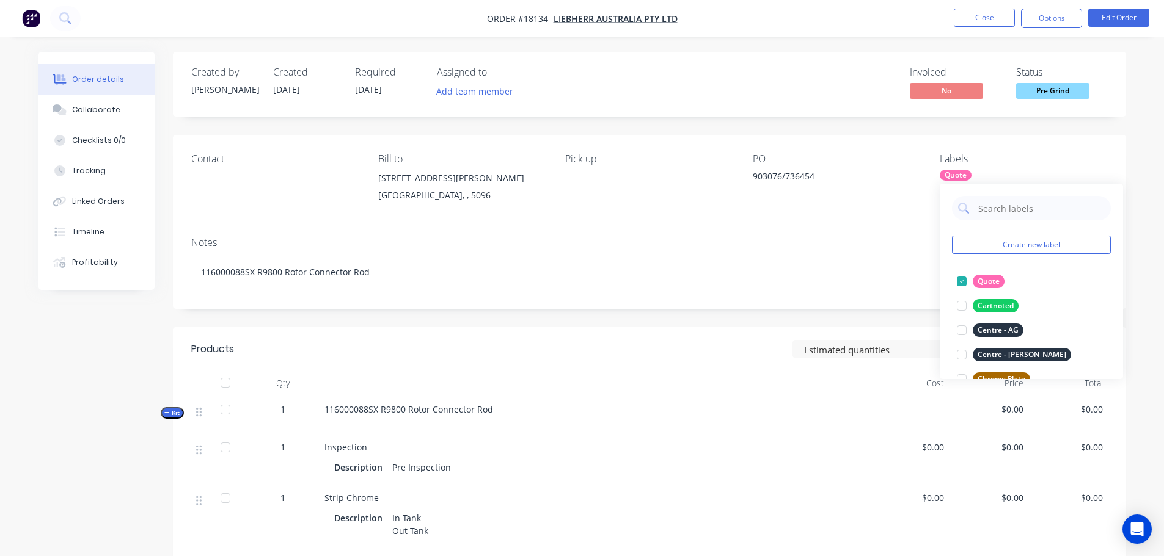
click at [963, 281] on div at bounding box center [961, 281] width 24 height 24
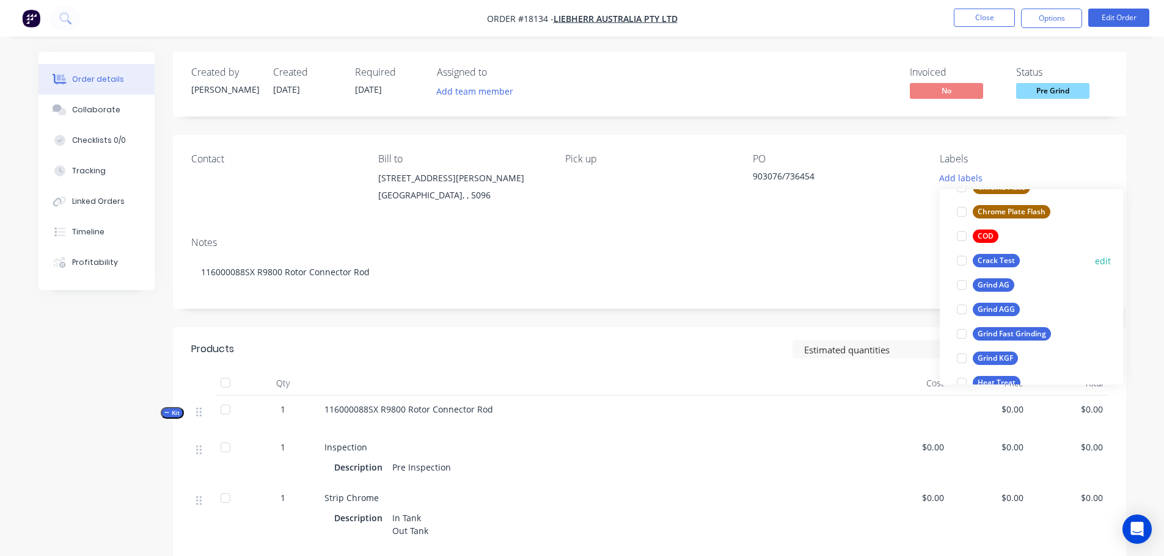
scroll to position [183, 0]
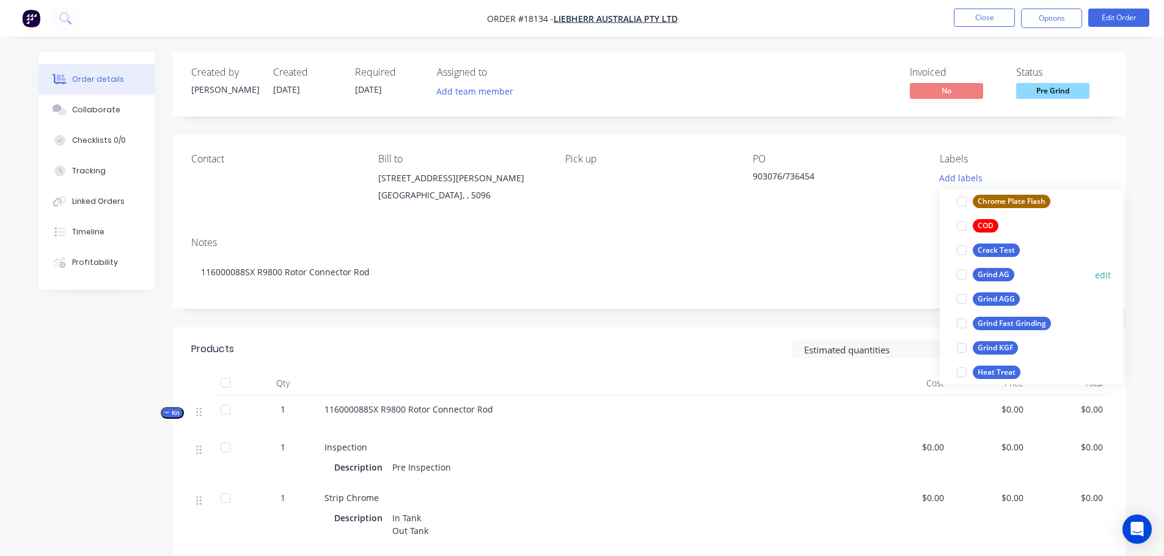
click at [960, 272] on div at bounding box center [961, 275] width 24 height 24
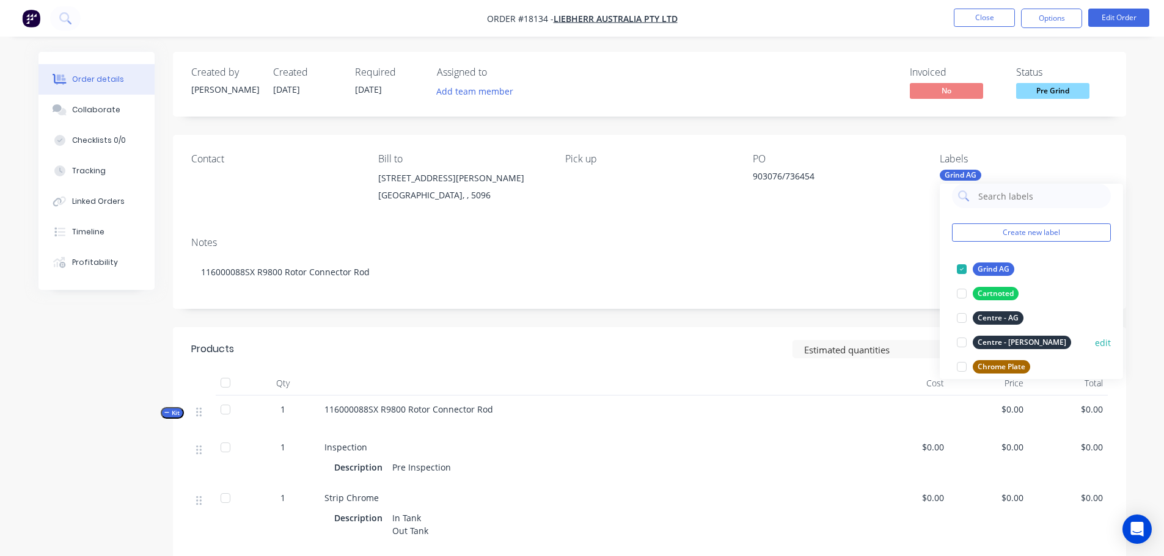
click at [956, 362] on div at bounding box center [961, 367] width 24 height 24
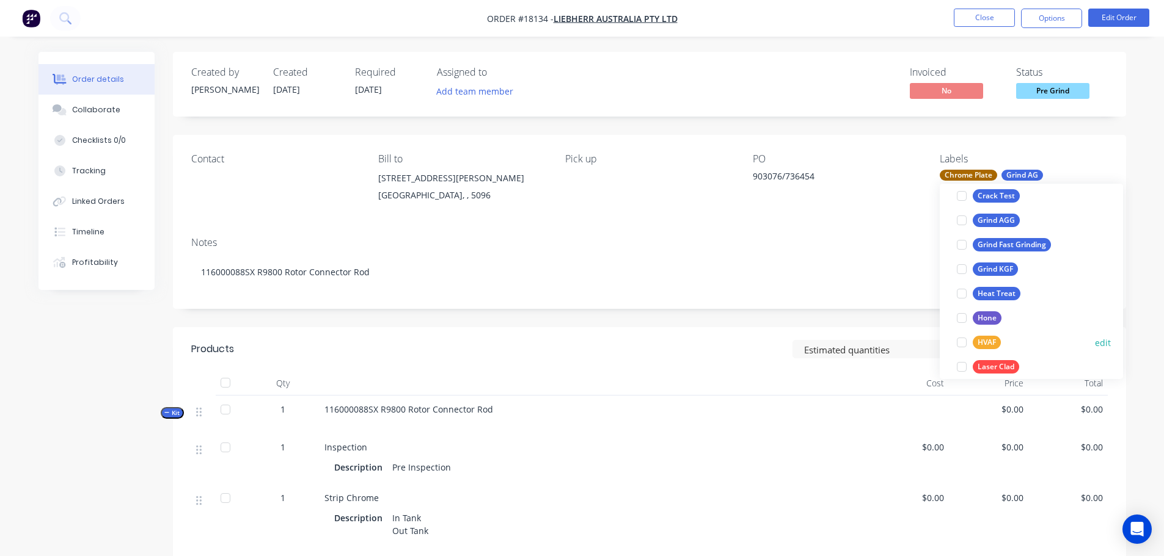
scroll to position [318, 0]
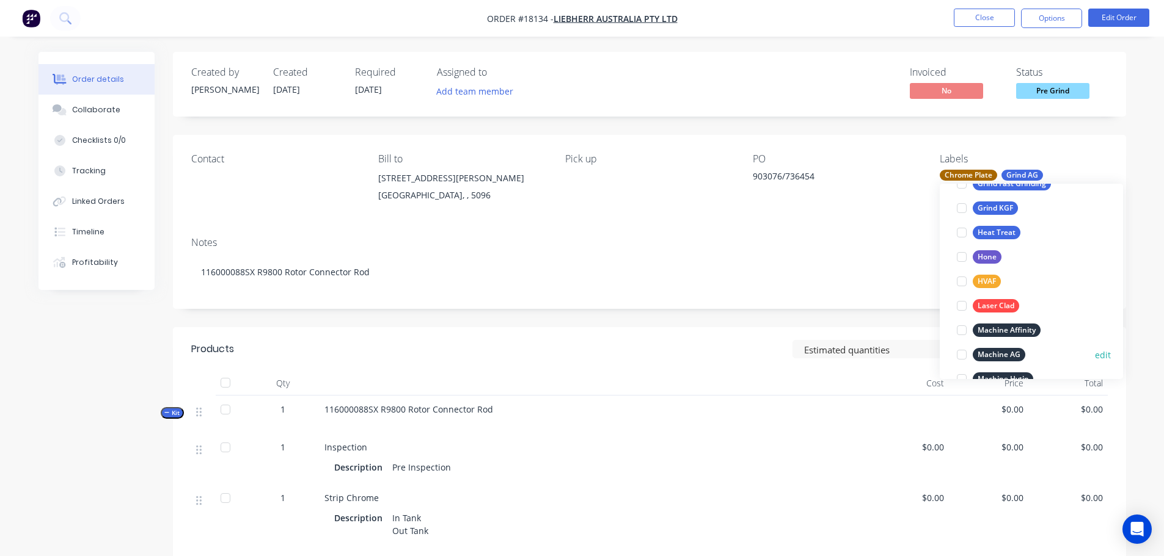
drag, startPoint x: 965, startPoint y: 351, endPoint x: 972, endPoint y: 342, distance: 11.7
click at [965, 351] on div at bounding box center [961, 355] width 24 height 24
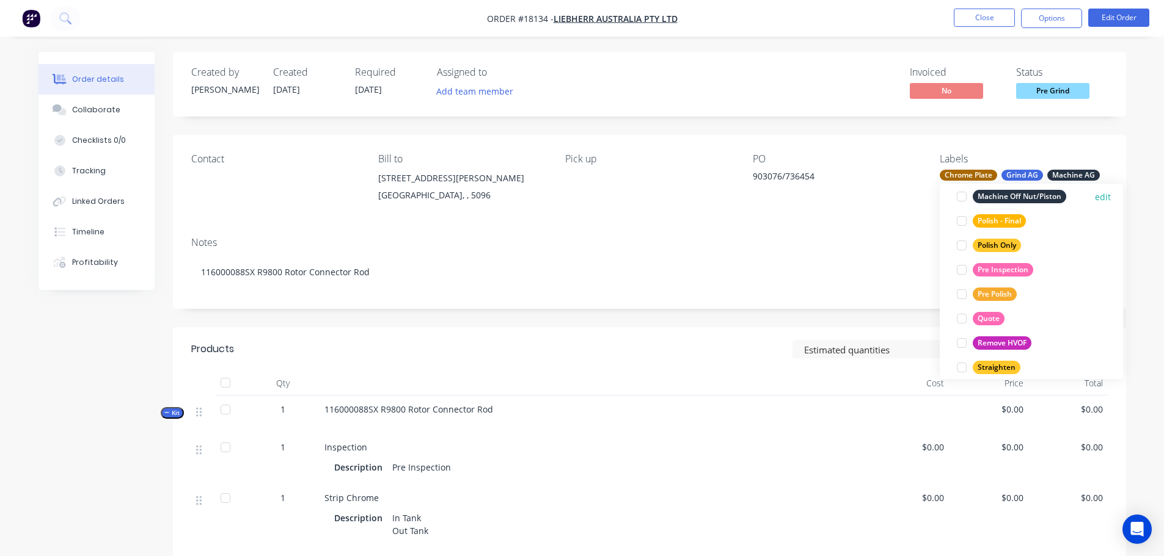
scroll to position [550, 0]
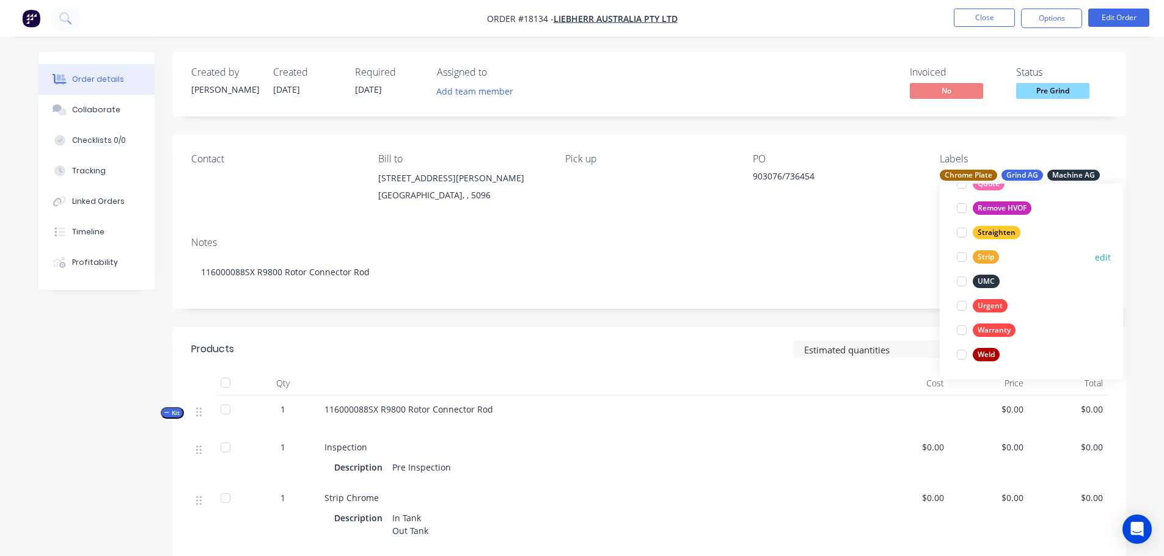
click at [962, 257] on div at bounding box center [961, 257] width 24 height 24
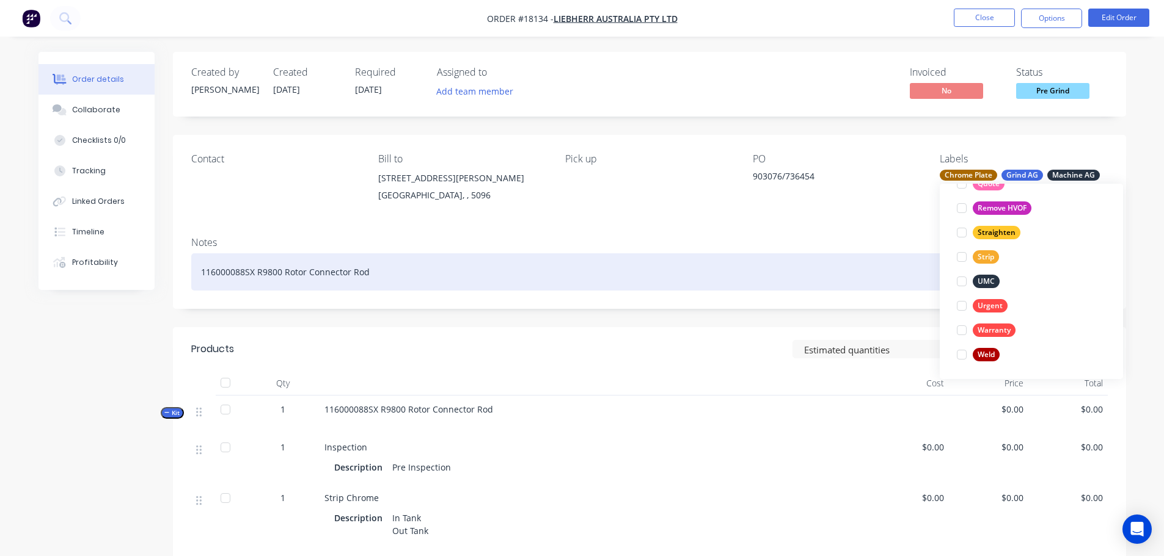
scroll to position [98, 0]
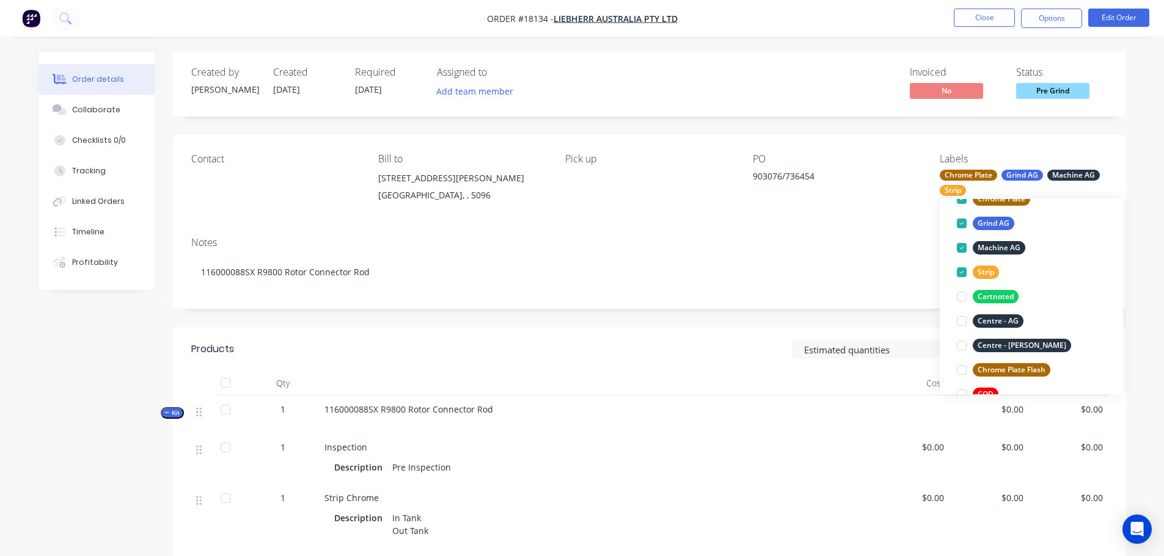
click at [710, 329] on header "Products Estimated quantities Show / Hide columns" at bounding box center [649, 349] width 953 height 44
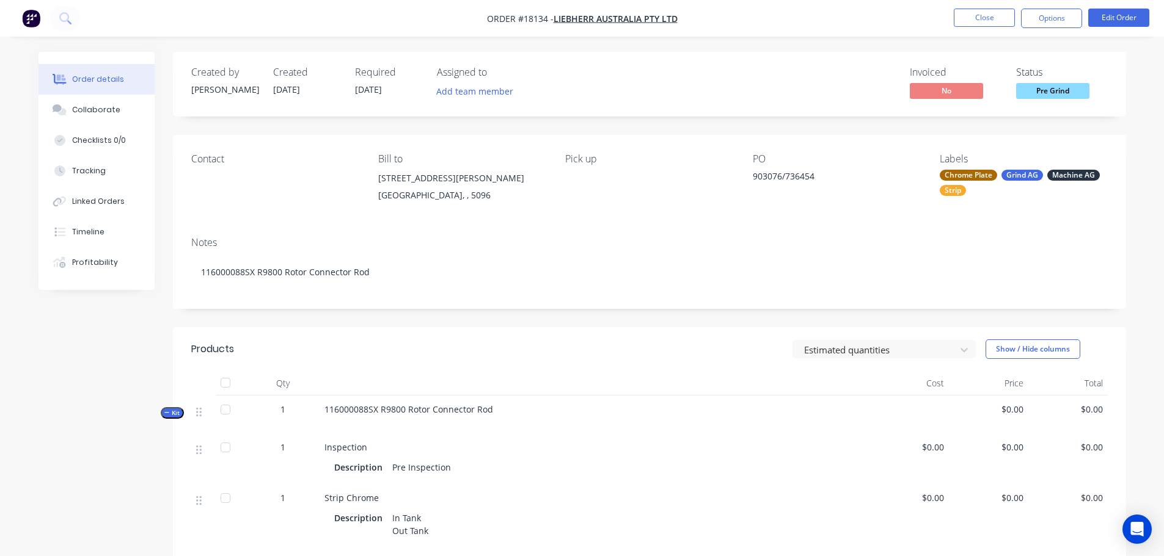
click at [585, 188] on div "Pick up" at bounding box center [648, 181] width 167 height 56
click at [1144, 20] on button "Edit Order" at bounding box center [1118, 18] width 61 height 18
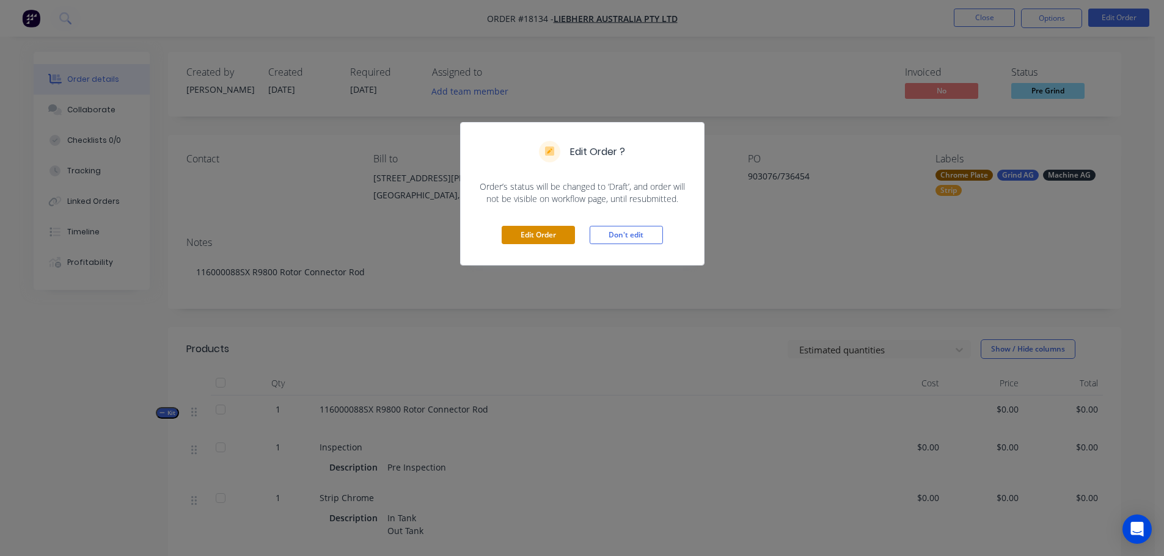
click at [545, 226] on button "Edit Order" at bounding box center [538, 235] width 73 height 18
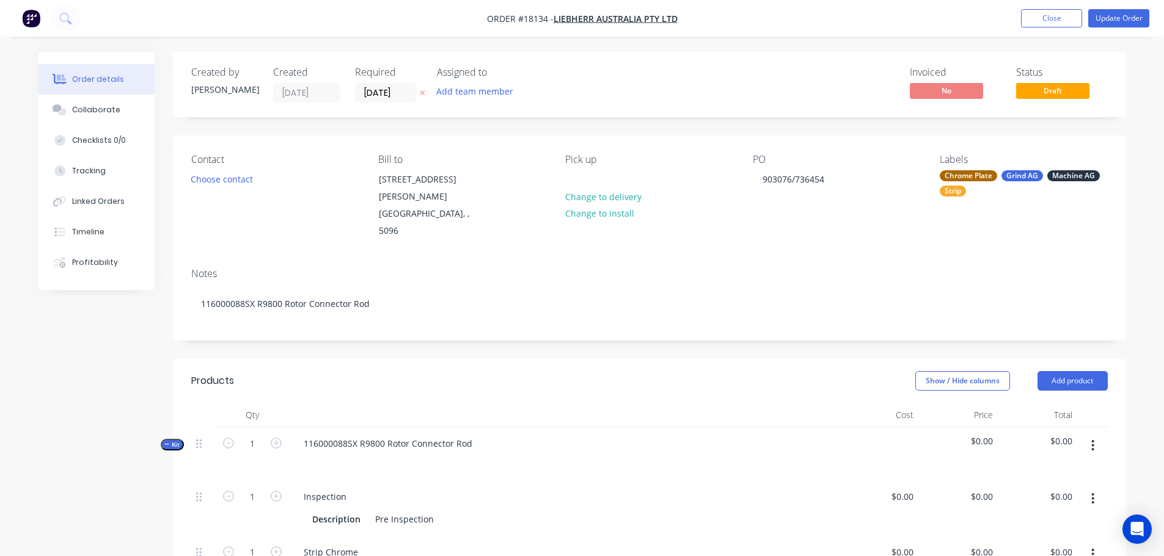
click at [589, 175] on div "Pick up Change to delivery Change to install" at bounding box center [648, 197] width 167 height 86
click at [580, 178] on div at bounding box center [575, 179] width 20 height 18
click at [718, 308] on div "Notes 116000088SX R9800 Rotor Connector Rod" at bounding box center [649, 299] width 953 height 82
click at [1123, 22] on button "Update Order" at bounding box center [1118, 18] width 61 height 18
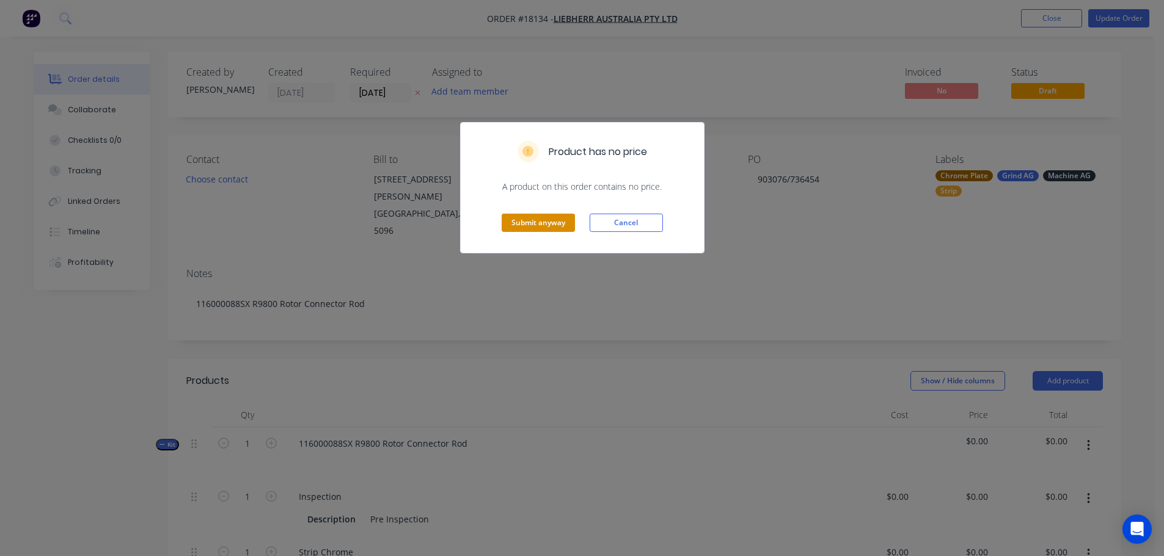
click at [566, 222] on button "Submit anyway" at bounding box center [538, 223] width 73 height 18
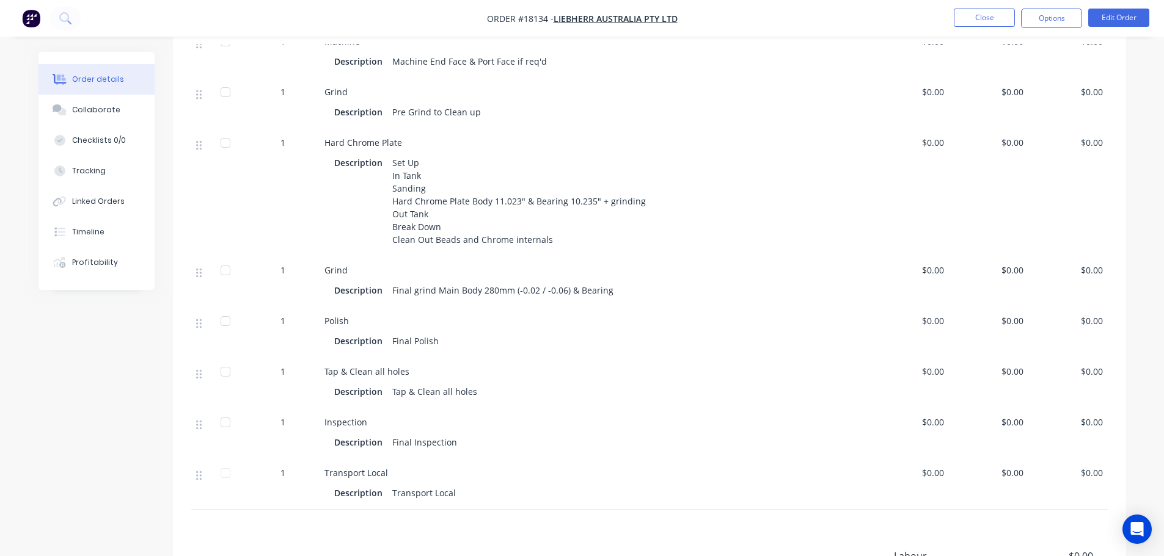
scroll to position [550, 0]
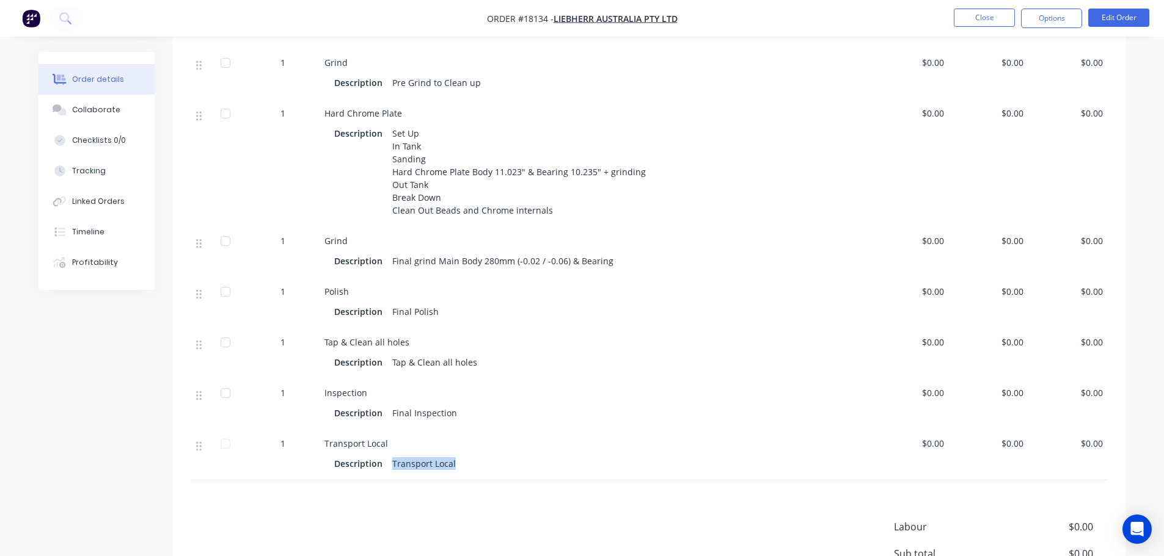
drag, startPoint x: 393, startPoint y: 461, endPoint x: 489, endPoint y: 455, distance: 96.1
click at [489, 455] on div "Description Transport Local" at bounding box center [594, 464] width 520 height 18
click at [551, 412] on div "Description Final Inspection" at bounding box center [594, 413] width 520 height 18
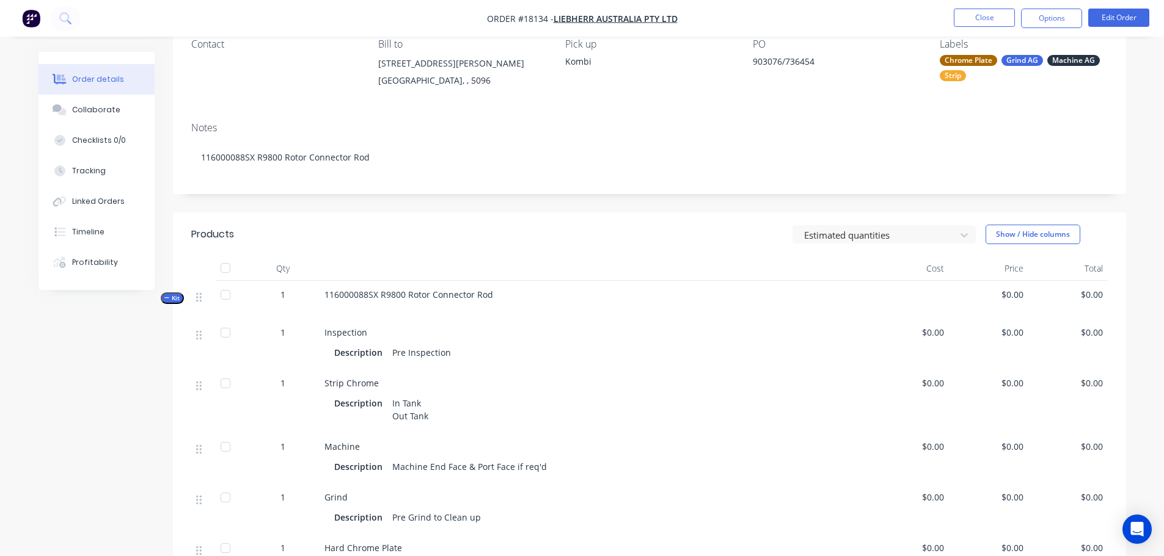
scroll to position [0, 0]
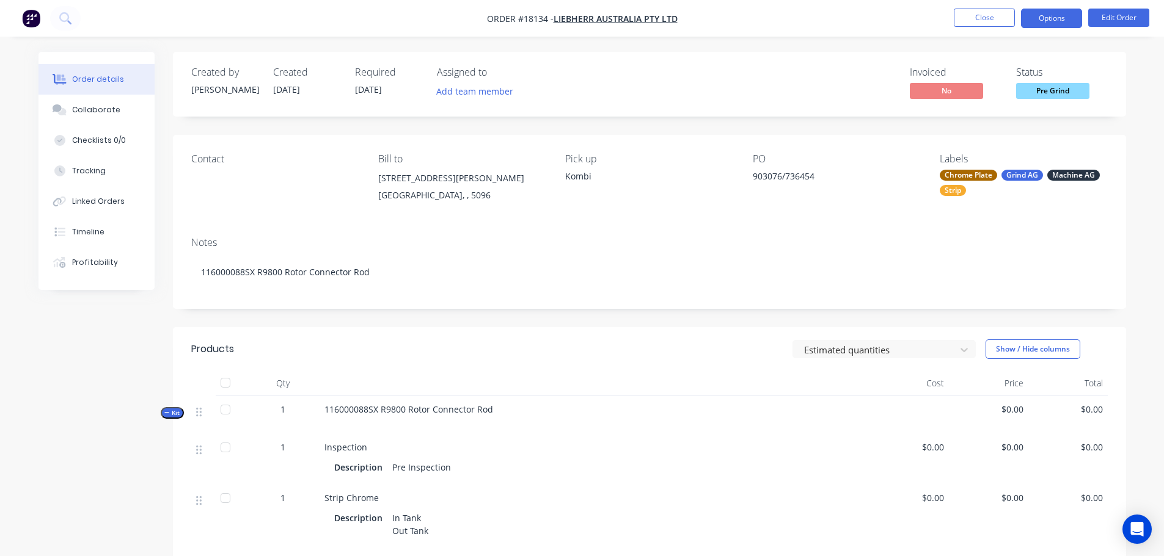
click at [1052, 26] on button "Options" at bounding box center [1051, 19] width 61 height 20
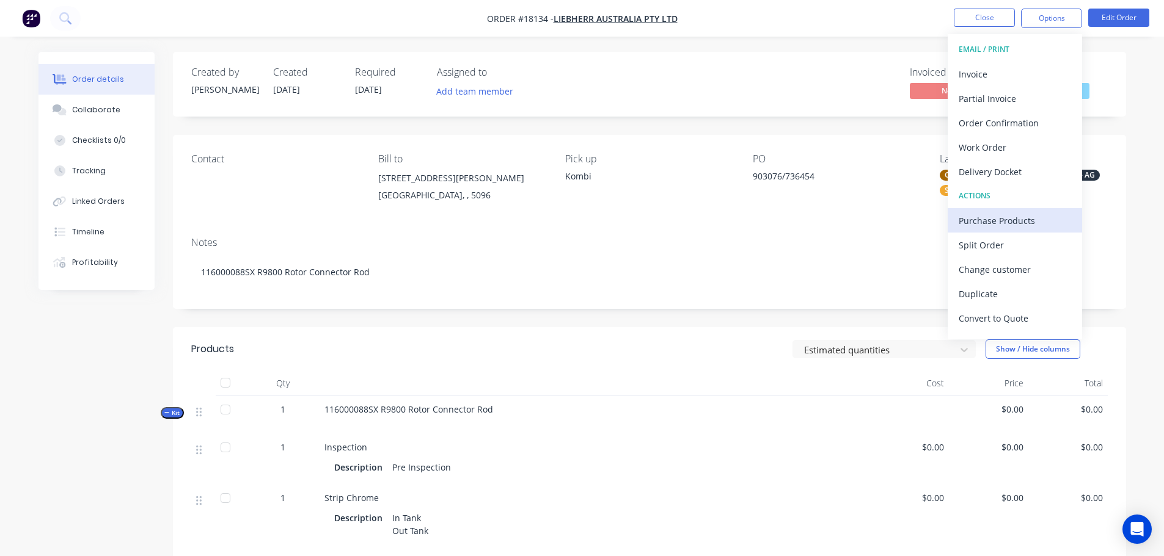
click at [1012, 218] on div "Purchase Products" at bounding box center [1014, 221] width 112 height 18
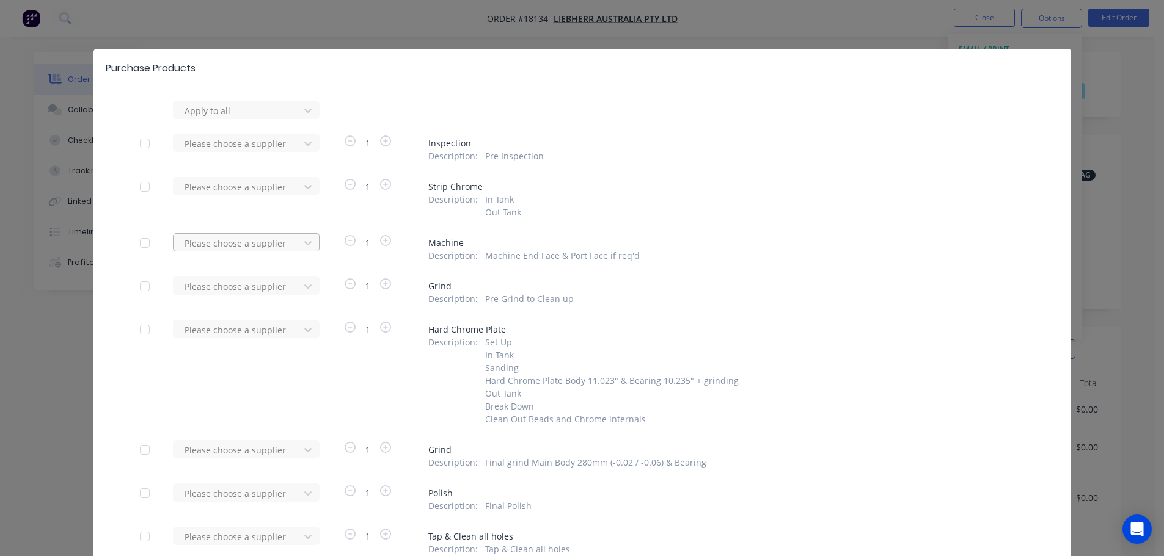
click at [193, 244] on div at bounding box center [238, 243] width 110 height 15
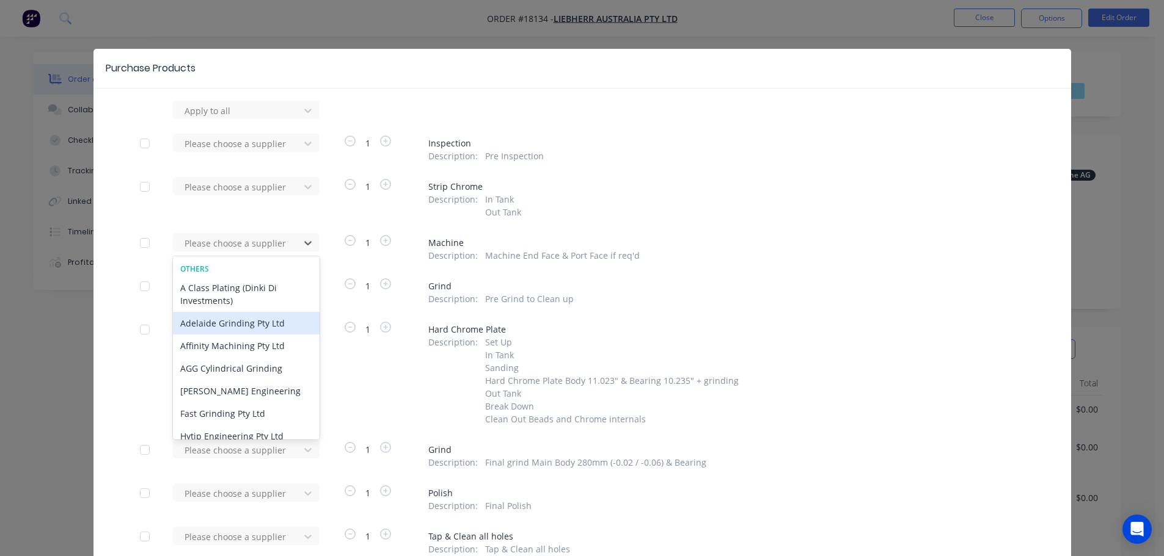
click at [219, 321] on div "Adelaide Grinding Pty Ltd" at bounding box center [246, 323] width 147 height 23
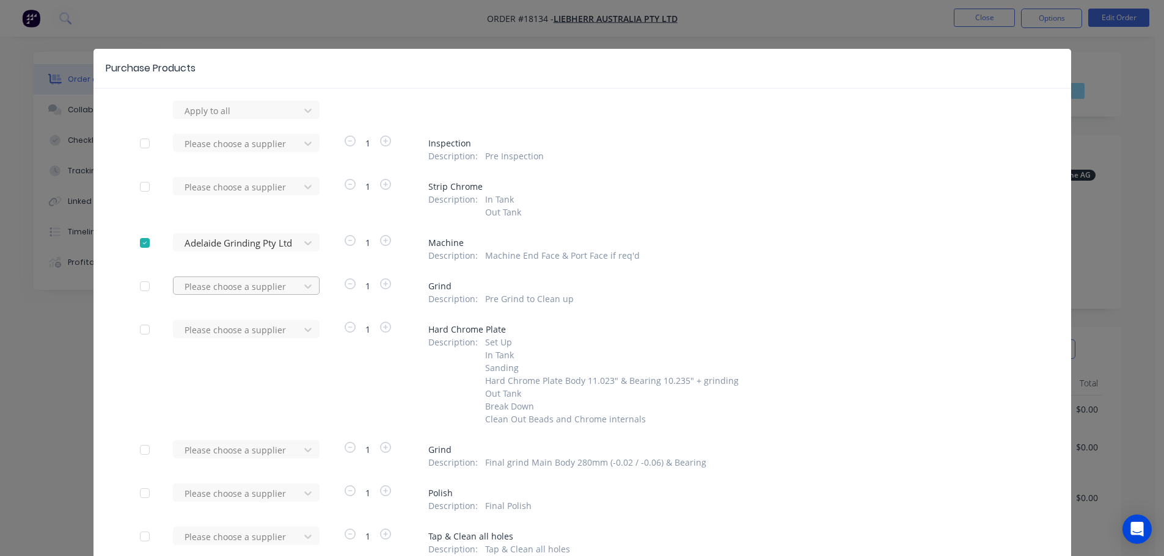
click at [235, 292] on div at bounding box center [238, 286] width 110 height 15
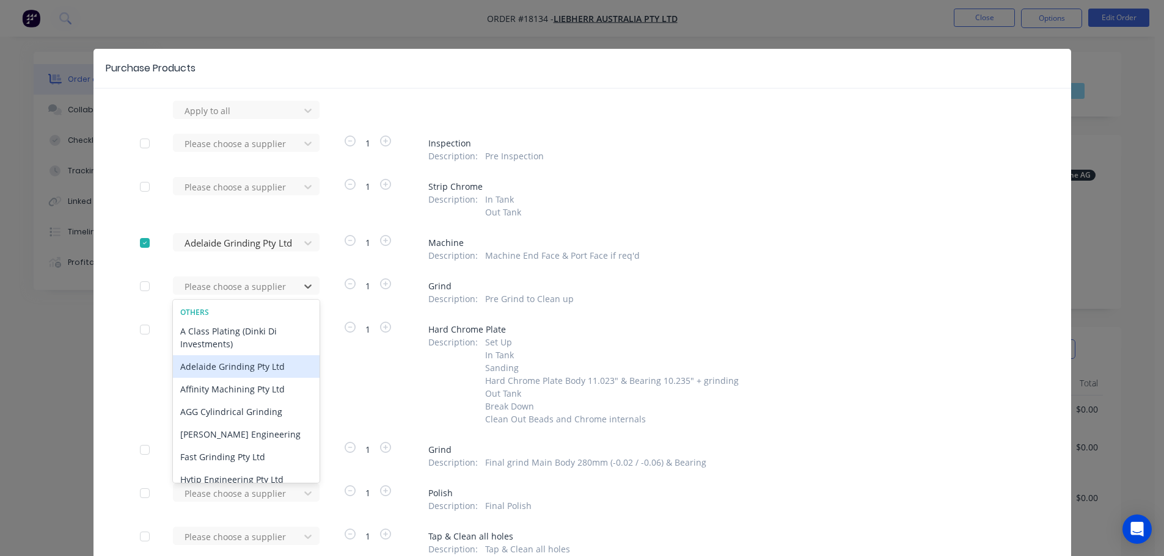
click at [228, 361] on div "Adelaide Grinding Pty Ltd" at bounding box center [246, 367] width 147 height 23
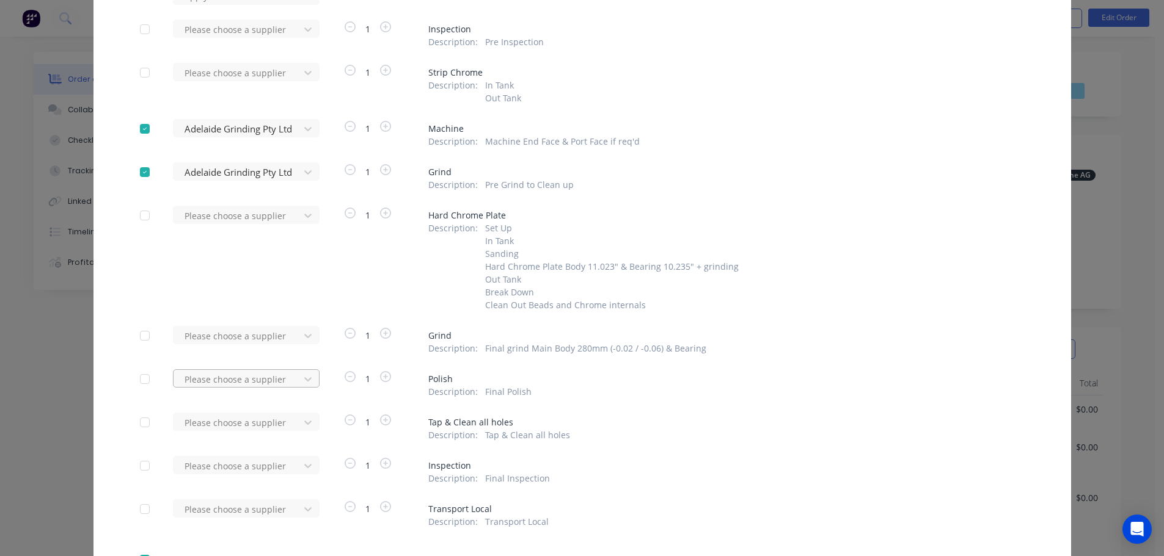
scroll to position [122, 0]
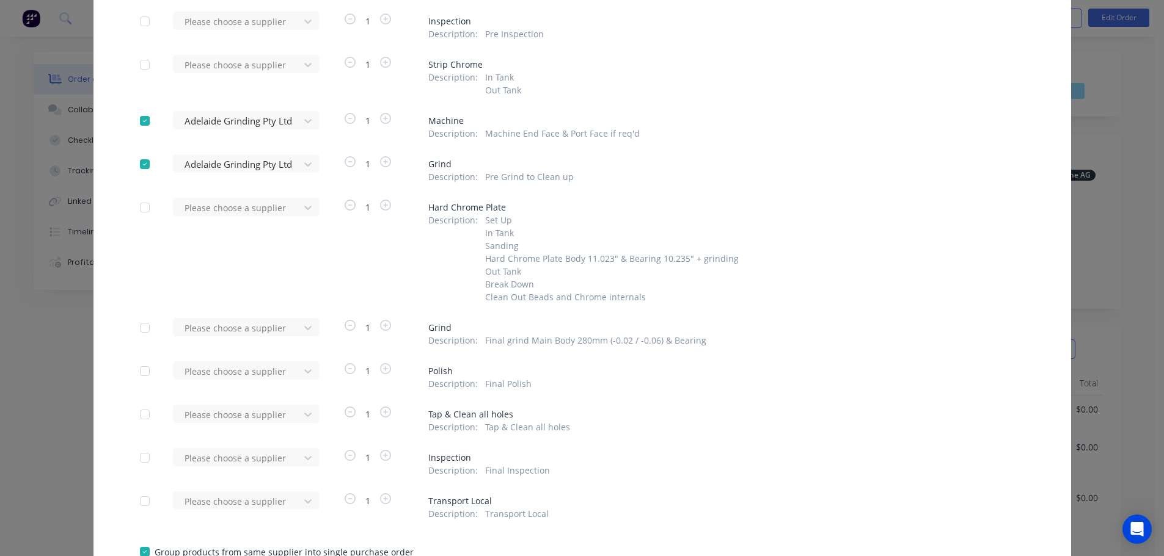
click at [236, 337] on div "Please choose a supplier" at bounding box center [240, 332] width 134 height 29
click at [239, 332] on div at bounding box center [238, 328] width 110 height 15
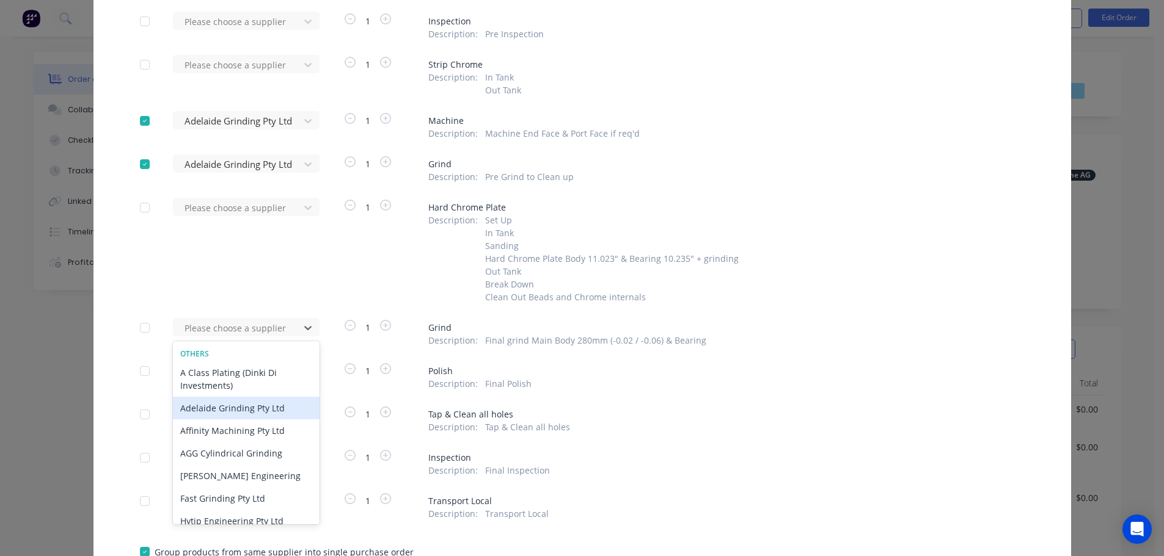
click at [246, 404] on div "Adelaide Grinding Pty Ltd" at bounding box center [246, 408] width 147 height 23
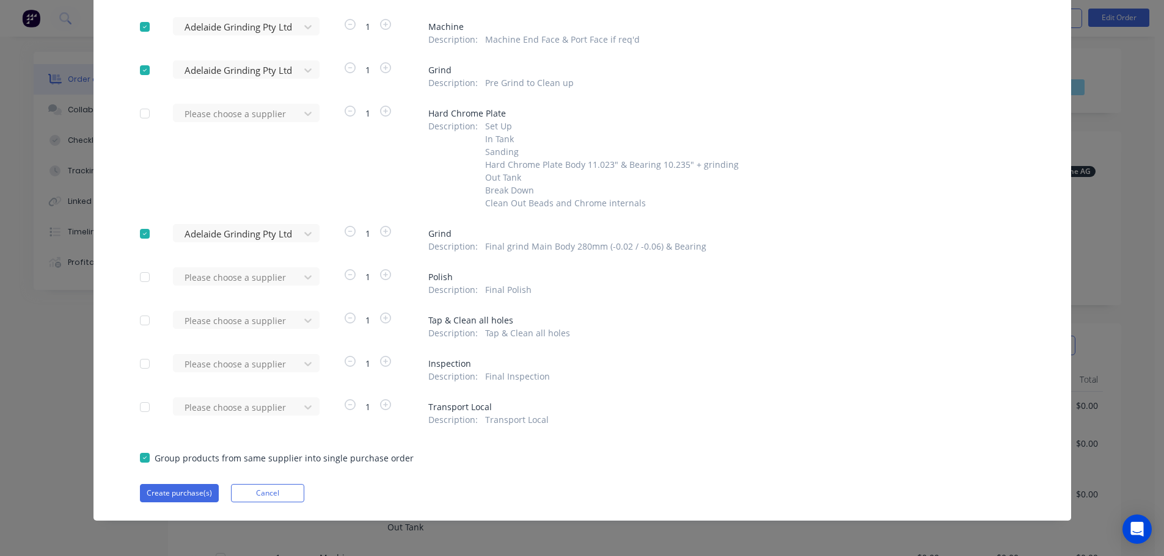
scroll to position [244, 0]
click at [192, 498] on button "Create purchase(s)" at bounding box center [179, 493] width 79 height 18
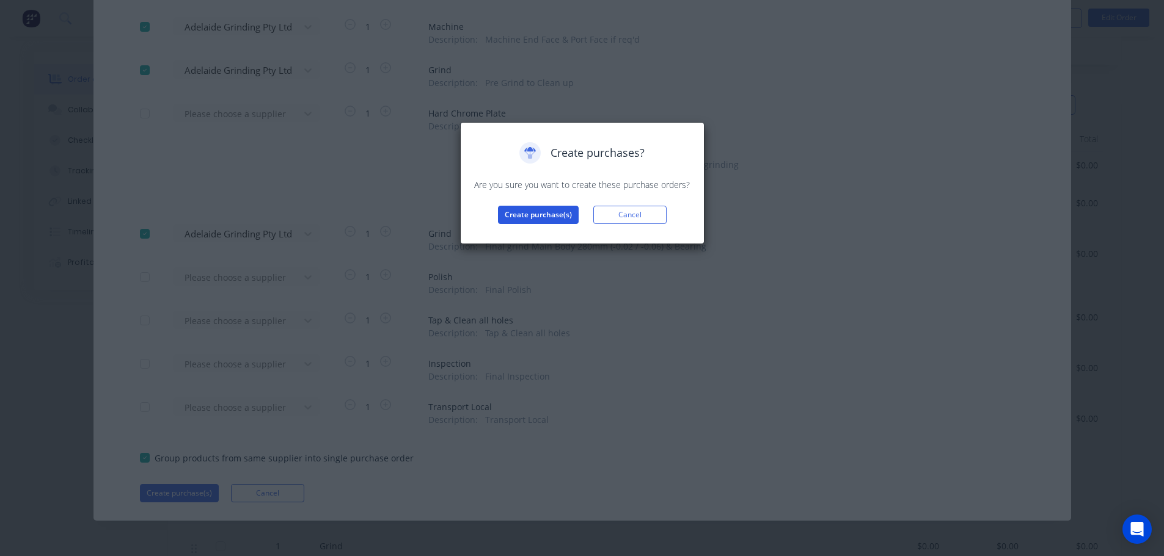
click at [517, 220] on button "Create purchase(s)" at bounding box center [538, 215] width 81 height 18
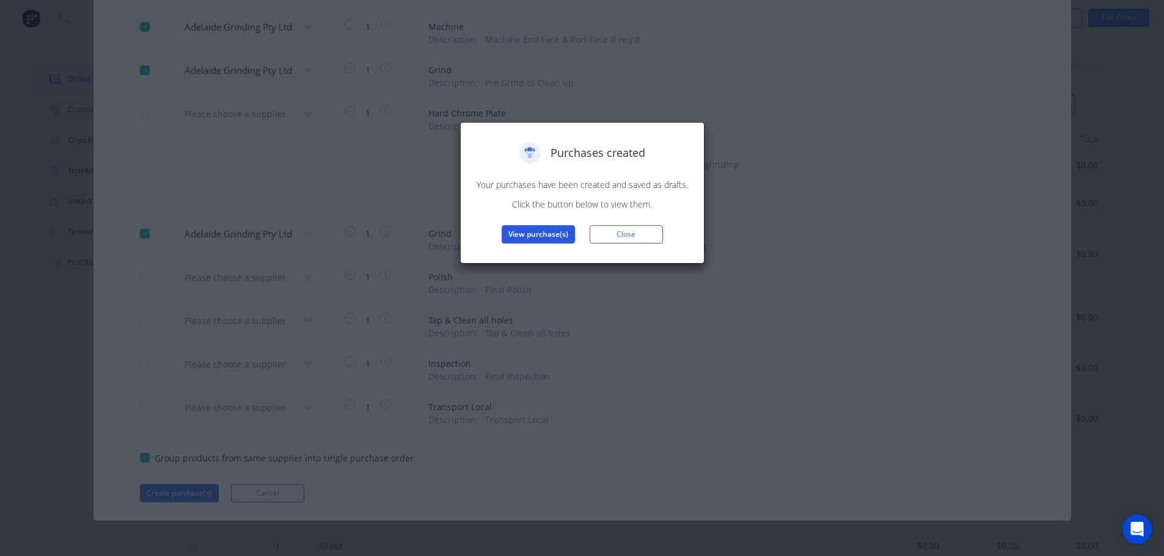
click at [529, 236] on button "View purchase(s)" at bounding box center [538, 234] width 73 height 18
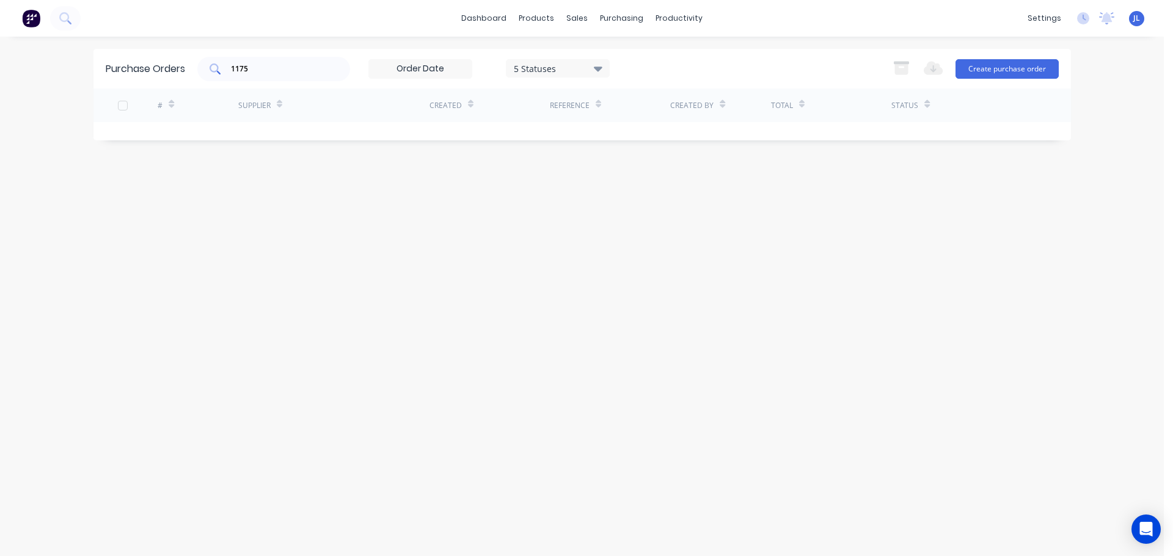
click at [276, 60] on div "1175" at bounding box center [273, 69] width 153 height 24
type input "1"
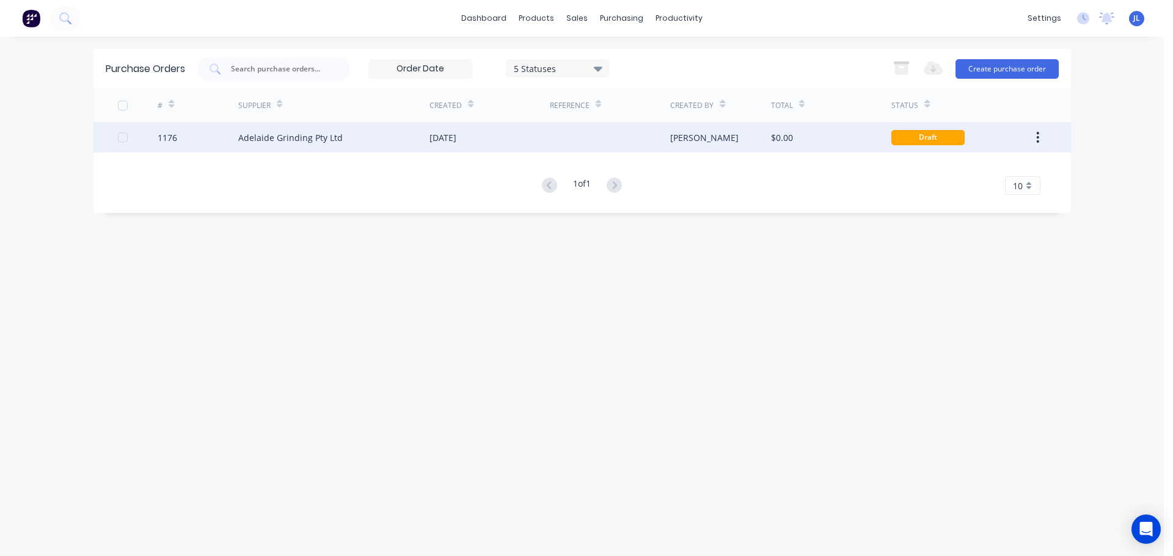
click at [539, 145] on div "[DATE]" at bounding box center [489, 137] width 120 height 31
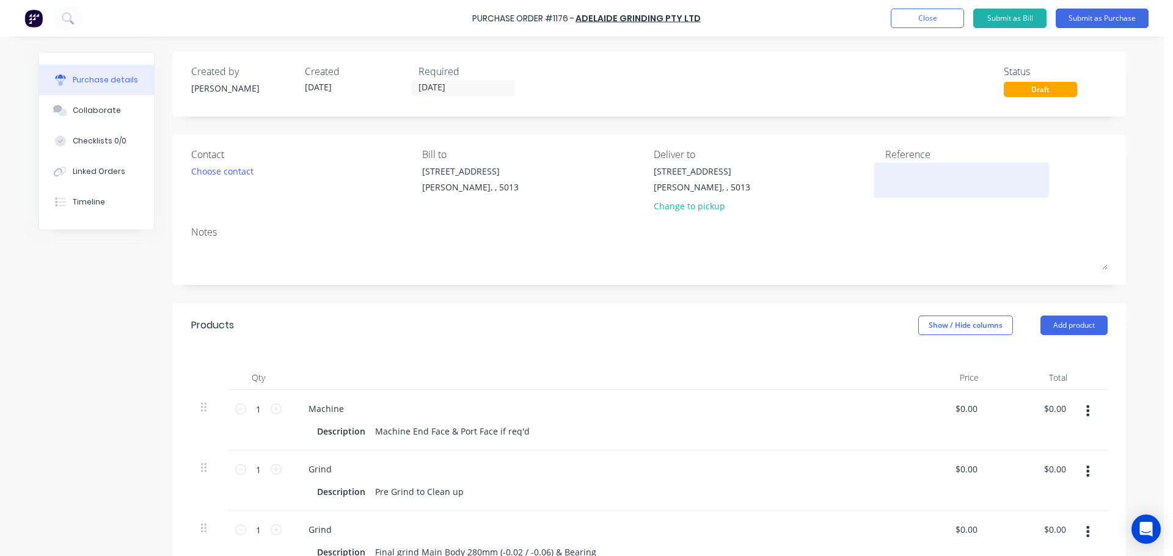
click at [913, 173] on textarea at bounding box center [961, 178] width 153 height 27
type textarea "TC18134"
type textarea "x"
type textarea "TC18134"
click at [894, 225] on div "Notes" at bounding box center [649, 232] width 916 height 15
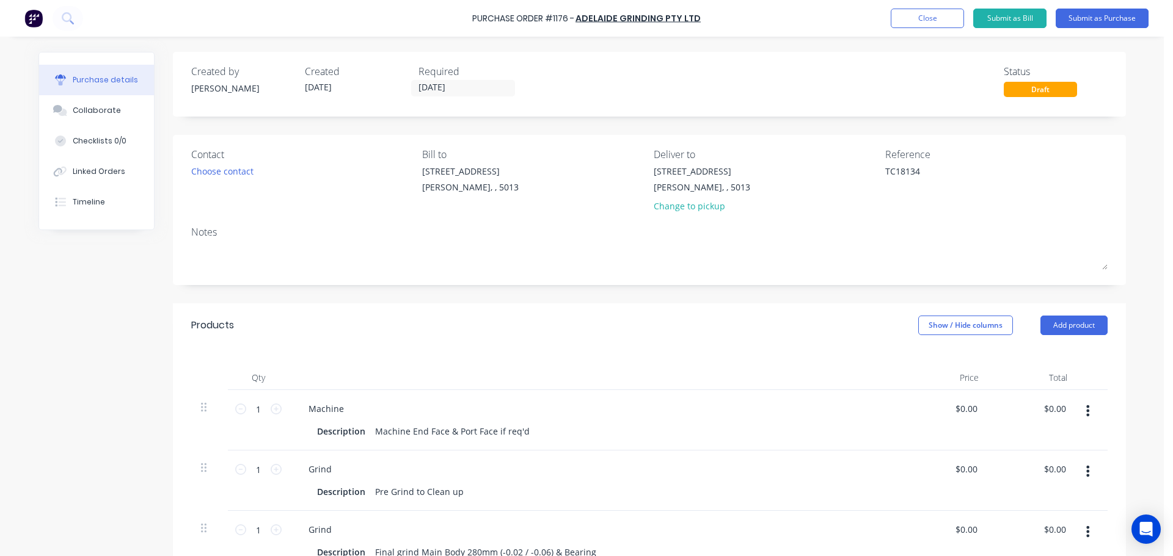
click at [571, 299] on div "Created by Jarred Created 29/09/25 Required 28/09/25 Status Draft Contact Choos…" at bounding box center [649, 434] width 953 height 765
click at [1120, 28] on div "Purchase Order #1176 - Adelaide Grinding Pty Ltd Add product Close Submit as Bi…" at bounding box center [586, 18] width 1173 height 37
click at [1102, 21] on button "Submit as Purchase" at bounding box center [1102, 19] width 93 height 20
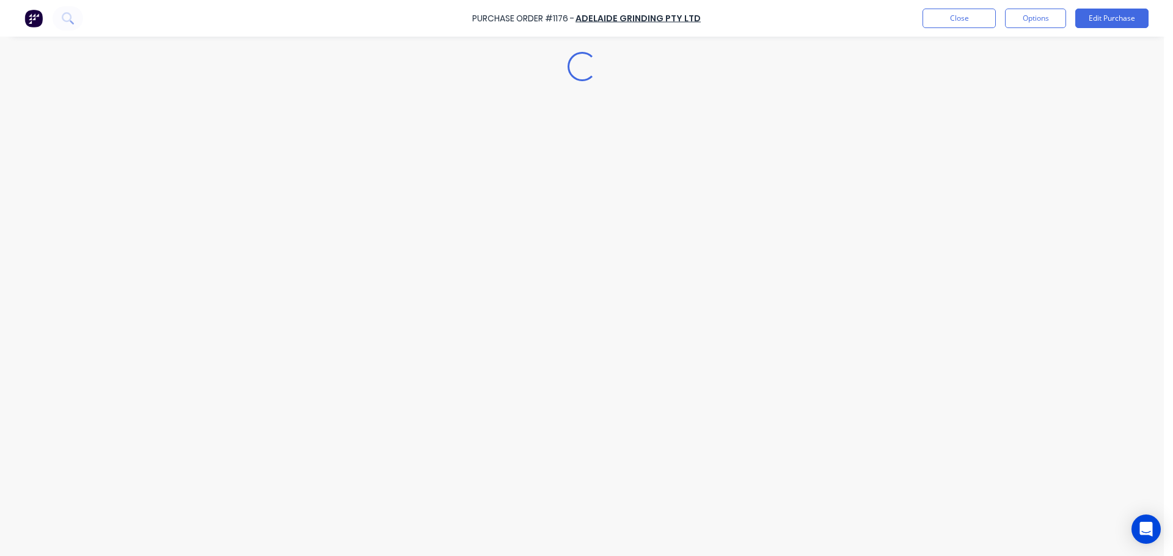
type textarea "x"
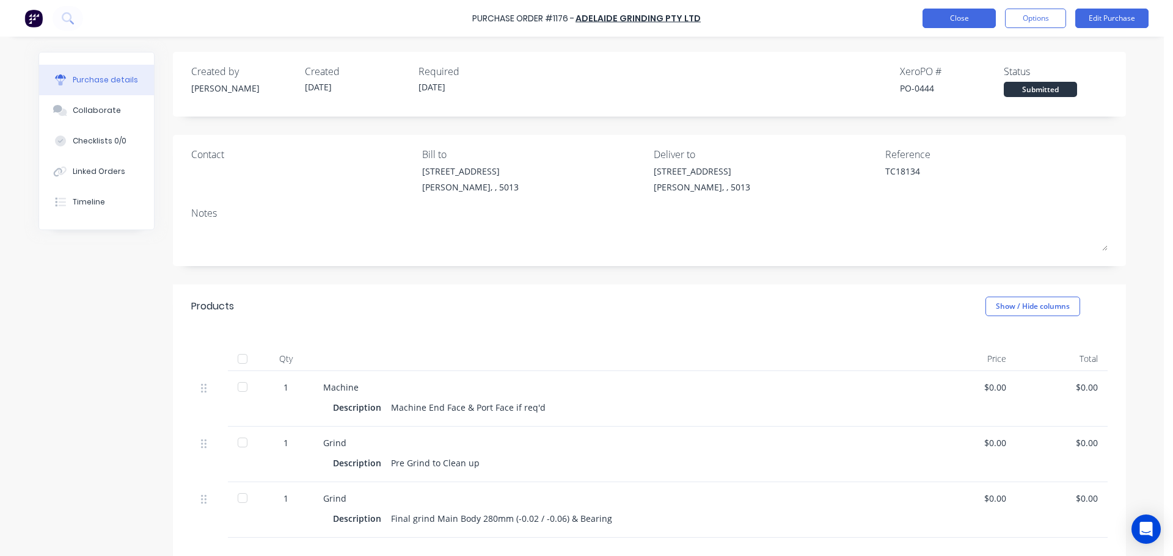
click at [947, 9] on button "Close" at bounding box center [958, 19] width 73 height 20
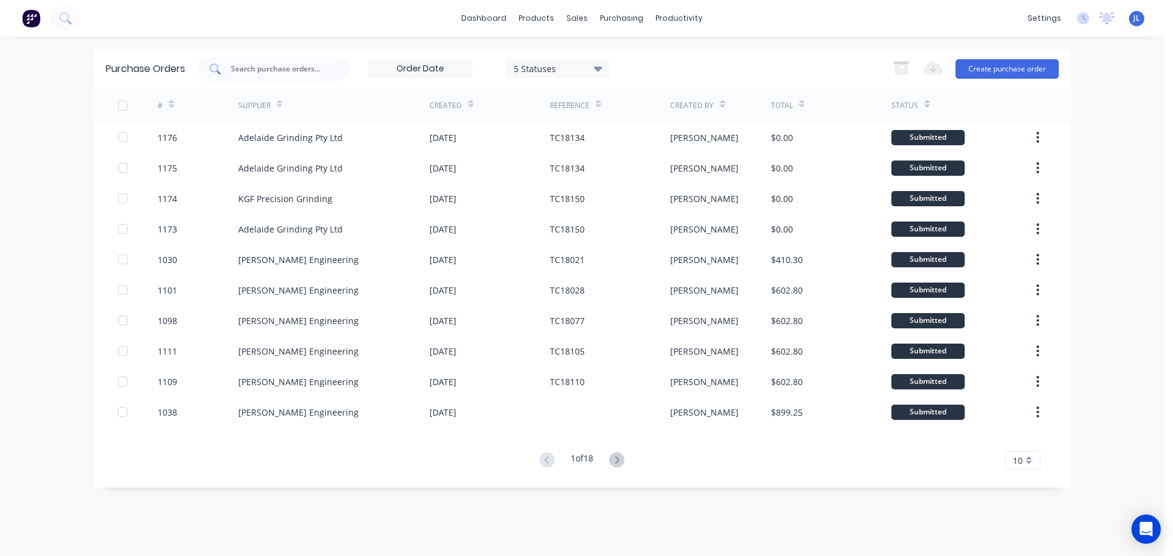
click at [322, 71] on input "text" at bounding box center [280, 69] width 101 height 12
type input "s"
click at [585, 45] on div "Sales Orders Customers Price Level Manager" at bounding box center [642, 83] width 162 height 98
click at [585, 53] on icon at bounding box center [580, 58] width 11 height 11
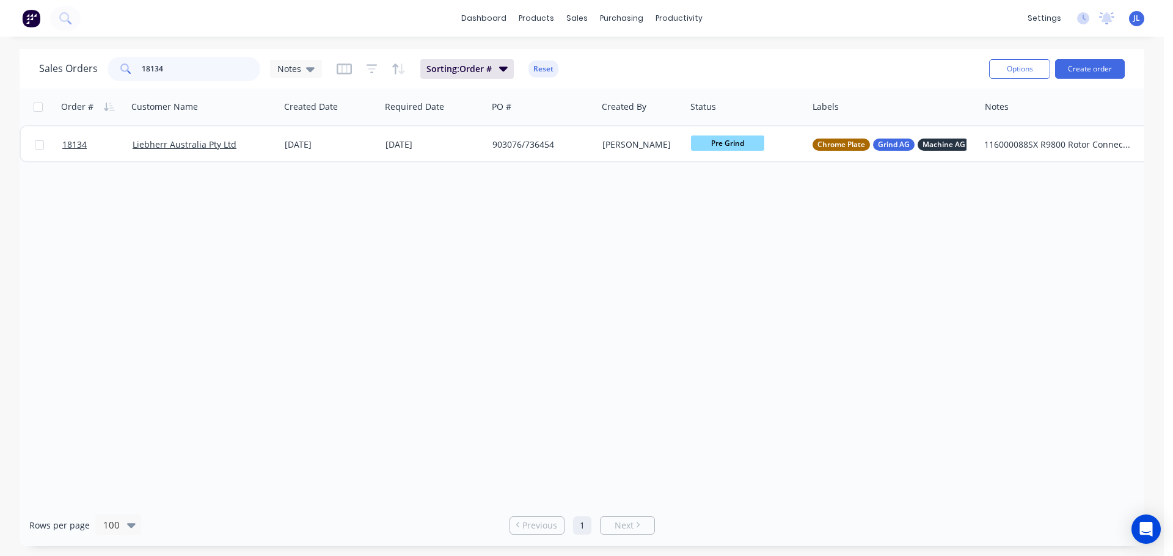
click at [211, 70] on input "18134" at bounding box center [201, 69] width 119 height 24
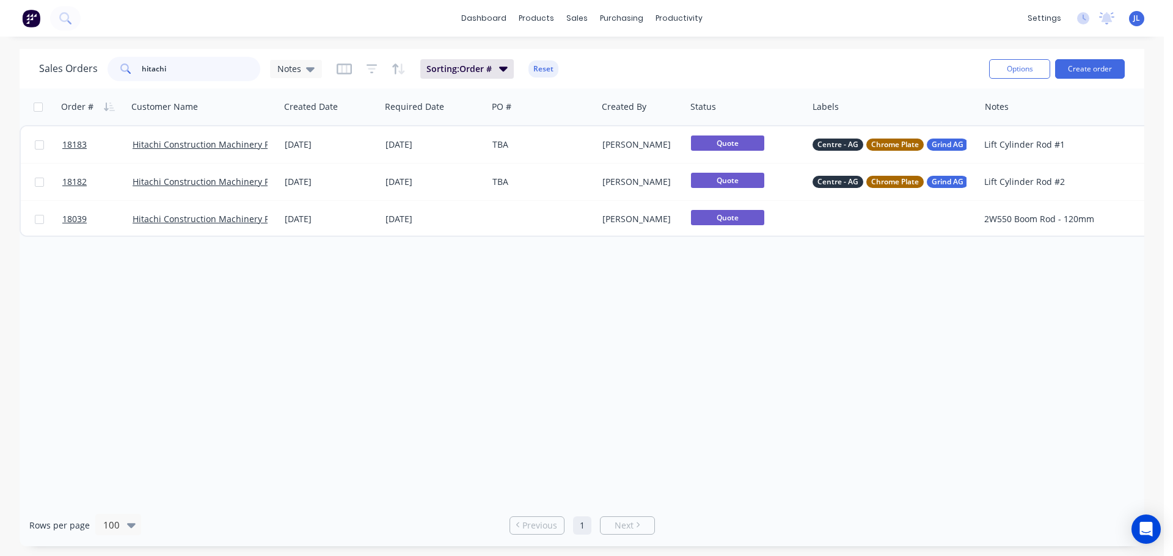
type input "hitachi"
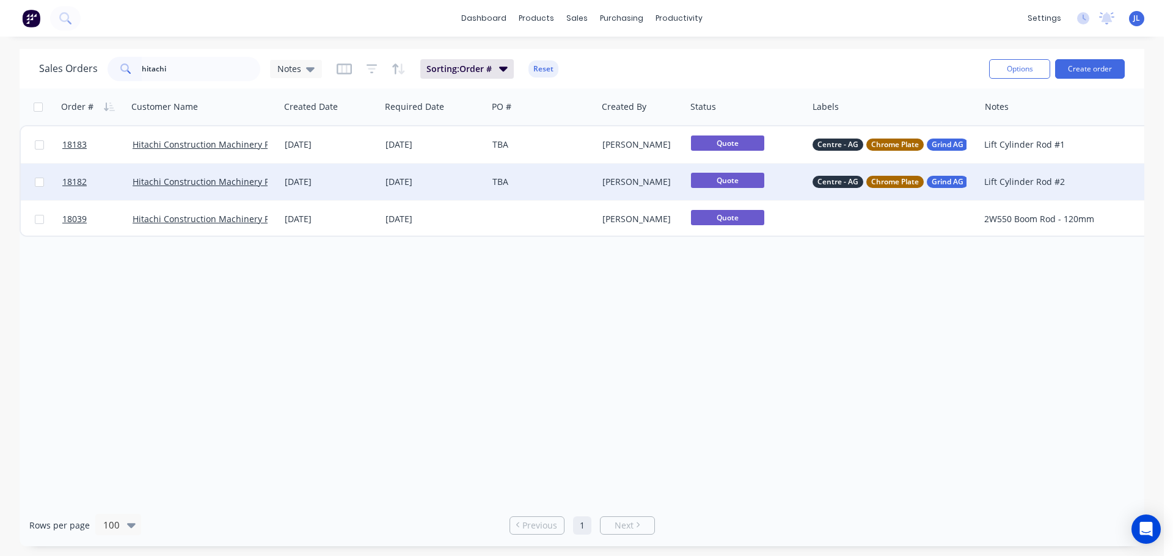
click at [547, 186] on div "TBA" at bounding box center [539, 182] width 95 height 12
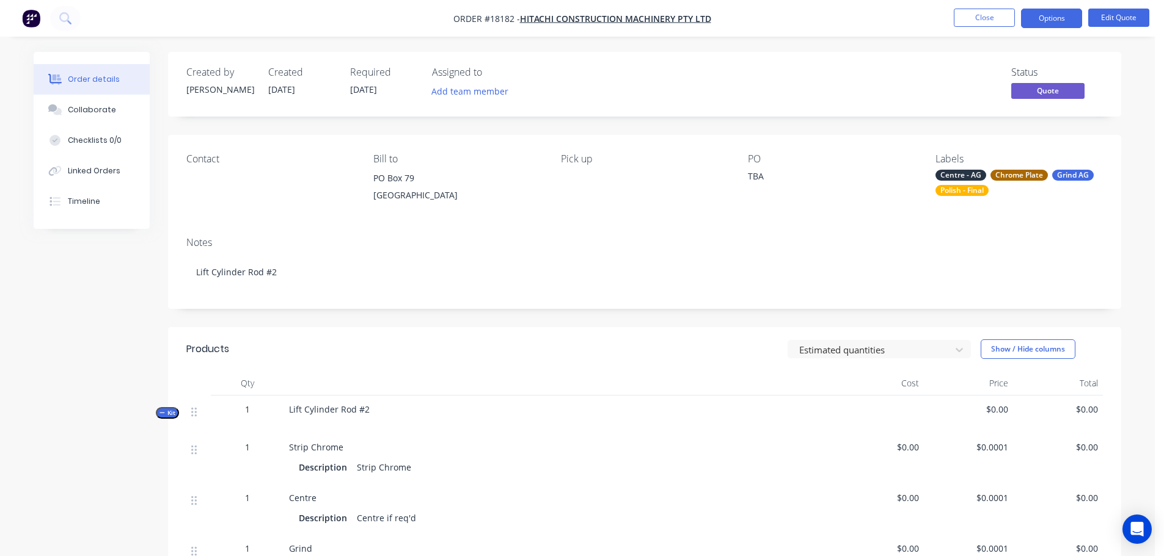
click at [964, 27] on li "Close" at bounding box center [984, 19] width 61 height 20
click at [959, 23] on button "Close" at bounding box center [984, 18] width 61 height 18
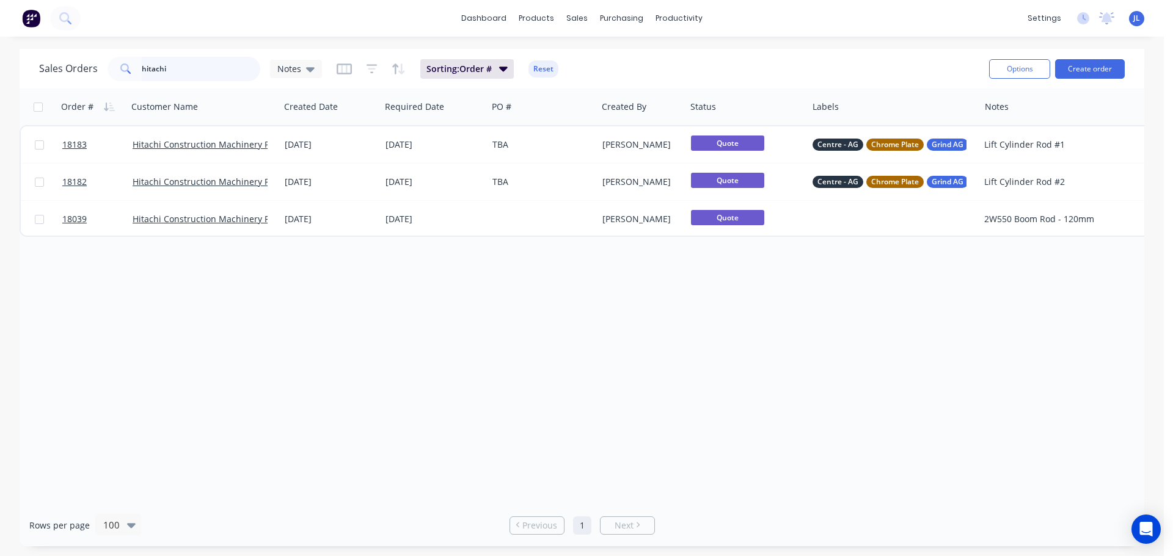
click at [186, 75] on input "hitachi" at bounding box center [201, 69] width 119 height 24
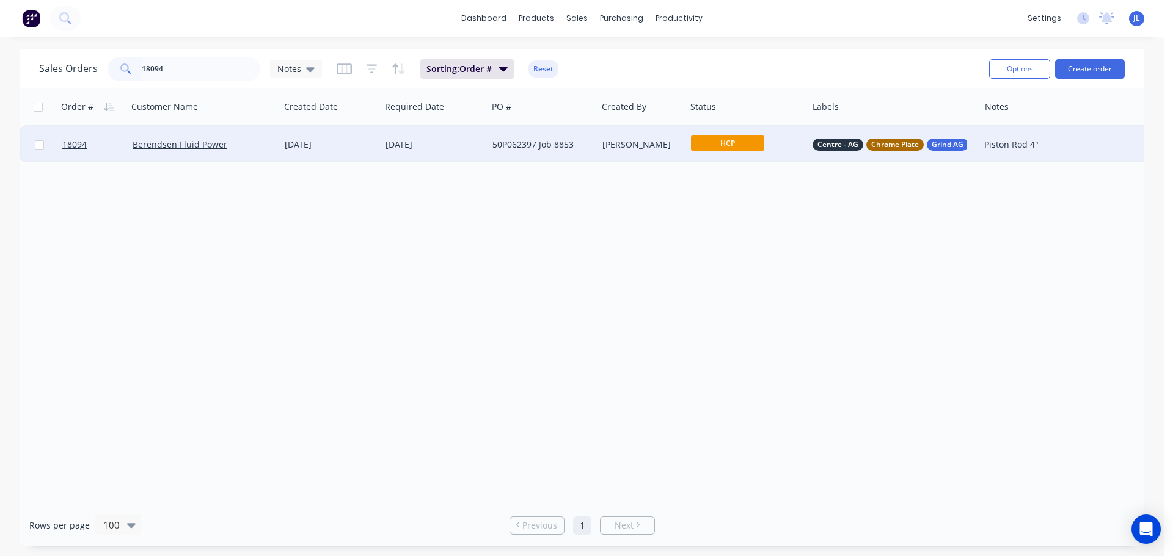
click at [718, 144] on span "HCP" at bounding box center [727, 143] width 73 height 15
click at [733, 335] on span "Final Grind" at bounding box center [718, 338] width 45 height 12
click at [199, 73] on input "18094" at bounding box center [201, 69] width 119 height 24
click at [751, 144] on span "HCP" at bounding box center [727, 143] width 73 height 15
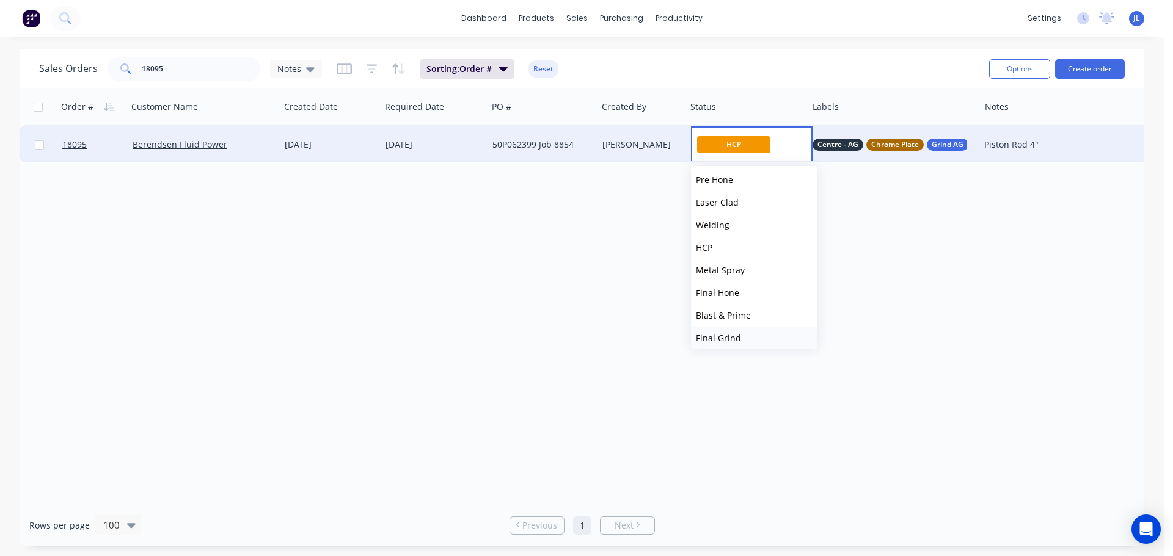
click at [740, 338] on button "Final Grind" at bounding box center [754, 338] width 126 height 23
click at [200, 68] on input "18095" at bounding box center [201, 69] width 119 height 24
type input "18096"
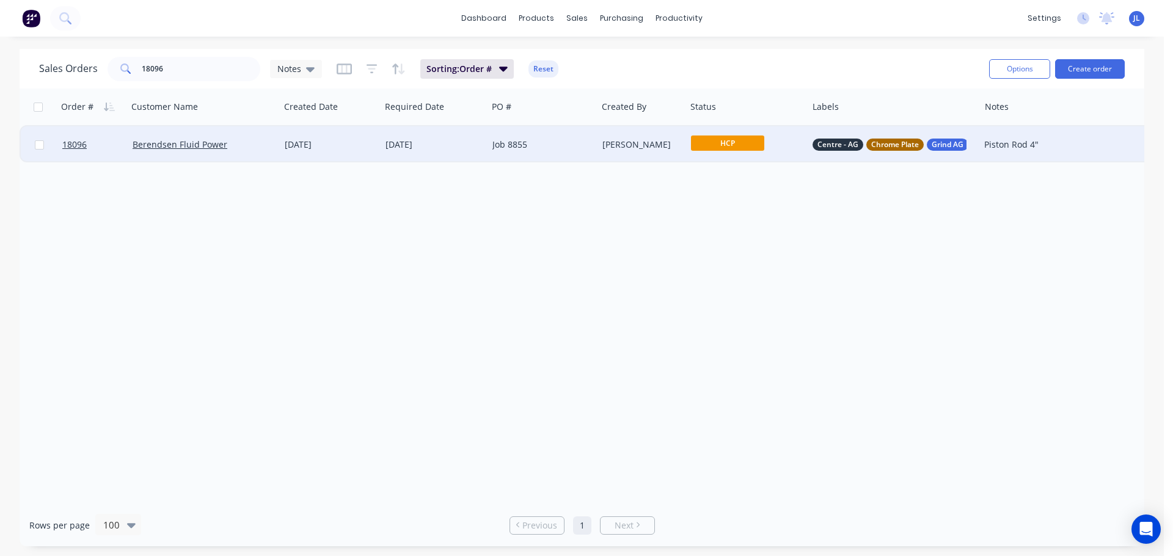
click at [719, 143] on span "HCP" at bounding box center [727, 143] width 73 height 15
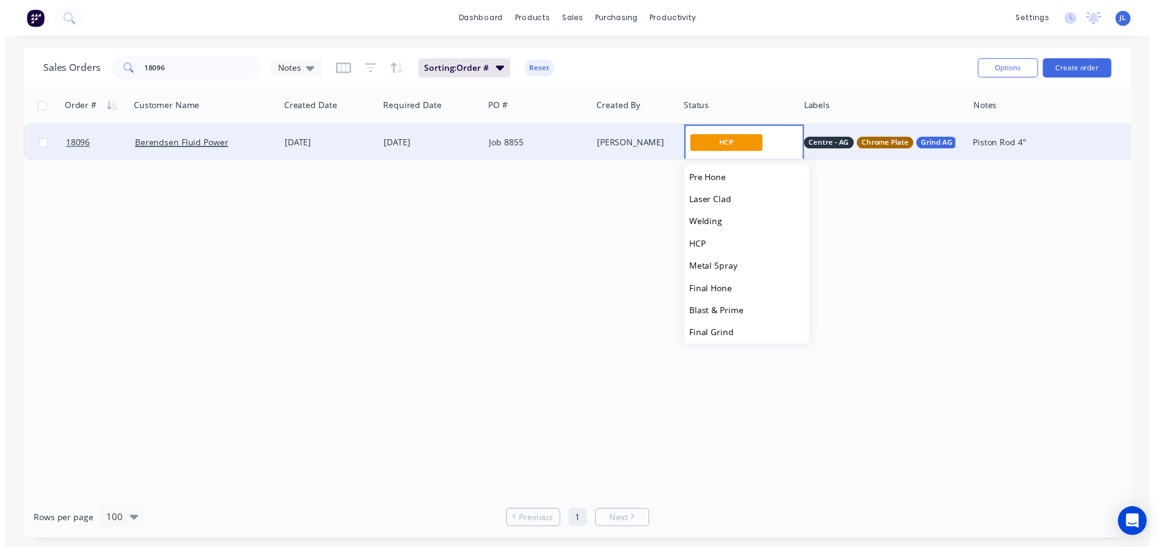
scroll to position [244, 0]
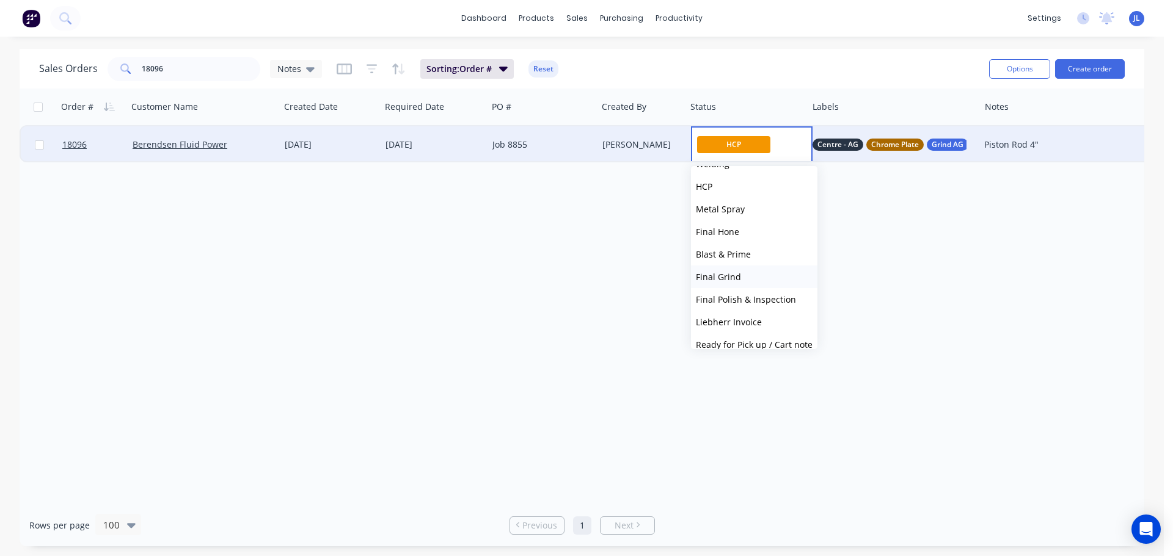
click at [732, 279] on span "Final Grind" at bounding box center [718, 277] width 45 height 12
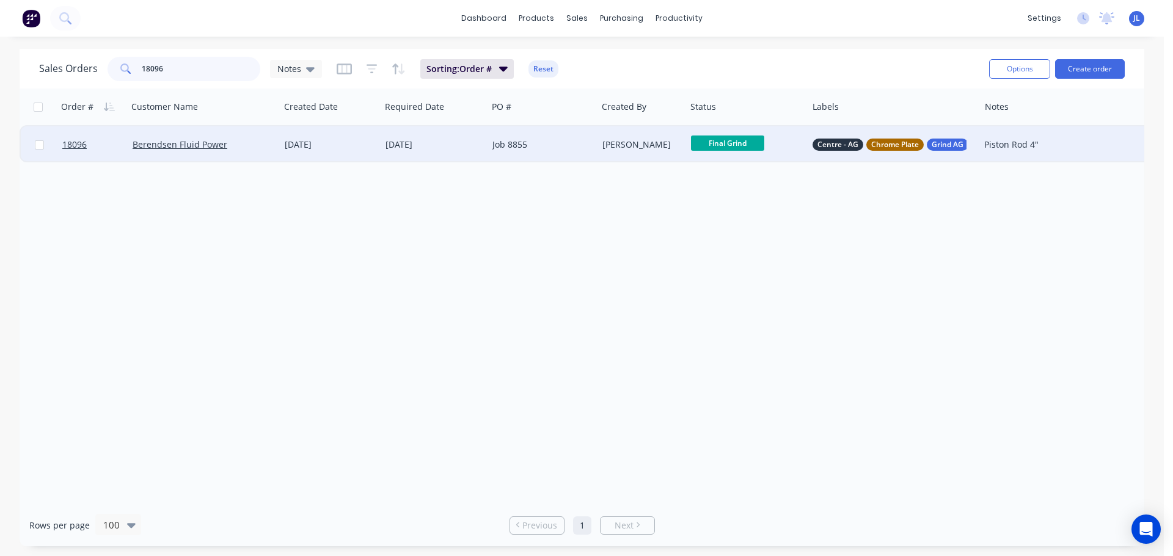
drag, startPoint x: 101, startPoint y: 66, endPoint x: 93, endPoint y: 65, distance: 8.6
click at [93, 65] on div "Sales Orders 18096 Notes" at bounding box center [180, 69] width 283 height 24
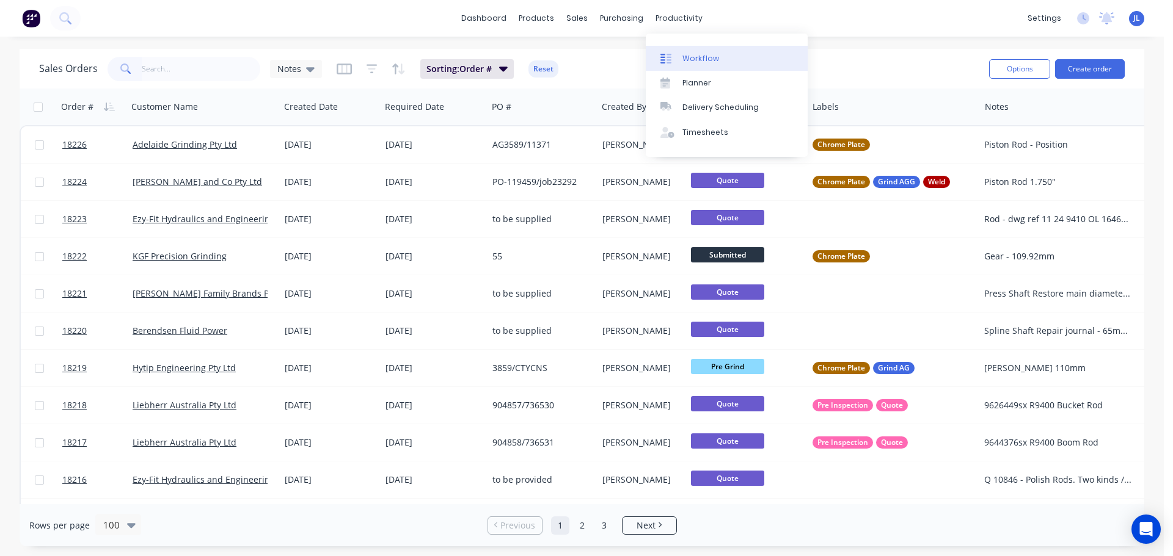
click at [703, 64] on div "Workflow" at bounding box center [700, 58] width 37 height 11
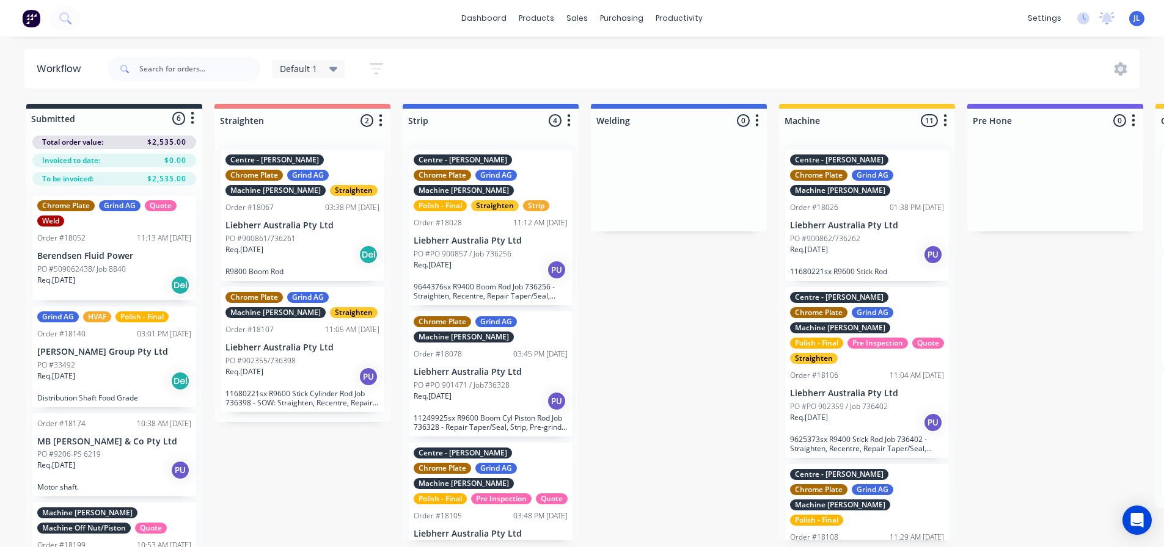
click at [570, 122] on icon "button" at bounding box center [569, 120] width 4 height 15
click at [509, 150] on span "Status colour" at bounding box center [493, 146] width 54 height 13
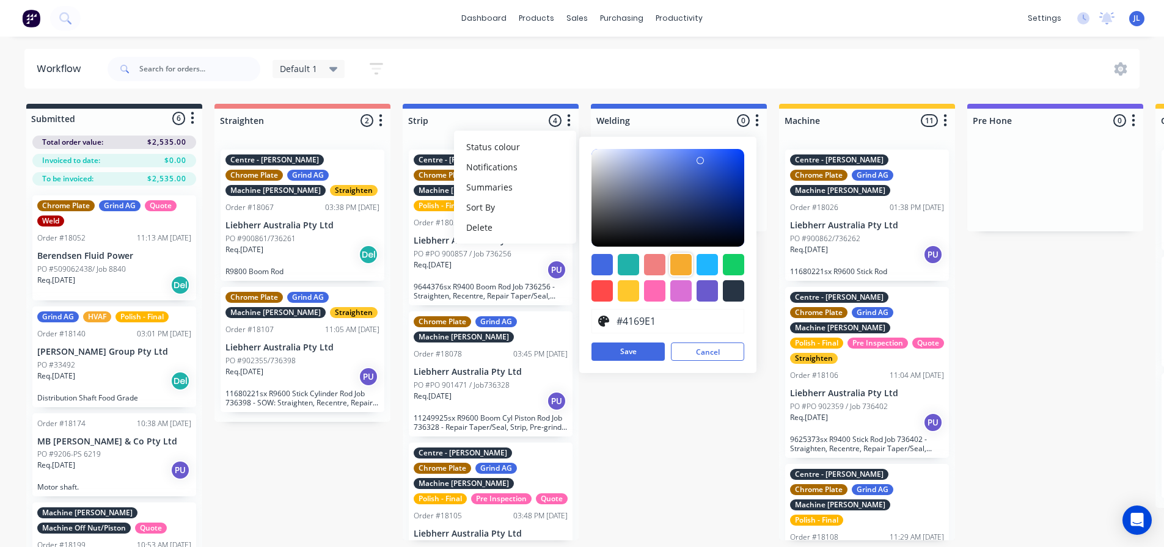
click at [684, 265] on div at bounding box center [680, 264] width 21 height 21
type input "#F6AB2F"
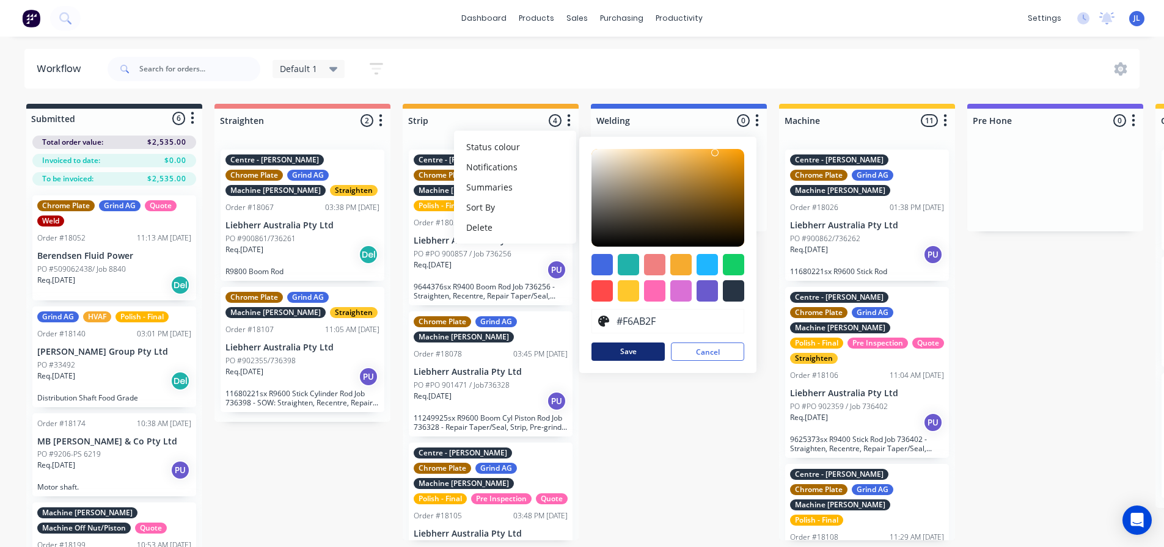
click at [637, 353] on button "Save" at bounding box center [627, 352] width 73 height 18
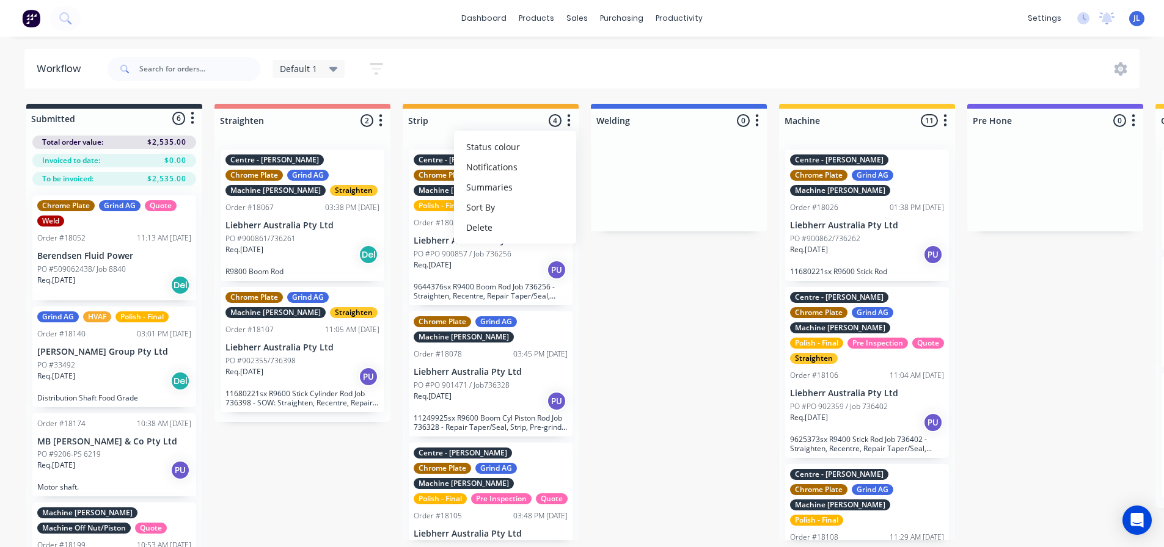
click at [756, 120] on icon "button" at bounding box center [757, 120] width 4 height 15
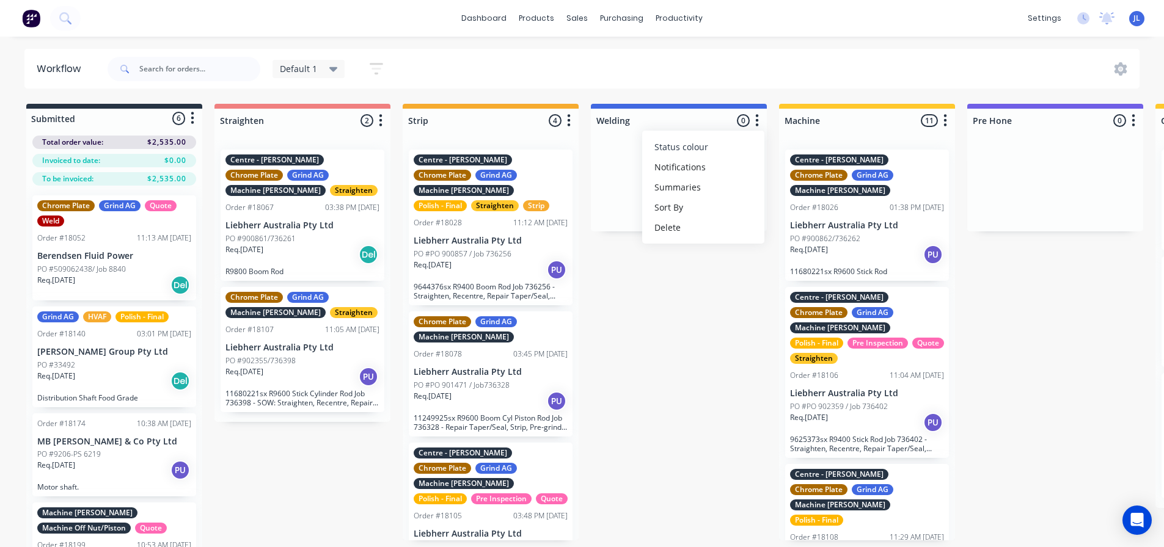
click at [688, 148] on span "Status colour" at bounding box center [681, 146] width 54 height 13
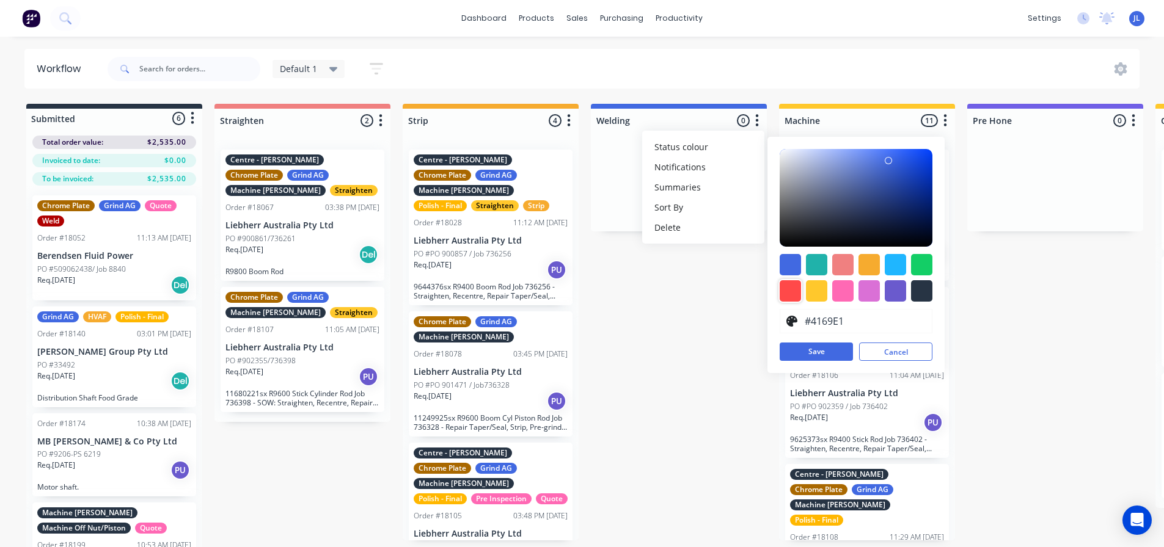
click at [797, 292] on div at bounding box center [789, 290] width 21 height 21
type input "#FF4949"
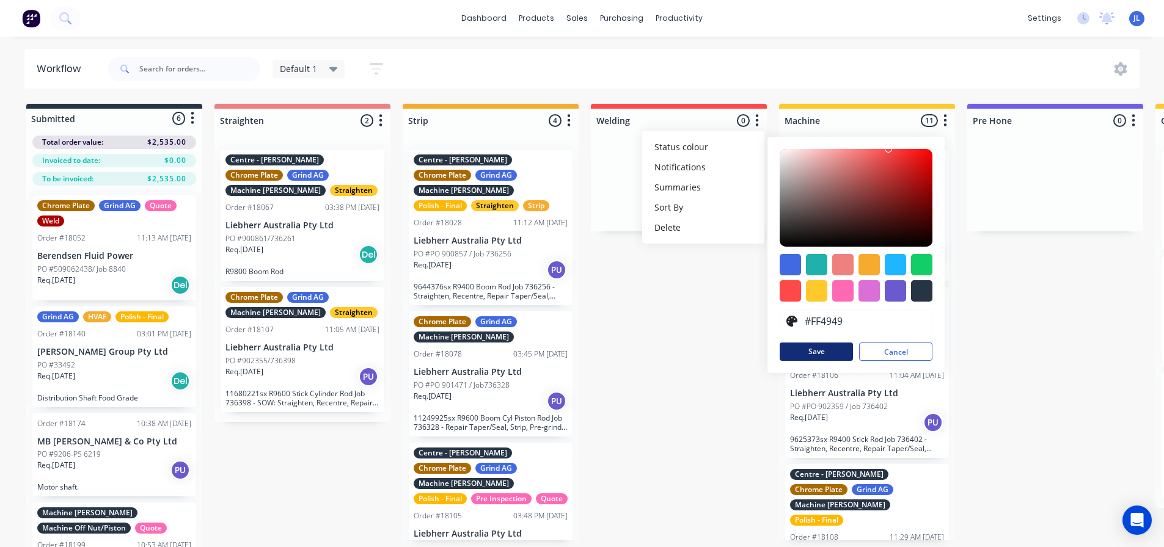
click at [796, 349] on button "Save" at bounding box center [815, 352] width 73 height 18
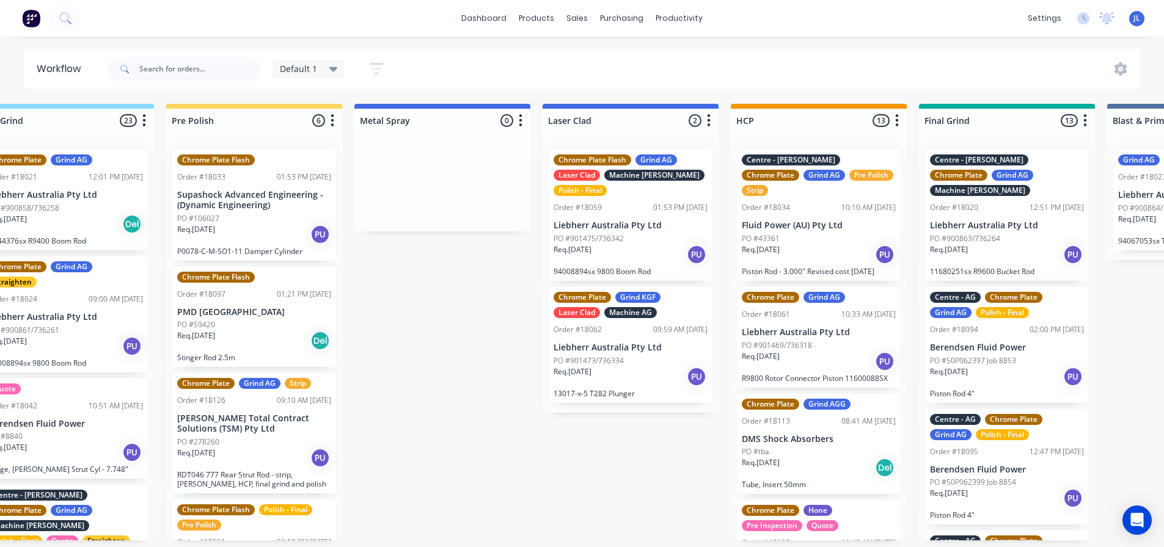
scroll to position [0, 1406]
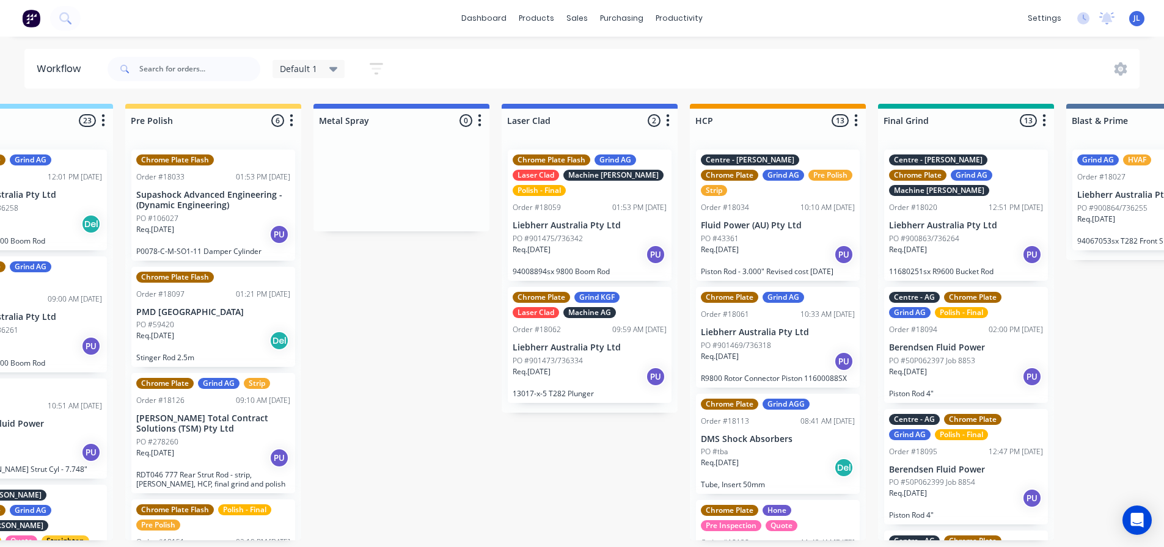
click at [478, 122] on icon "button" at bounding box center [480, 120] width 4 height 15
click at [419, 151] on span "Status colour" at bounding box center [404, 146] width 54 height 13
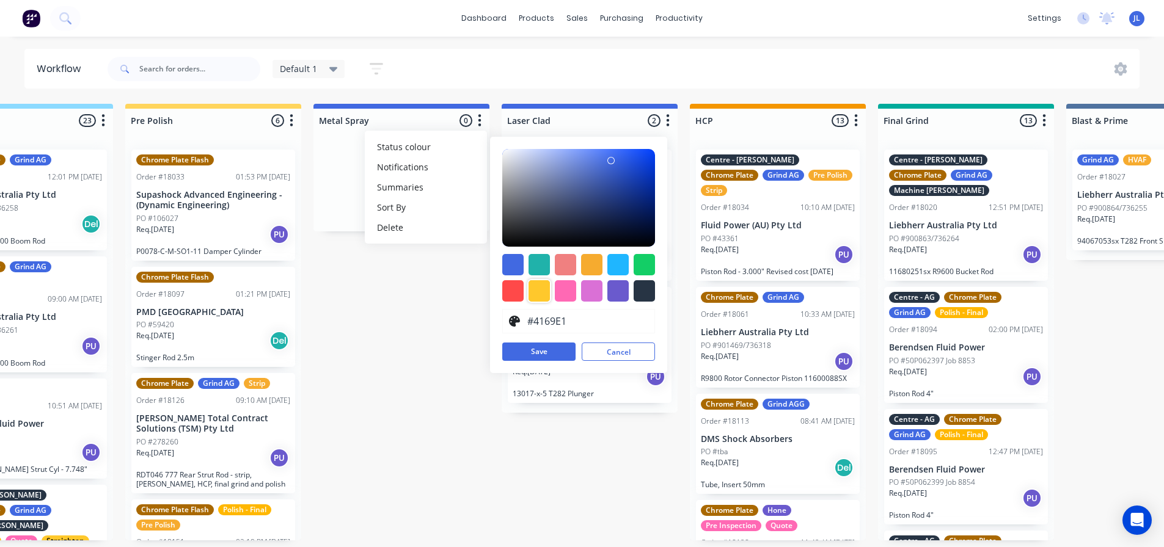
click at [538, 299] on div at bounding box center [538, 290] width 21 height 21
type input "#FFC82C"
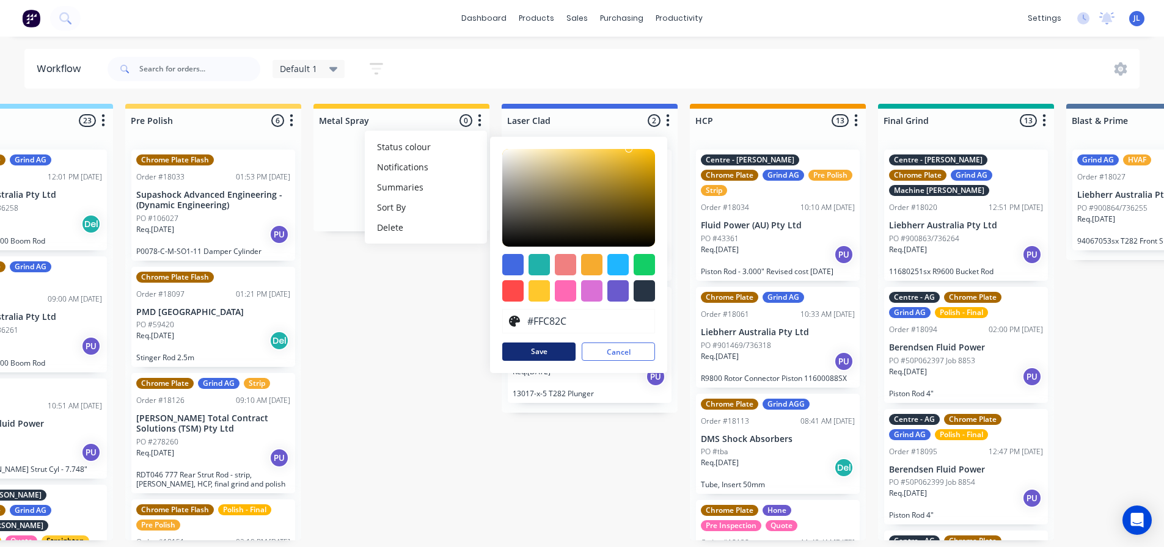
click at [543, 356] on button "Save" at bounding box center [538, 352] width 73 height 18
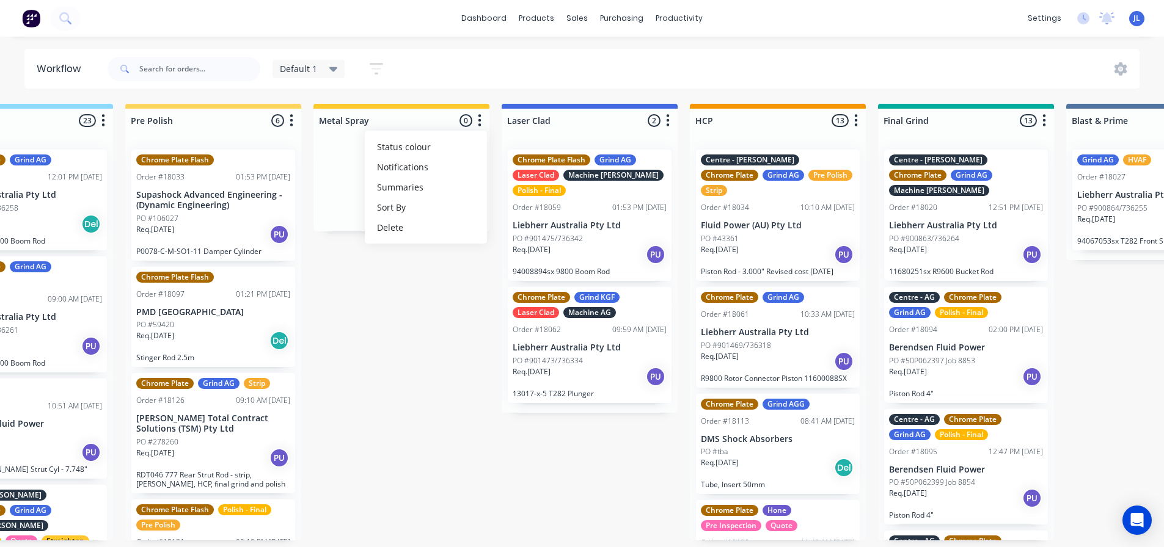
click at [478, 124] on icon "button" at bounding box center [480, 120] width 4 height 15
click at [478, 125] on icon "button" at bounding box center [480, 120] width 4 height 15
click at [429, 153] on button "Status colour" at bounding box center [426, 147] width 122 height 20
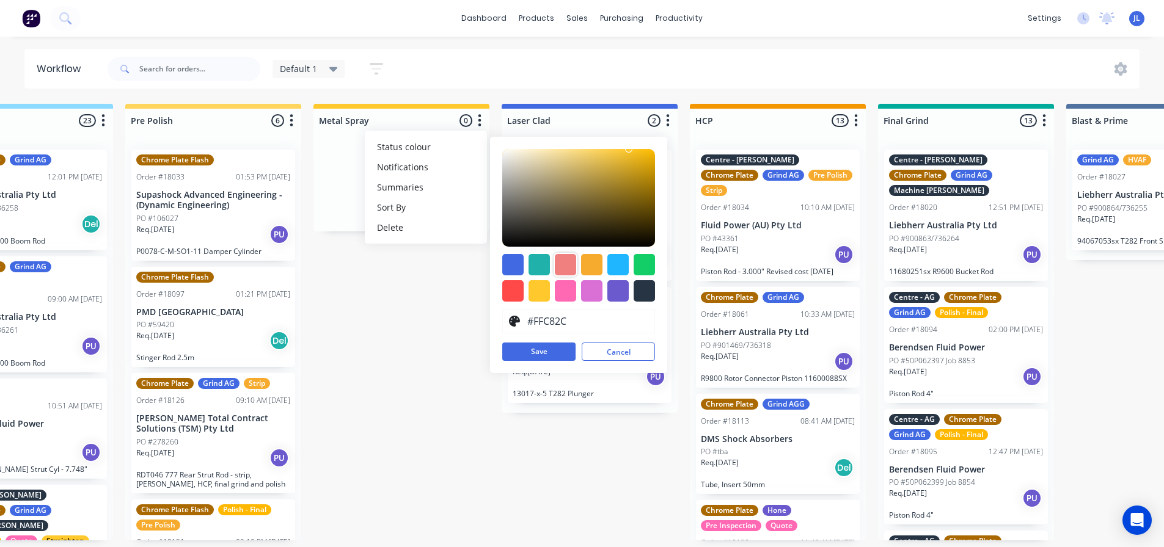
click at [567, 266] on div at bounding box center [565, 264] width 21 height 21
type input "#F08080"
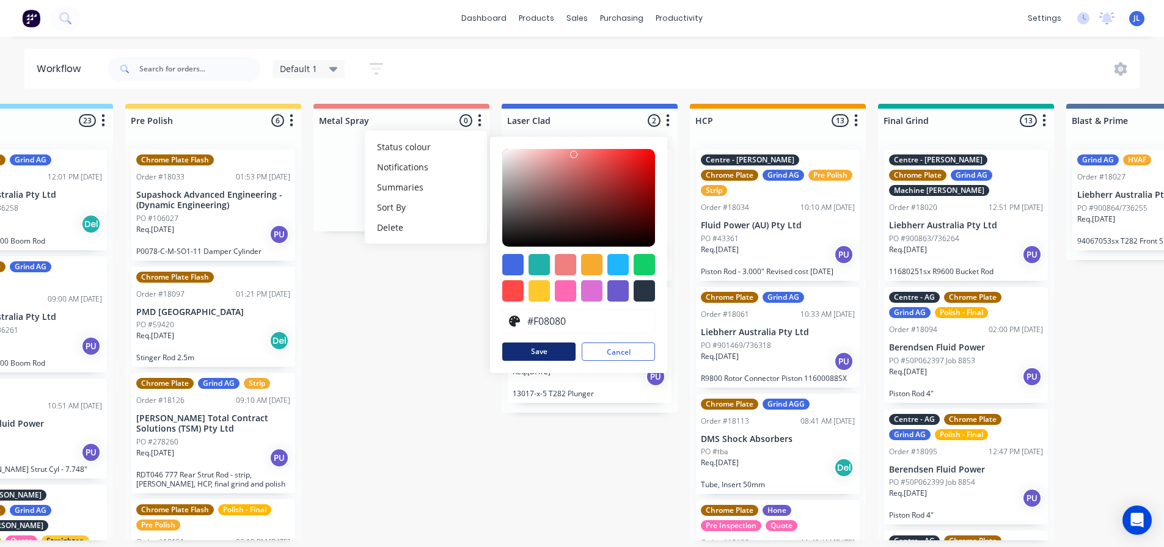
click at [542, 354] on button "Save" at bounding box center [538, 352] width 73 height 18
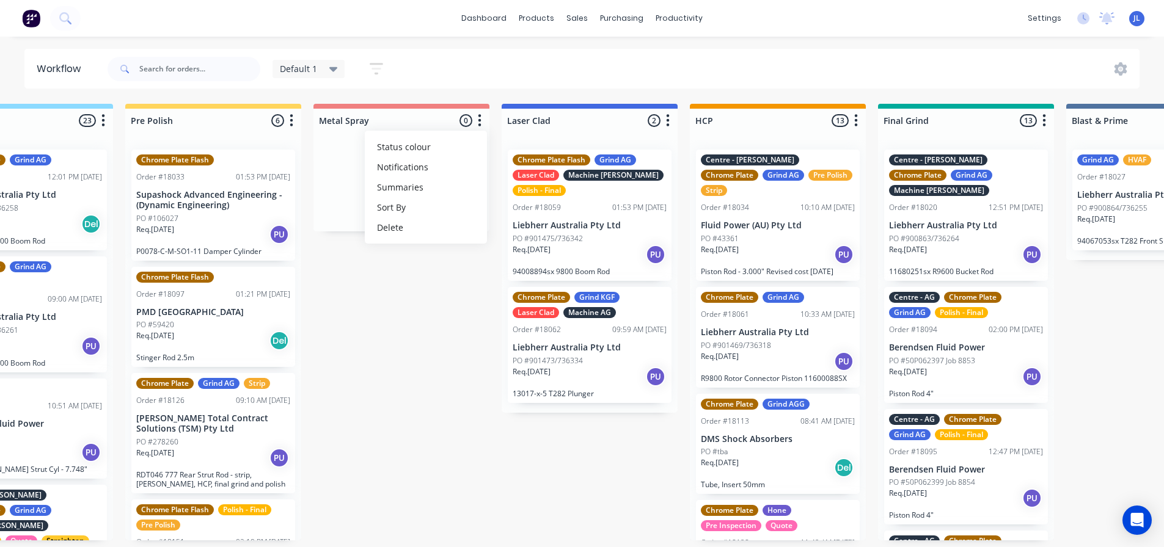
click at [668, 124] on icon "button" at bounding box center [668, 120] width 4 height 15
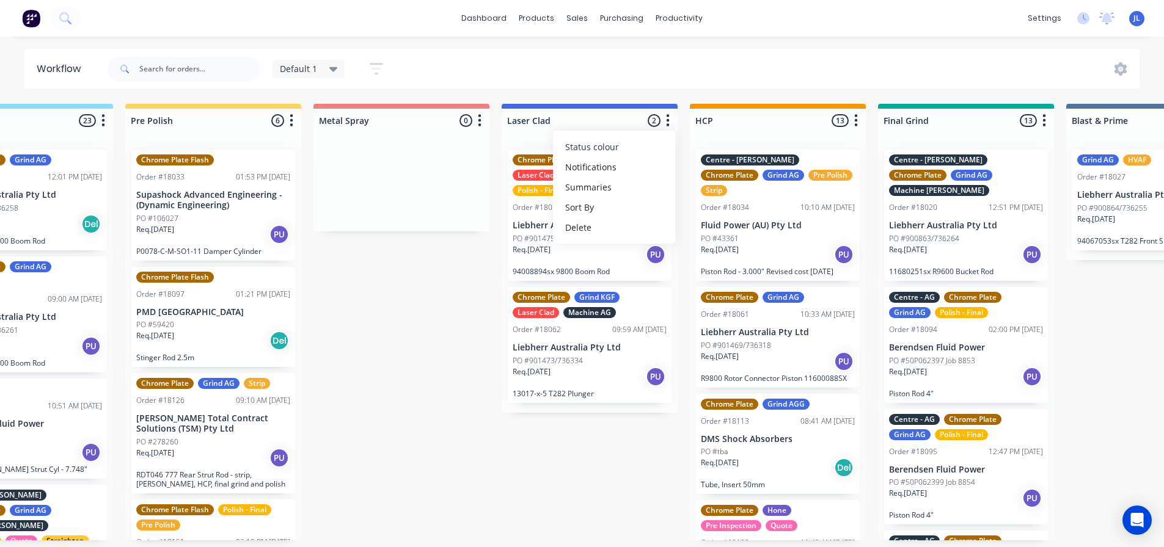
click at [599, 150] on span "Status colour" at bounding box center [592, 146] width 54 height 13
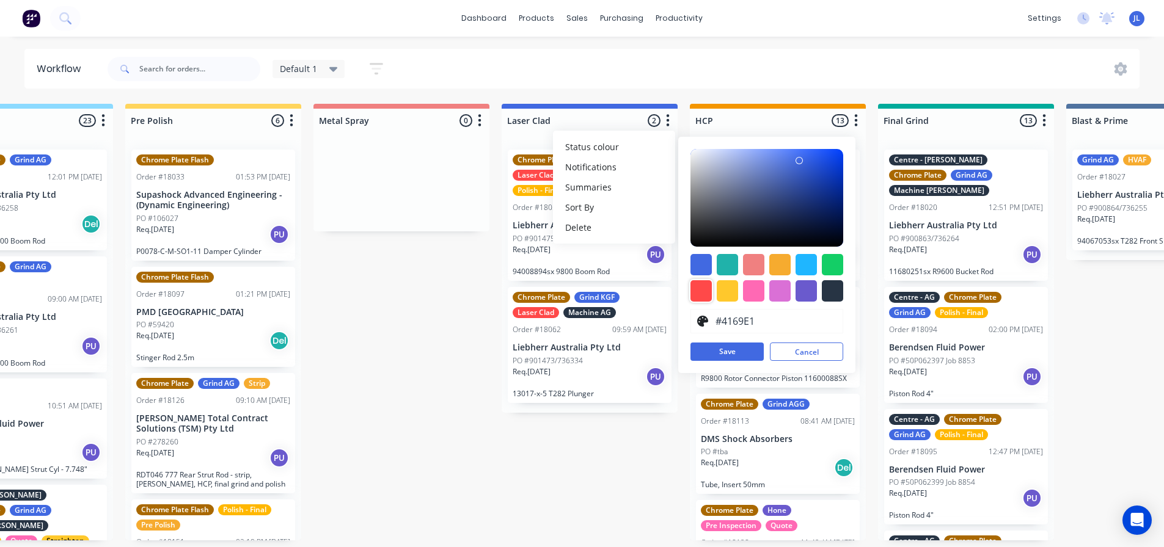
click at [696, 290] on div at bounding box center [700, 290] width 21 height 21
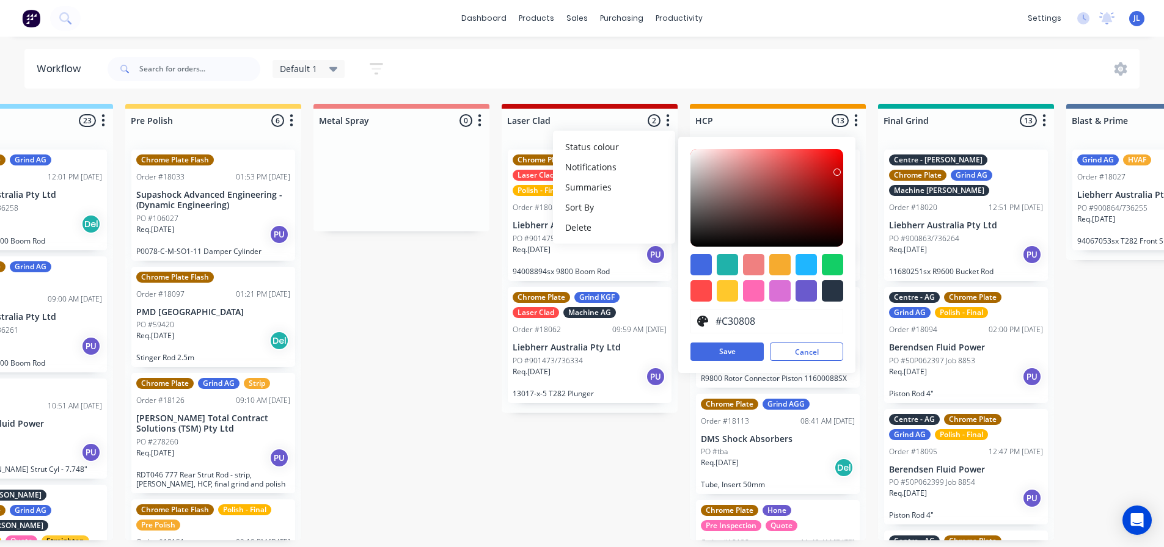
drag, startPoint x: 799, startPoint y: 157, endPoint x: 837, endPoint y: 172, distance: 40.8
click at [837, 172] on div at bounding box center [766, 198] width 153 height 98
click at [750, 260] on div at bounding box center [753, 264] width 21 height 21
type input "#F08080"
click at [733, 354] on button "Save" at bounding box center [726, 352] width 73 height 18
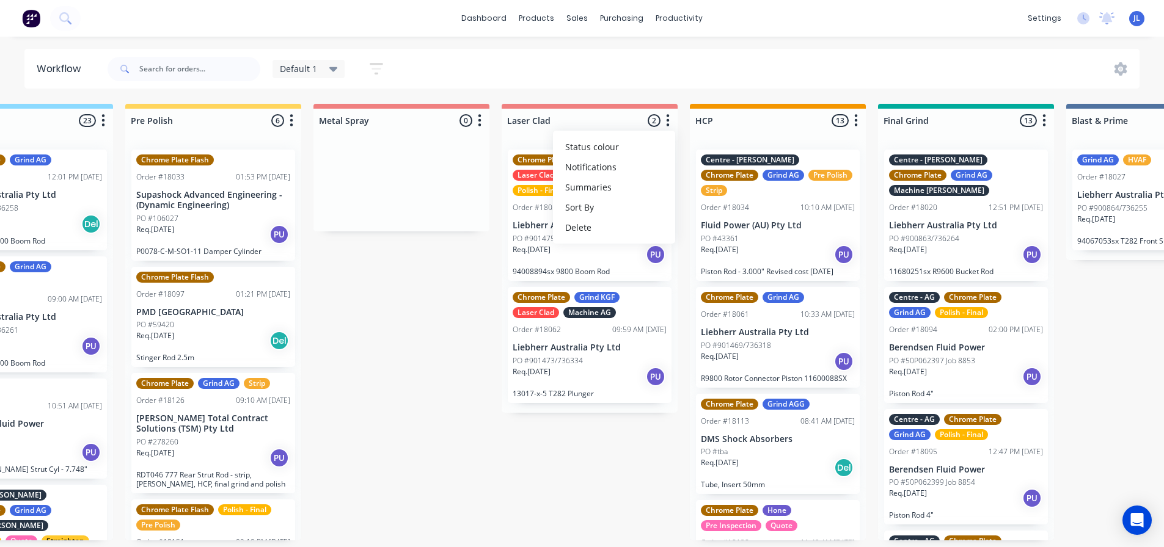
click at [481, 116] on icon "button" at bounding box center [479, 120] width 3 height 12
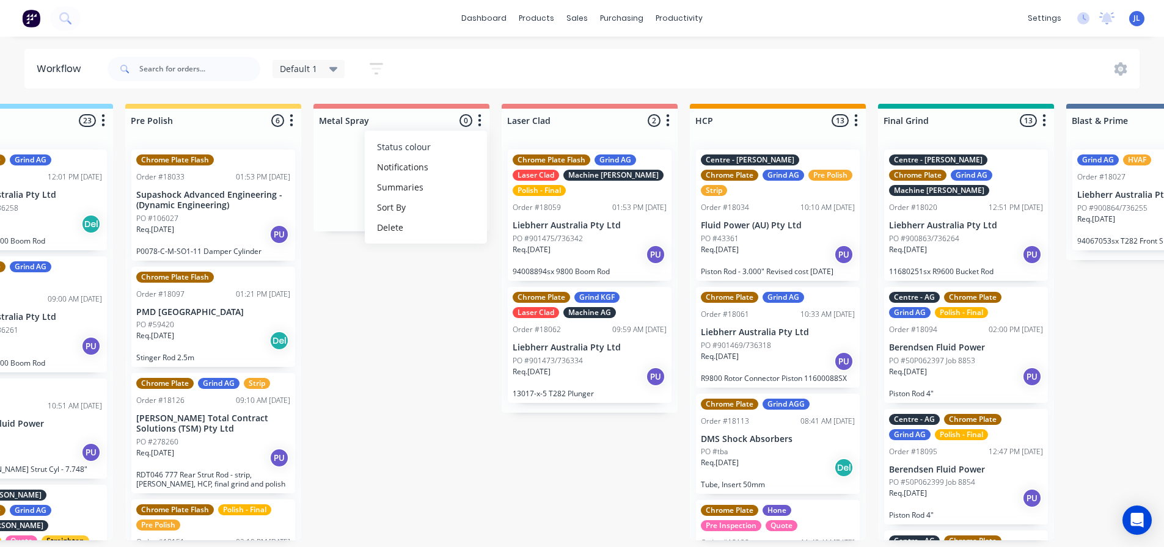
click at [418, 147] on span "Status colour" at bounding box center [404, 146] width 54 height 13
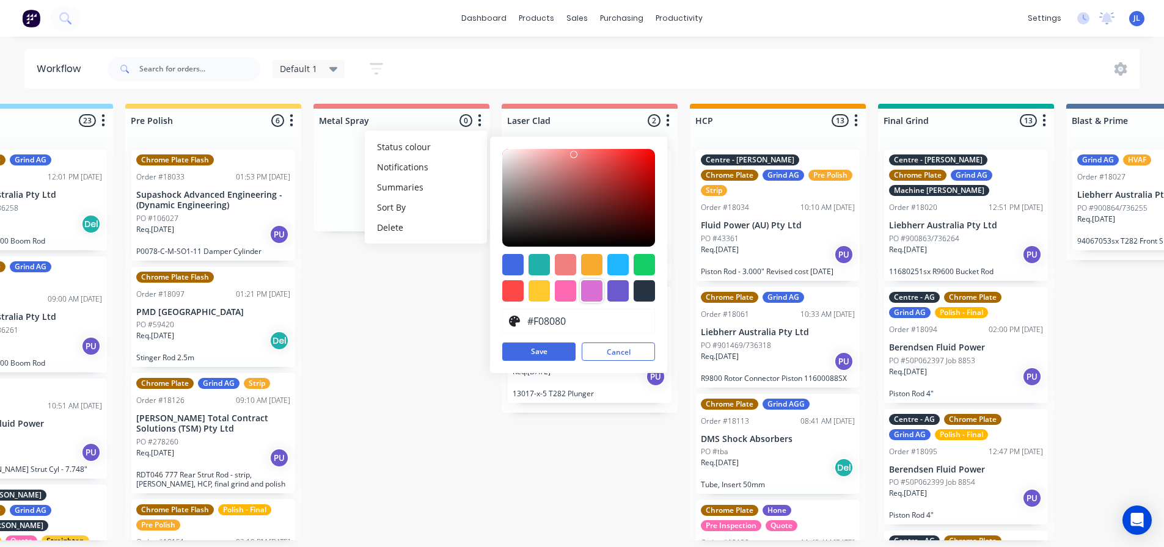
click at [593, 294] on div at bounding box center [591, 290] width 21 height 21
type input "#DA70D6"
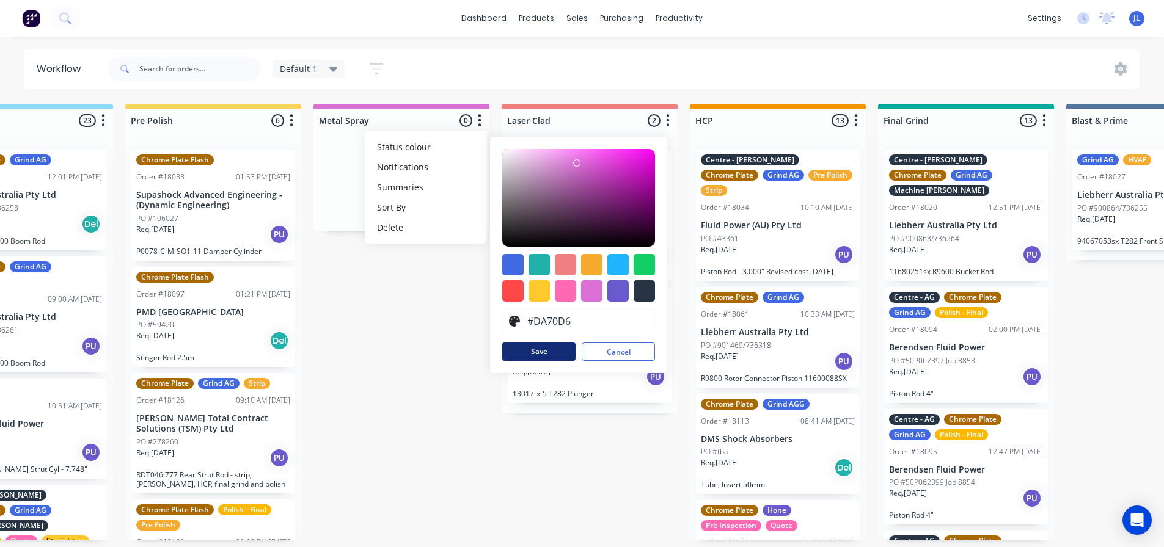
click at [533, 356] on button "Save" at bounding box center [538, 352] width 73 height 18
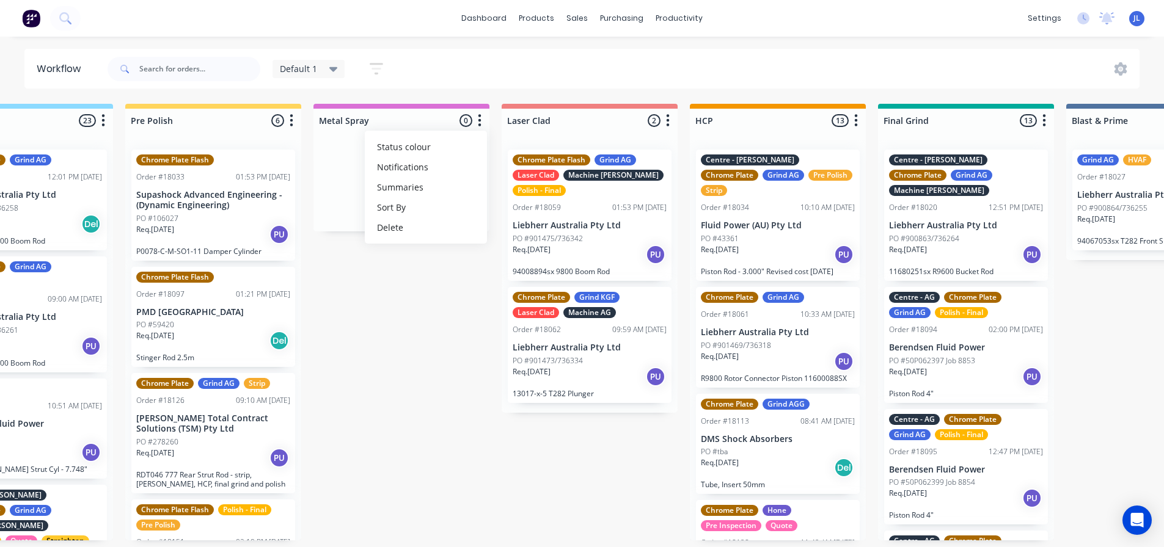
click at [399, 466] on div "Submitted 6 Status colour #273444 hex #273444 Save Cancel Summaries Total order…" at bounding box center [489, 345] width 3809 height 483
click at [480, 125] on icon "button" at bounding box center [479, 120] width 3 height 12
click at [442, 153] on button "Status colour" at bounding box center [426, 147] width 122 height 20
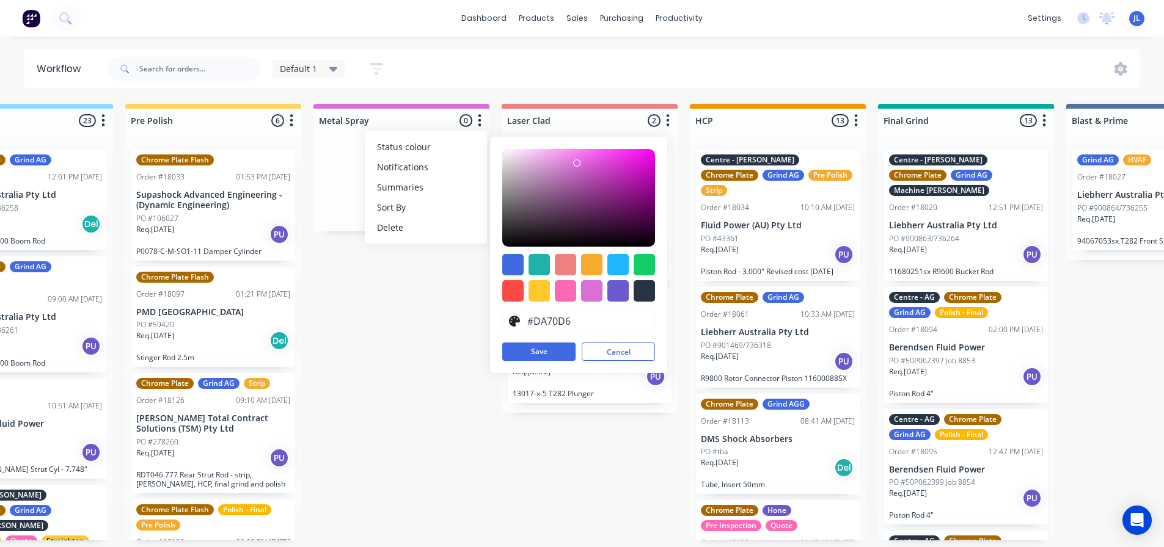
click at [514, 322] on icon at bounding box center [514, 321] width 11 height 11
click at [512, 321] on icon at bounding box center [514, 321] width 11 height 11
click at [616, 261] on div at bounding box center [617, 264] width 21 height 21
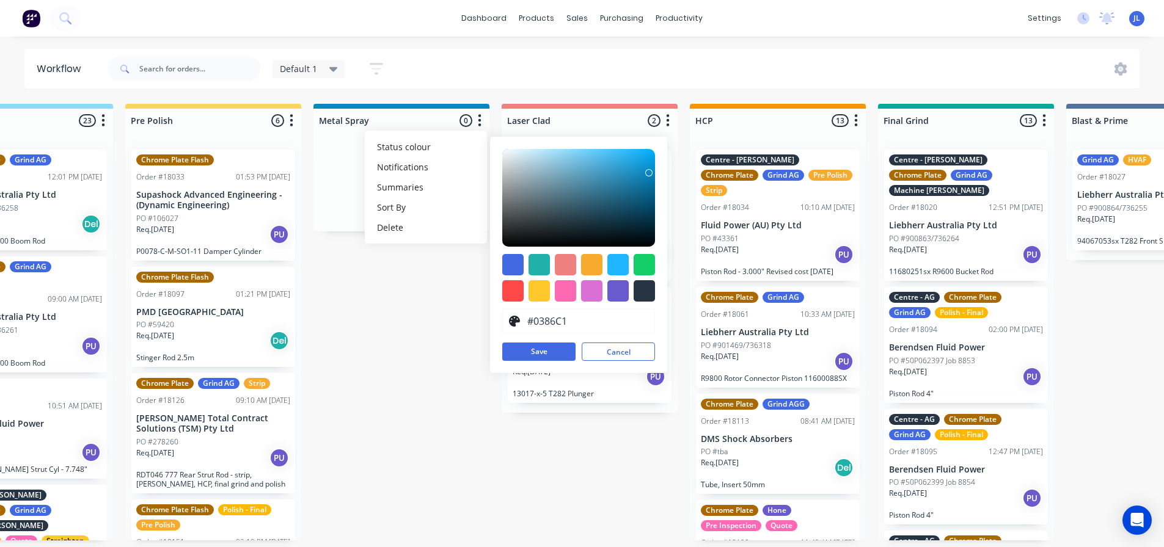
type input "#0084C0"
drag, startPoint x: 637, startPoint y: 160, endPoint x: 657, endPoint y: 173, distance: 24.7
click at [657, 173] on div "#0084C0 hex #0084C0 Save Cancel" at bounding box center [578, 255] width 177 height 236
click at [553, 351] on button "Save" at bounding box center [538, 352] width 73 height 18
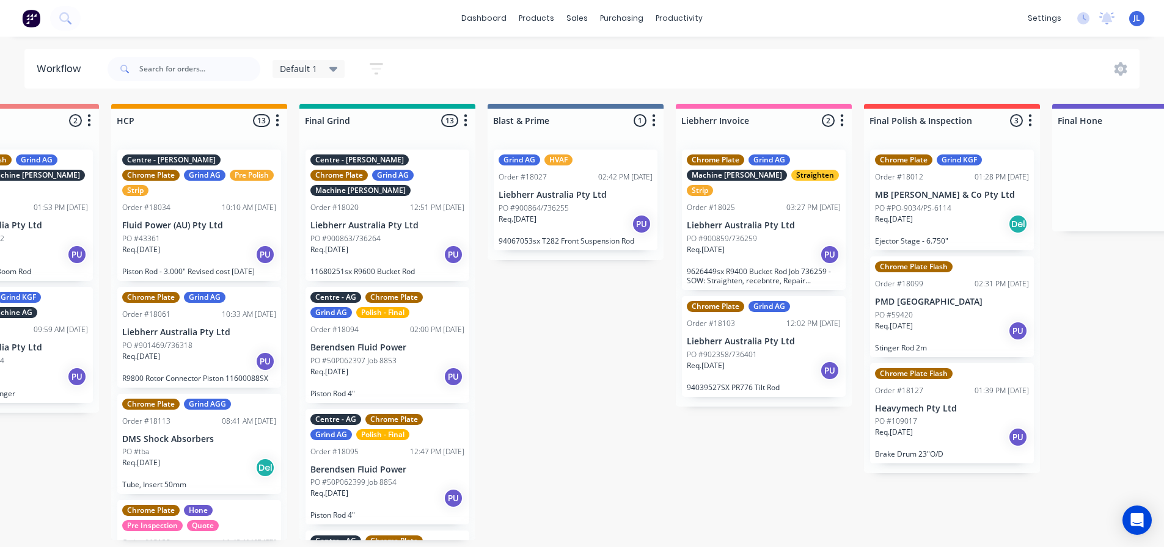
scroll to position [0, 2003]
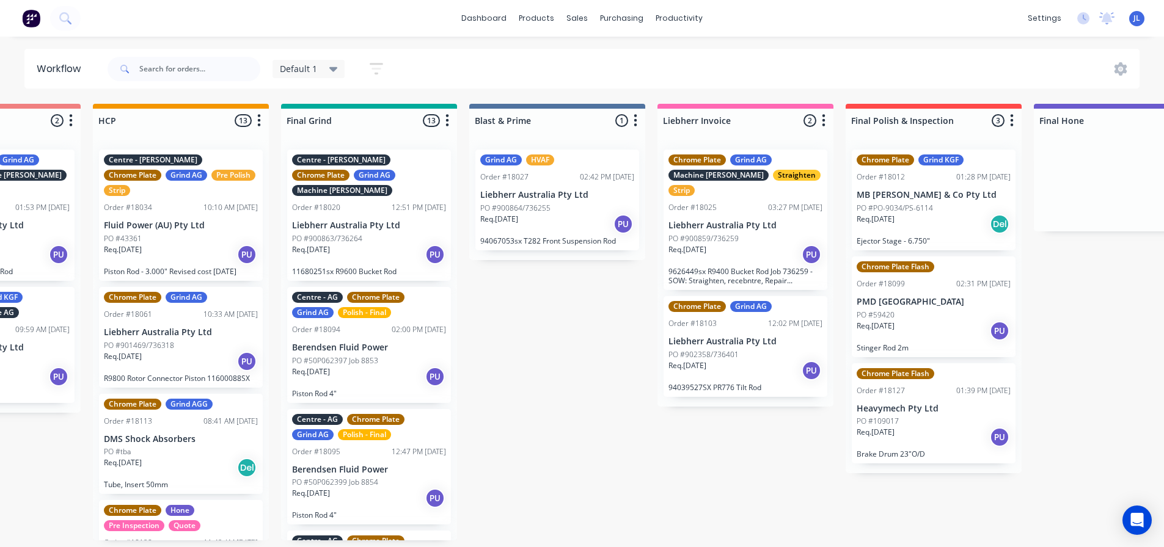
click at [448, 122] on icon "button" at bounding box center [447, 120] width 3 height 12
click at [398, 151] on button "Status colour" at bounding box center [393, 147] width 122 height 20
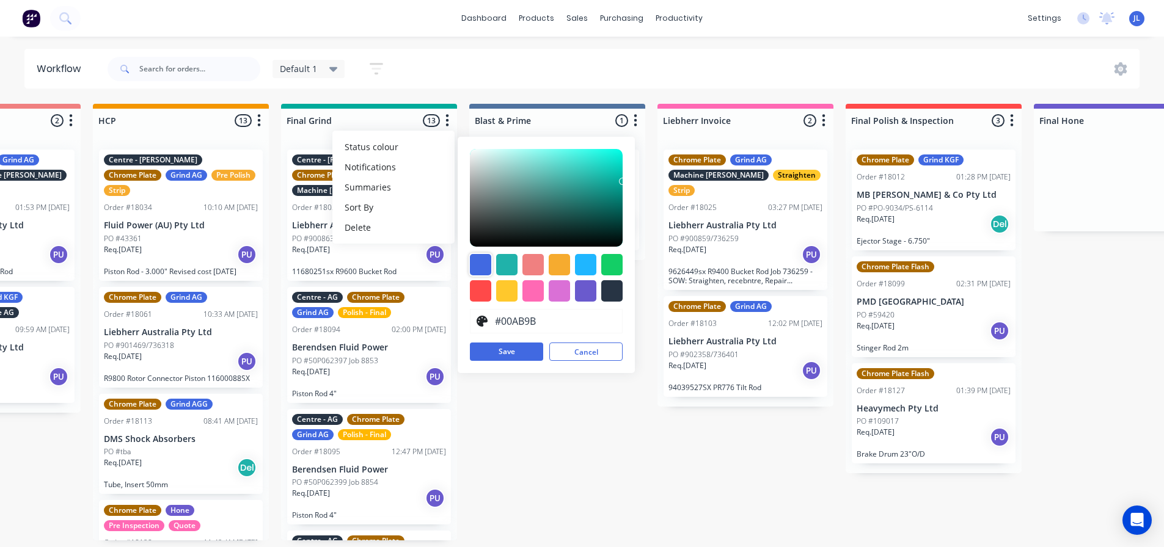
click at [479, 264] on div at bounding box center [480, 264] width 21 height 21
type input "#4169E1"
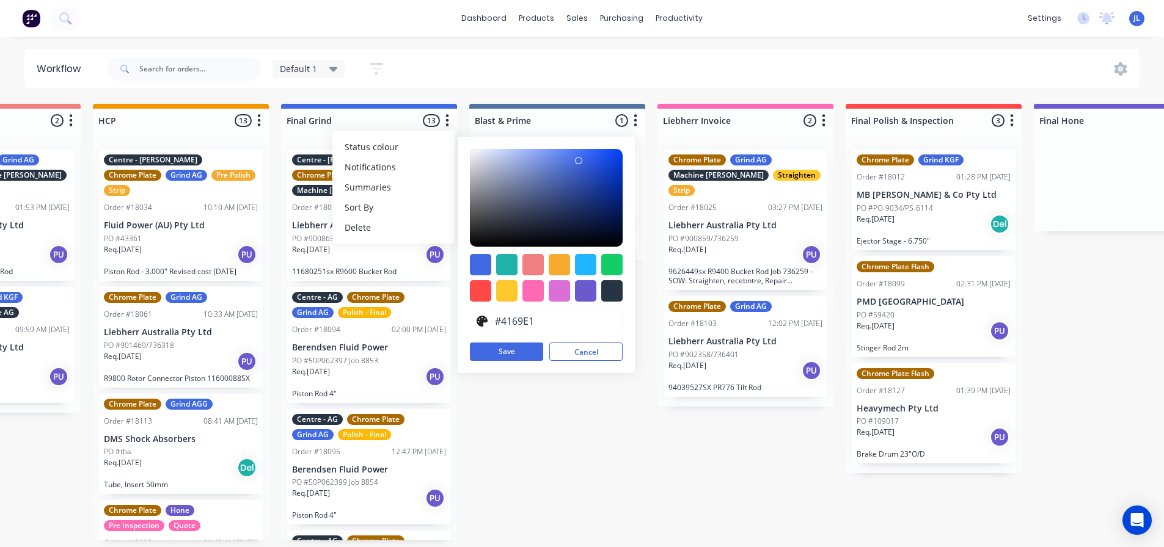
click at [511, 350] on button "Save" at bounding box center [506, 352] width 73 height 18
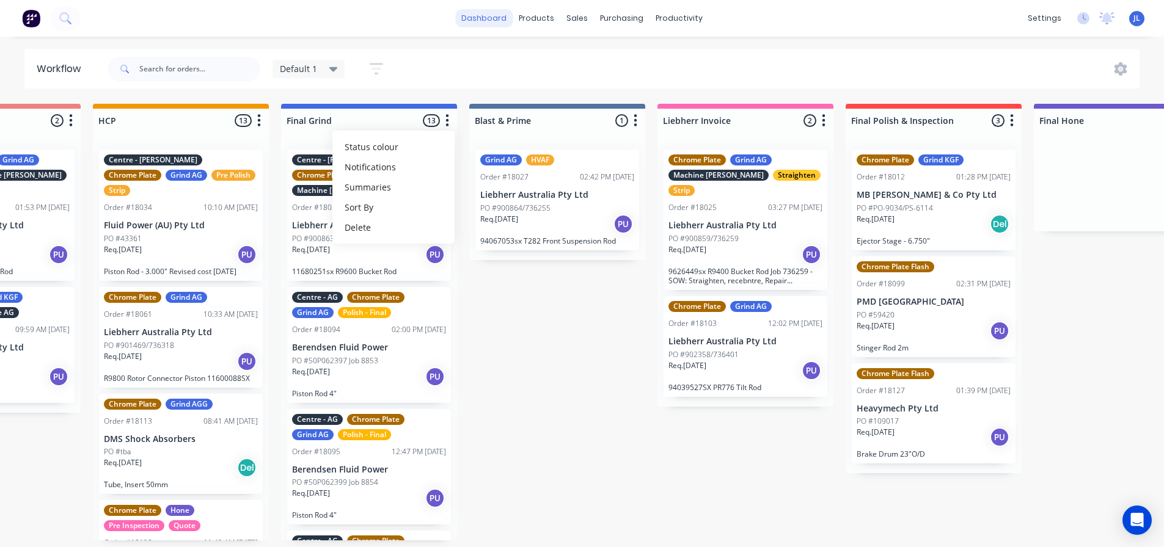
click at [485, 21] on link "dashboard" at bounding box center [483, 18] width 57 height 18
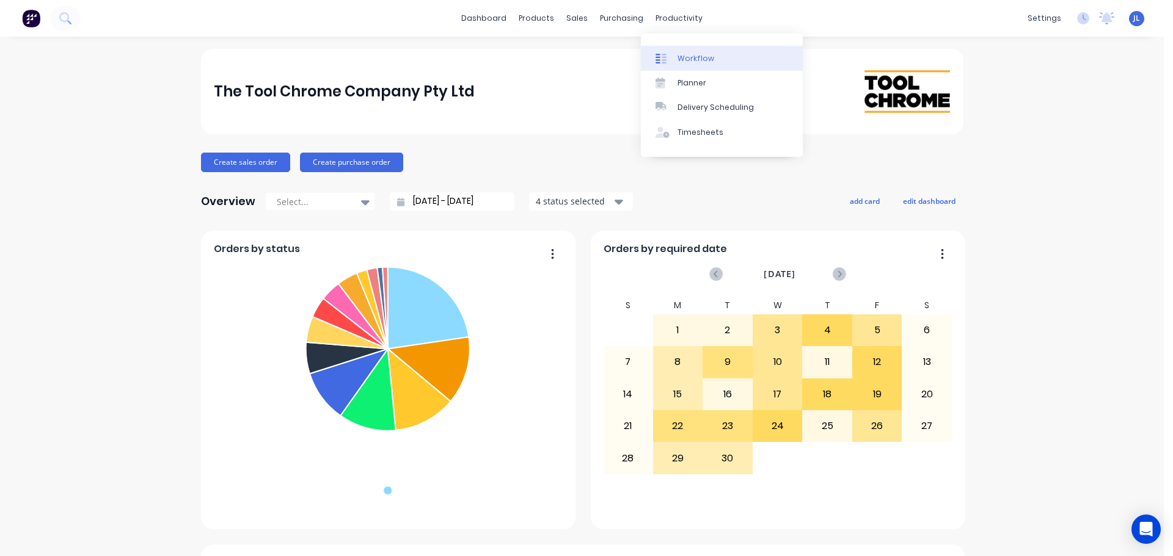
click at [674, 54] on link "Workflow" at bounding box center [722, 58] width 162 height 24
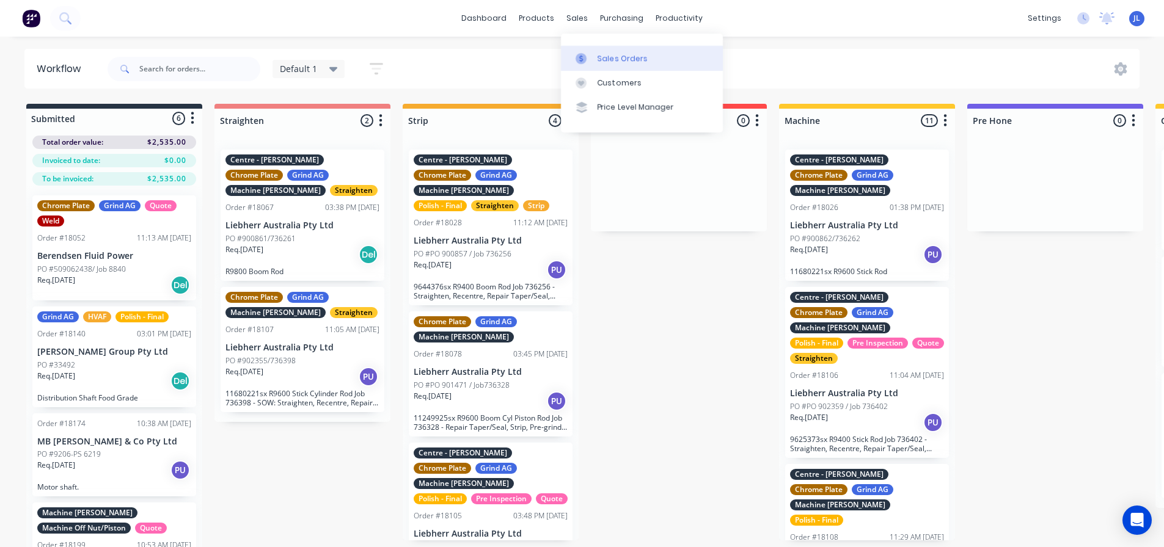
click at [583, 62] on icon at bounding box center [580, 58] width 11 height 11
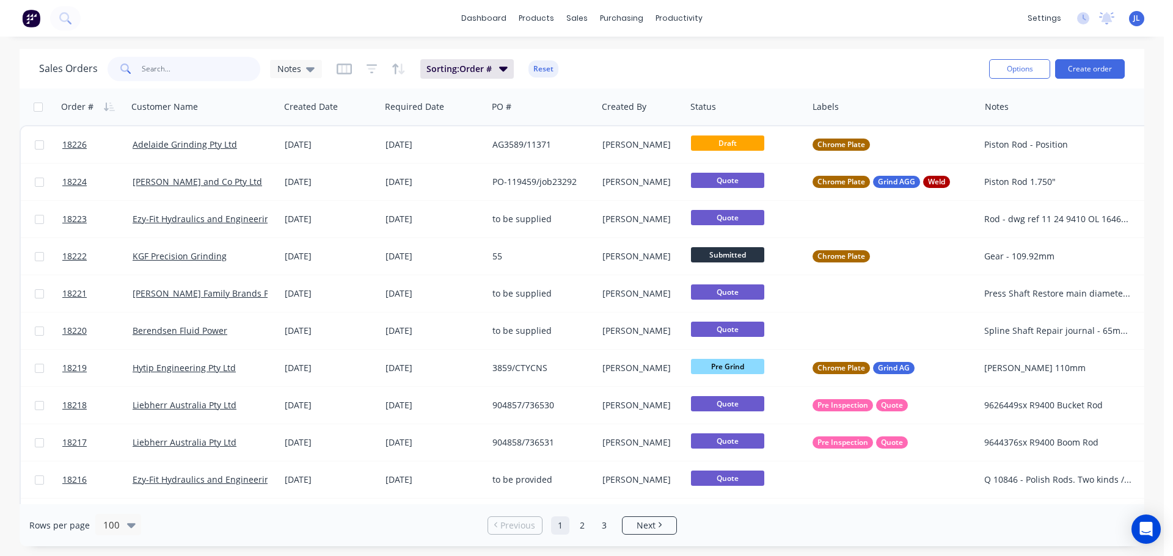
click at [200, 64] on input "text" at bounding box center [201, 69] width 119 height 24
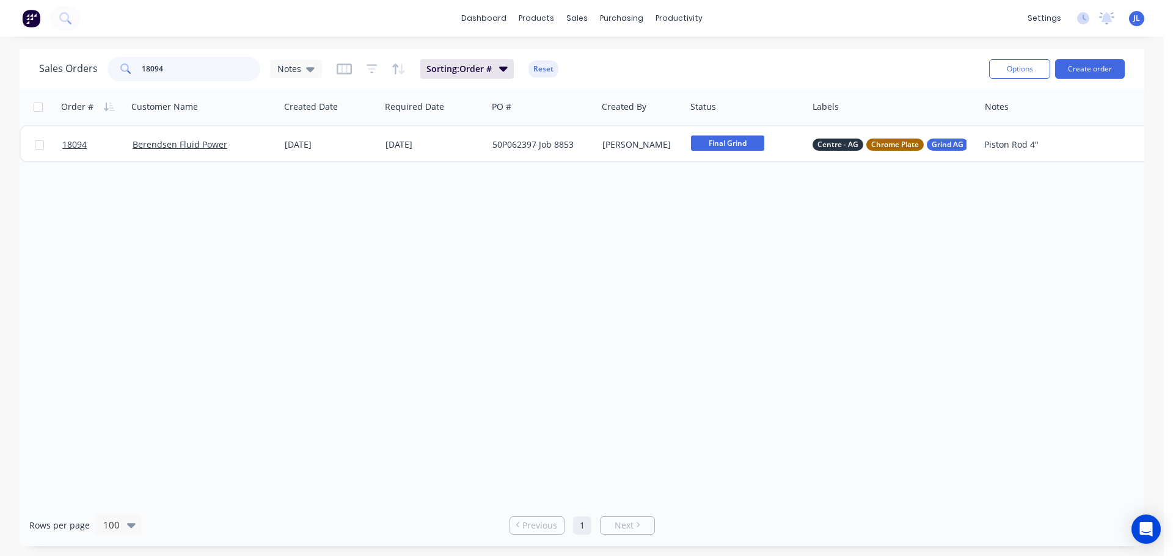
click at [199, 71] on input "18094" at bounding box center [201, 69] width 119 height 24
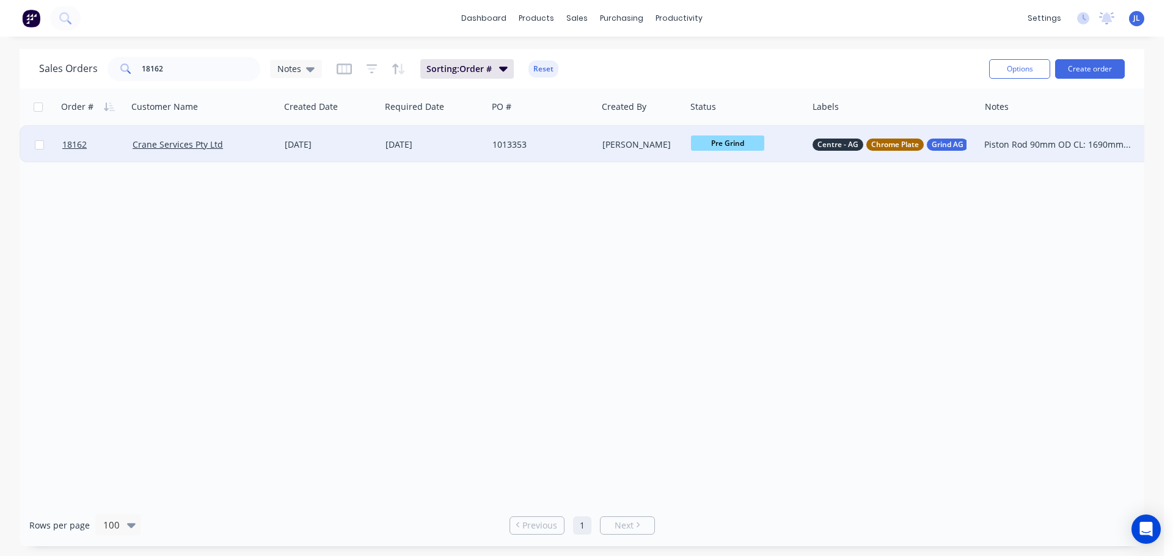
click at [743, 147] on span "Pre Grind" at bounding box center [727, 143] width 73 height 15
click at [718, 251] on button "HCP" at bounding box center [754, 247] width 126 height 23
click at [202, 74] on input "18162" at bounding box center [201, 69] width 119 height 24
type input "1"
